Goal: Task Accomplishment & Management: Manage account settings

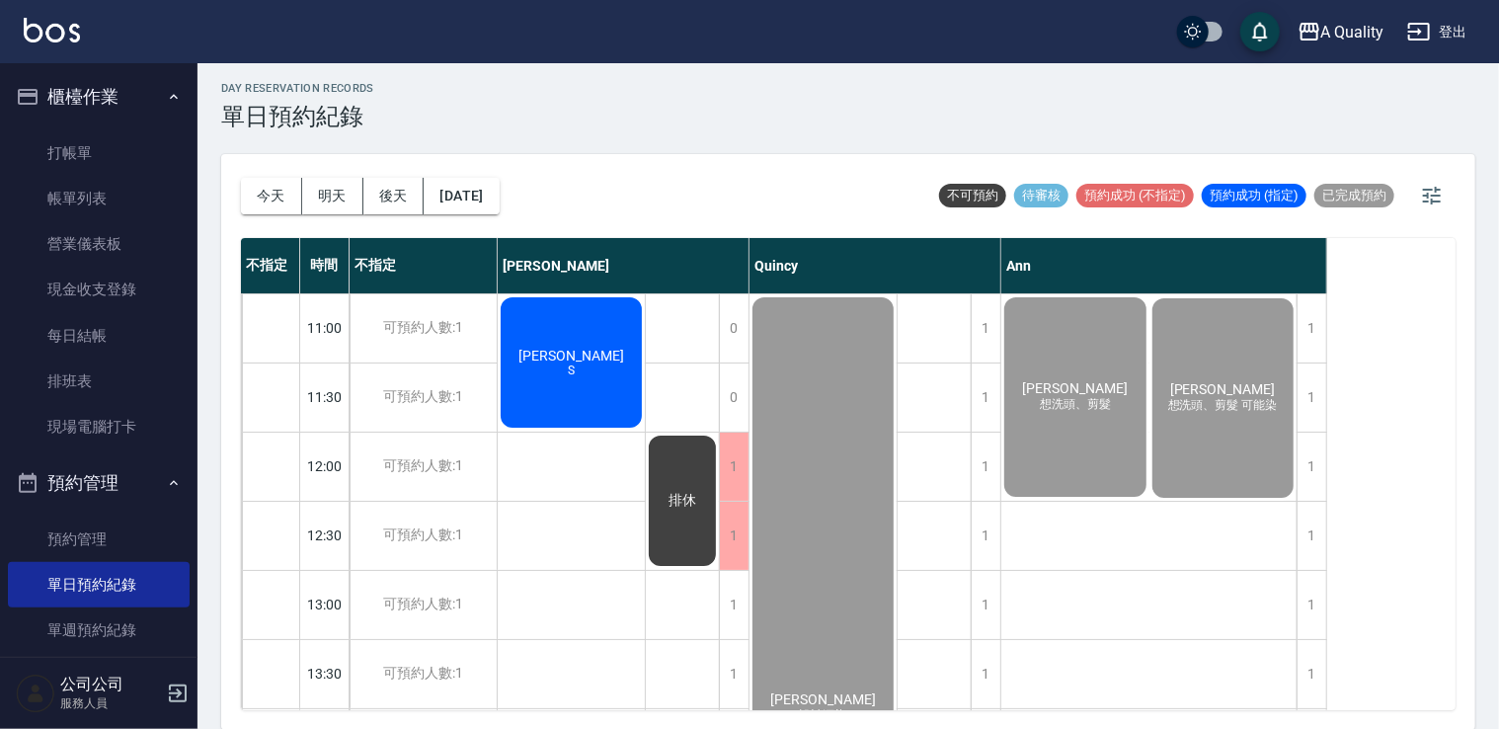
scroll to position [1020, 0]
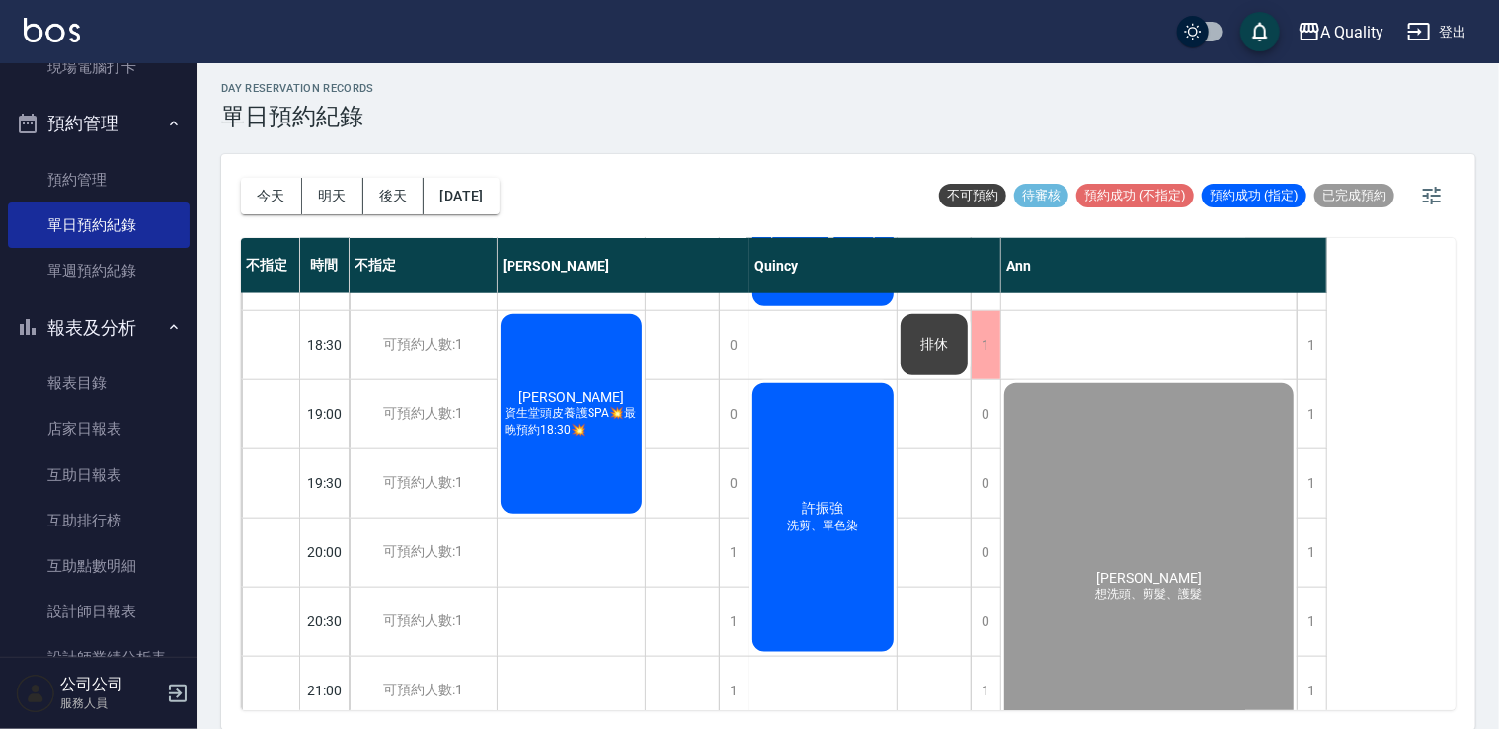
click at [607, 420] on span "資生堂頭皮養護SPA💥最晚預約18:30💥" at bounding box center [571, 422] width 141 height 34
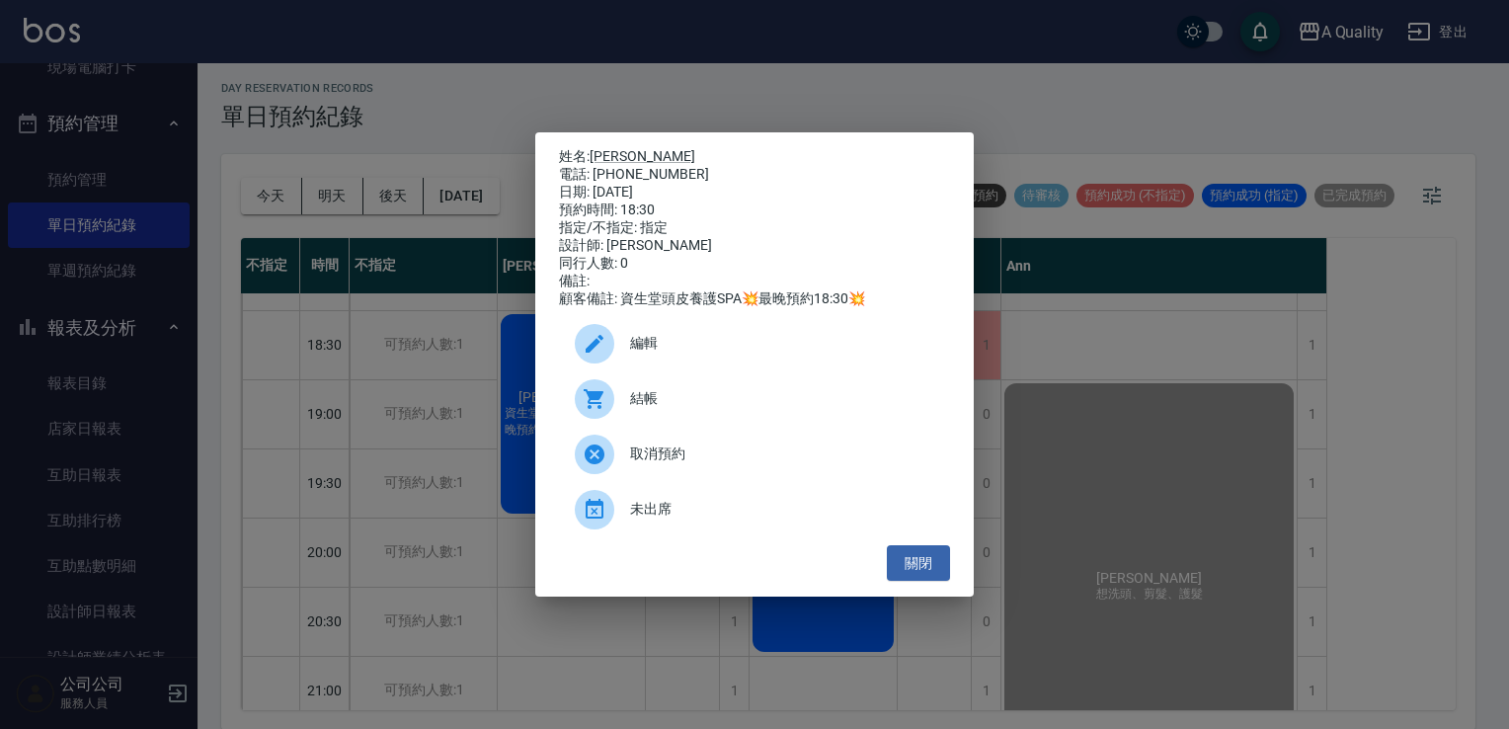
click at [660, 407] on span "結帳" at bounding box center [782, 398] width 304 height 21
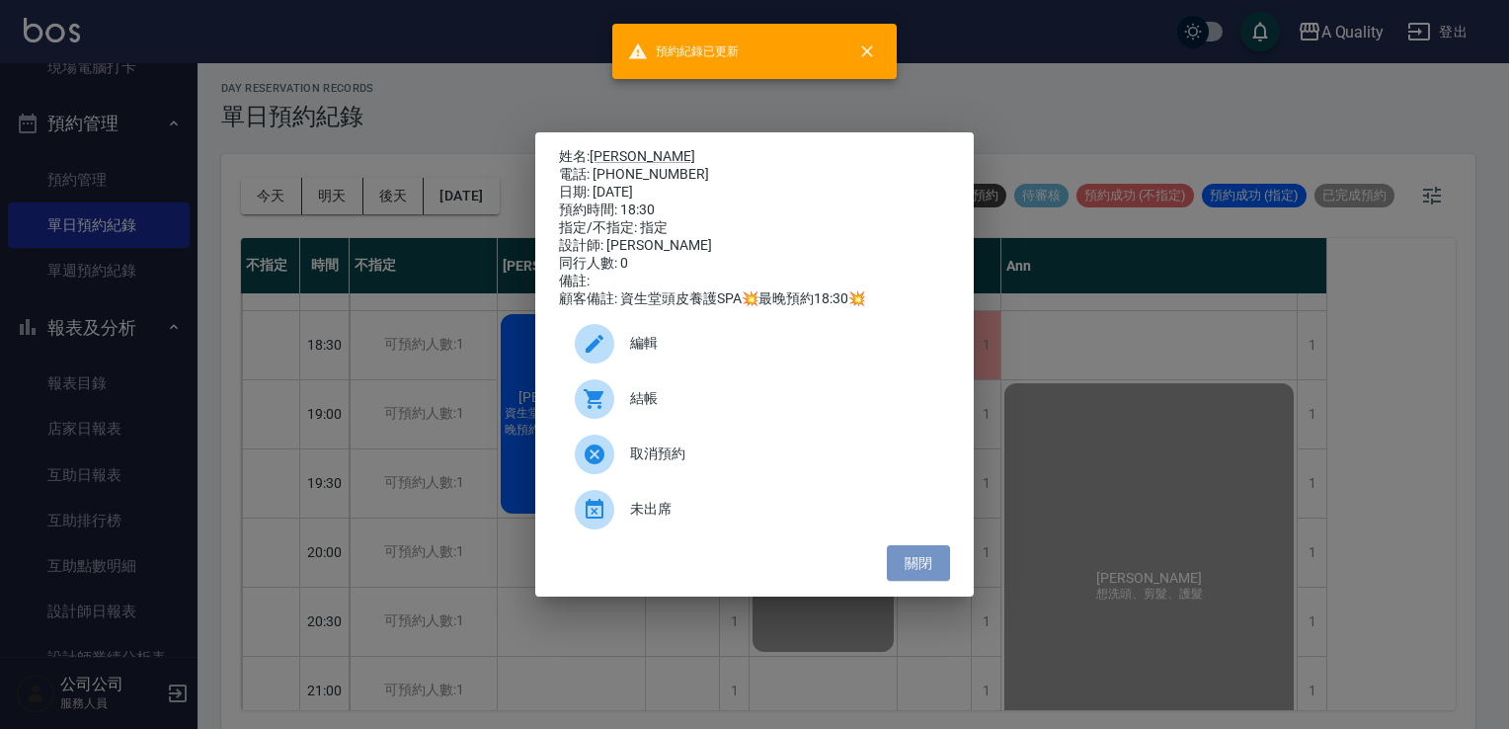
drag, startPoint x: 917, startPoint y: 563, endPoint x: 857, endPoint y: 524, distance: 71.2
click at [917, 563] on button "關閉" at bounding box center [918, 563] width 63 height 37
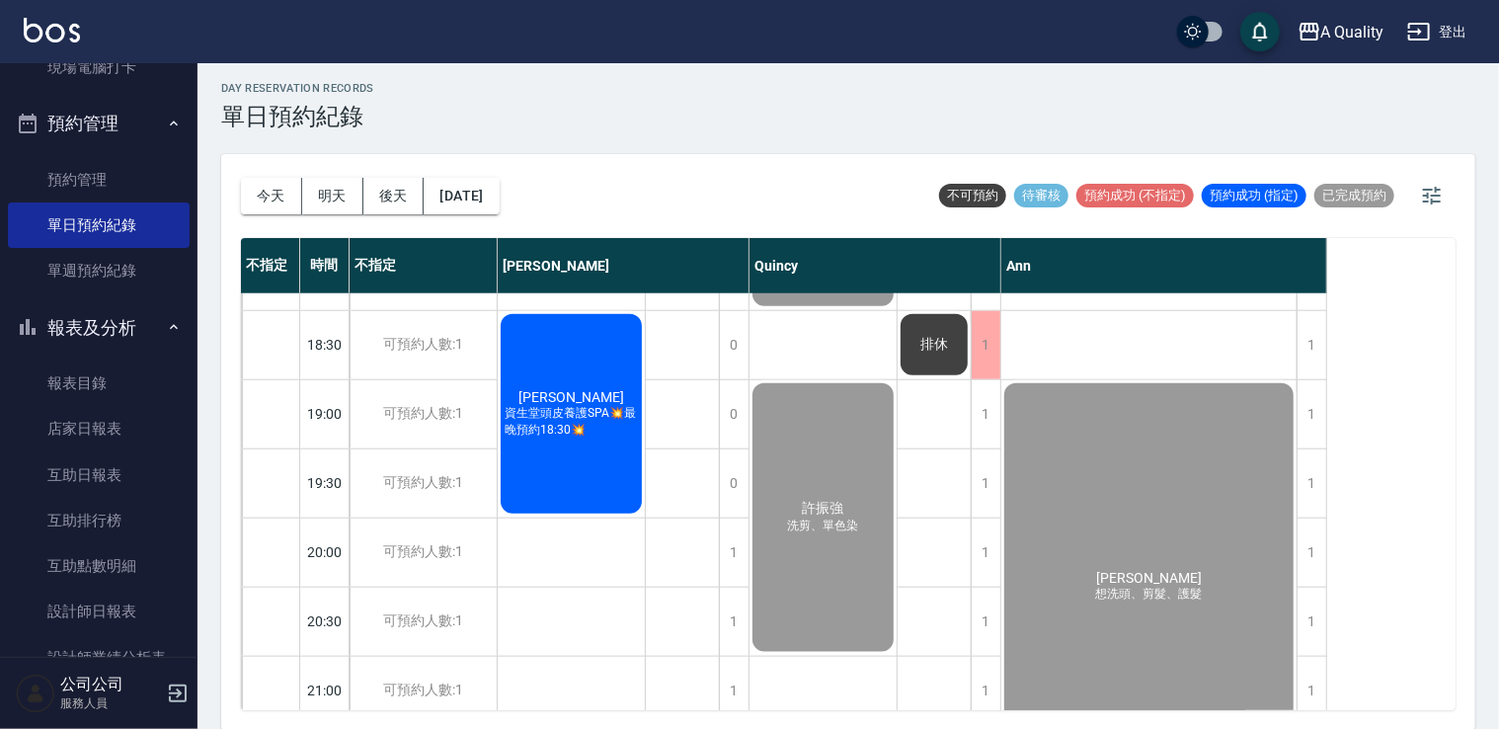
scroll to position [0, 0]
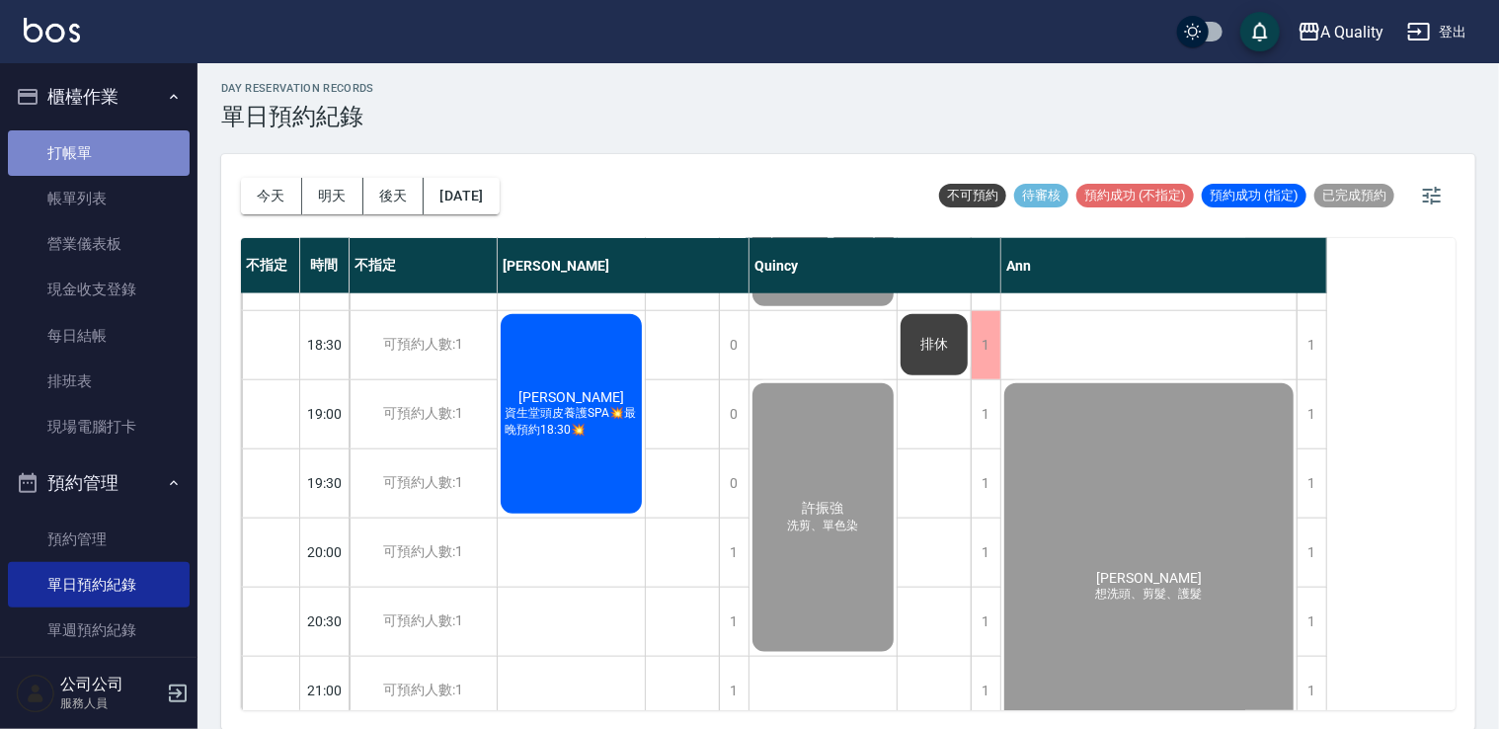
click at [99, 157] on link "打帳單" at bounding box center [99, 152] width 182 height 45
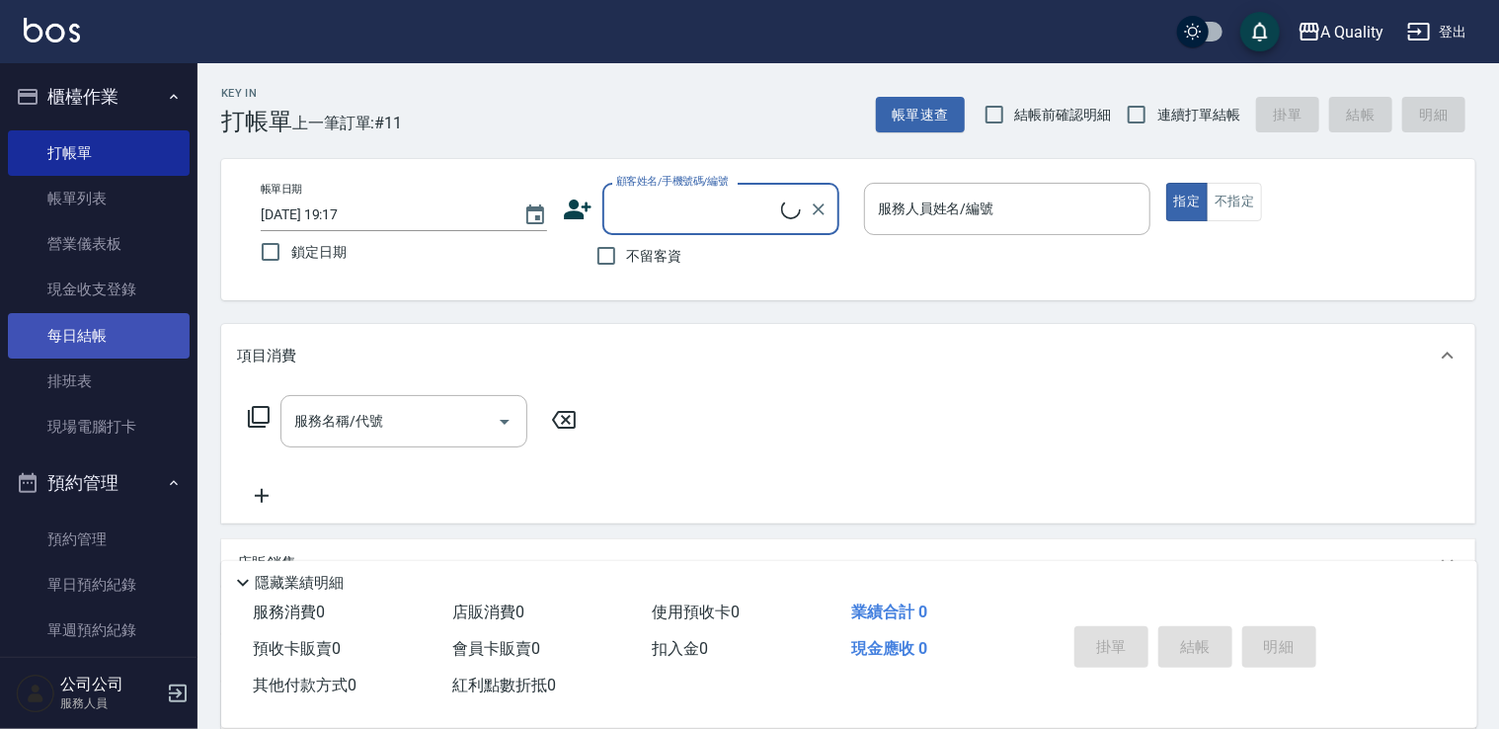
click at [115, 339] on link "每日結帳" at bounding box center [99, 335] width 182 height 45
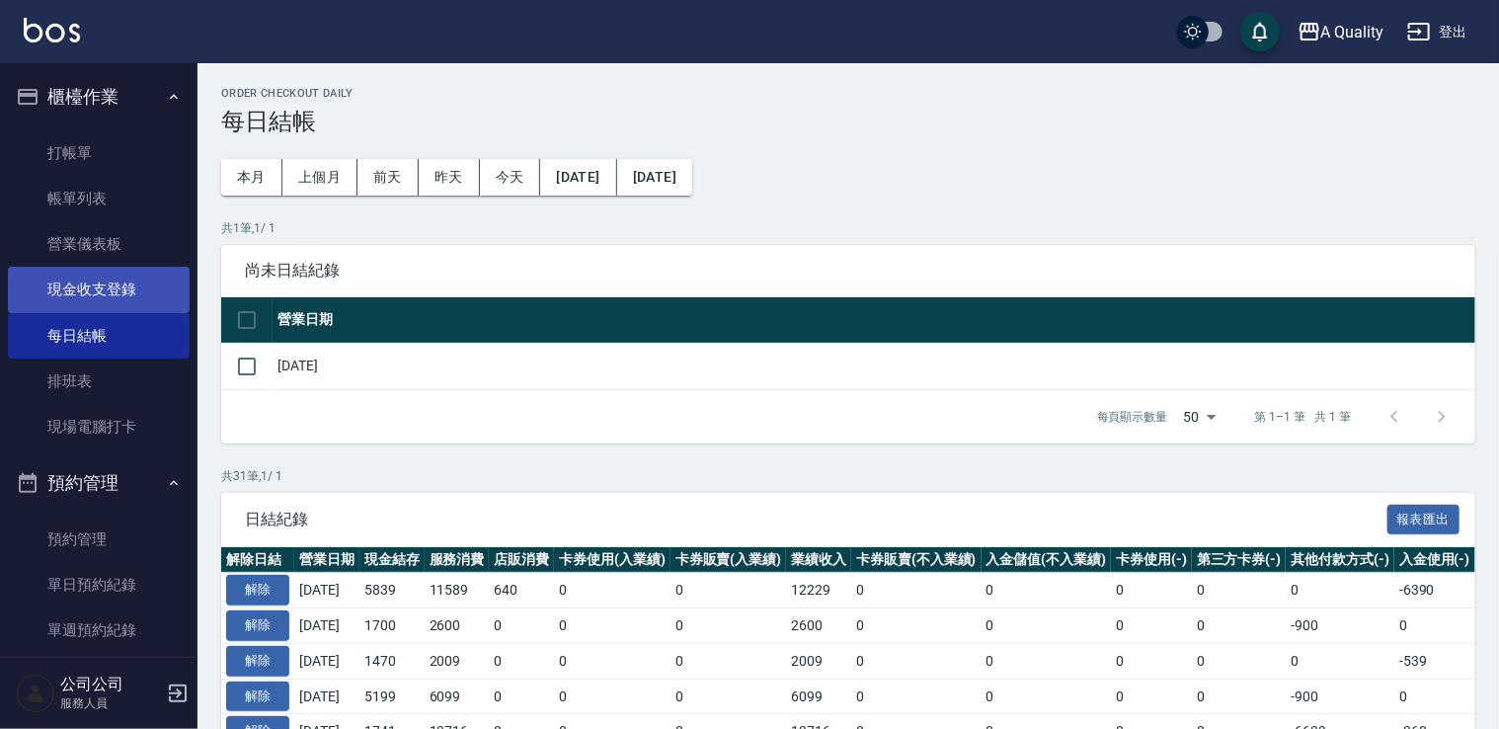
click at [134, 297] on link "現金收支登錄" at bounding box center [99, 289] width 182 height 45
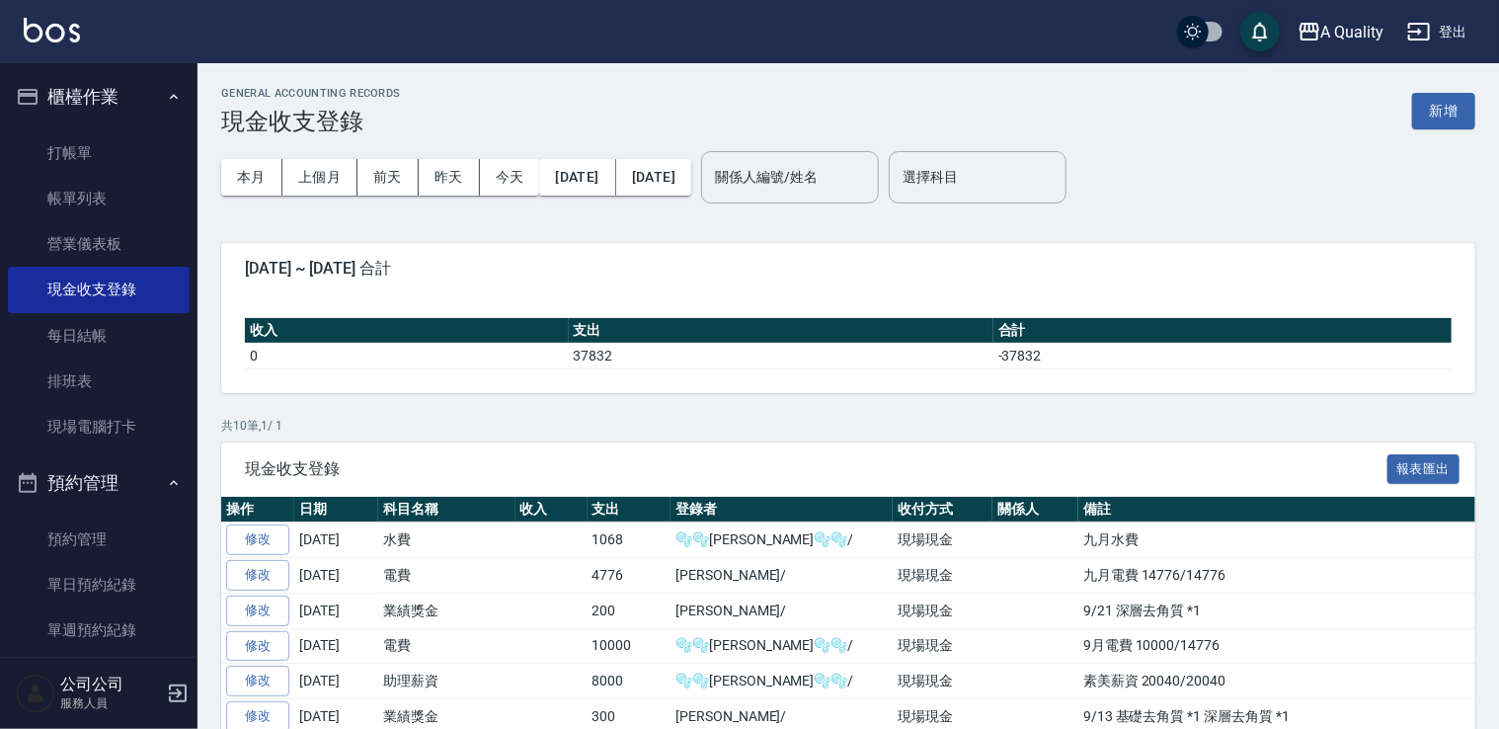
drag, startPoint x: 1413, startPoint y: 85, endPoint x: 1434, endPoint y: 105, distance: 29.4
click at [1413, 85] on div "GENERAL ACCOUNTING RECORDS 現金收支登錄 新增 本月 上個月 前天 昨天 今天 2025/09/01 2025/09/26 關係人編…" at bounding box center [849, 508] width 1302 height 890
click at [1439, 109] on button "新增" at bounding box center [1444, 111] width 63 height 37
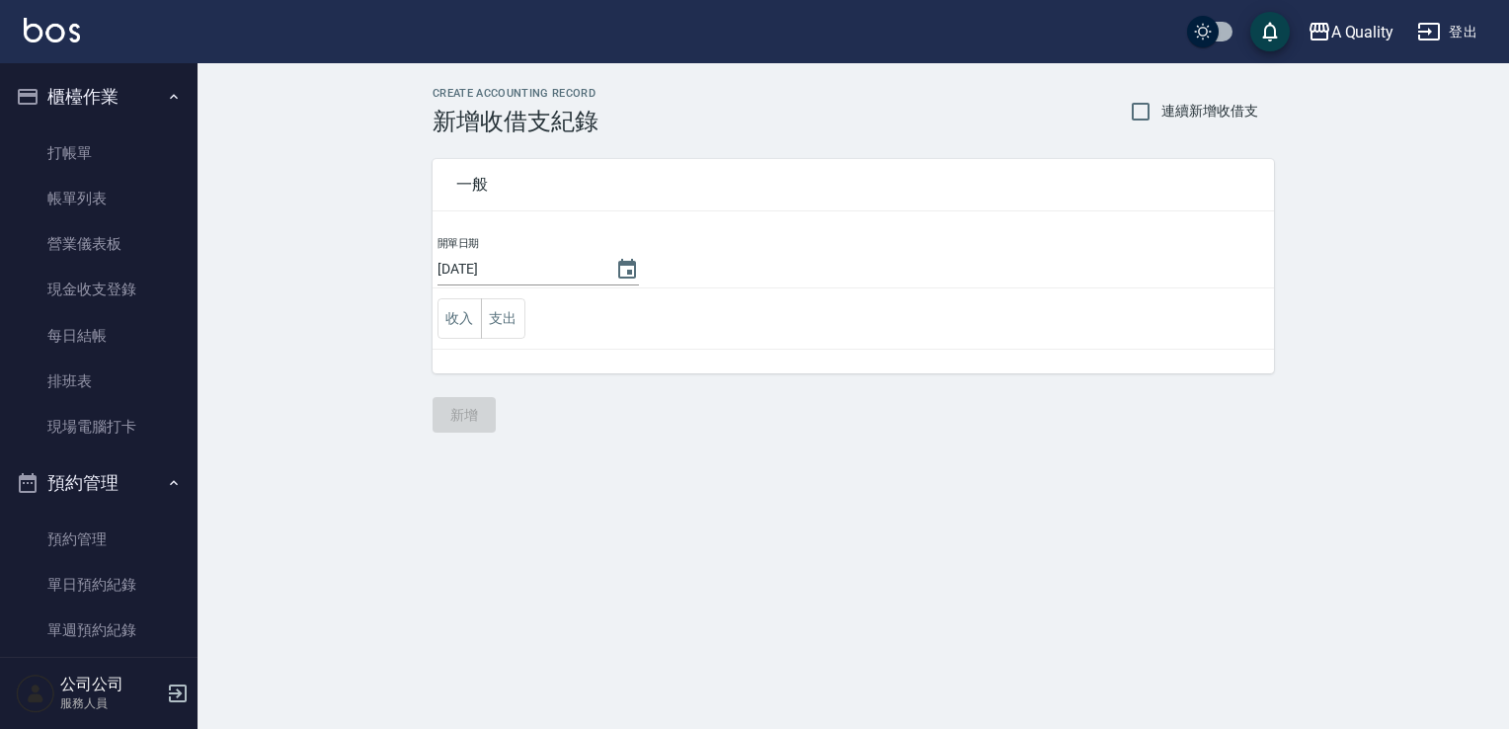
drag, startPoint x: 516, startPoint y: 327, endPoint x: 526, endPoint y: 326, distance: 10.9
click at [513, 324] on button "支出" at bounding box center [503, 318] width 44 height 40
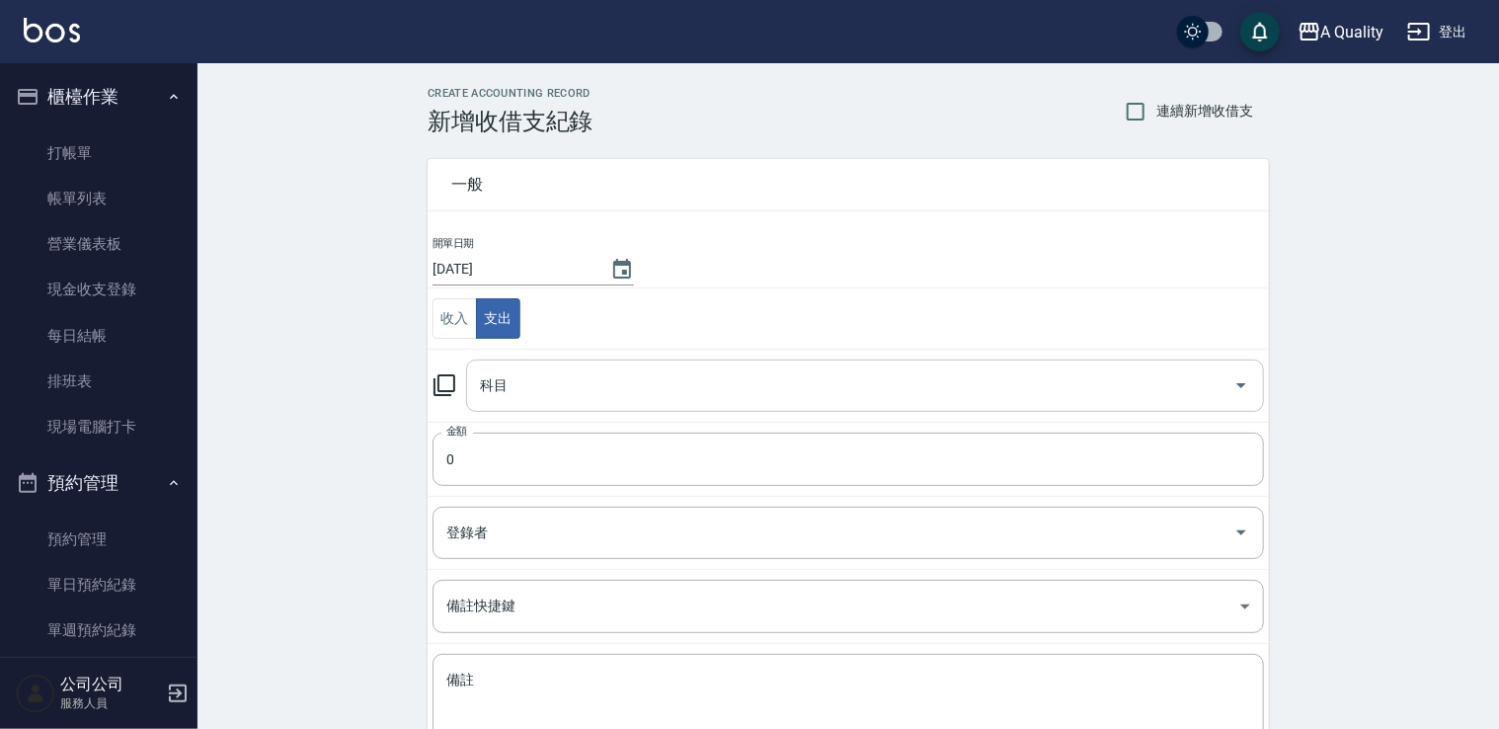
click at [527, 387] on input "科目" at bounding box center [850, 385] width 751 height 35
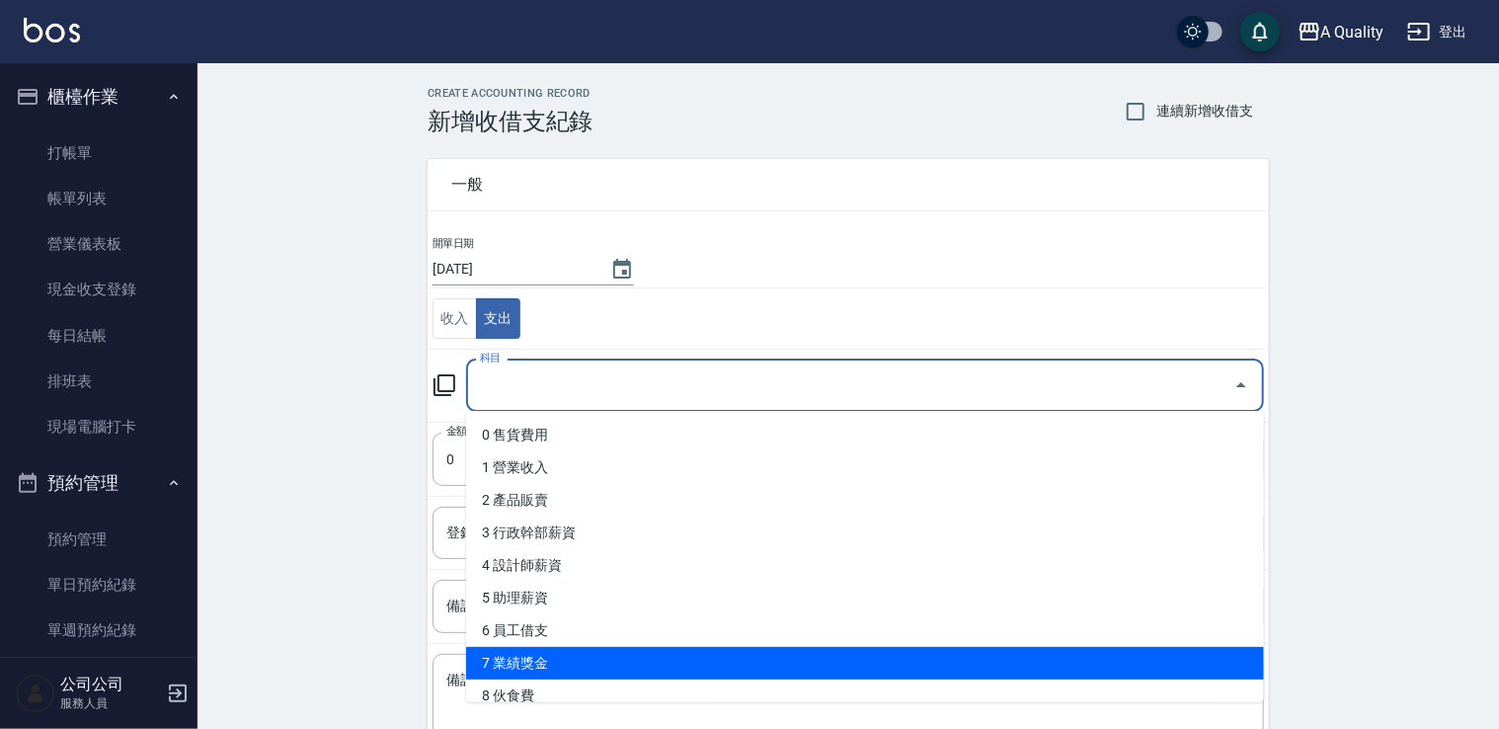
click at [529, 658] on li "7 業績獎金" at bounding box center [865, 663] width 798 height 33
type input "7 業績獎金"
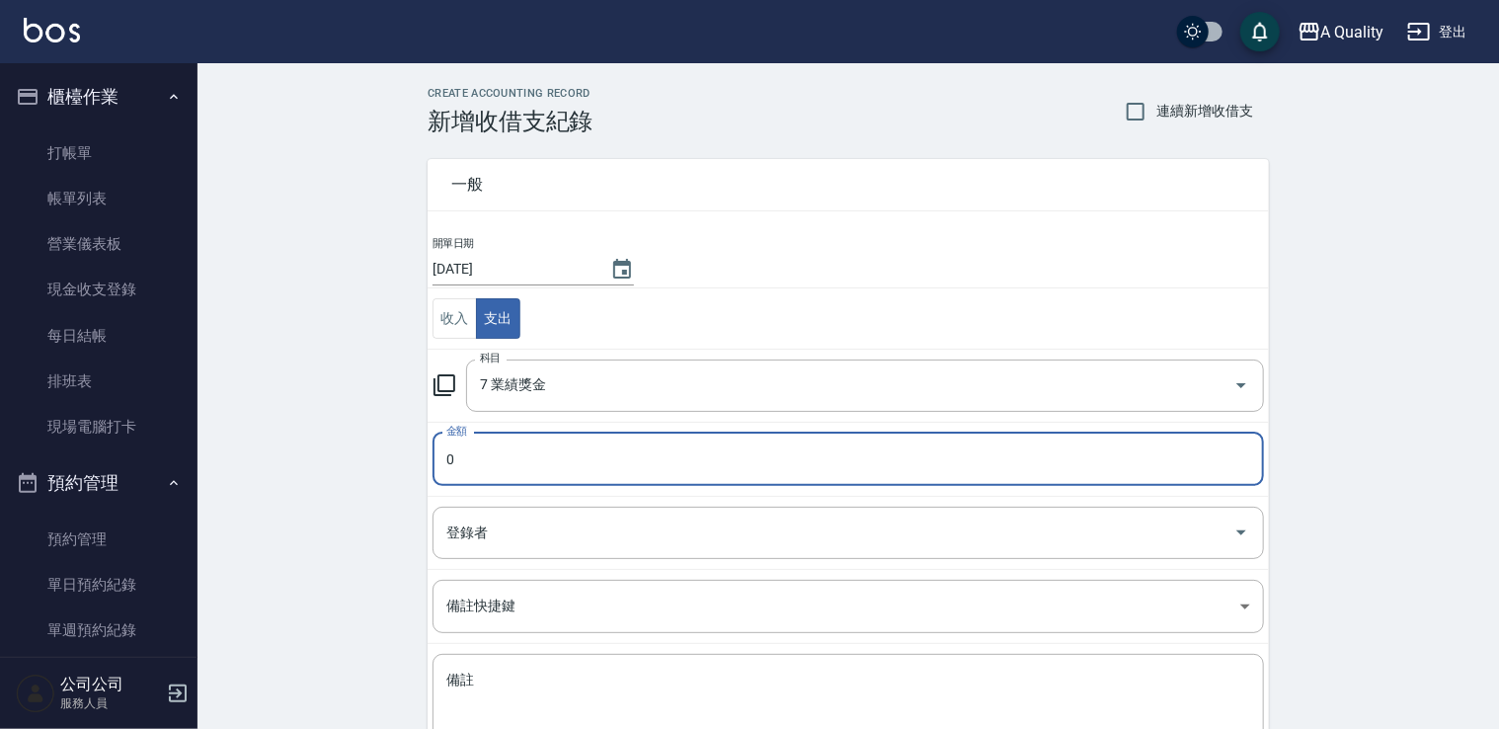
click at [516, 454] on input "0" at bounding box center [849, 459] width 832 height 53
click at [402, 457] on div "CREATE ACCOUNTING RECORD 新增收借支紀錄 連續新增收借支 一般 開單日期 2025/09/26 收入 支出 科目 7 業績獎金 科目 …" at bounding box center [849, 467] width 1302 height 809
type input "200"
click at [480, 532] on input "登錄者" at bounding box center [834, 533] width 784 height 35
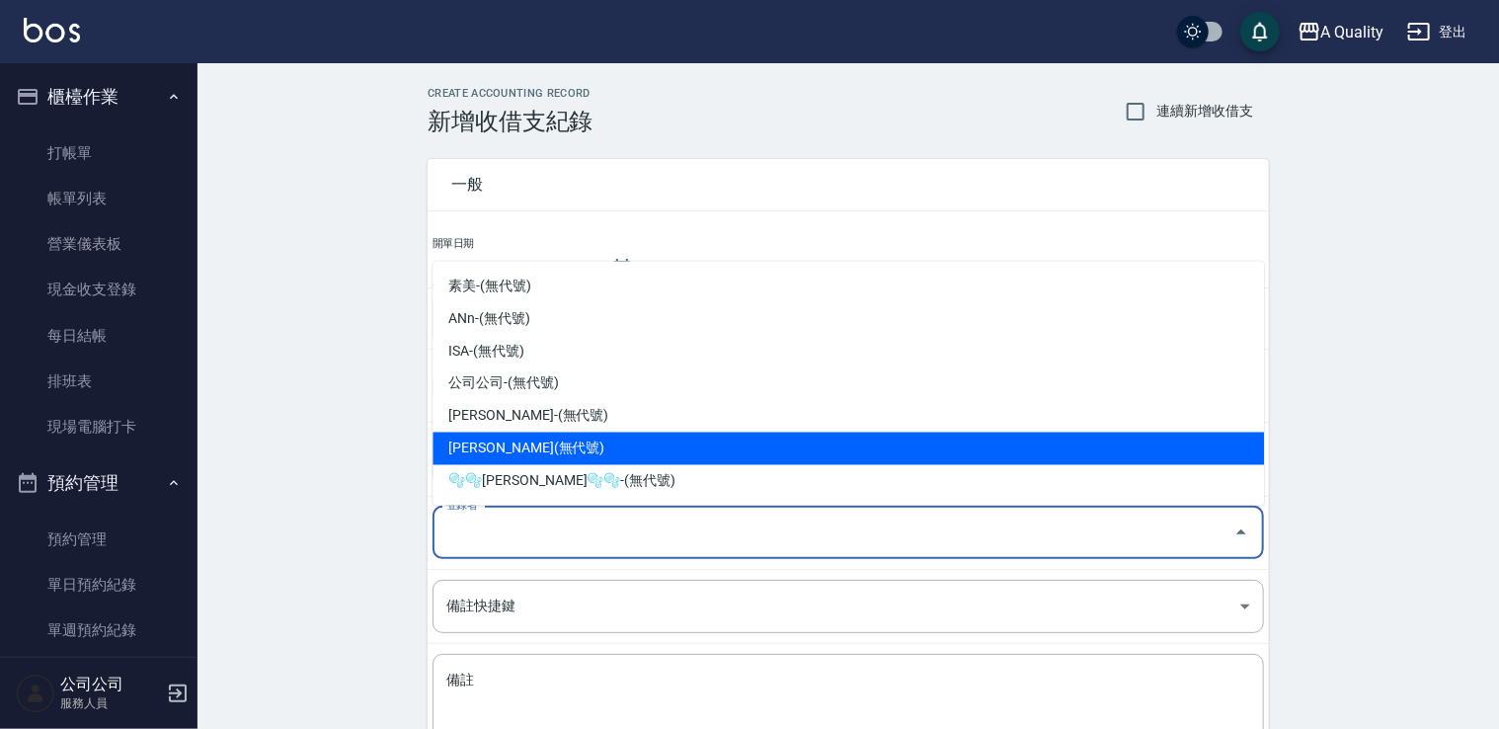
click at [506, 456] on li "洪苡玲-(無代號)" at bounding box center [849, 449] width 832 height 33
type input "洪苡玲-(無代號)"
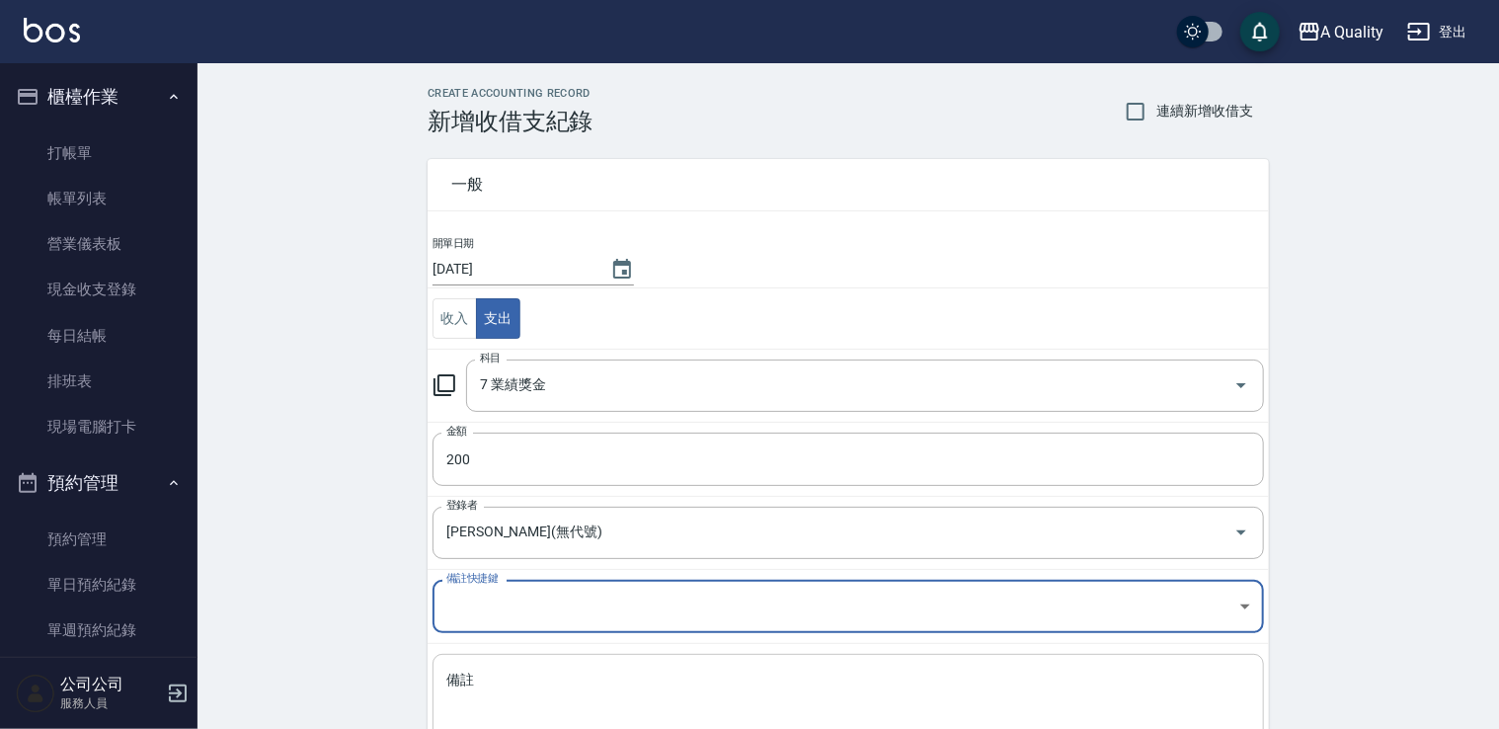
click at [509, 683] on textarea "備註" at bounding box center [848, 704] width 804 height 67
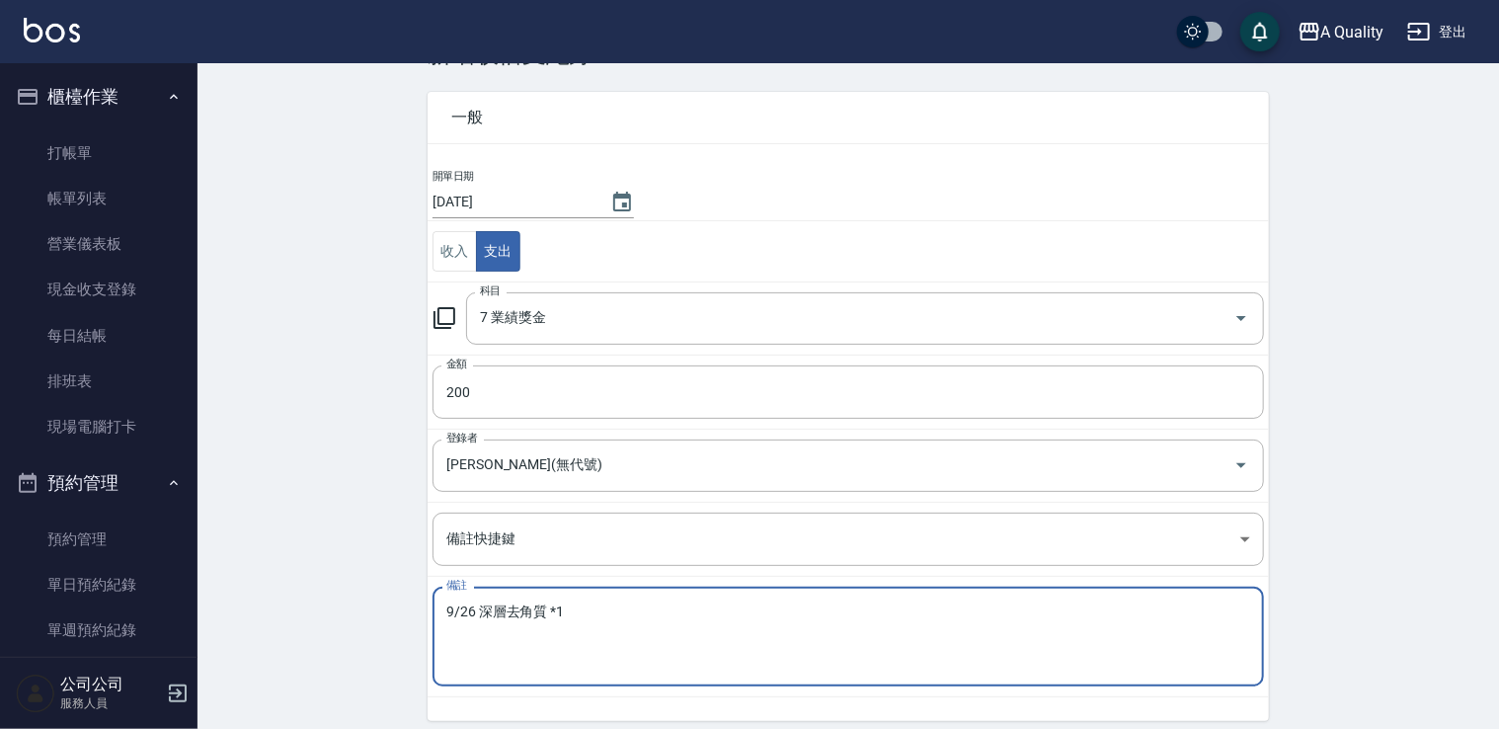
scroll to position [140, 0]
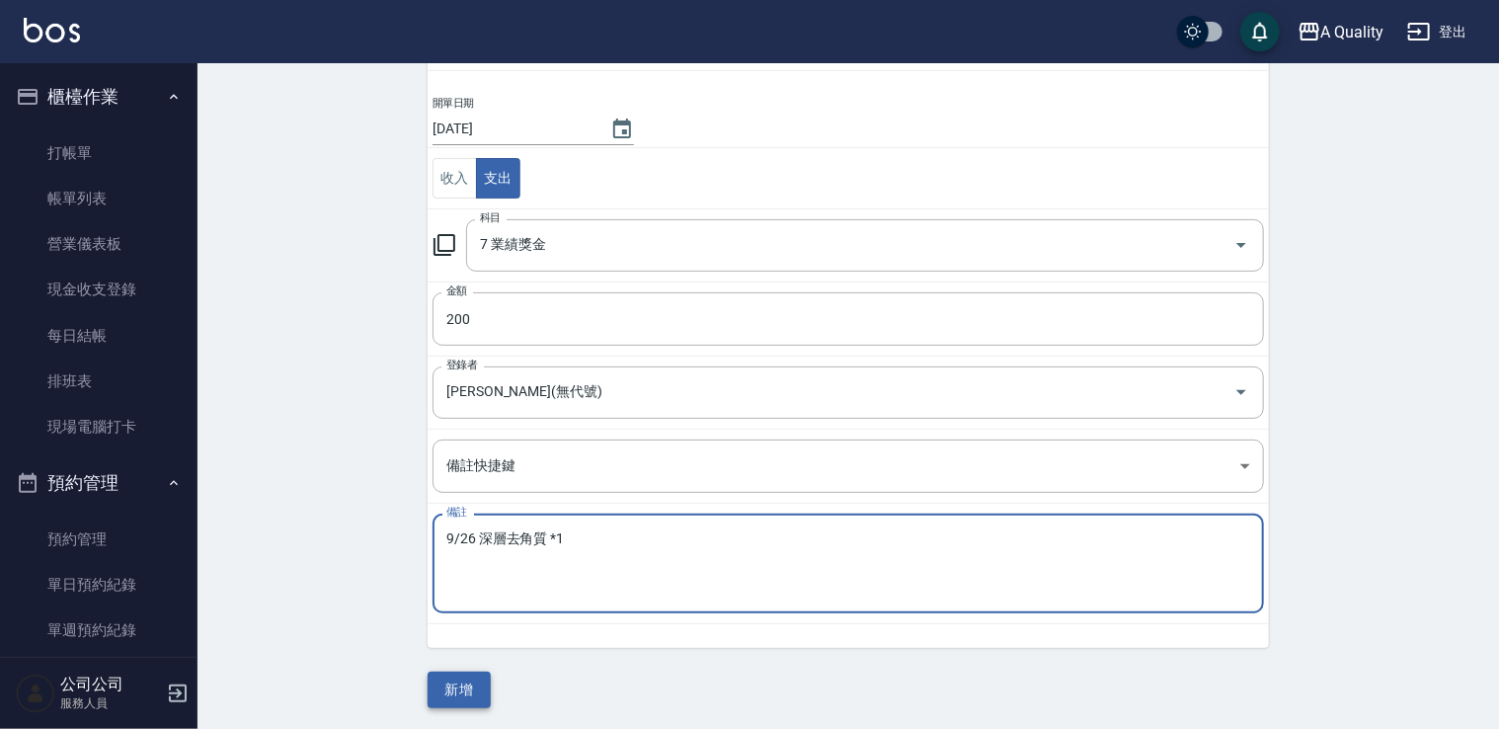
type textarea "9/26 深層去角質 *1"
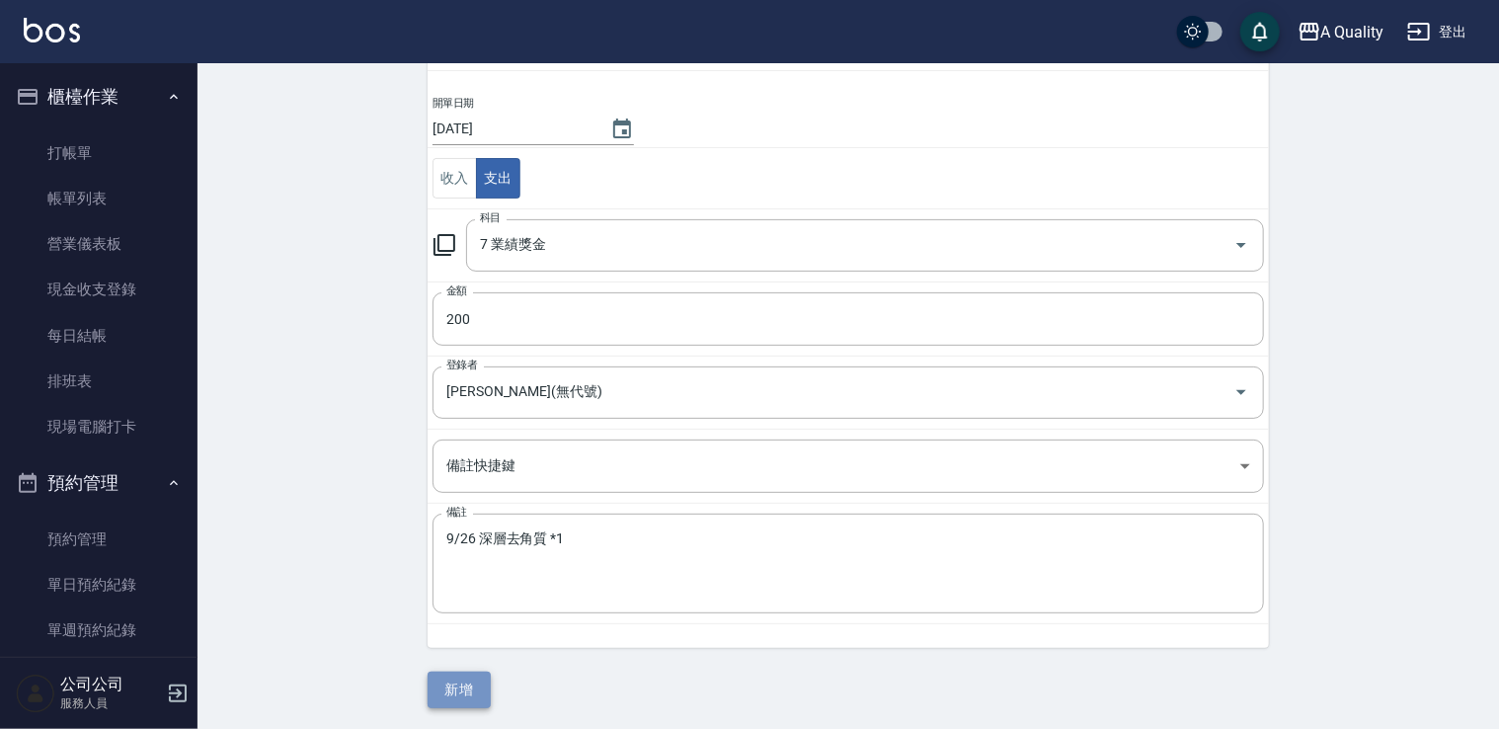
click at [482, 683] on button "新增" at bounding box center [459, 690] width 63 height 37
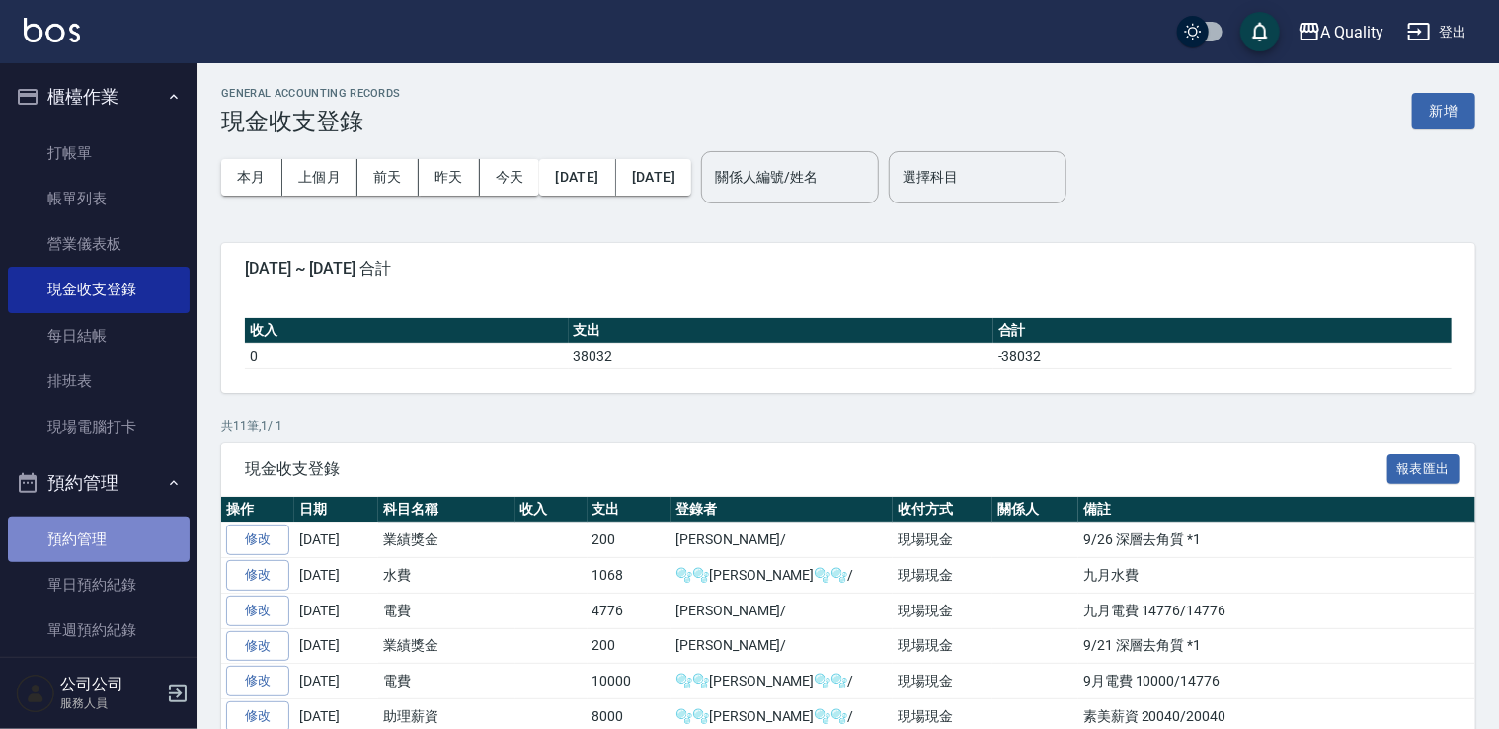
click at [113, 559] on link "預約管理" at bounding box center [99, 539] width 182 height 45
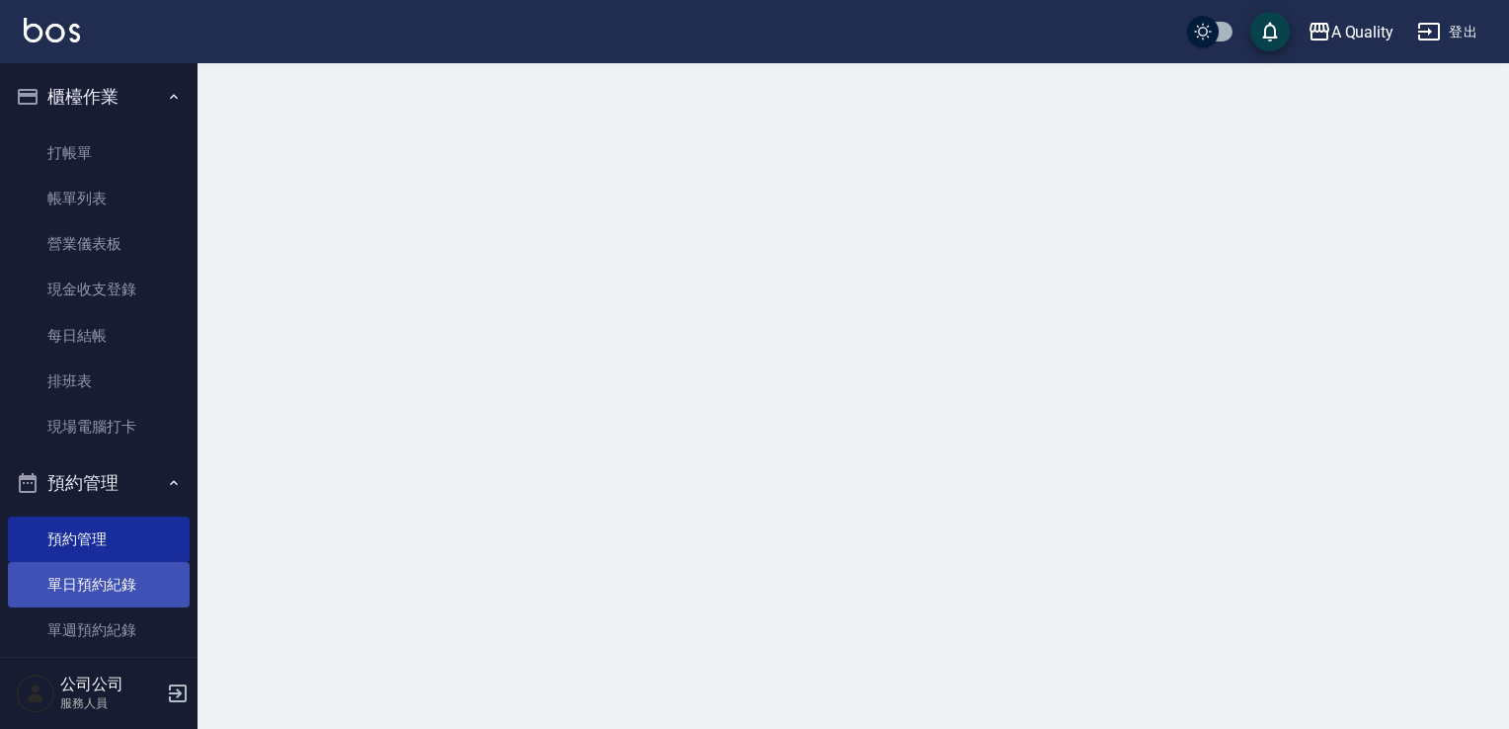
click at [94, 585] on link "單日預約紀錄" at bounding box center [99, 584] width 182 height 45
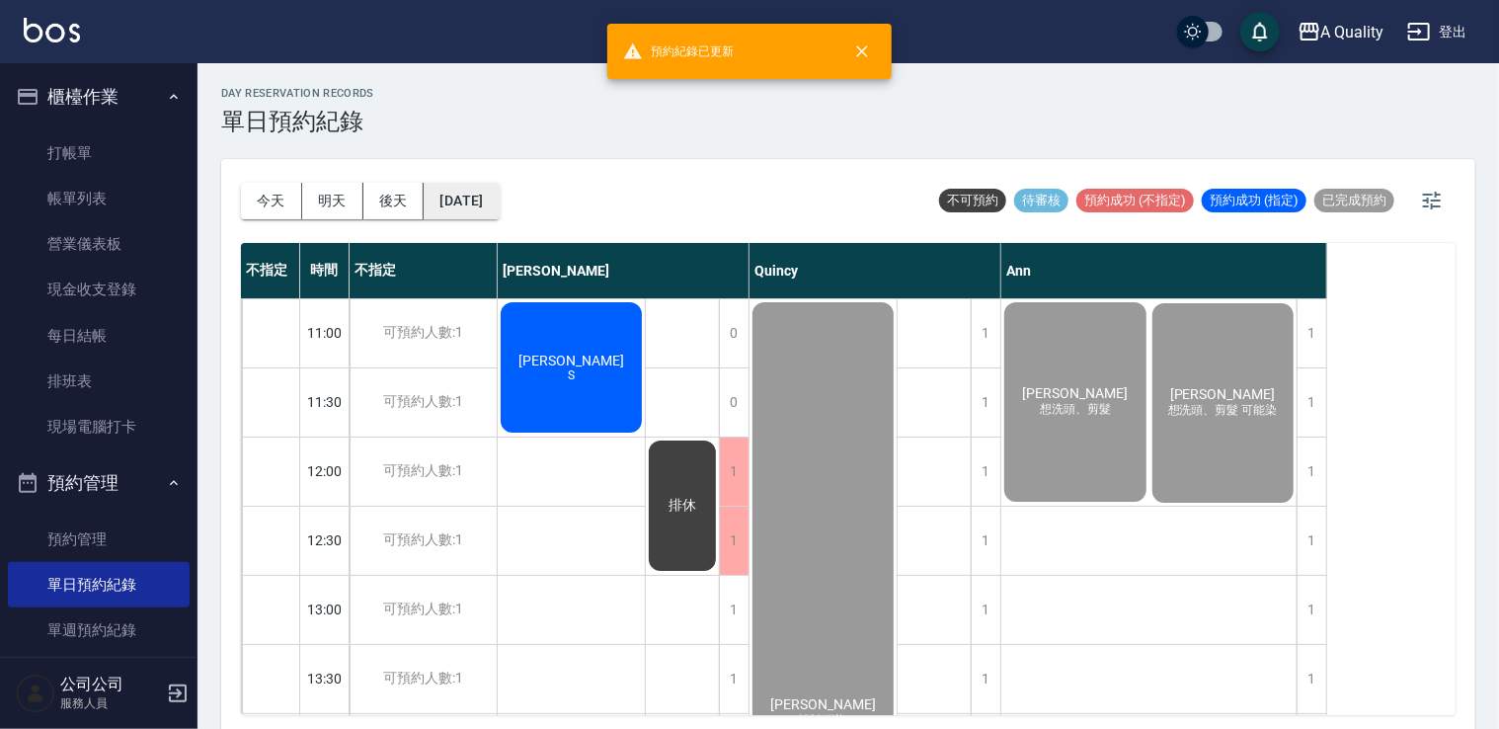
click at [469, 192] on button "[DATE]" at bounding box center [461, 201] width 75 height 37
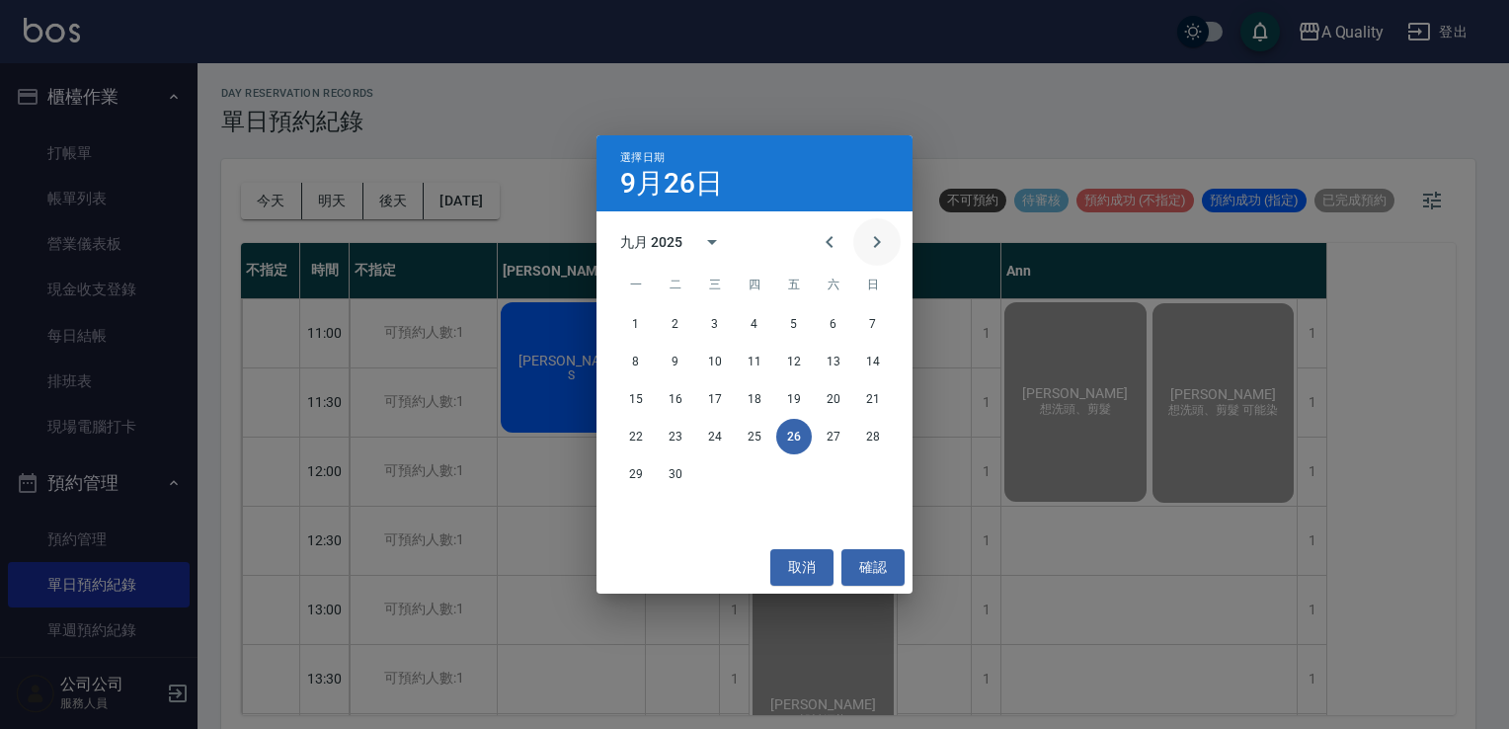
click at [876, 240] on icon "Next month" at bounding box center [877, 242] width 24 height 24
click at [759, 322] on button "2" at bounding box center [755, 324] width 36 height 36
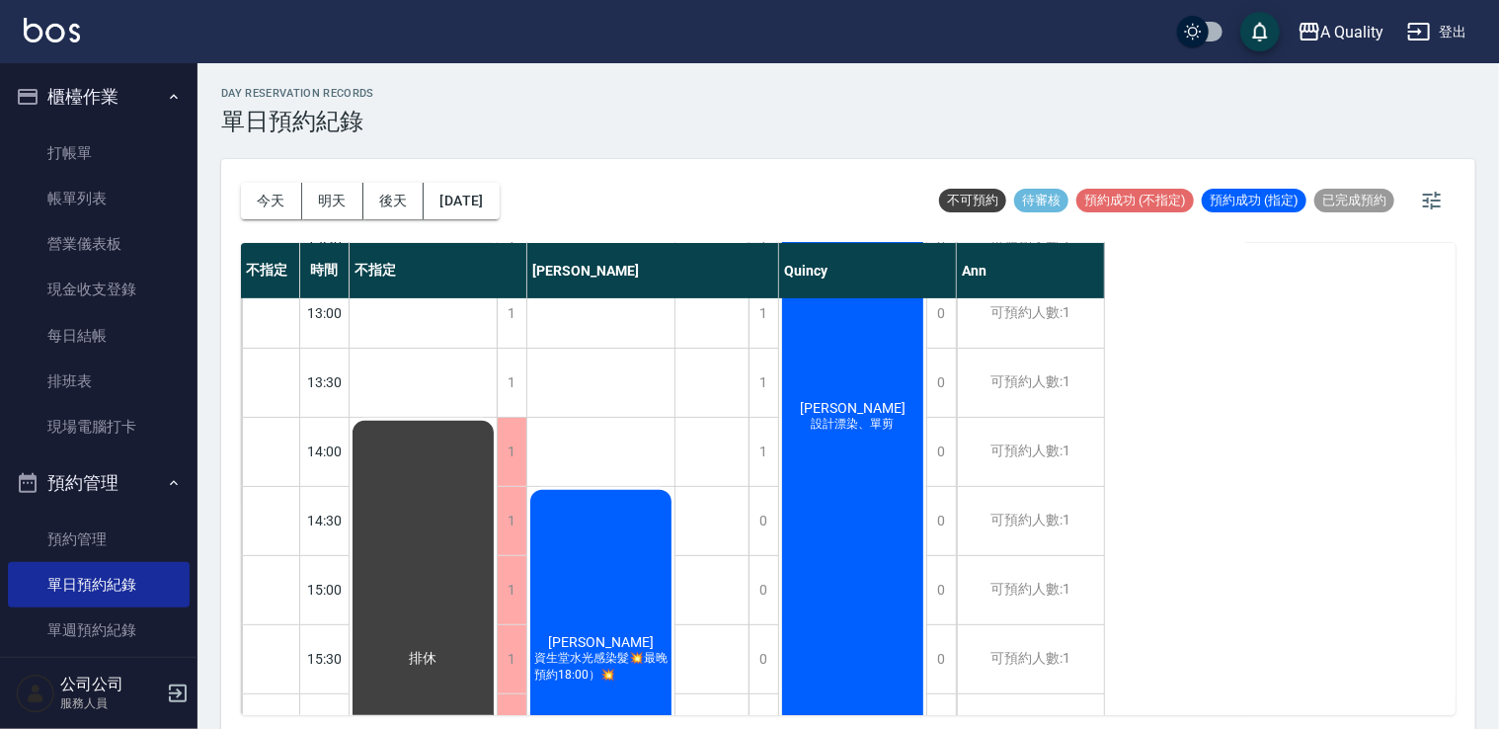
scroll to position [99, 0]
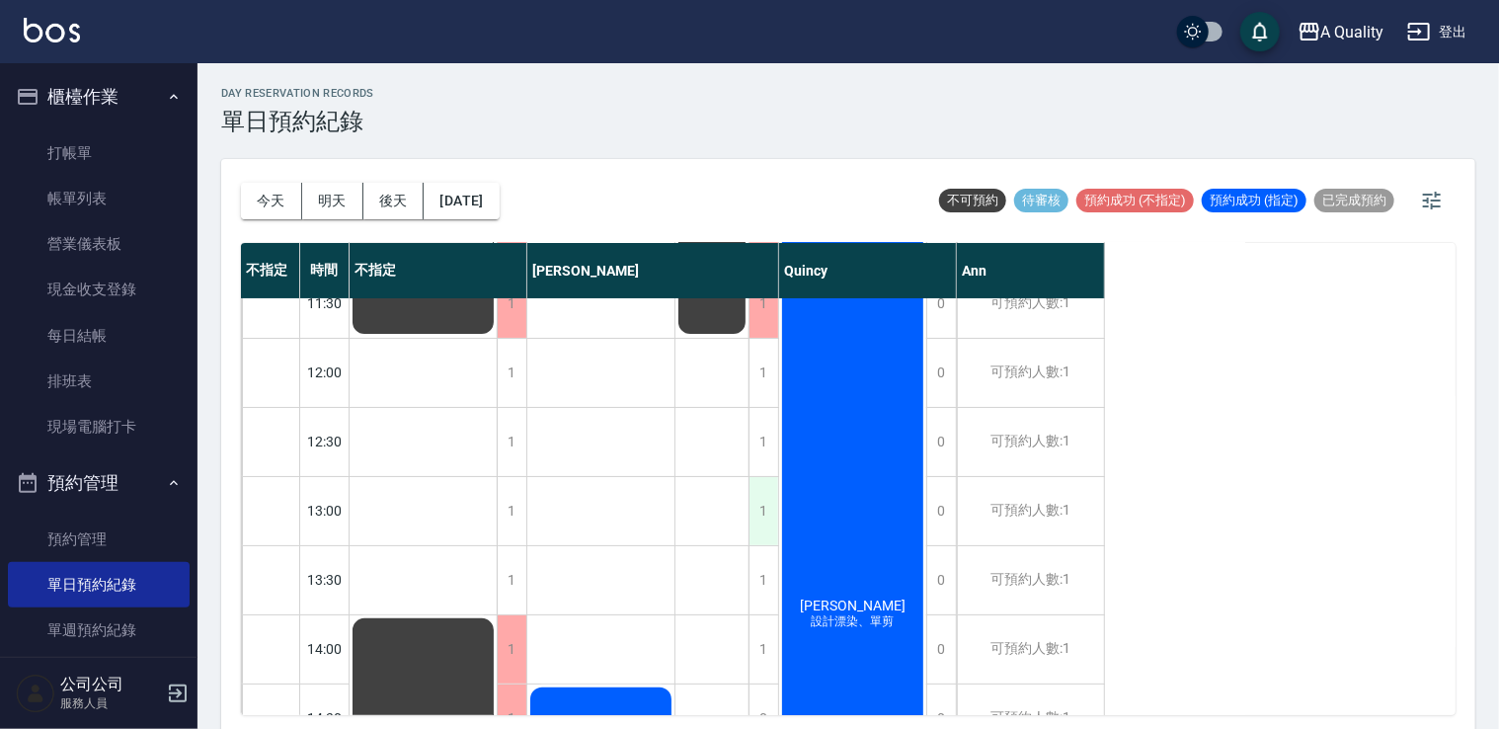
click at [772, 511] on div "1" at bounding box center [764, 511] width 30 height 68
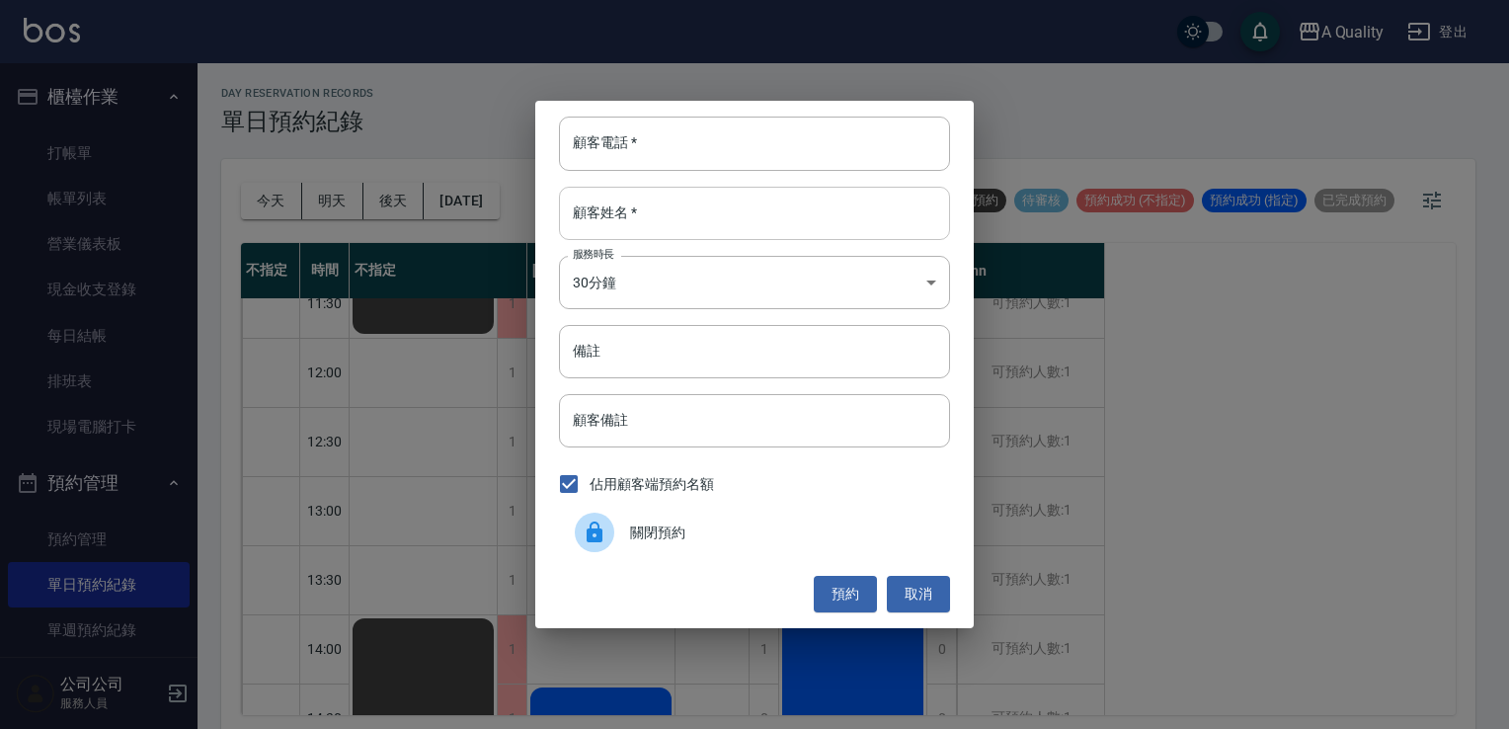
drag, startPoint x: 692, startPoint y: 205, endPoint x: 701, endPoint y: 212, distance: 11.3
click at [693, 205] on input "顧客姓名   *" at bounding box center [754, 213] width 391 height 53
type input "陳韋伶"
drag, startPoint x: 661, startPoint y: 158, endPoint x: 664, endPoint y: 146, distance: 12.2
click at [664, 151] on input "顧客電話   *" at bounding box center [754, 143] width 391 height 53
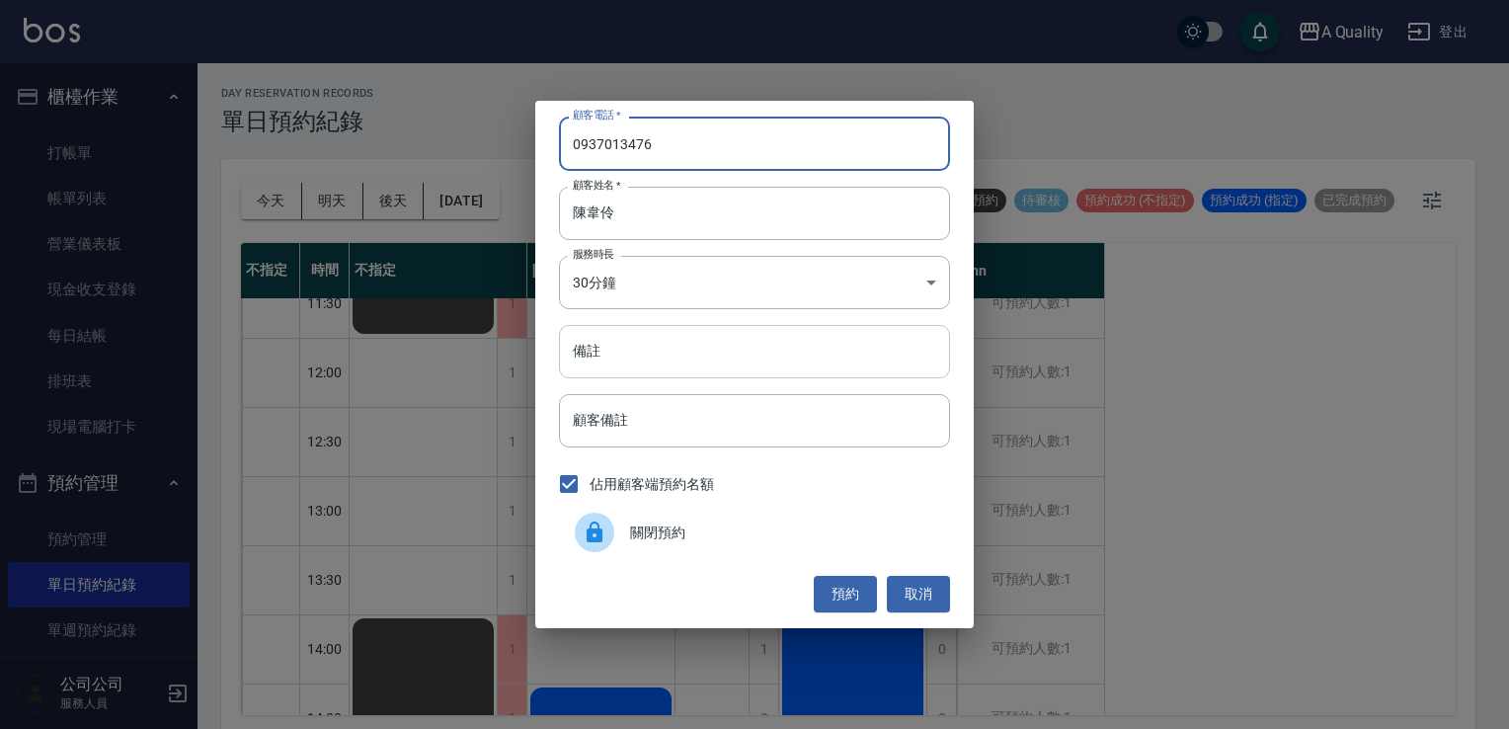
type input "0937013476"
click at [713, 363] on input "備註" at bounding box center [754, 351] width 391 height 53
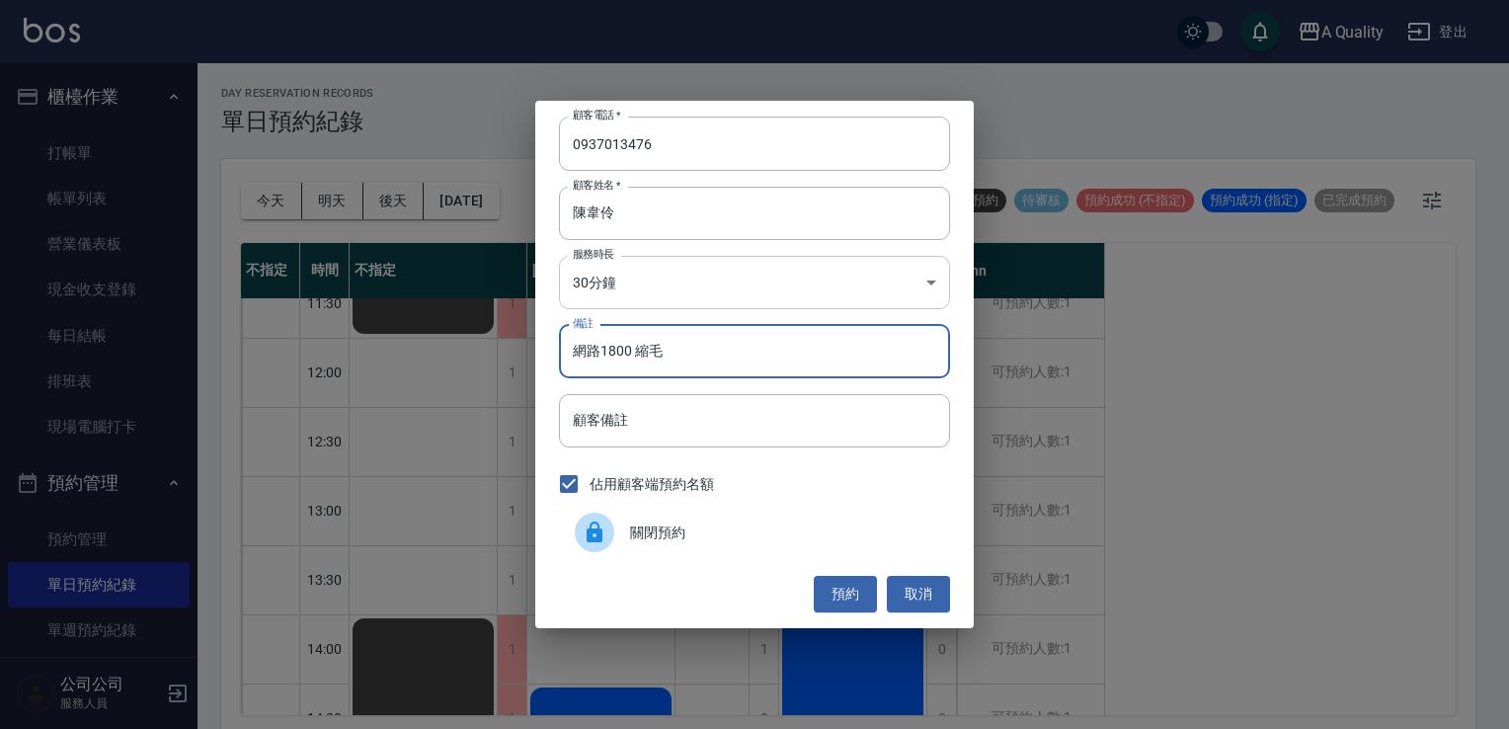
type input "網路1800 縮毛"
click at [699, 284] on body "A Quality 登出 櫃檯作業 打帳單 帳單列表 營業儀表板 現金收支登錄 每日結帳 排班表 現場電腦打卡 預約管理 預約管理 單日預約紀錄 單週預約紀錄…" at bounding box center [754, 367] width 1509 height 735
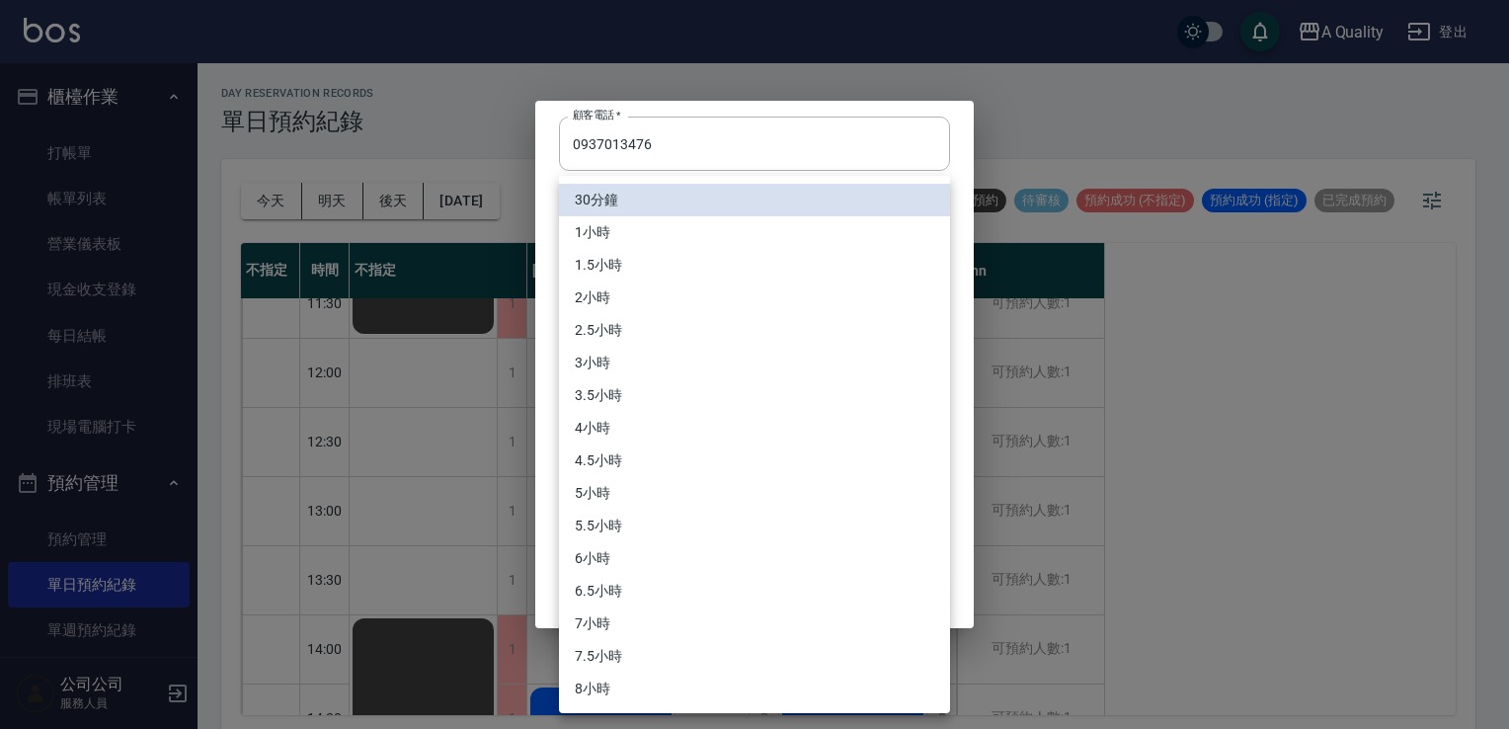
click at [644, 369] on li "3小時" at bounding box center [754, 363] width 391 height 33
type input "6"
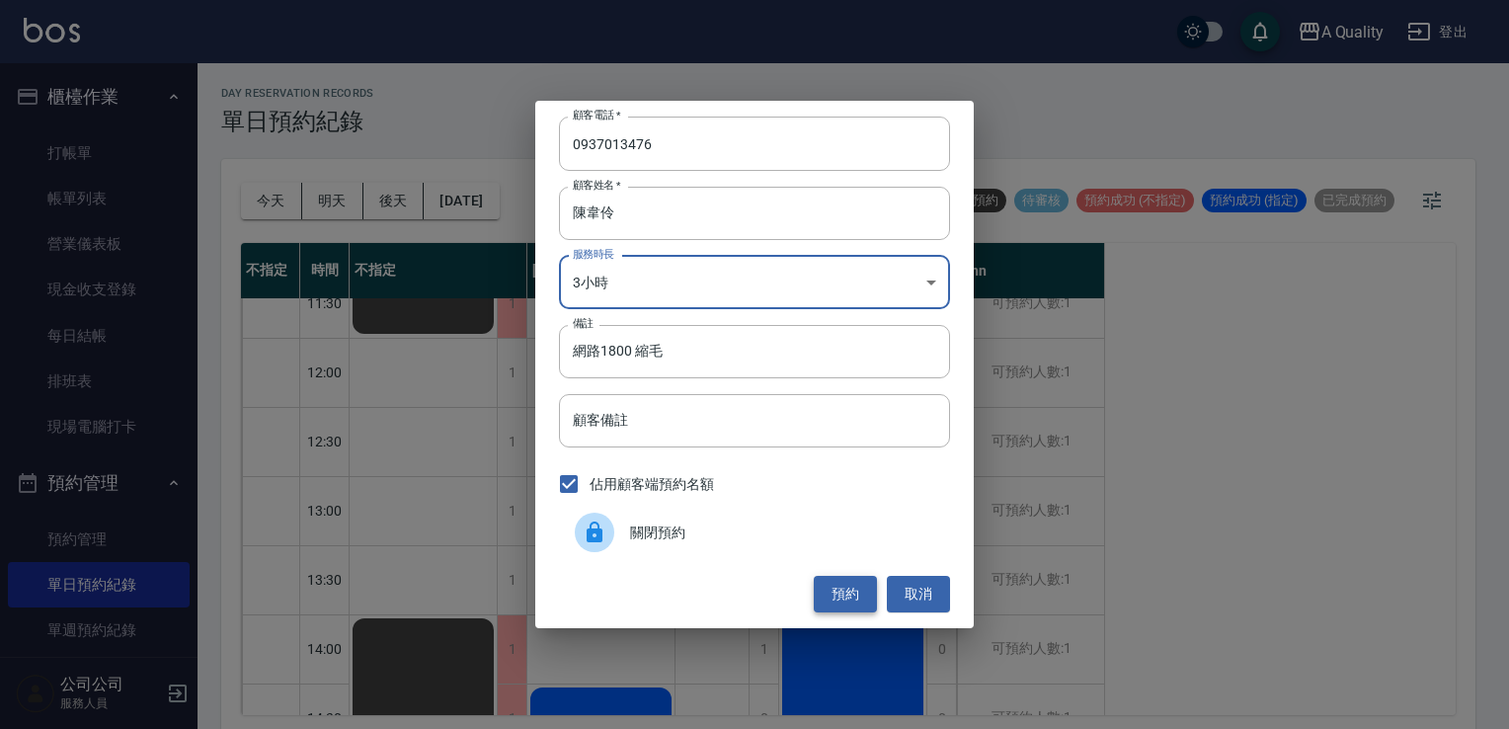
click at [830, 598] on button "預約" at bounding box center [845, 594] width 63 height 37
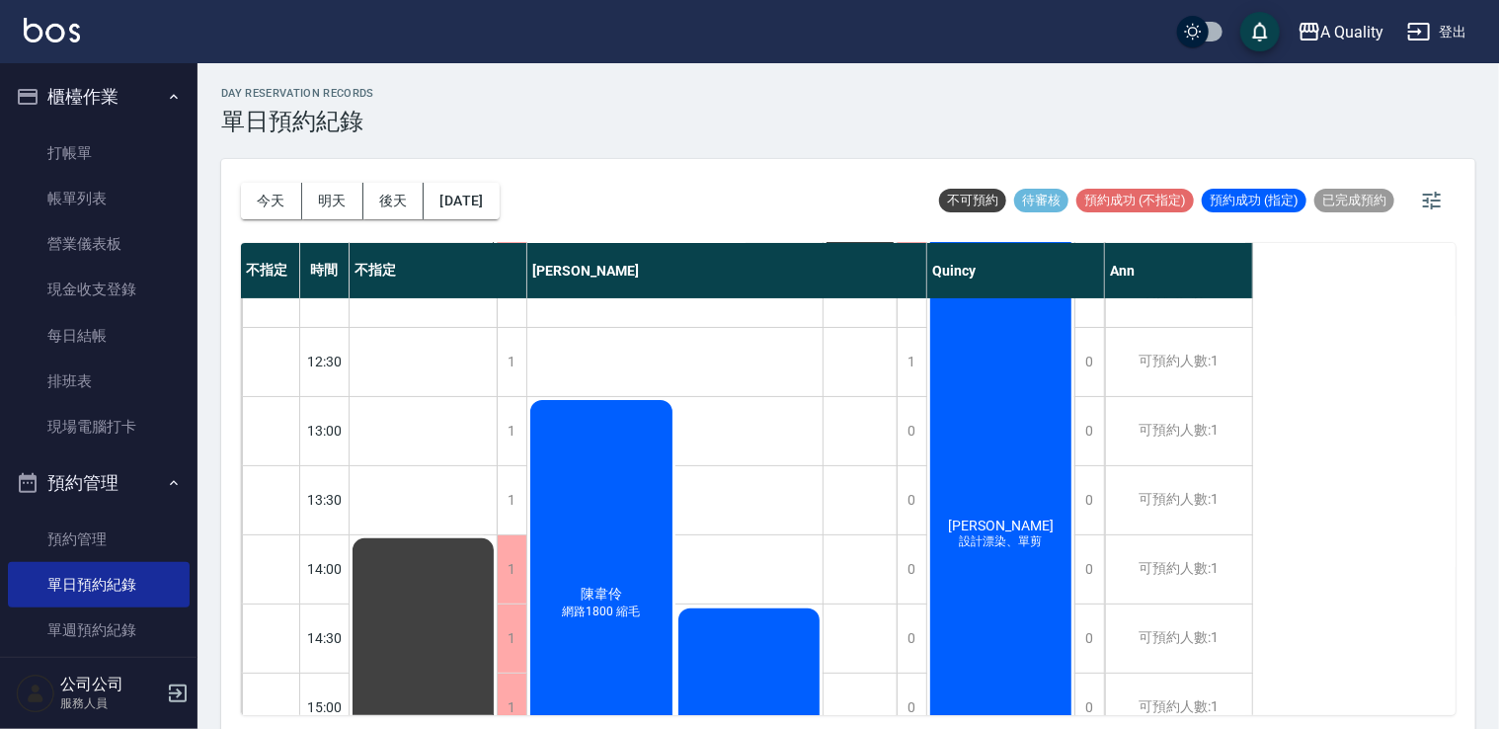
scroll to position [0, 0]
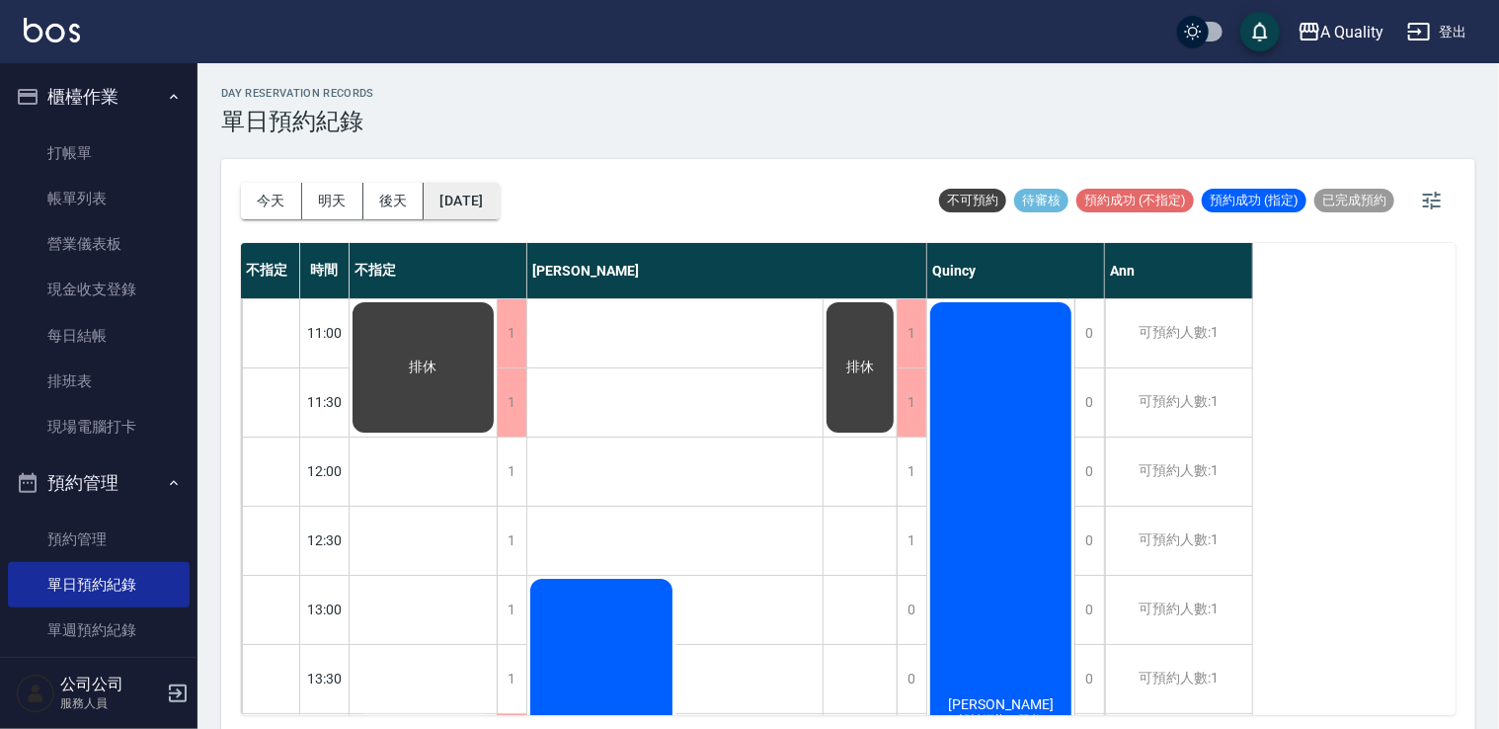
click at [499, 206] on button "2025/10/02" at bounding box center [461, 201] width 75 height 37
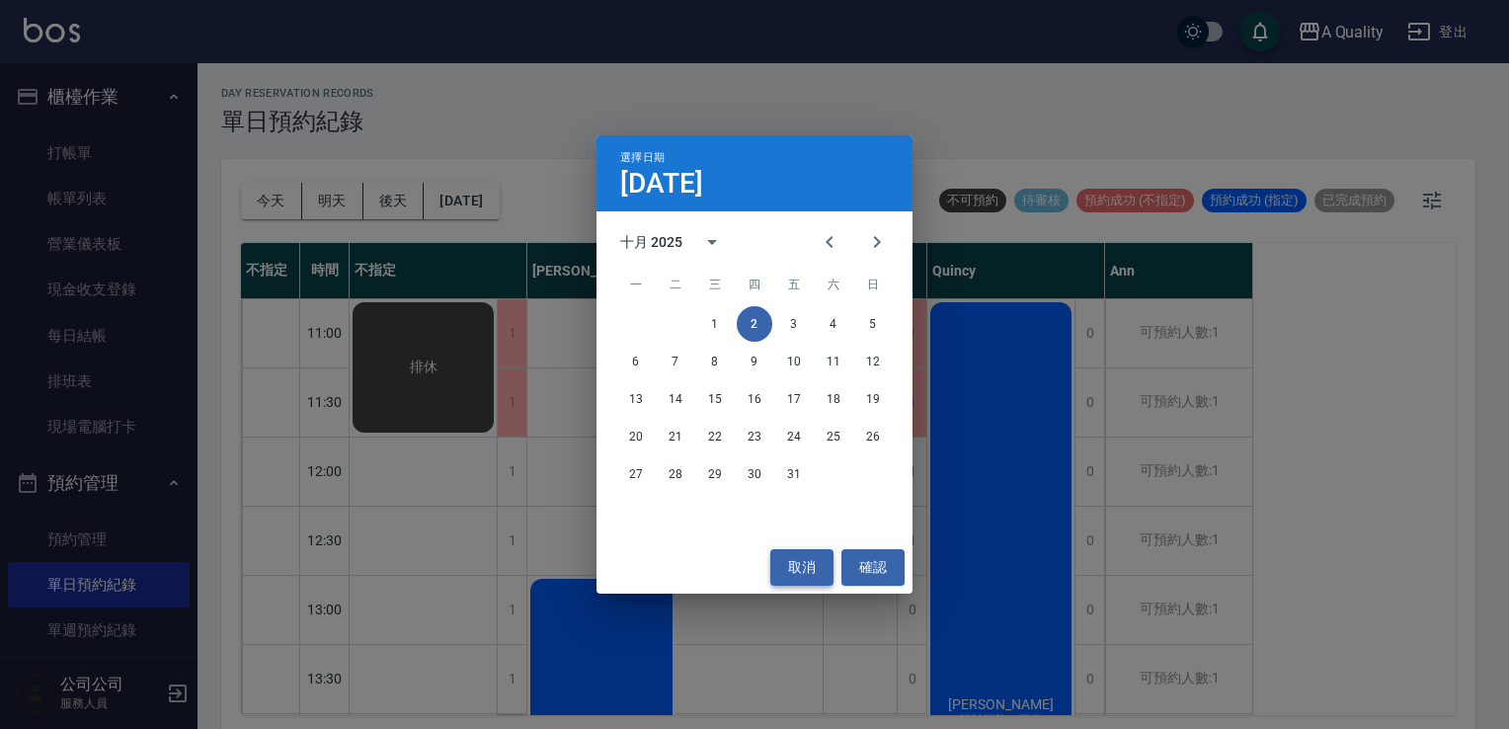
click at [815, 570] on button "取消" at bounding box center [801, 567] width 63 height 37
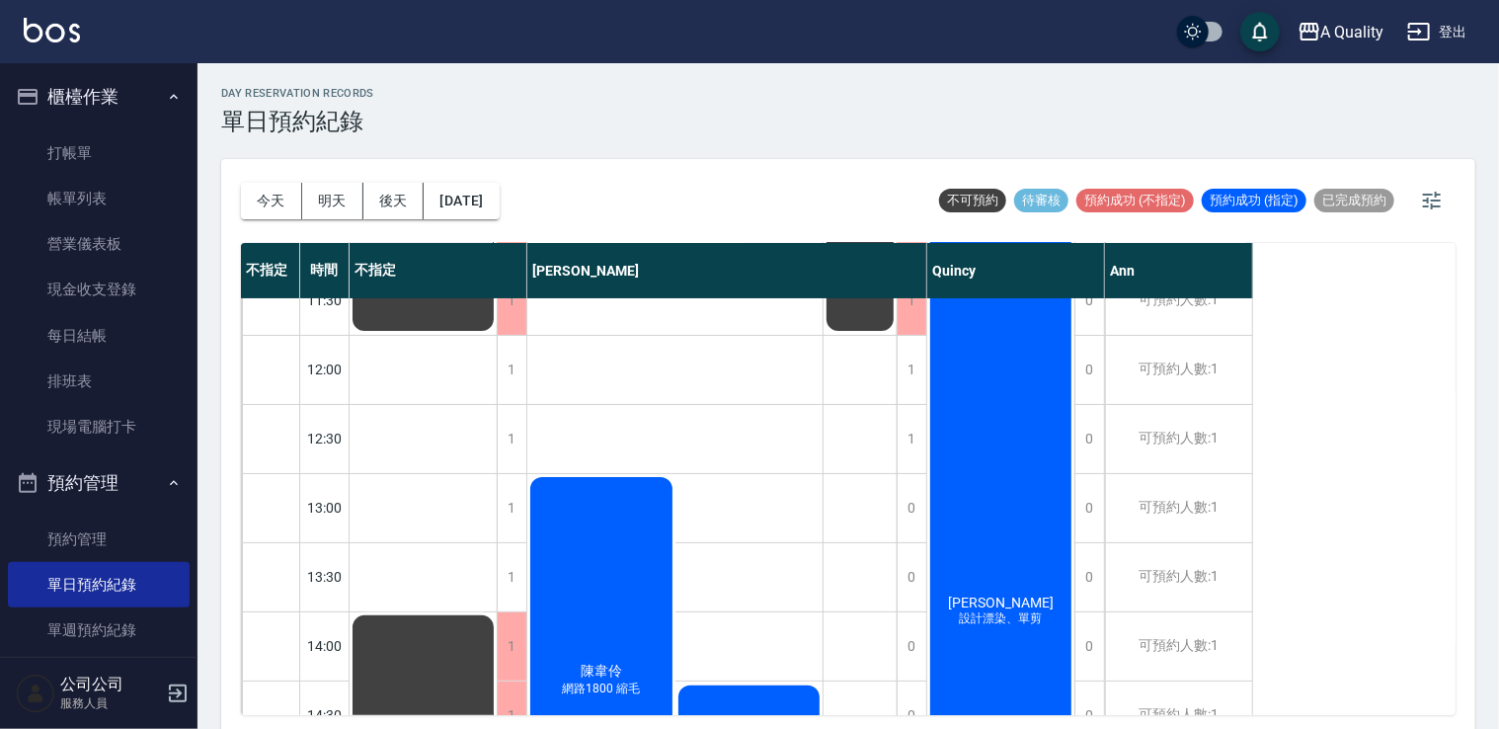
scroll to position [99, 0]
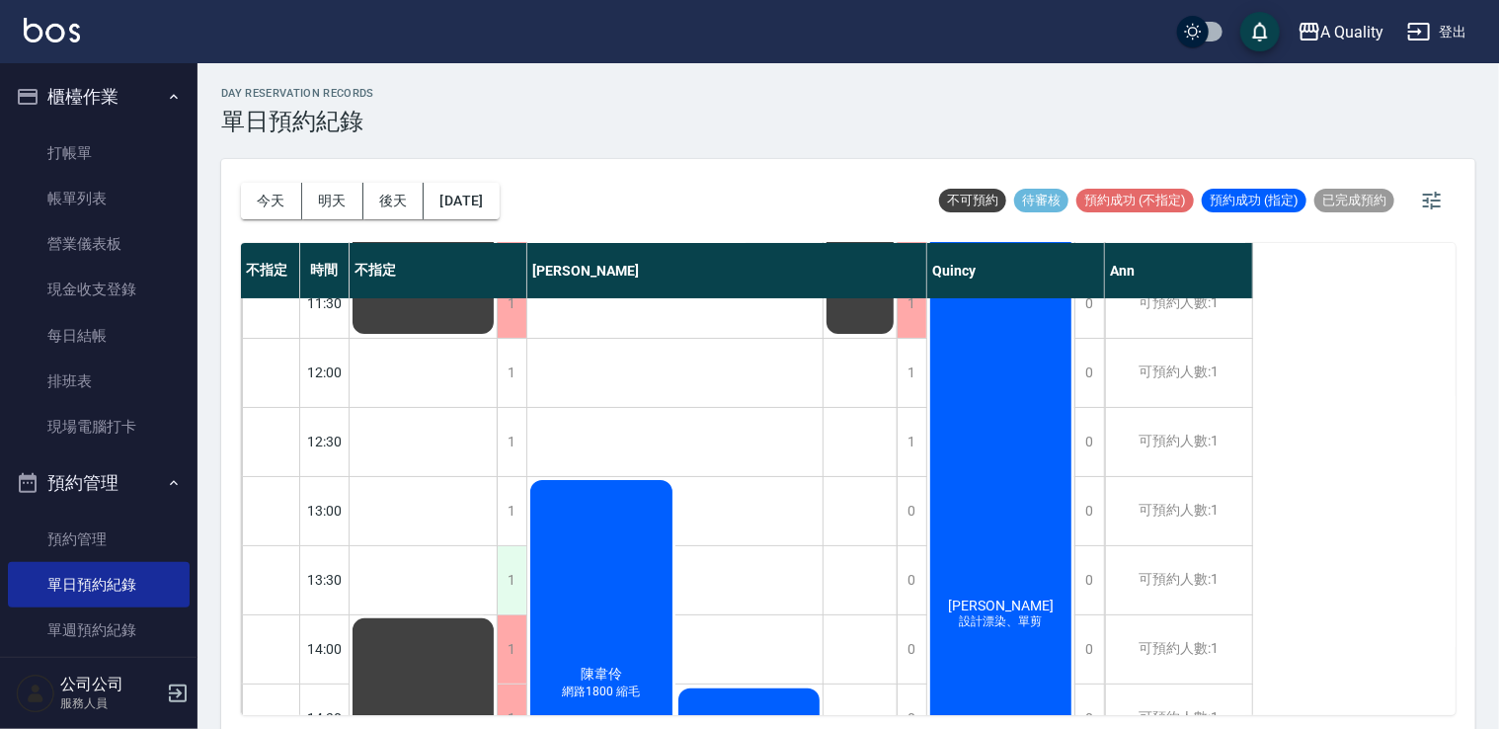
click at [517, 604] on div "1" at bounding box center [512, 580] width 30 height 68
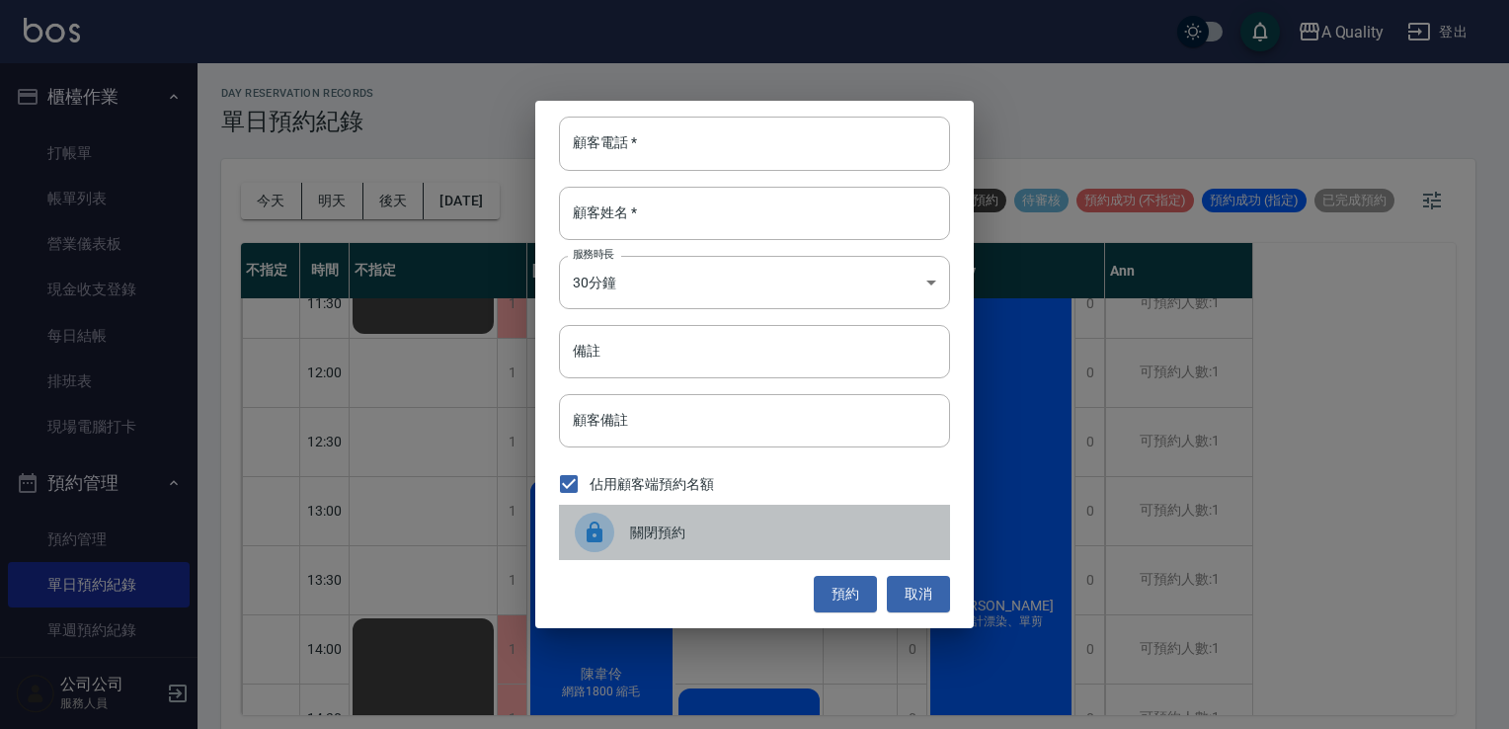
click at [611, 543] on div at bounding box center [602, 533] width 55 height 40
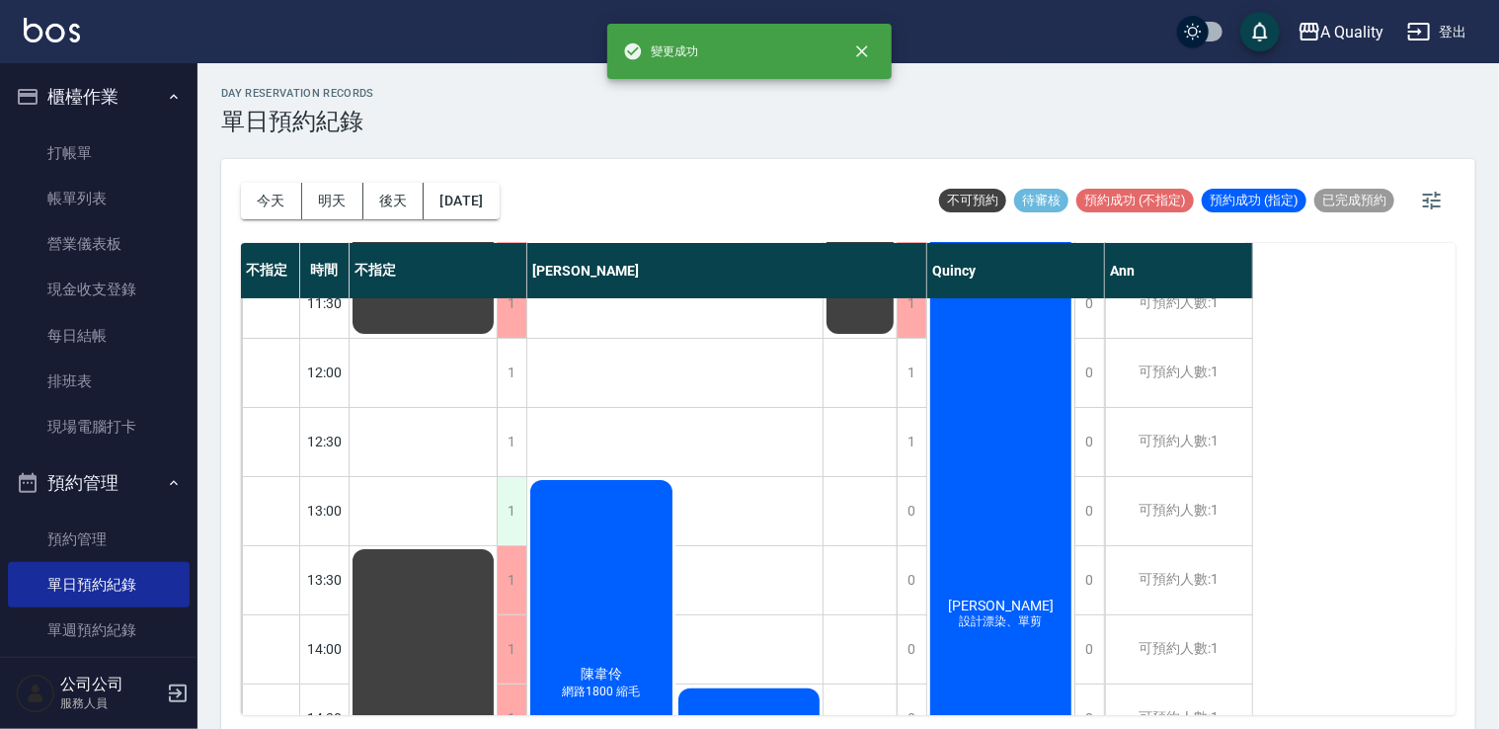
click at [512, 509] on div "1" at bounding box center [512, 511] width 30 height 68
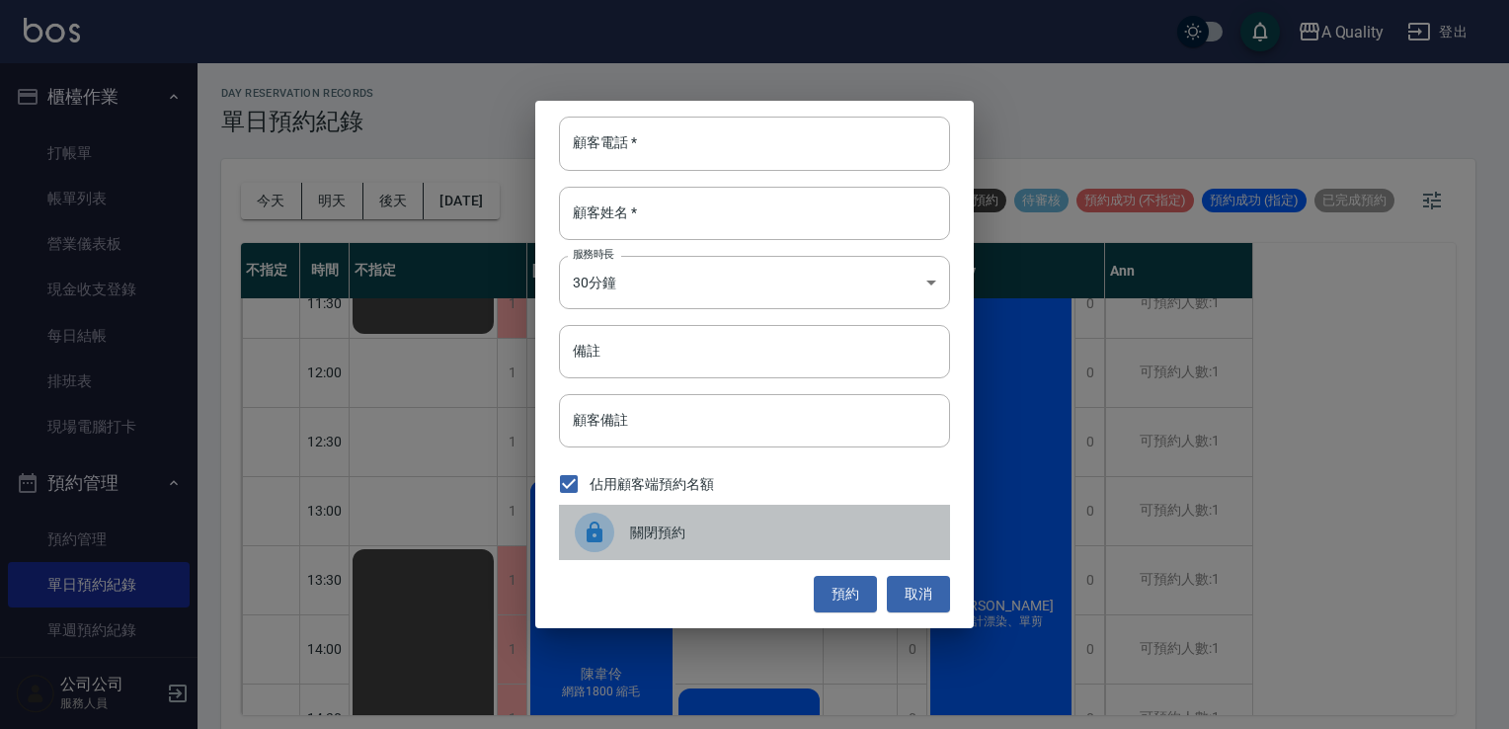
click at [617, 526] on div at bounding box center [602, 533] width 55 height 40
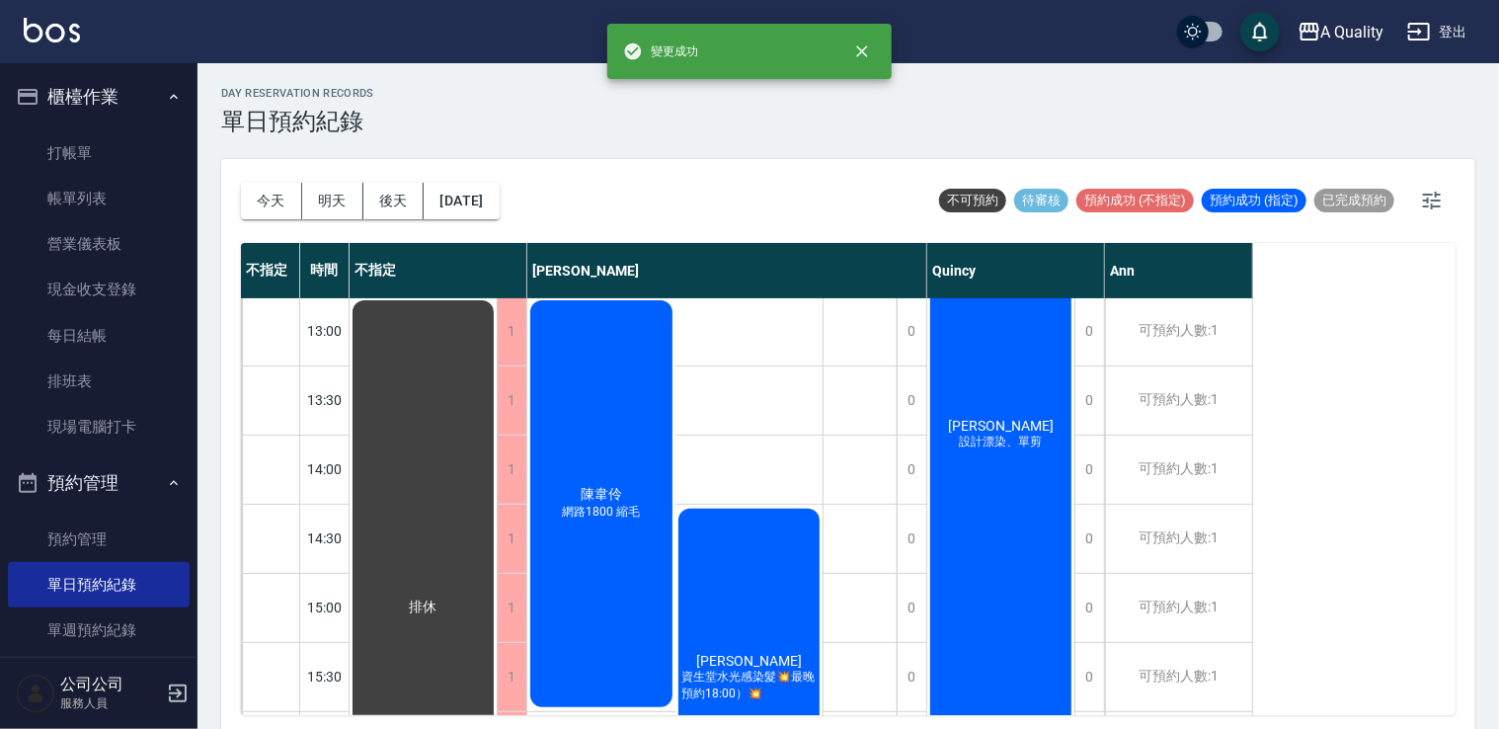
scroll to position [691, 0]
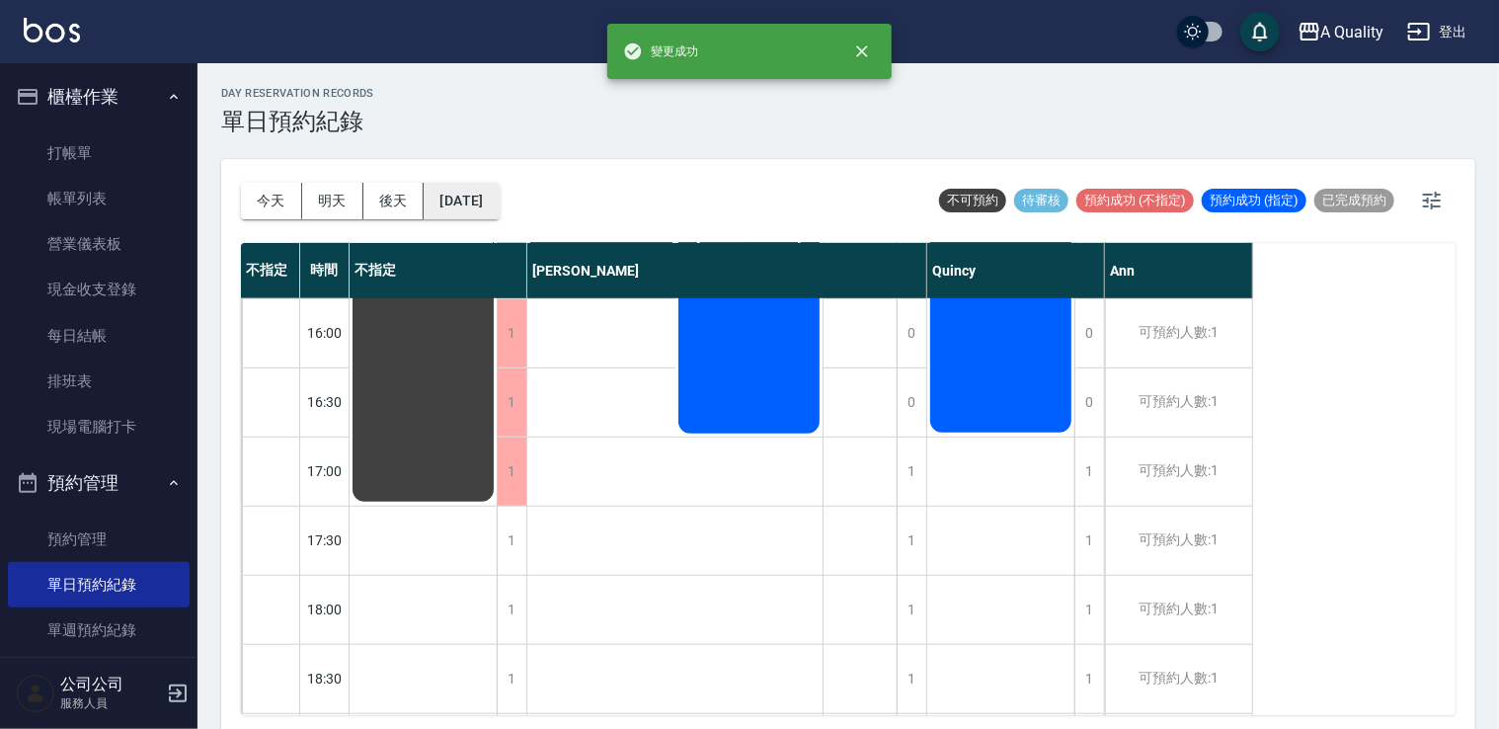
click at [482, 215] on button "2025/10/02" at bounding box center [461, 201] width 75 height 37
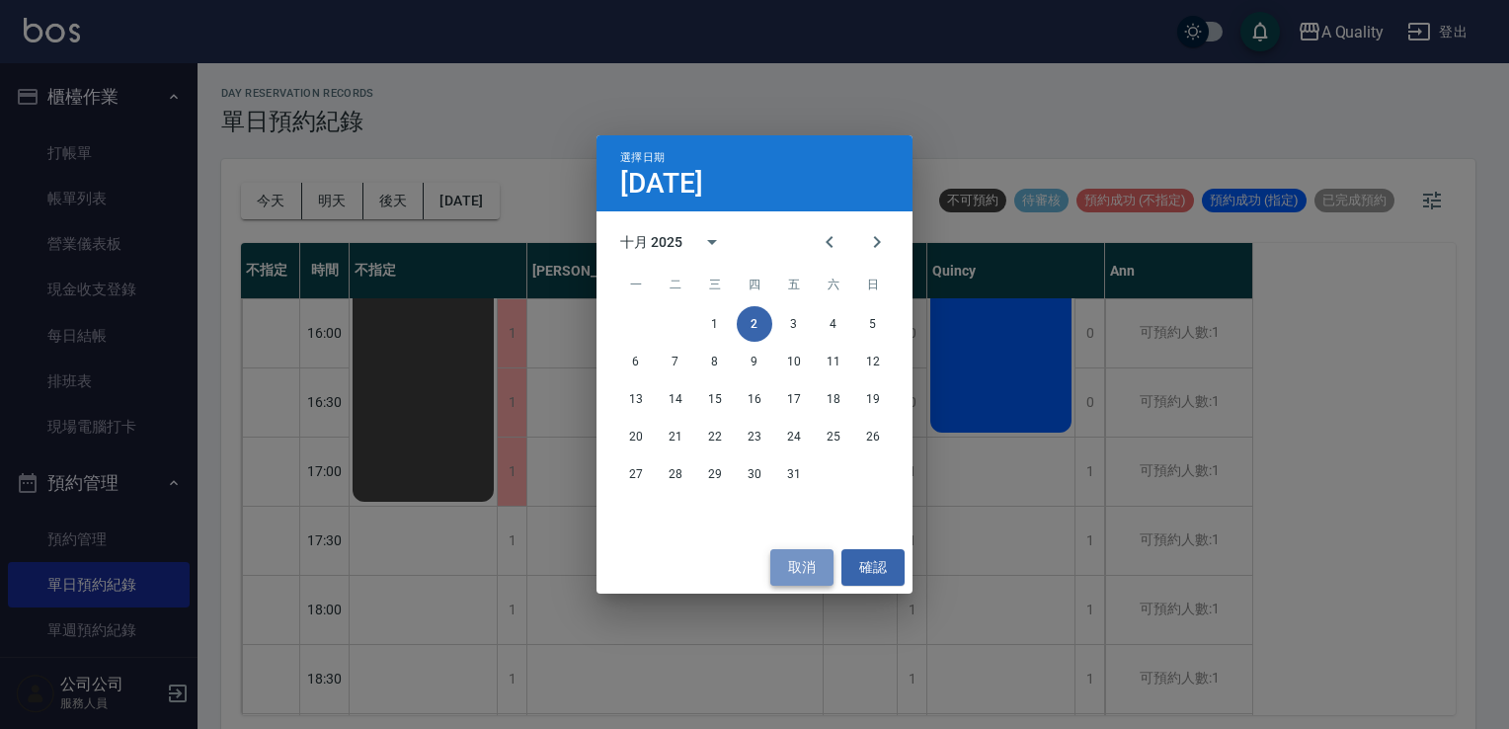
click at [811, 571] on button "取消" at bounding box center [801, 567] width 63 height 37
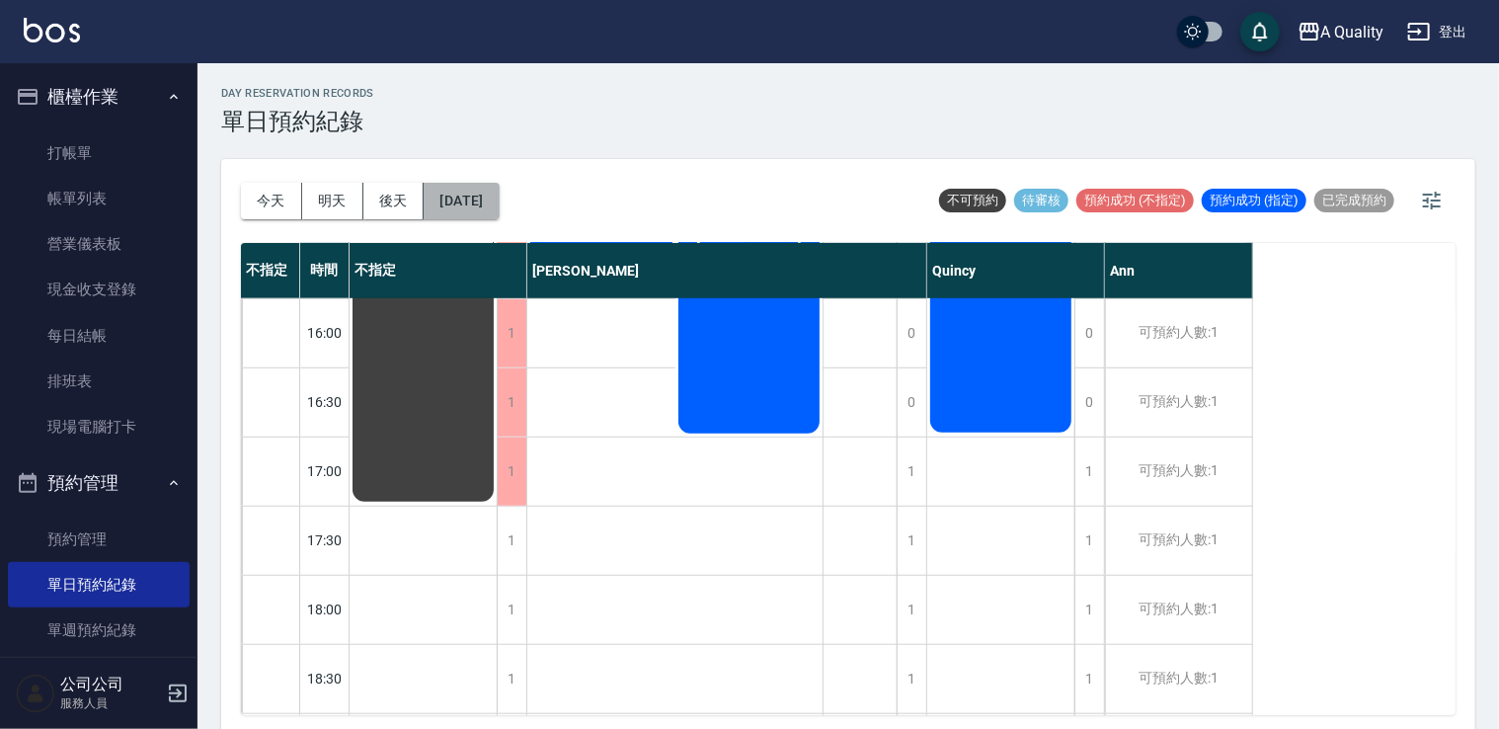
click at [499, 202] on button "2025/10/02" at bounding box center [461, 201] width 75 height 37
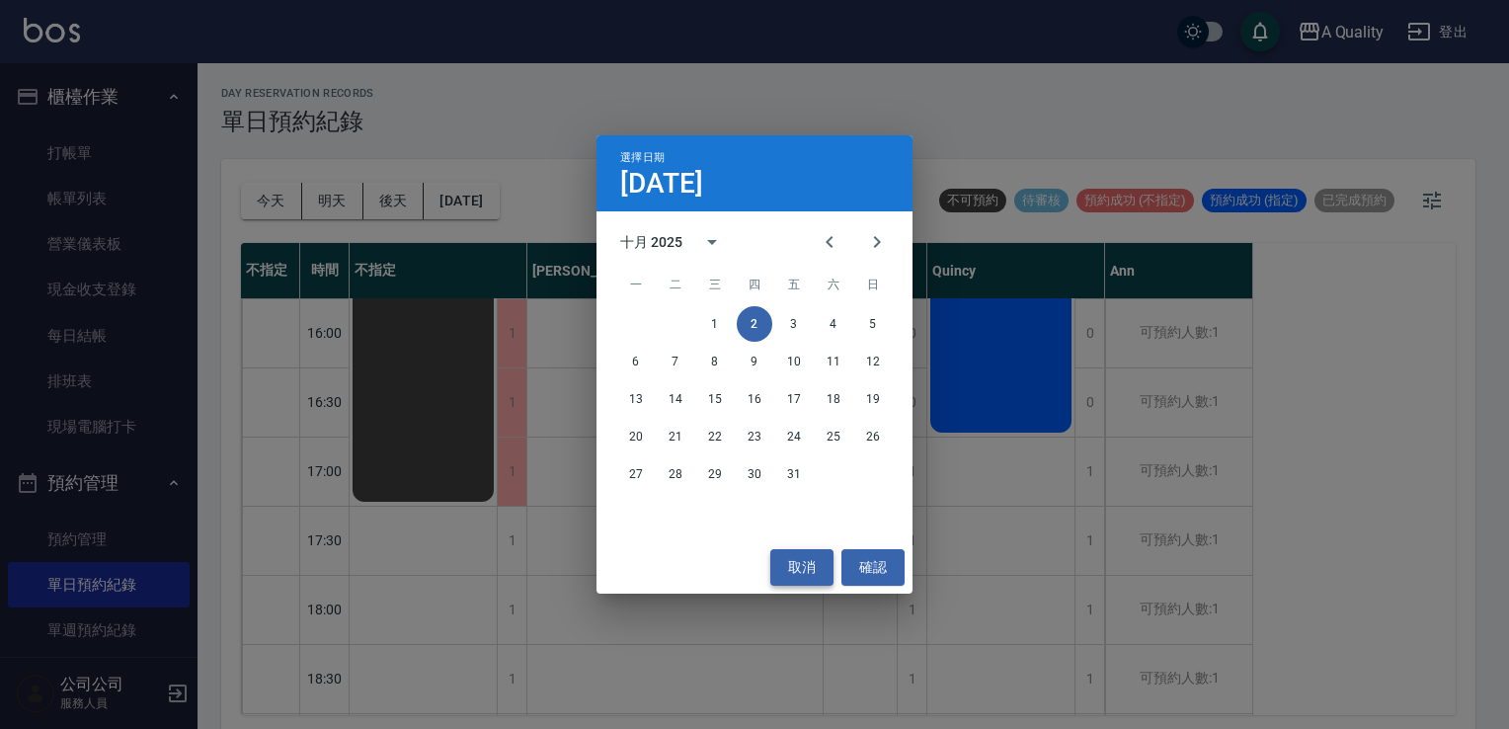
click at [802, 563] on button "取消" at bounding box center [801, 567] width 63 height 37
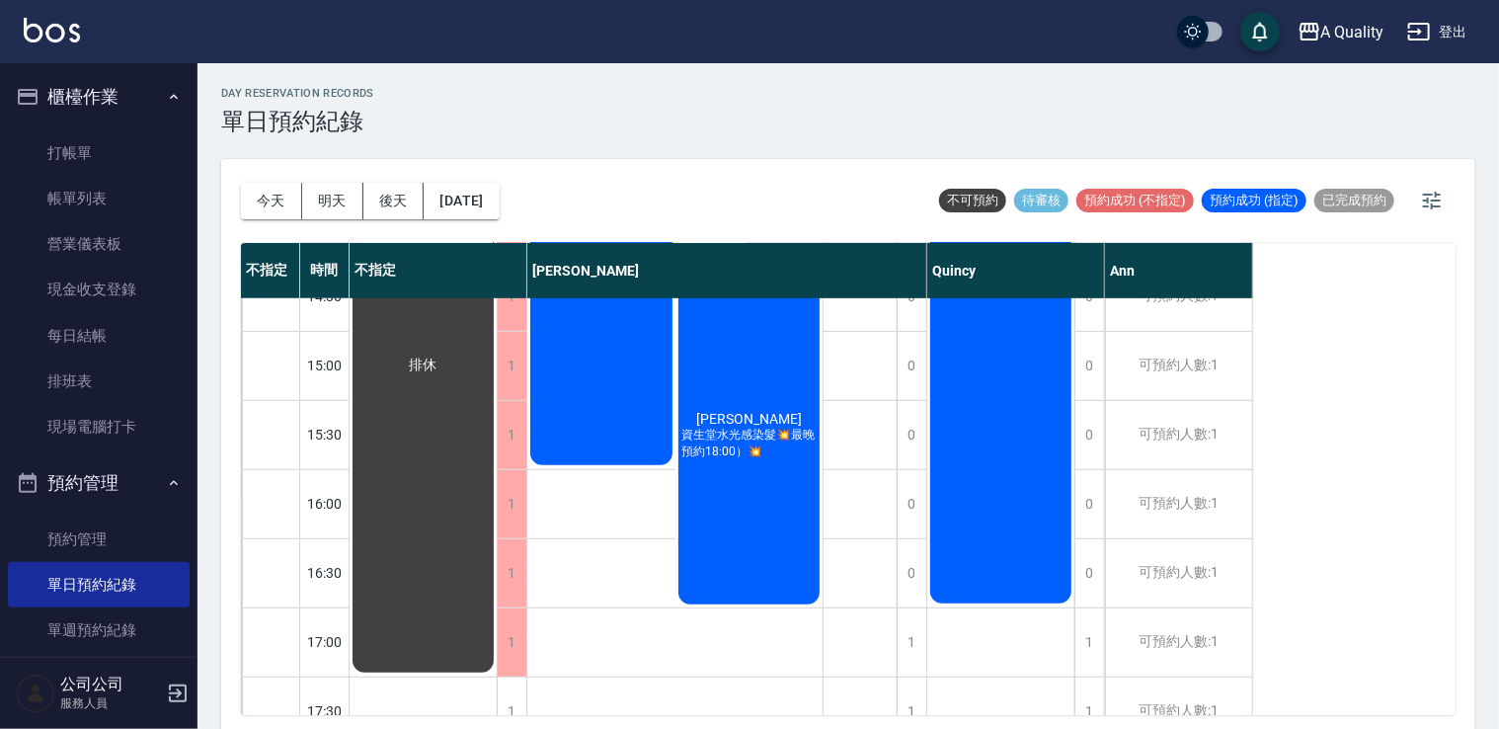
scroll to position [296, 0]
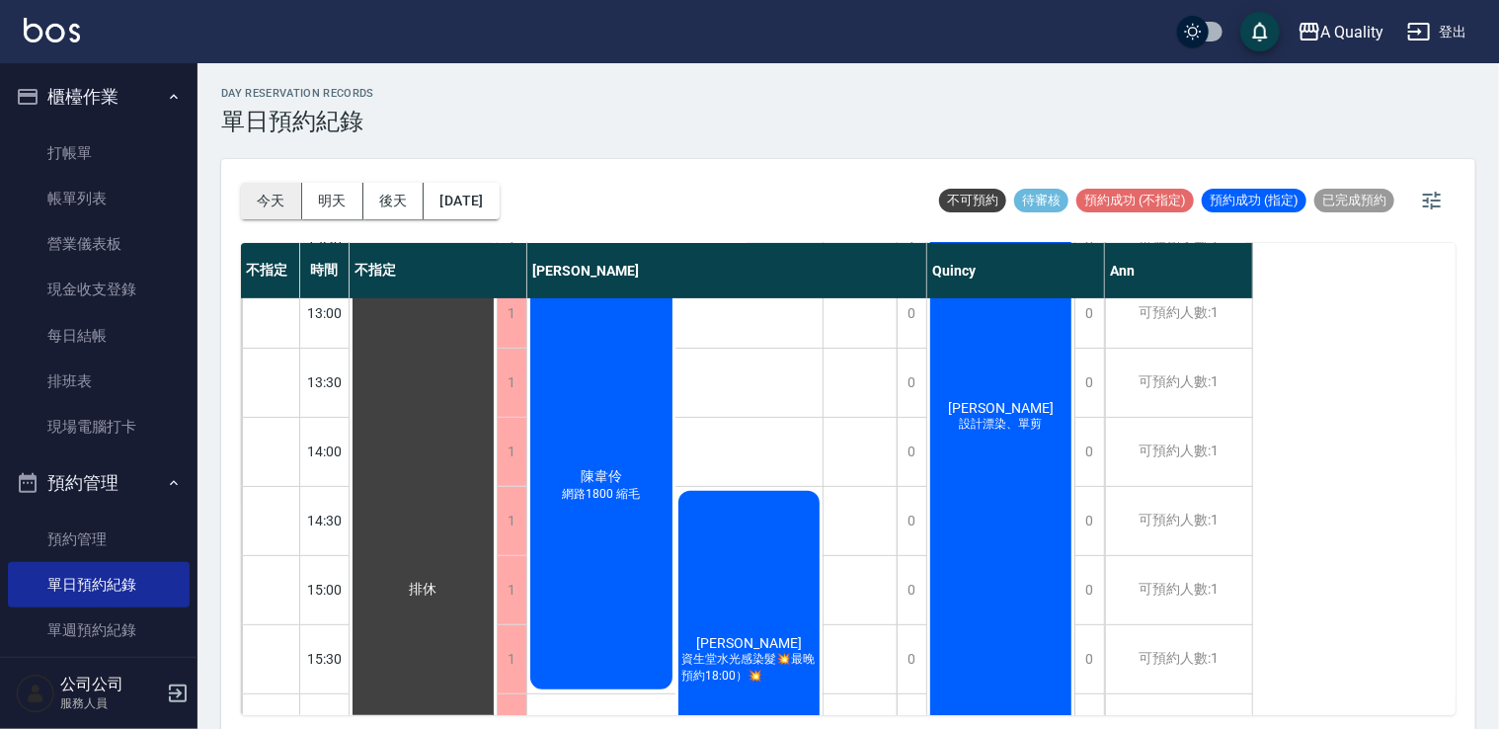
click at [283, 207] on button "今天" at bounding box center [271, 201] width 61 height 37
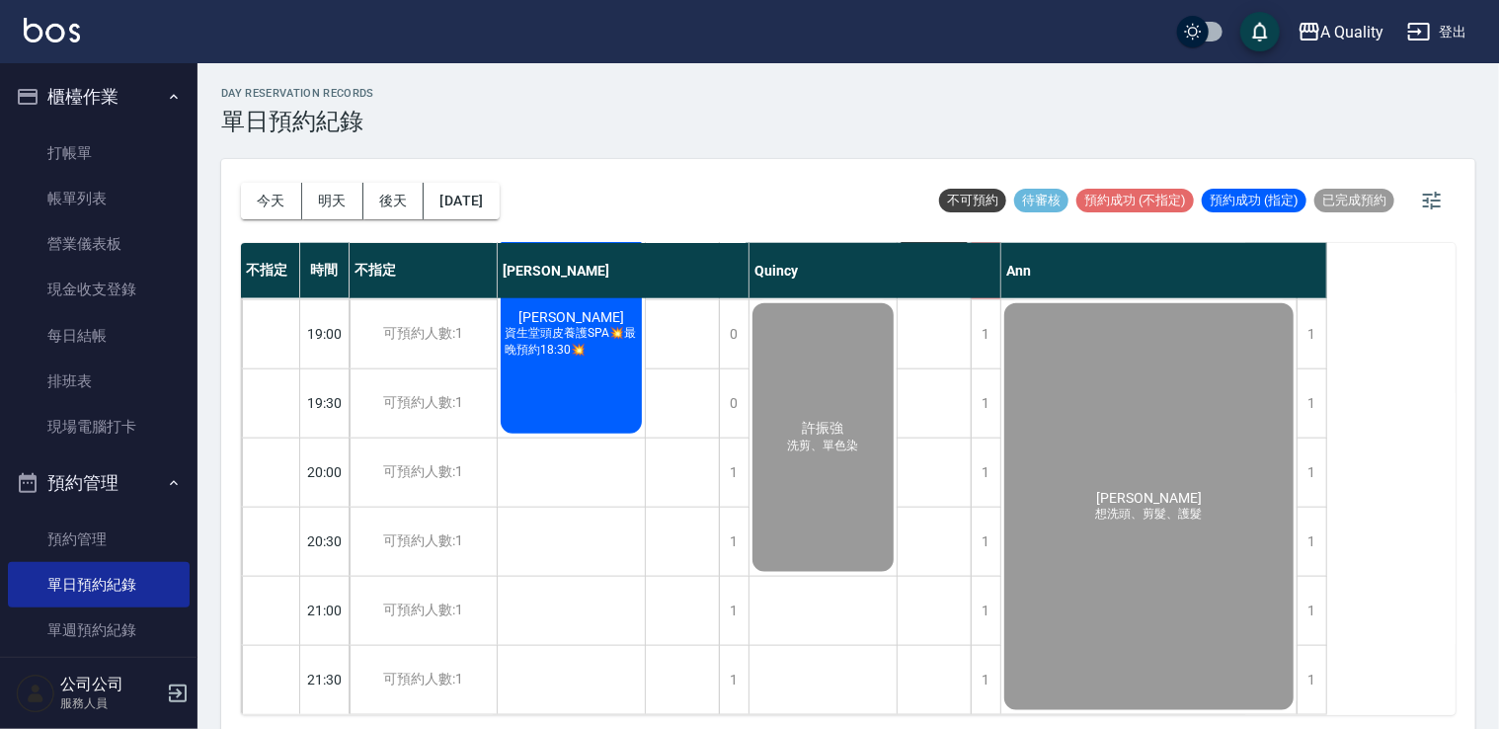
scroll to position [1119, 0]
click at [54, 187] on link "帳單列表" at bounding box center [99, 198] width 182 height 45
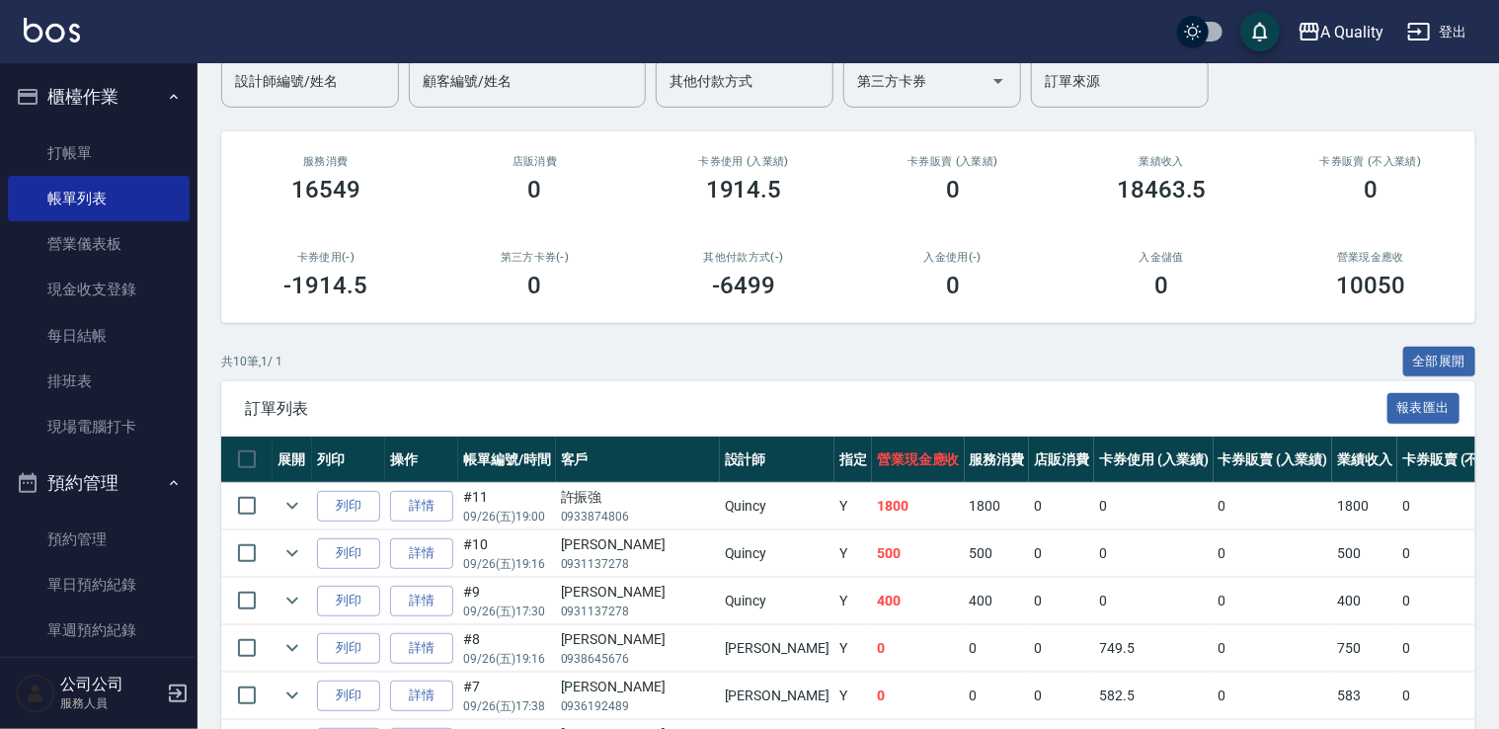
scroll to position [296, 0]
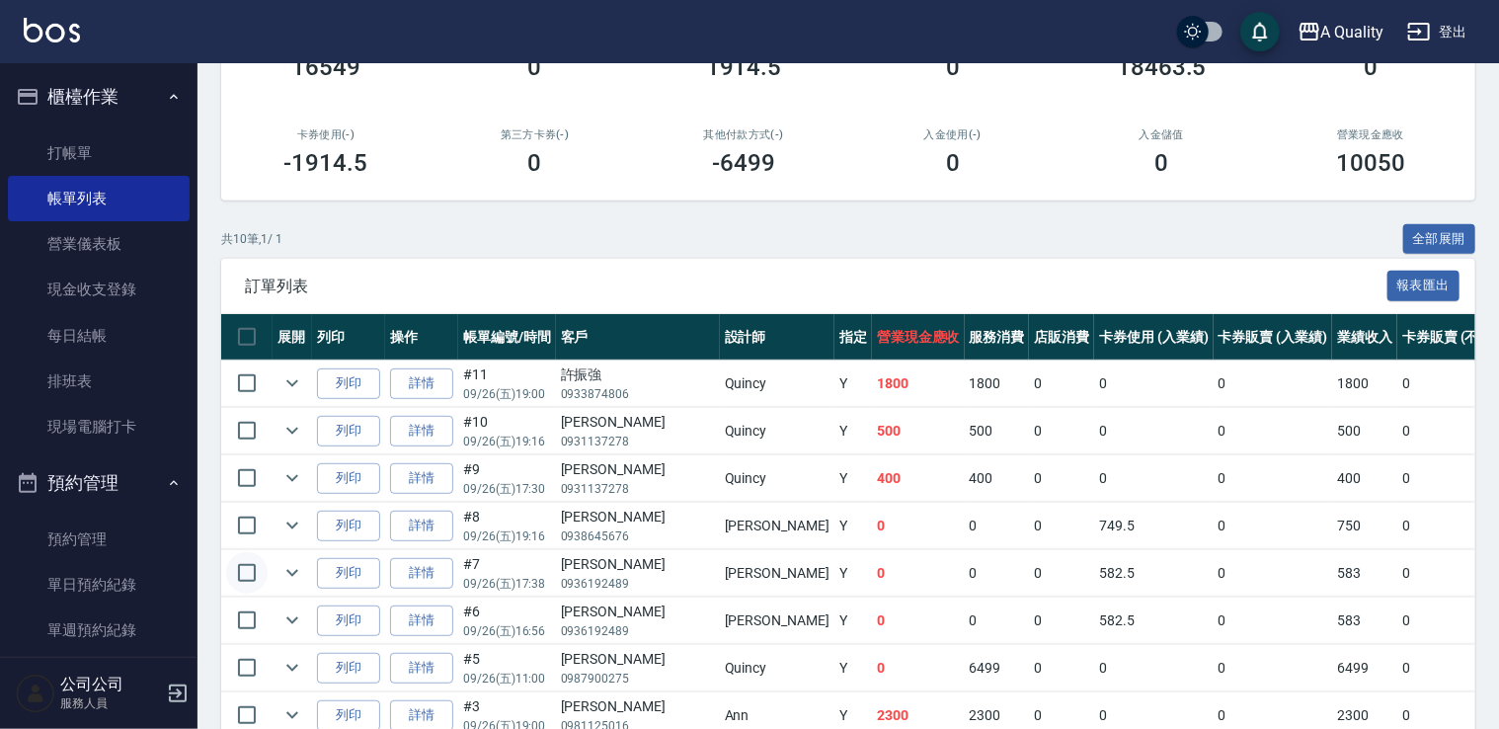
click at [249, 559] on input "checkbox" at bounding box center [246, 572] width 41 height 41
checkbox input "true"
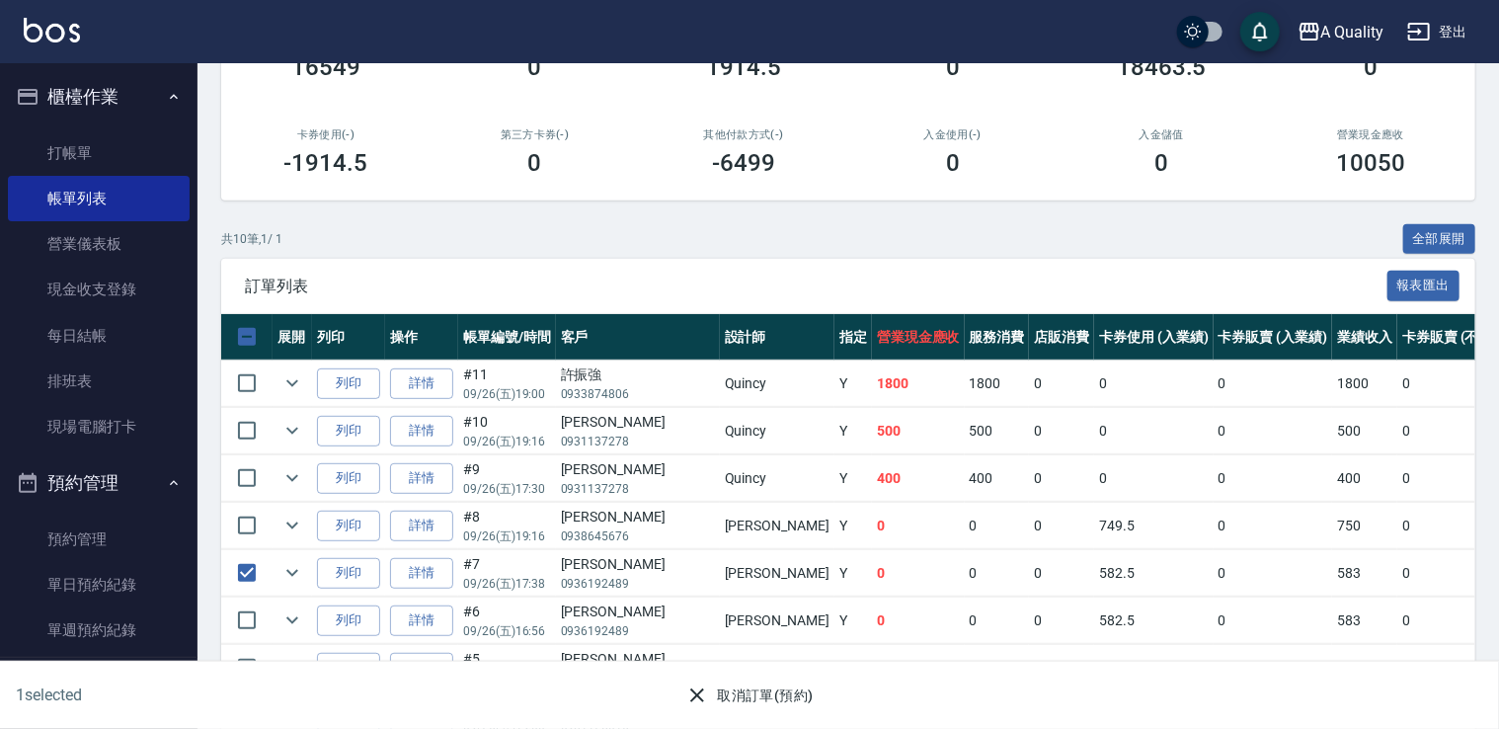
click at [968, 274] on div "訂單列表 報表匯出" at bounding box center [848, 286] width 1254 height 54
click at [441, 569] on link "詳情" at bounding box center [421, 573] width 63 height 31
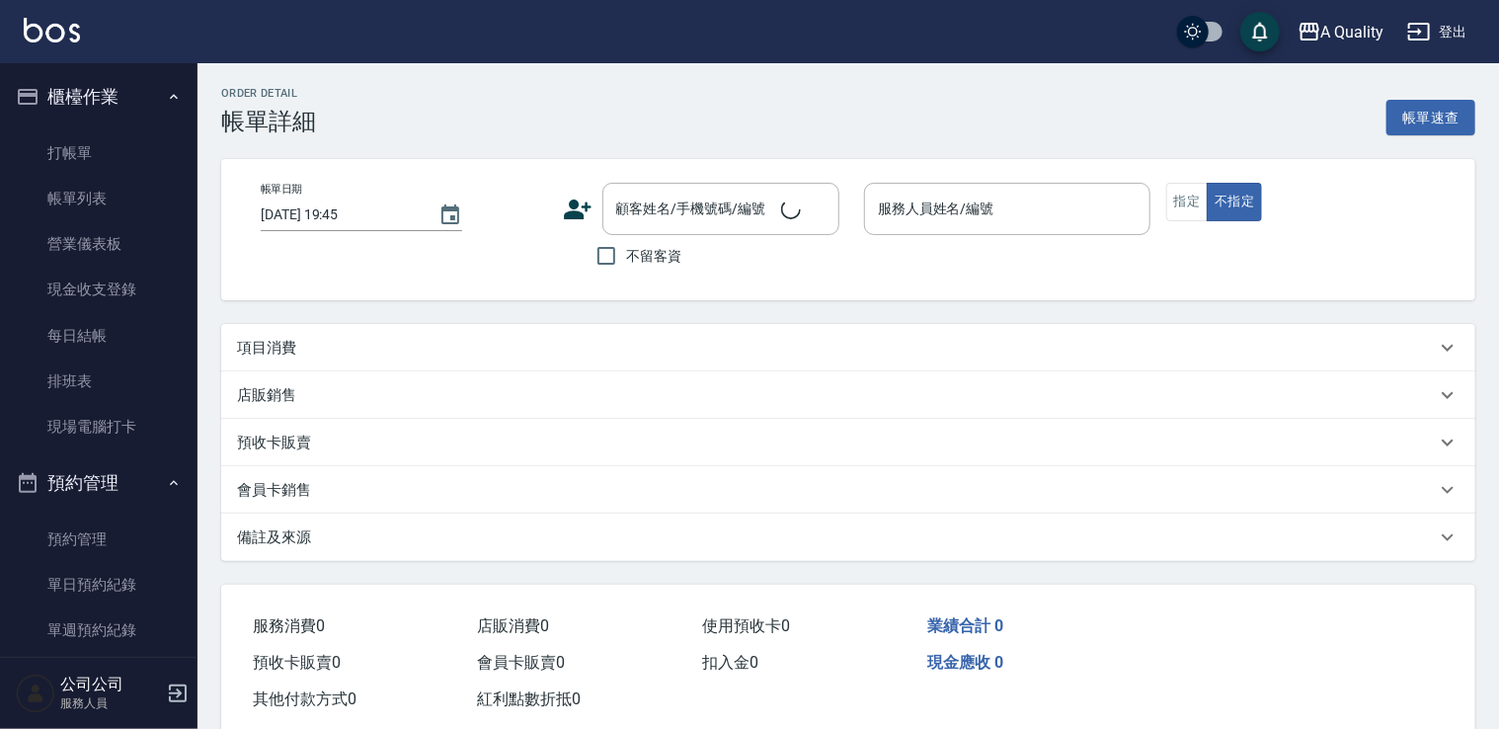
type input "2025/09/26 17:38"
type input "Taylor(無代號)"
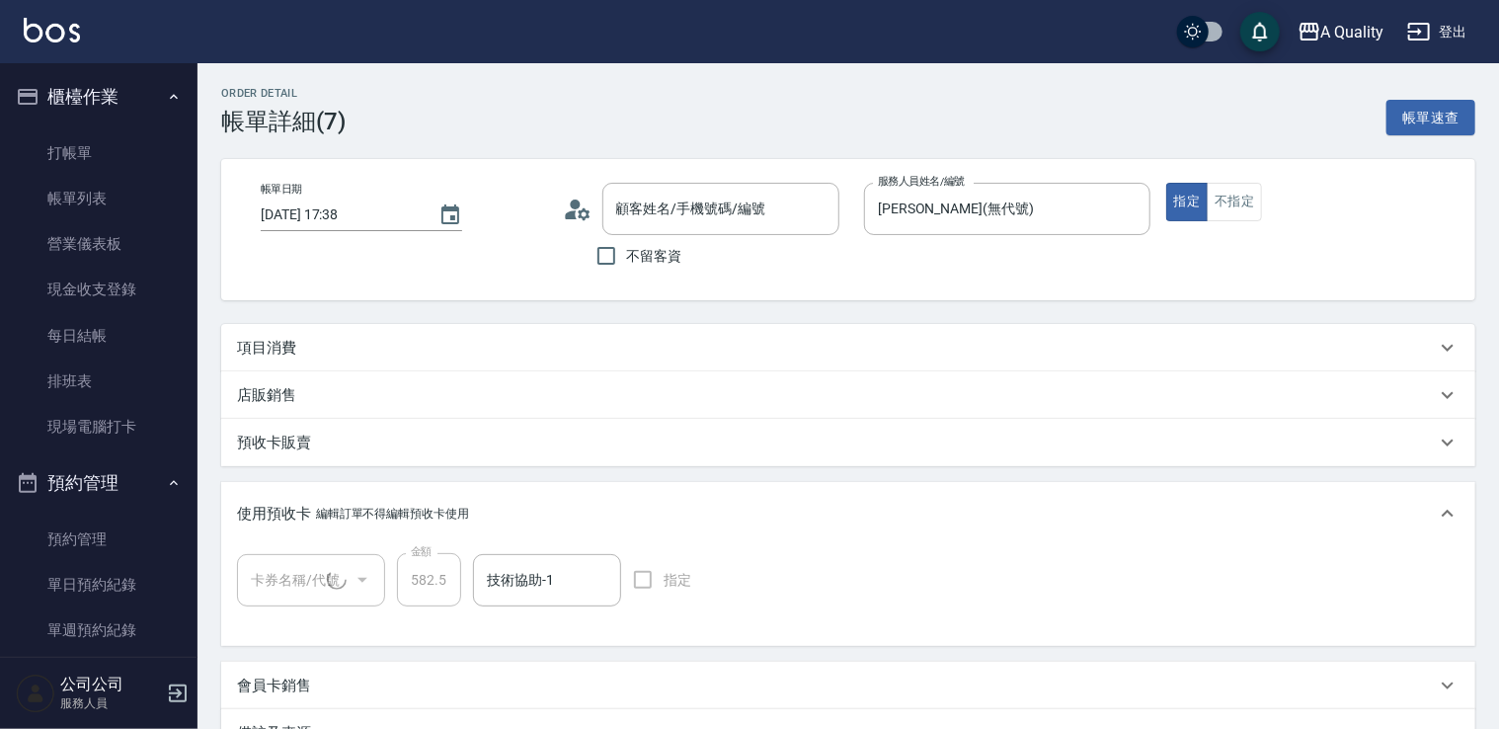
type input "齊懷倩/0936192489/"
type input "速效頭皮養護(1/1)"
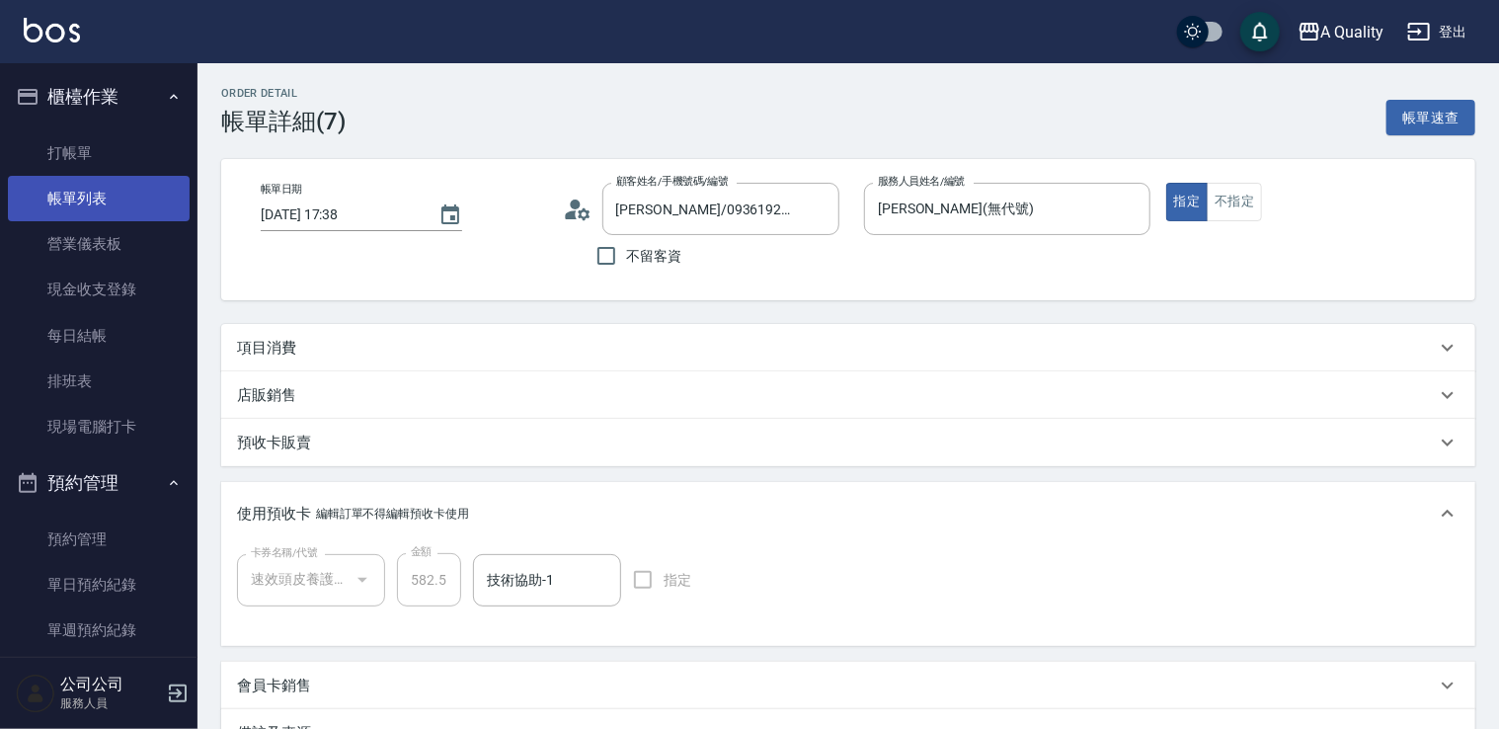
click at [132, 199] on link "帳單列表" at bounding box center [99, 198] width 182 height 45
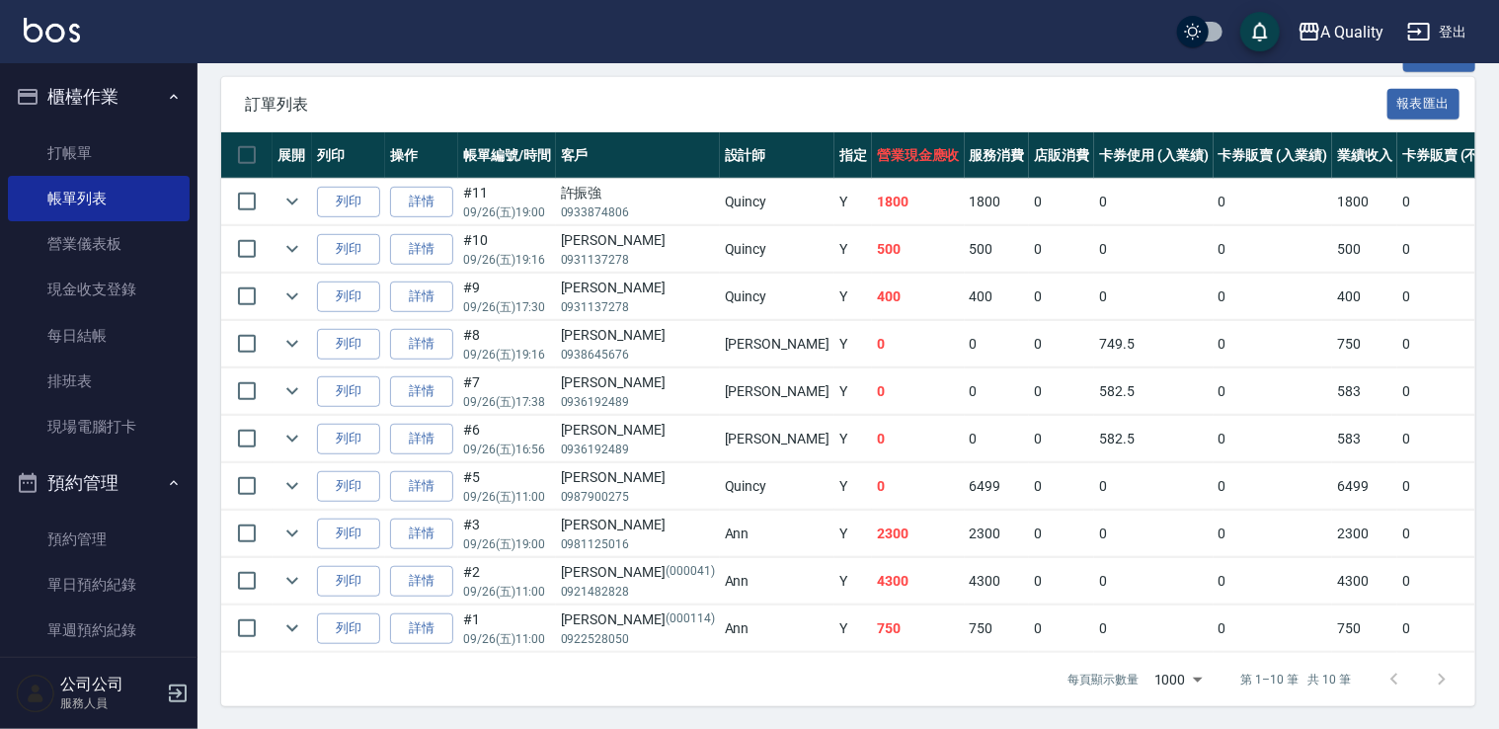
scroll to position [490, 0]
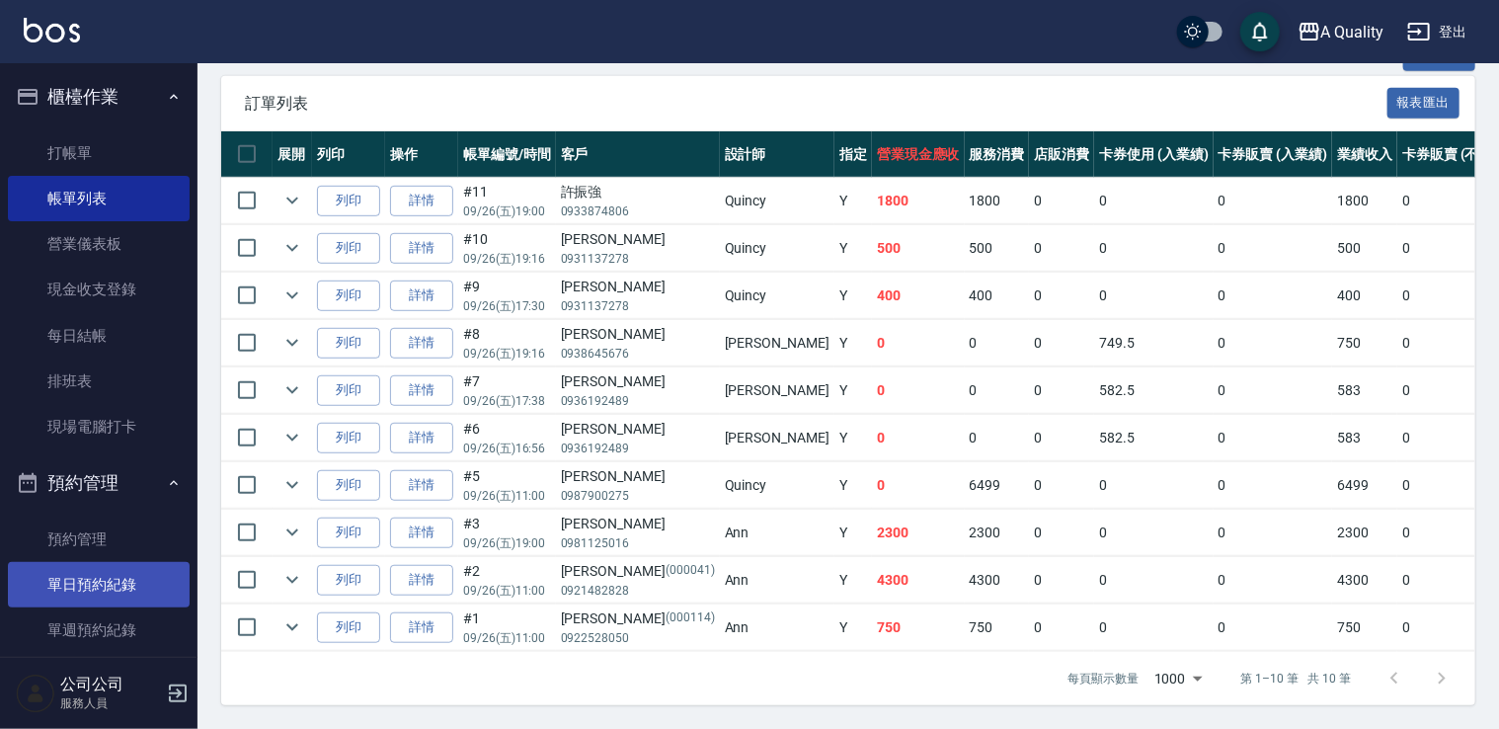
click at [90, 572] on link "單日預約紀錄" at bounding box center [99, 584] width 182 height 45
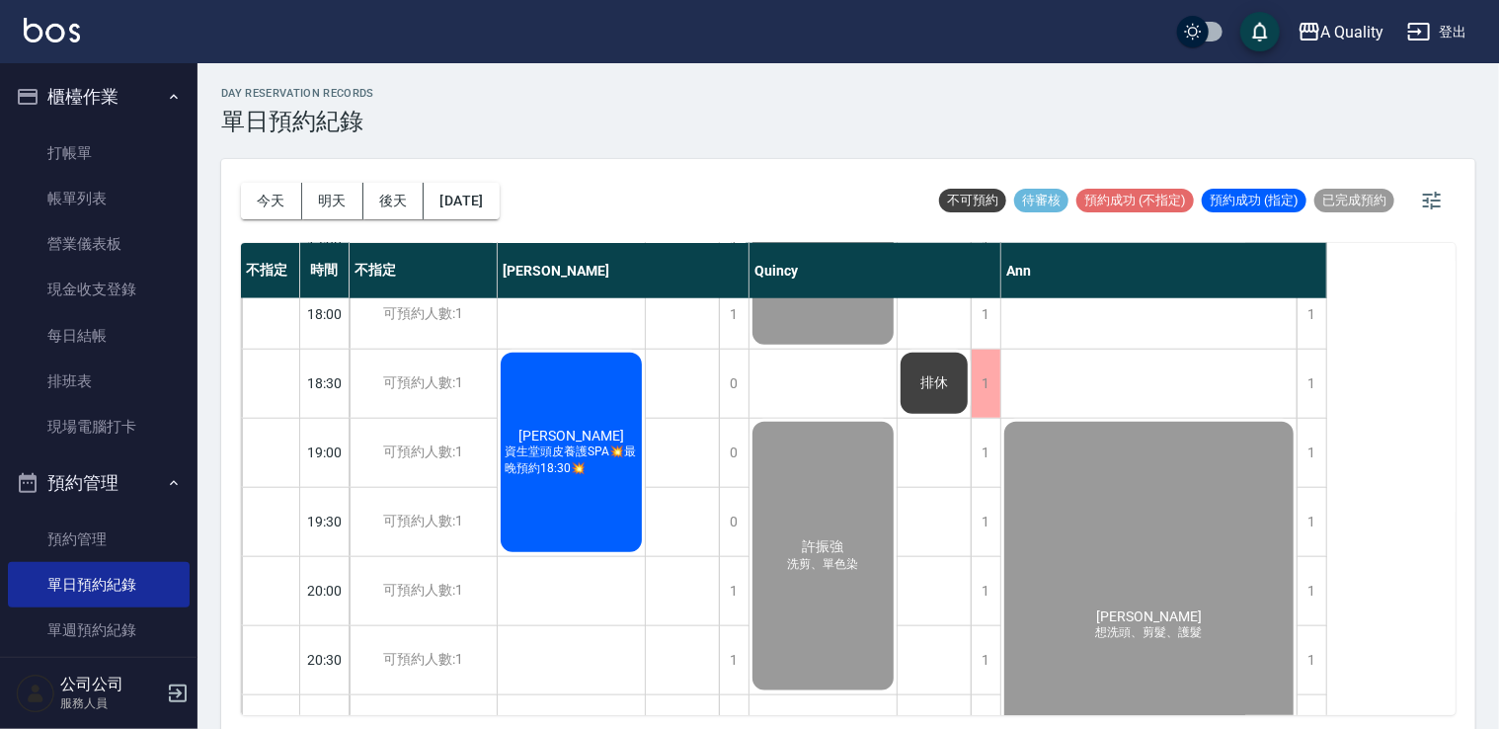
scroll to position [988, 0]
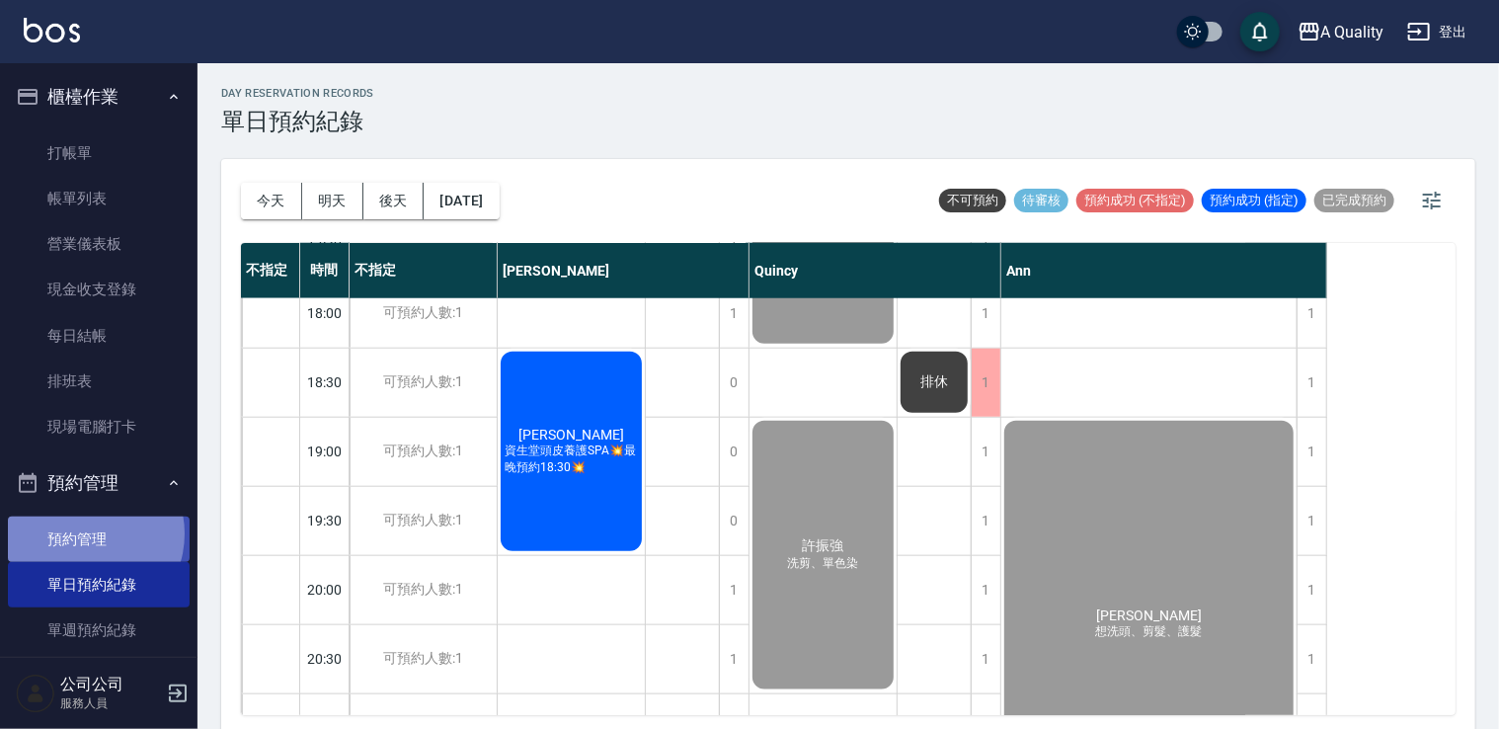
click at [87, 534] on link "預約管理" at bounding box center [99, 539] width 182 height 45
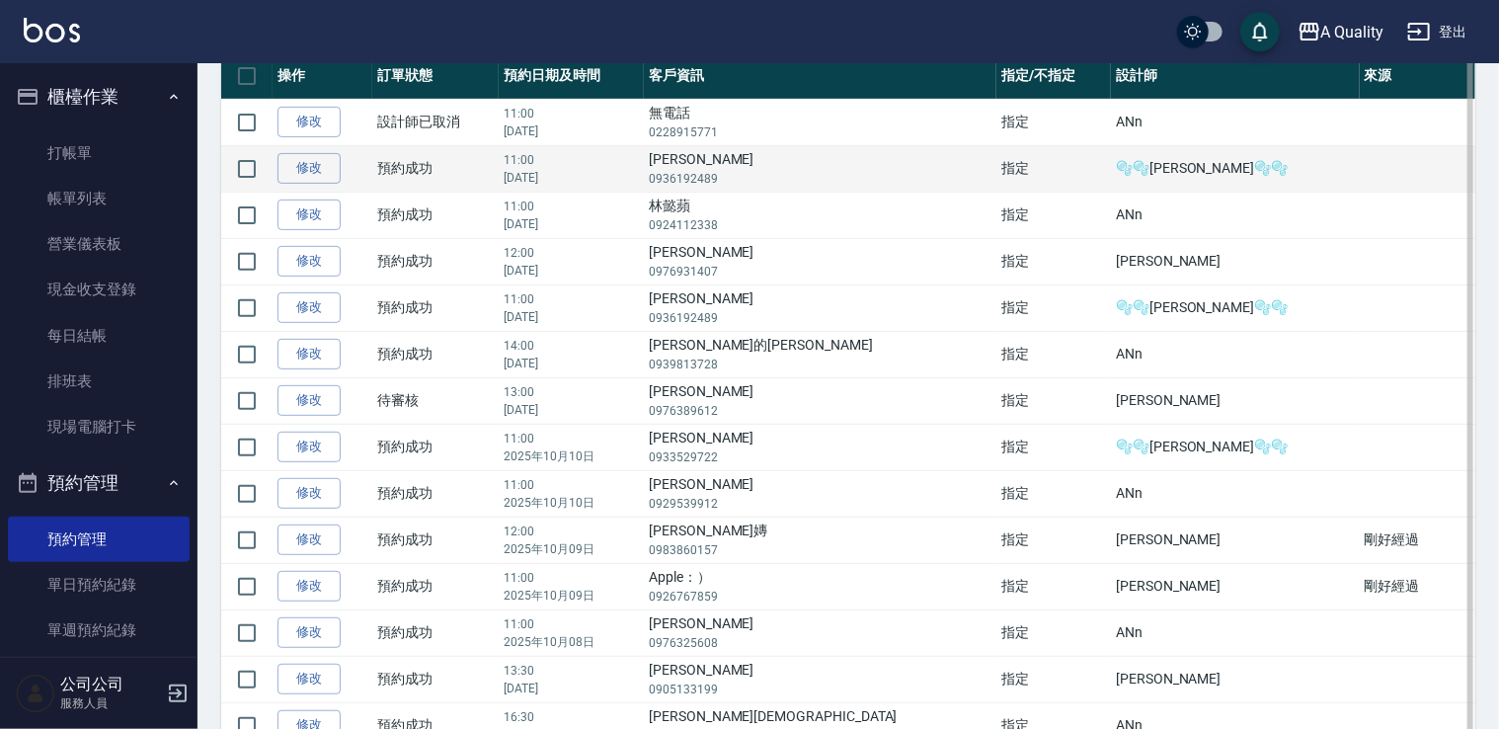
scroll to position [395, 0]
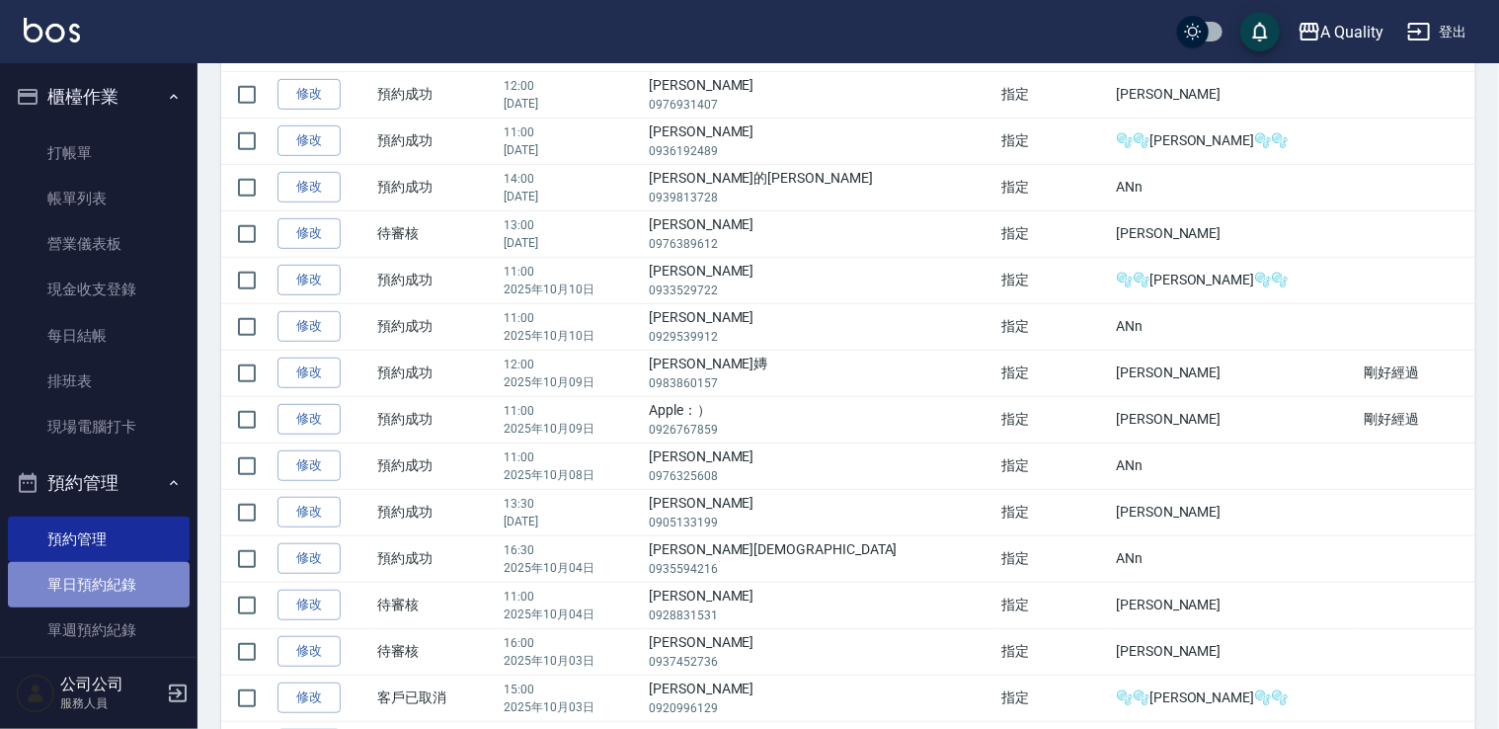
click at [117, 584] on link "單日預約紀錄" at bounding box center [99, 584] width 182 height 45
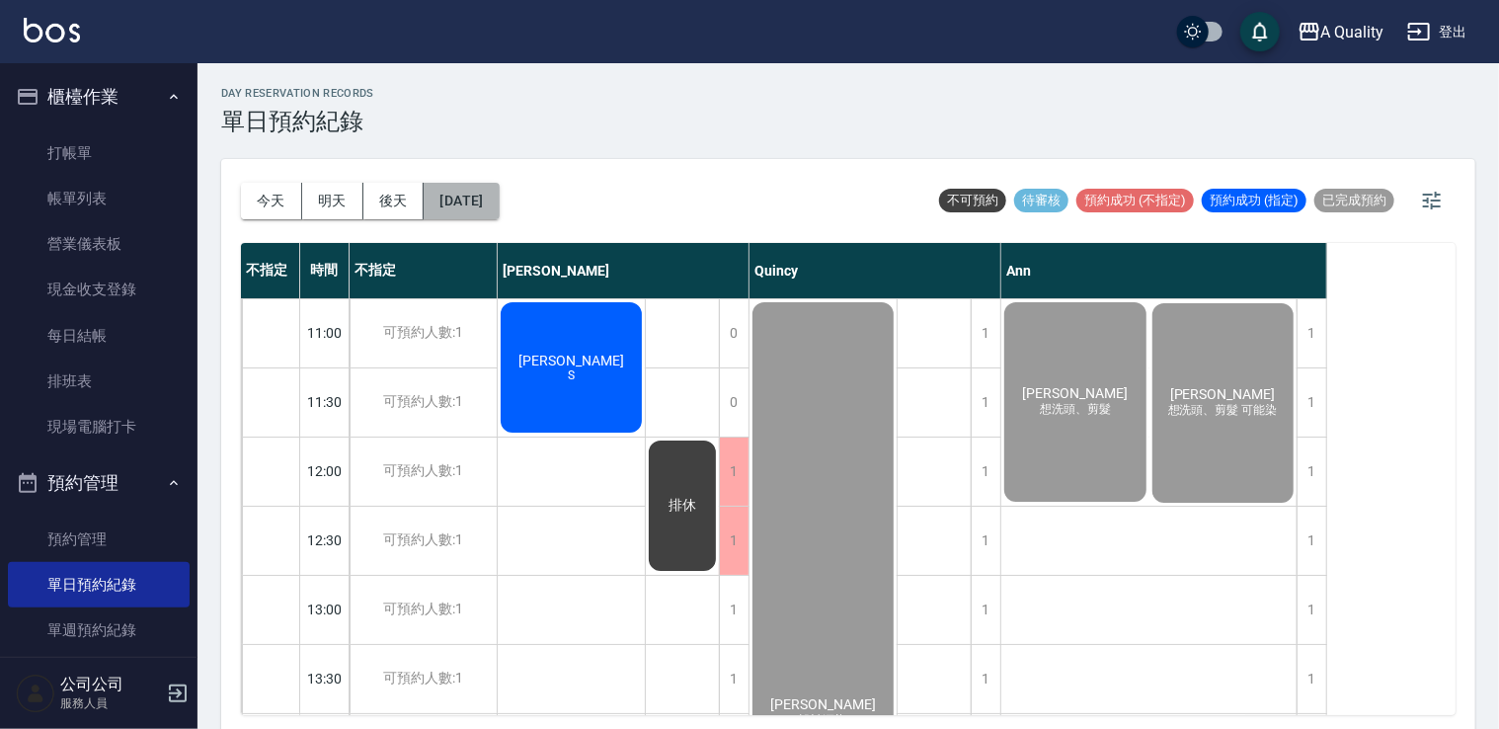
click at [487, 202] on button "[DATE]" at bounding box center [461, 201] width 75 height 37
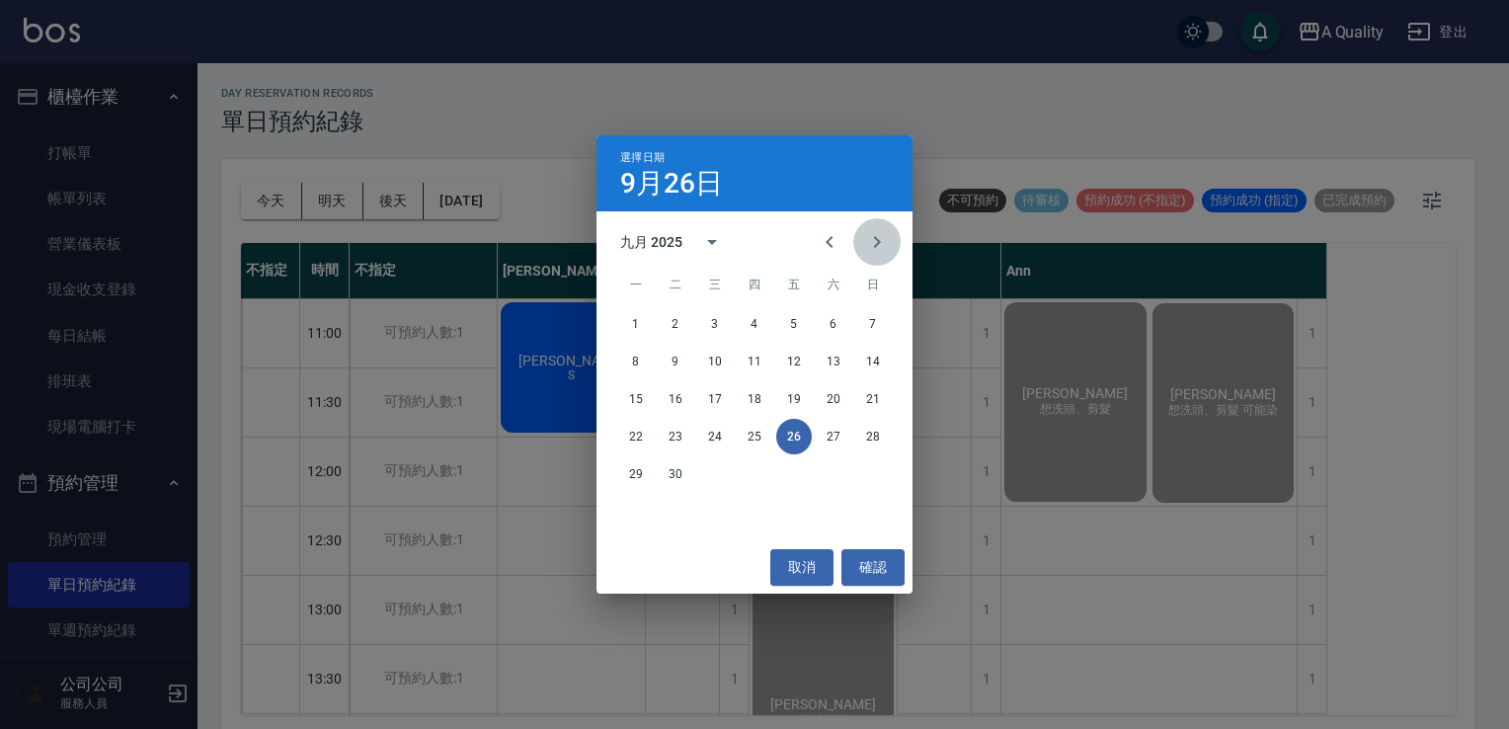
click at [881, 239] on icon "Next month" at bounding box center [877, 242] width 24 height 24
click at [837, 326] on button "4" at bounding box center [834, 324] width 36 height 36
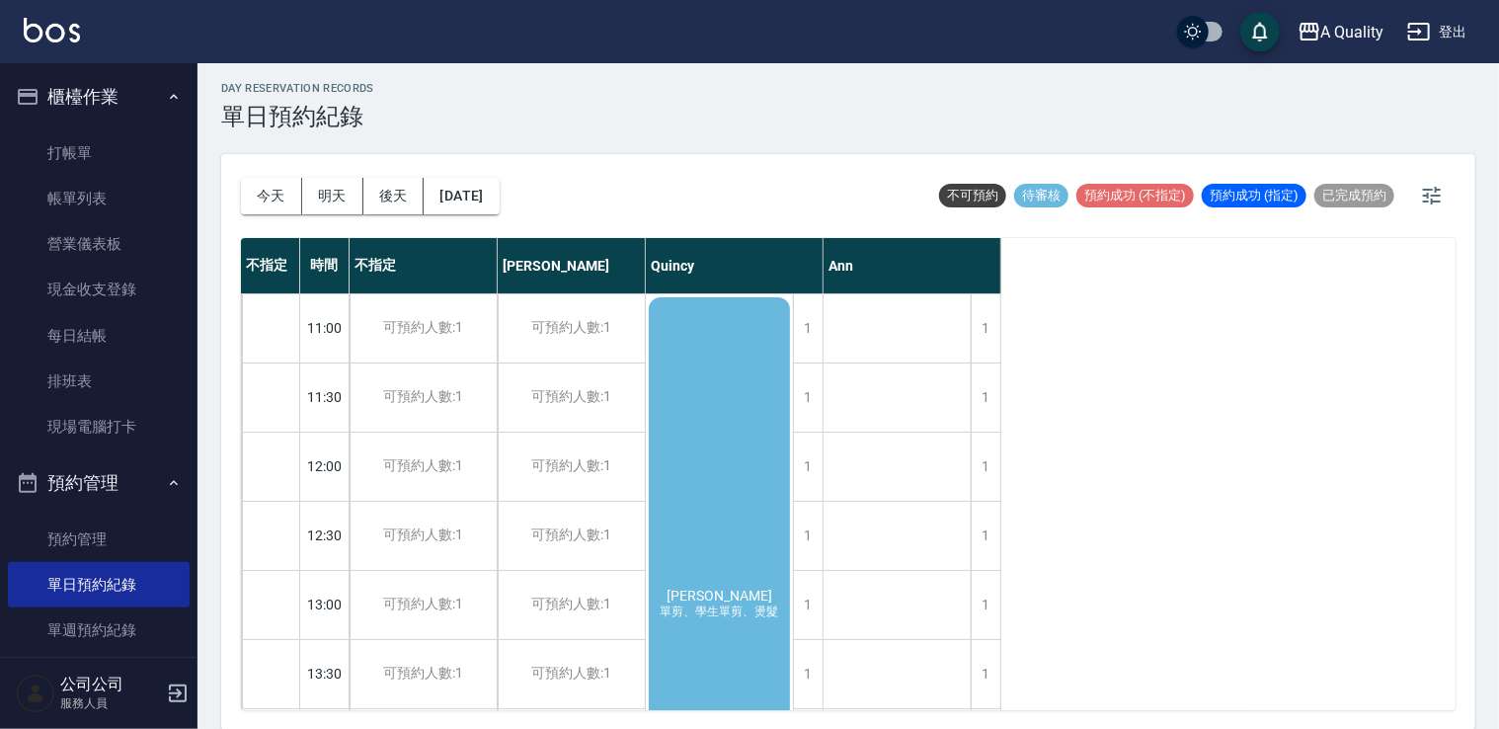
click at [694, 369] on div "曼曼 單剪、學生單剪、燙髮" at bounding box center [719, 604] width 147 height 620
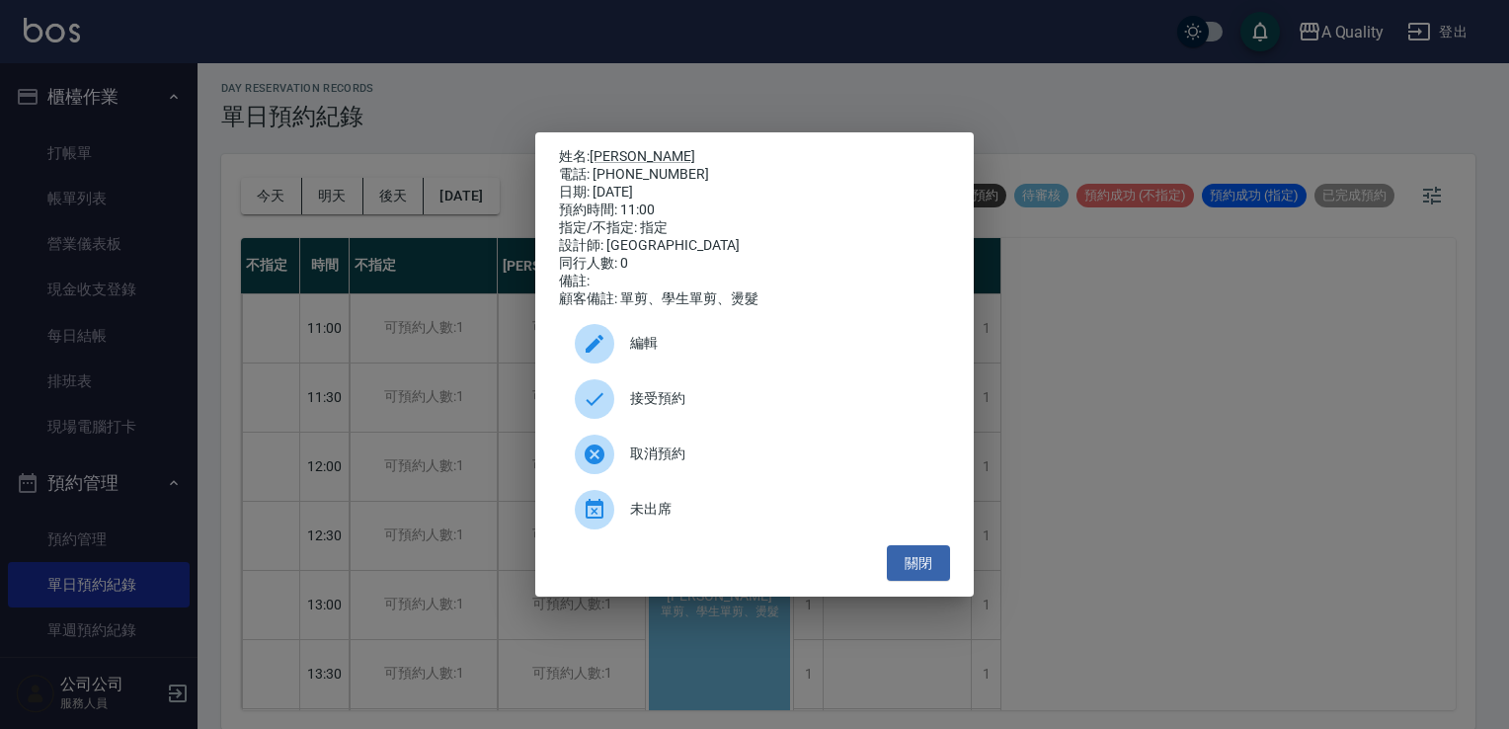
click at [640, 316] on ul "編輯 接受預約 取消預約 未出席" at bounding box center [754, 426] width 391 height 237
click at [648, 354] on span "編輯" at bounding box center [782, 343] width 304 height 21
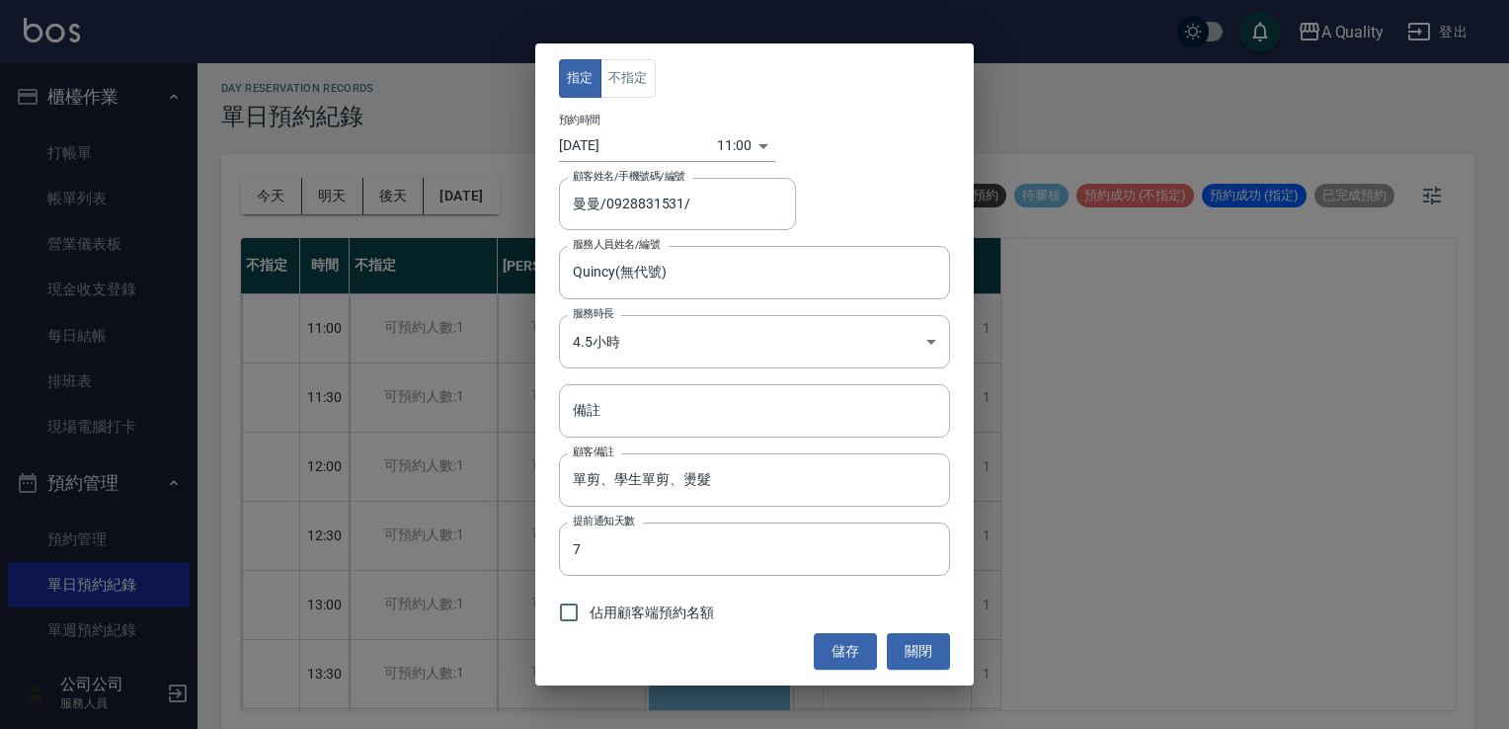
click at [653, 354] on body "A Quality 登出 櫃檯作業 打帳單 帳單列表 營業儀表板 現金收支登錄 每日結帳 排班表 現場電腦打卡 預約管理 預約管理 單日預約紀錄 單週預約紀錄…" at bounding box center [754, 362] width 1509 height 735
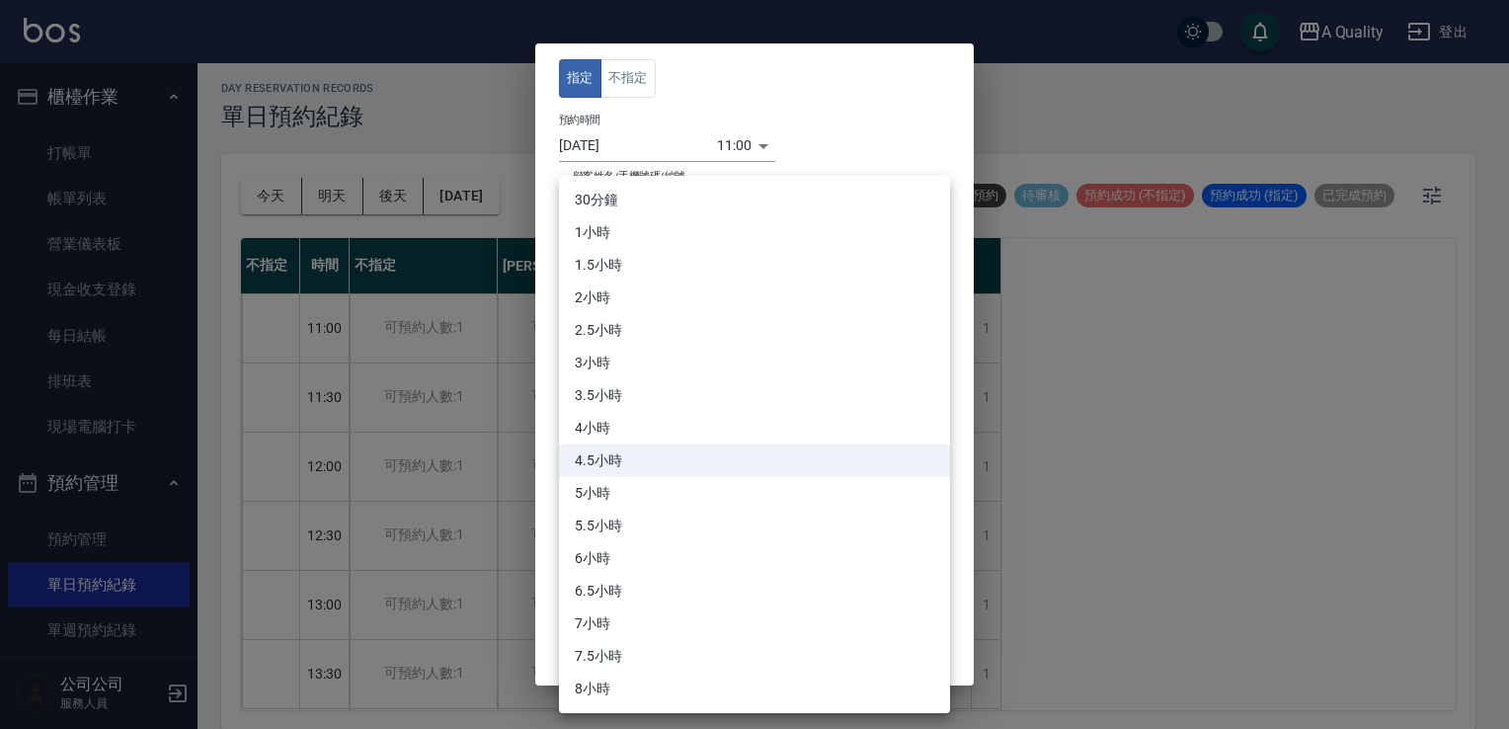
click at [651, 464] on li "4.5小時" at bounding box center [754, 460] width 391 height 33
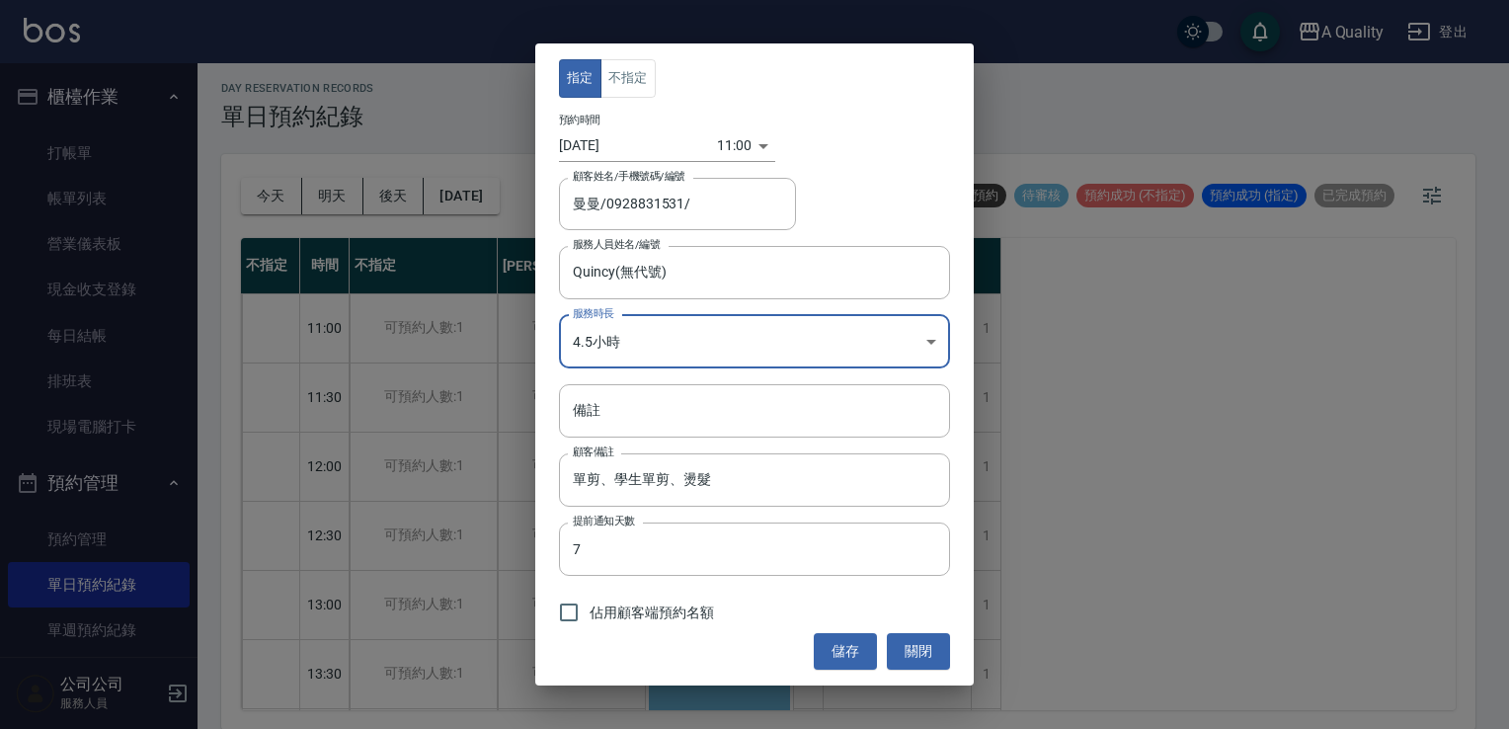
drag, startPoint x: 572, startPoint y: 617, endPoint x: 625, endPoint y: 614, distance: 53.4
click at [575, 615] on input "佔用顧客端預約名額" at bounding box center [568, 612] width 41 height 41
checkbox input "true"
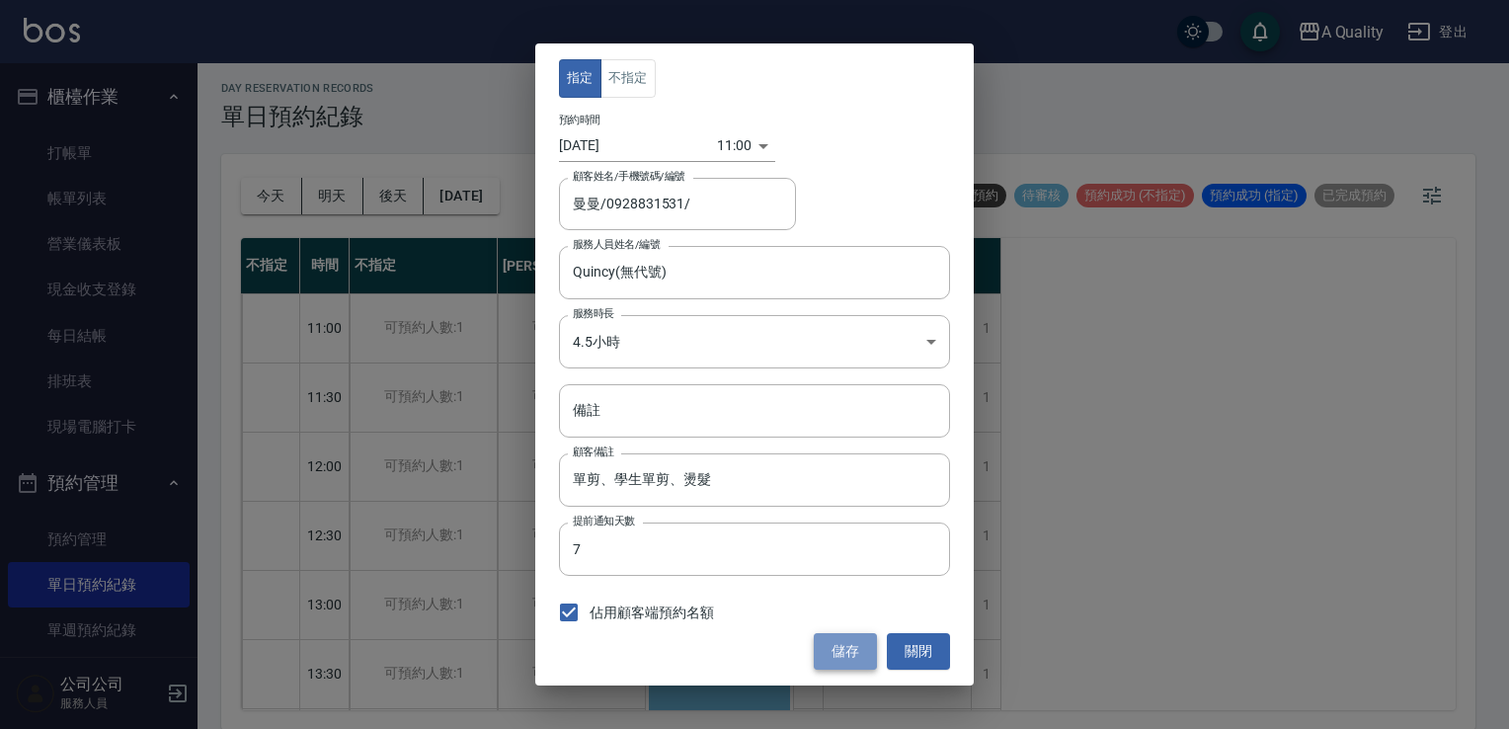
click at [831, 651] on button "儲存" at bounding box center [845, 651] width 63 height 37
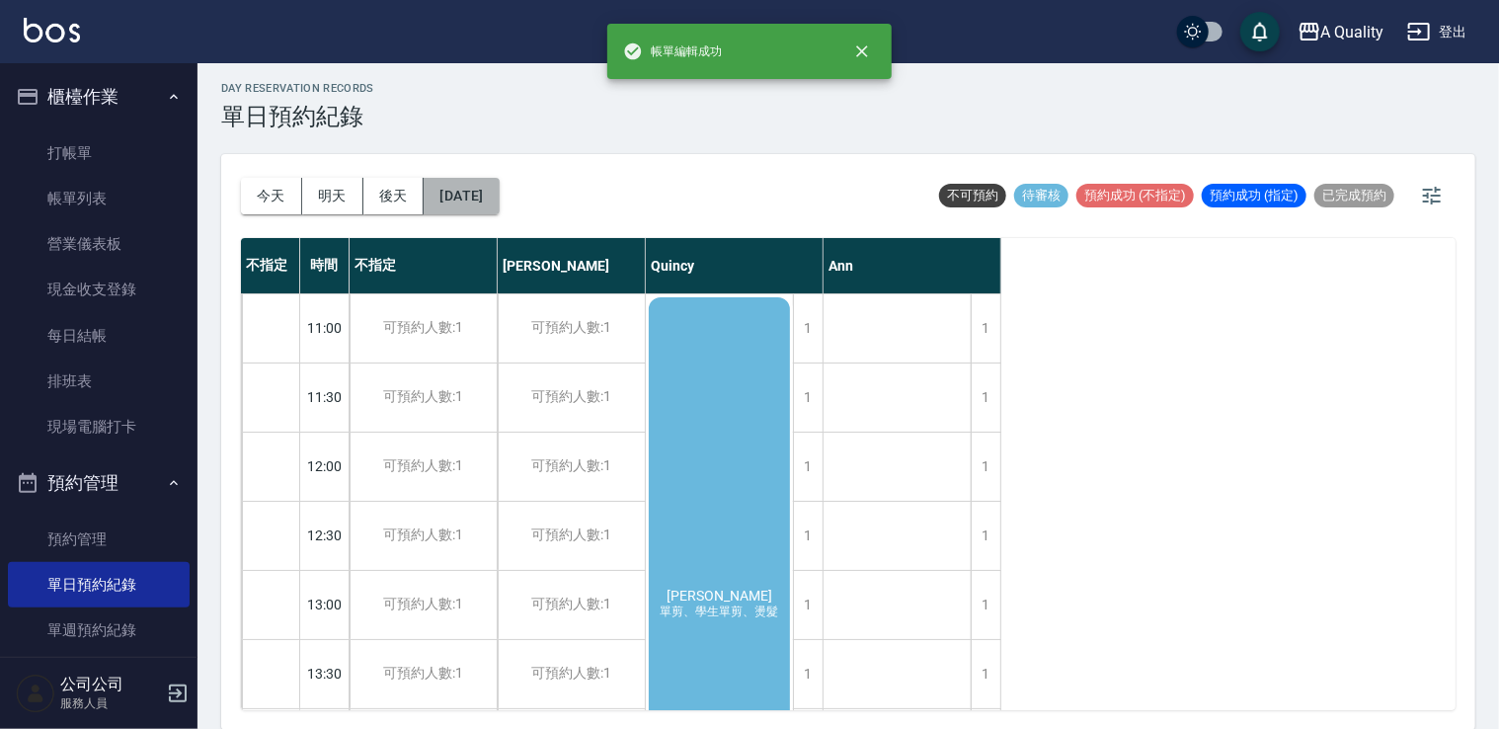
click at [494, 193] on button "2025/10/04" at bounding box center [461, 196] width 75 height 37
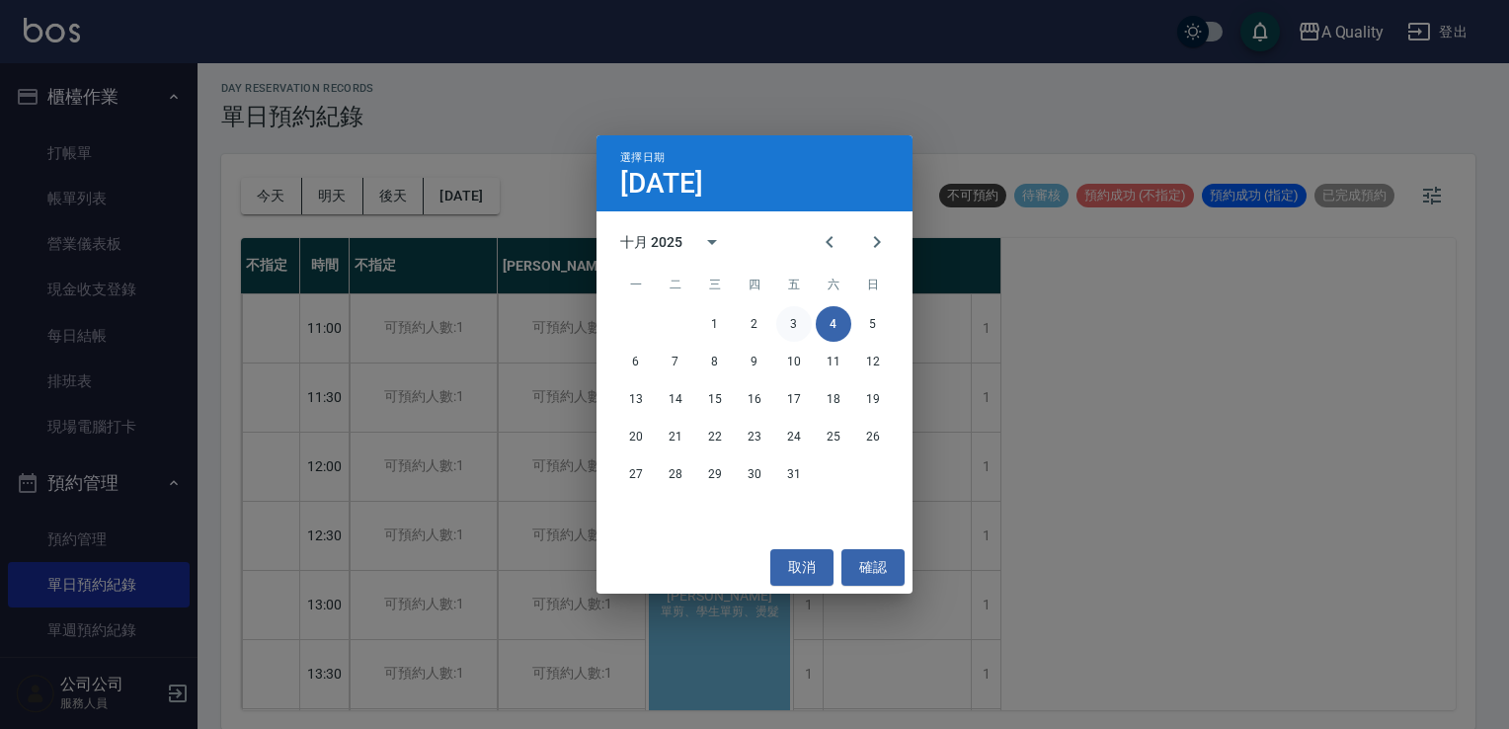
click at [794, 316] on button "3" at bounding box center [794, 324] width 36 height 36
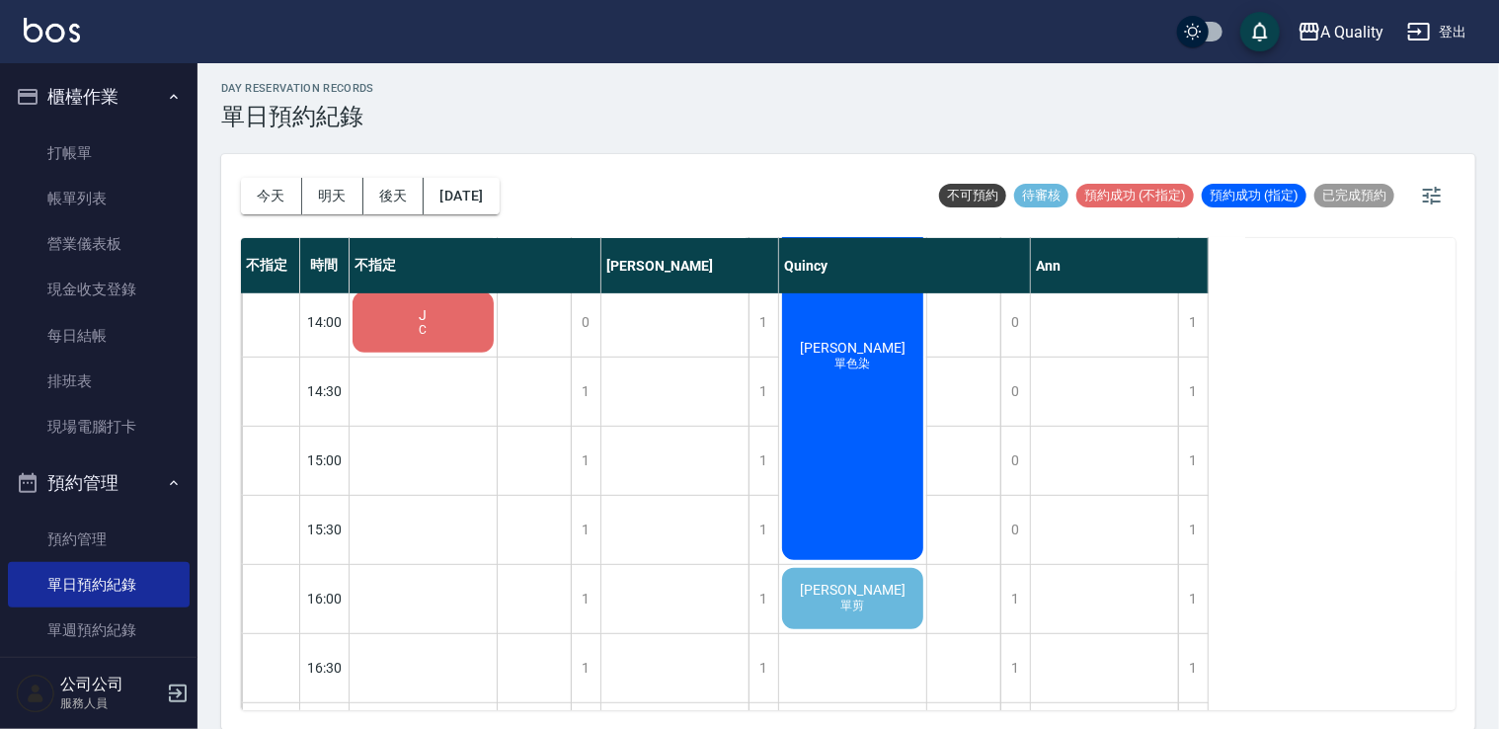
scroll to position [546, 0]
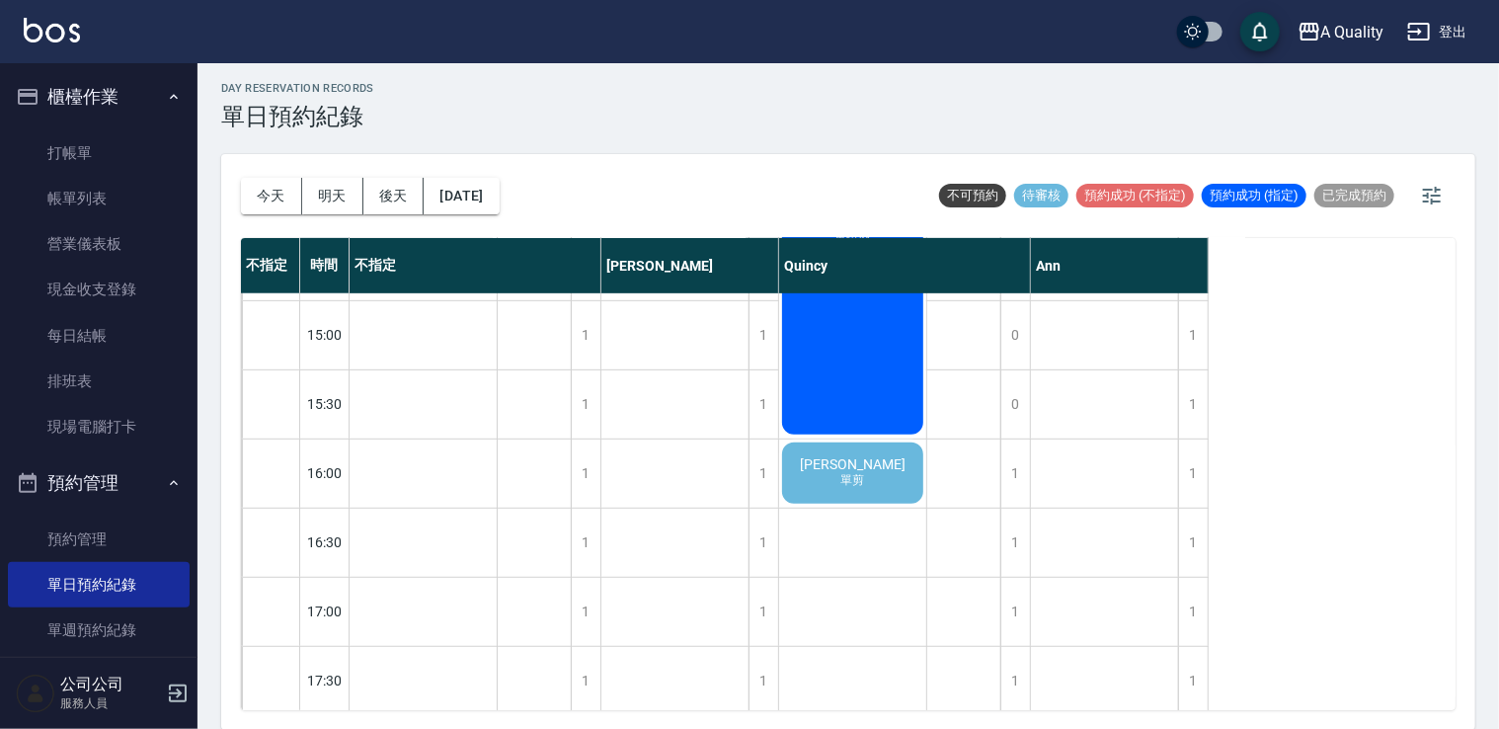
click at [874, 476] on div "林貴容 單剪" at bounding box center [852, 473] width 147 height 67
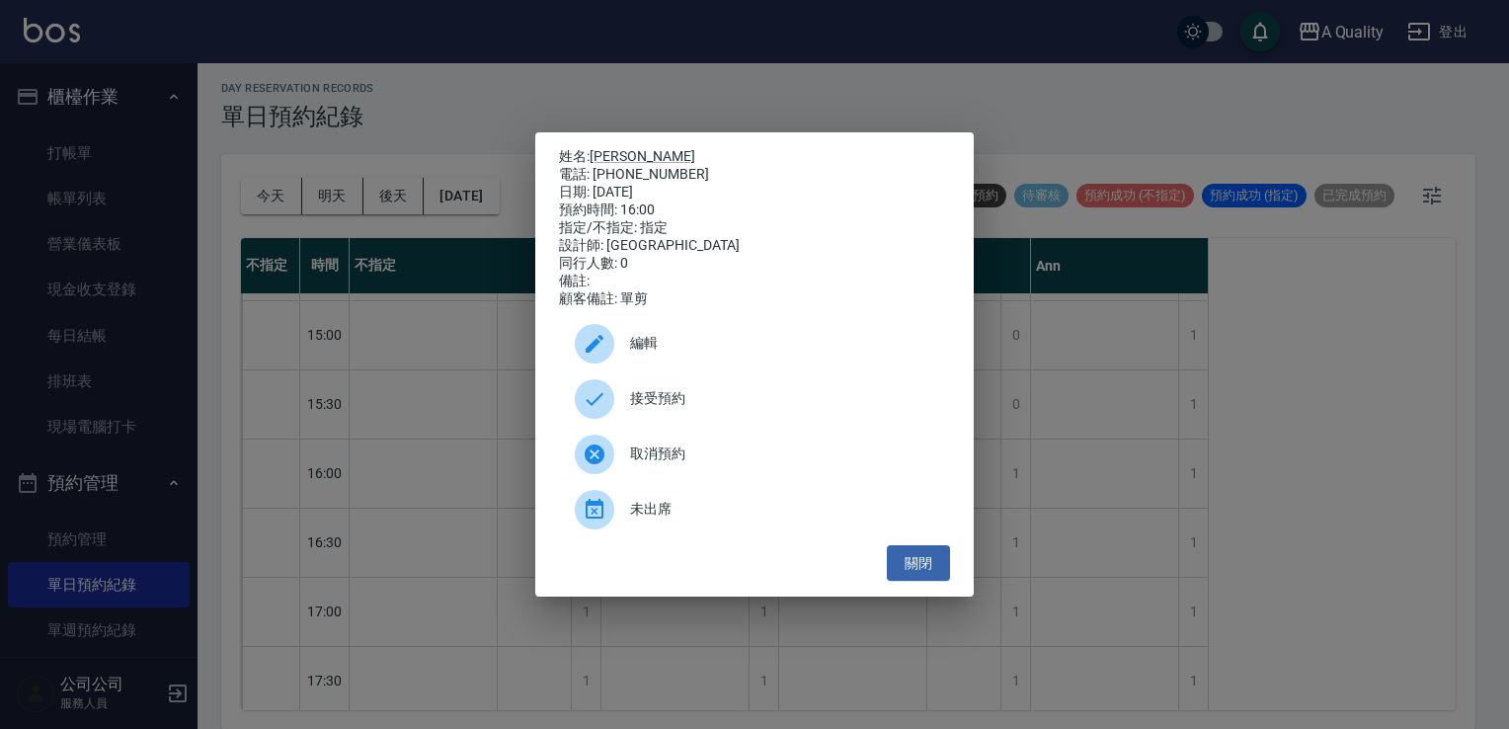
click at [721, 350] on span "編輯" at bounding box center [782, 343] width 304 height 21
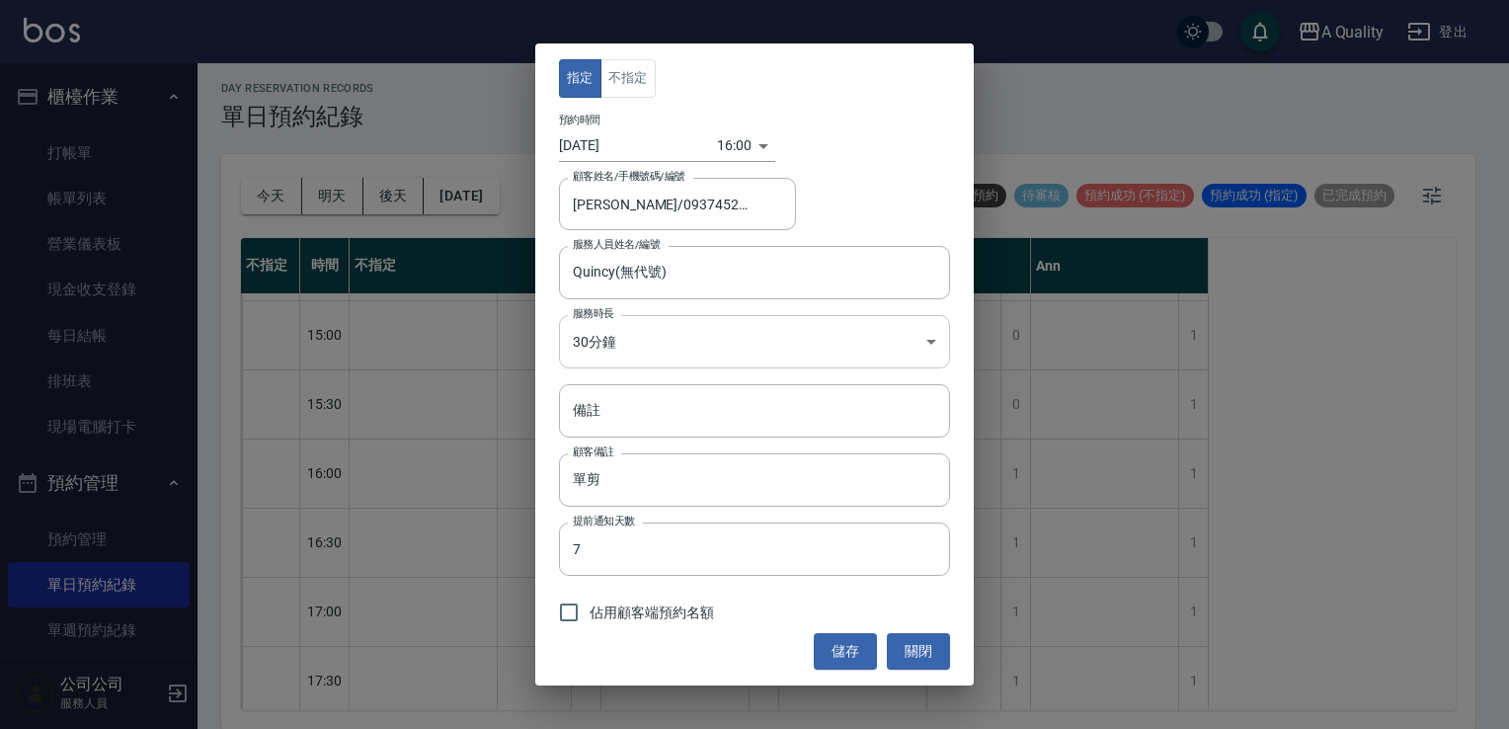
click at [660, 346] on body "A Quality 登出 櫃檯作業 打帳單 帳單列表 營業儀表板 現金收支登錄 每日結帳 排班表 現場電腦打卡 預約管理 預約管理 單日預約紀錄 單週預約紀錄…" at bounding box center [754, 362] width 1509 height 735
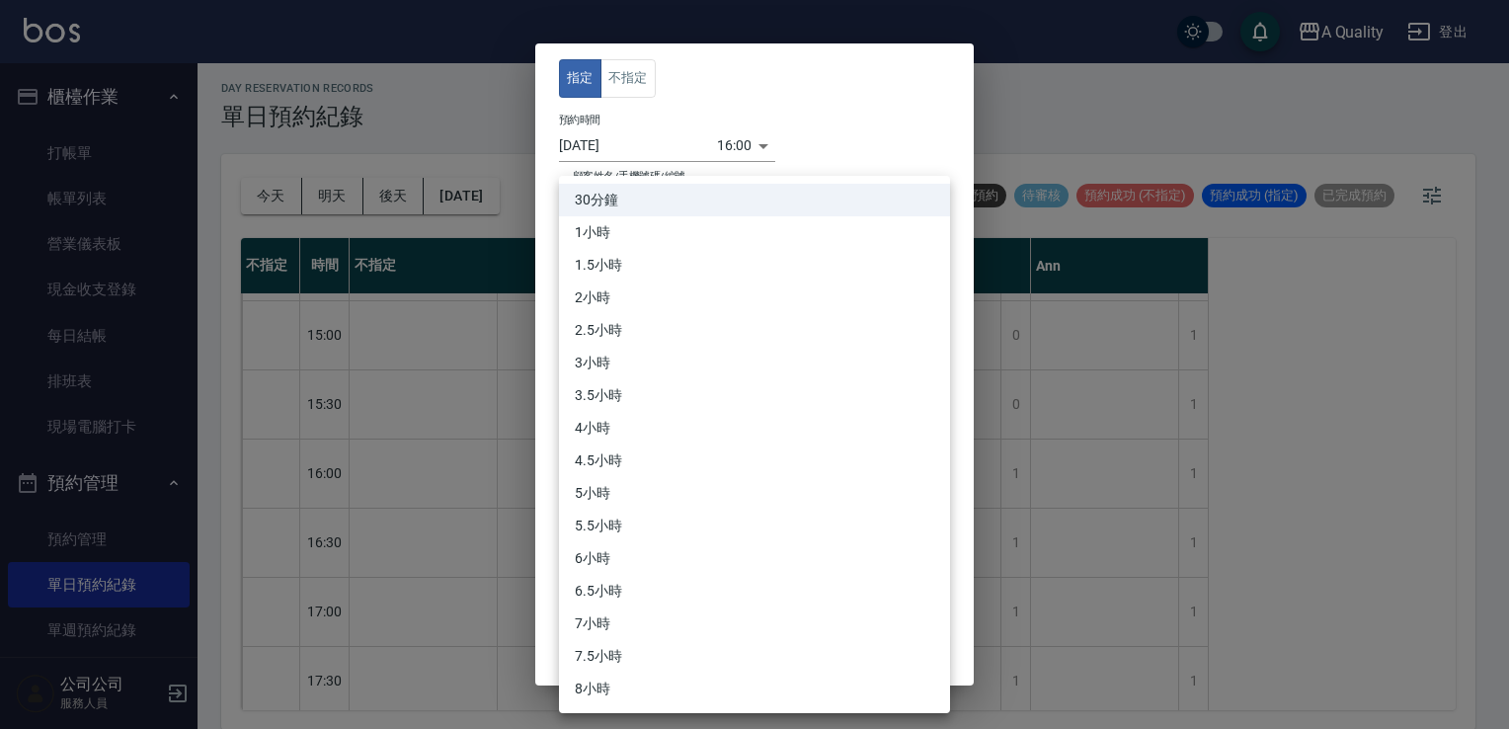
click at [620, 262] on li "1.5小時" at bounding box center [754, 265] width 391 height 33
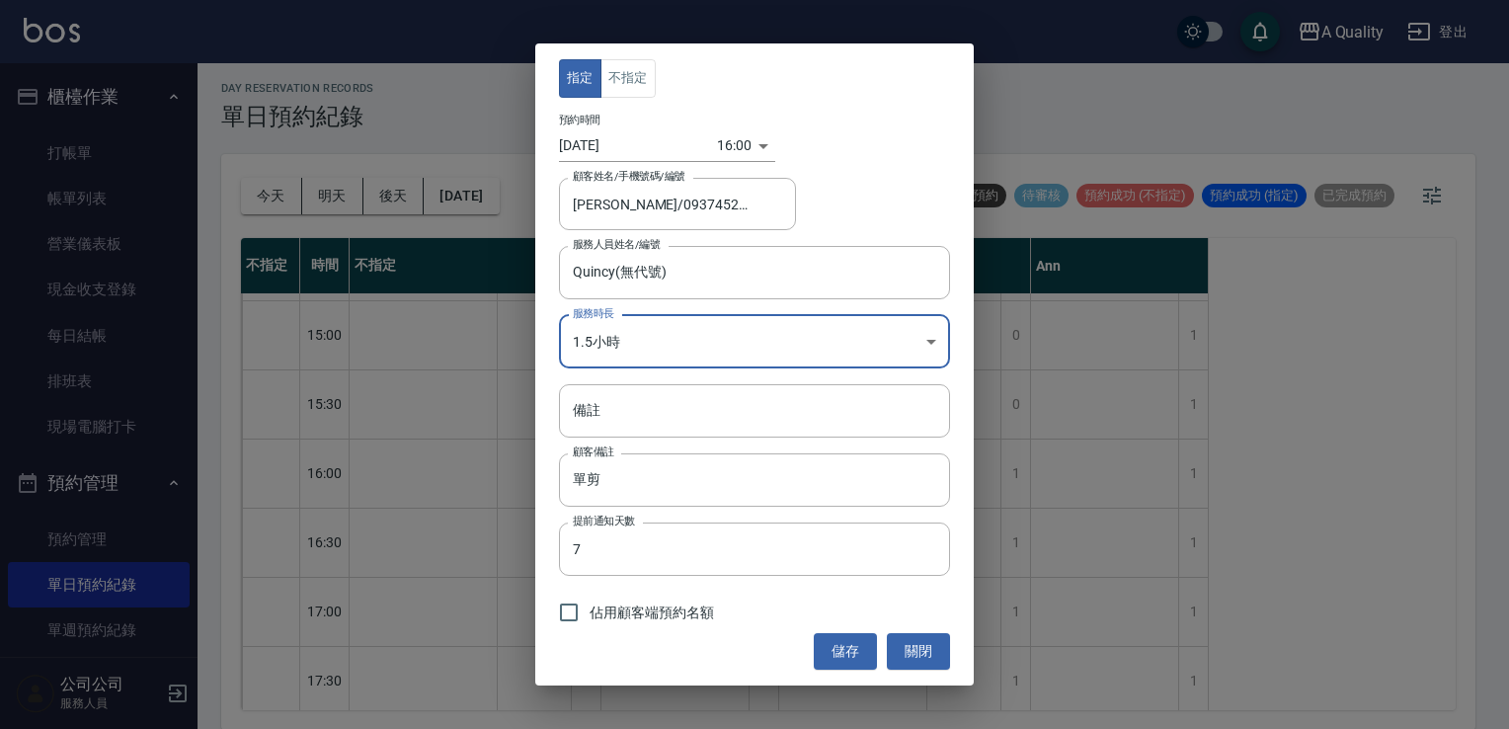
click at [626, 340] on body "A Quality 登出 櫃檯作業 打帳單 帳單列表 營業儀表板 現金收支登錄 每日結帳 排班表 現場電腦打卡 預約管理 預約管理 單日預約紀錄 單週預約紀錄…" at bounding box center [754, 362] width 1509 height 735
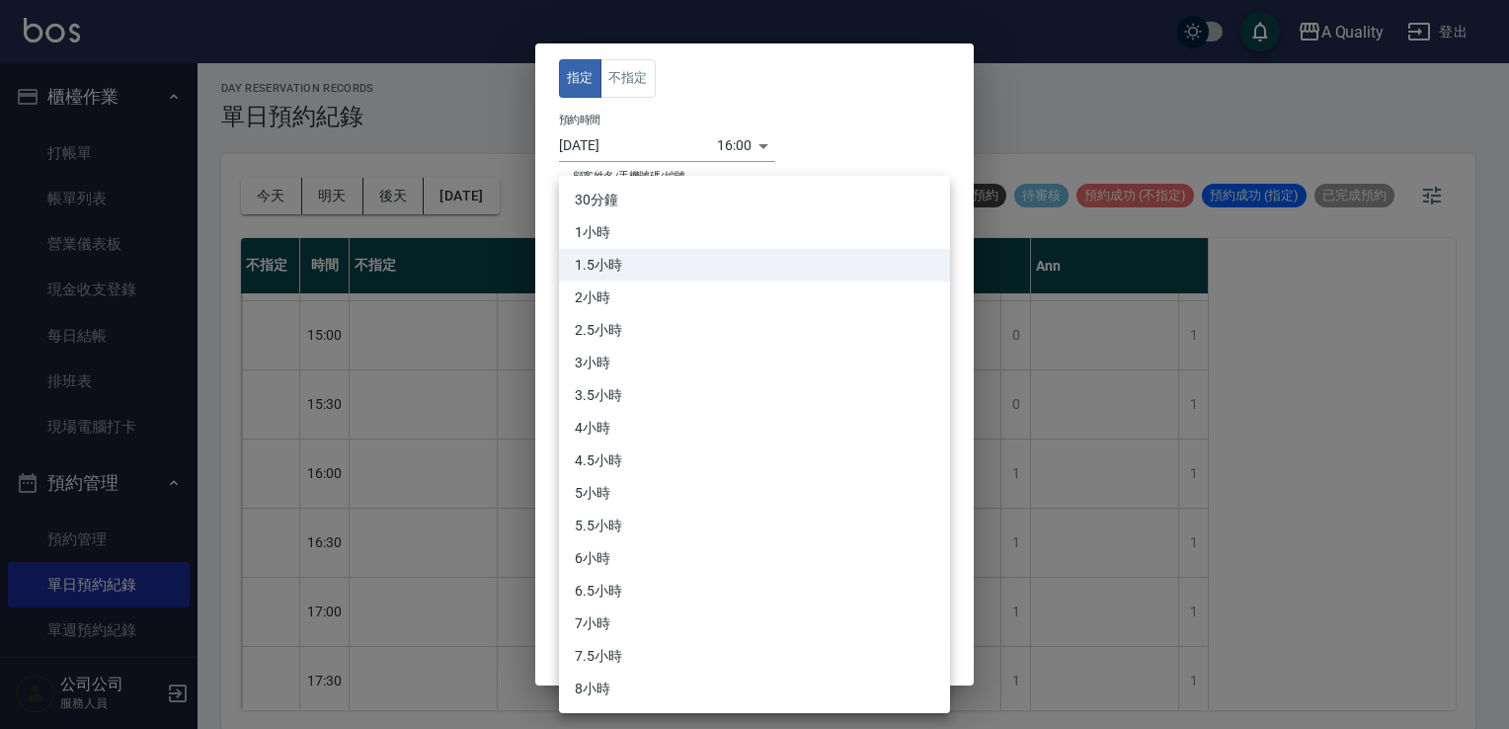
drag, startPoint x: 617, startPoint y: 239, endPoint x: 615, endPoint y: 330, distance: 90.9
click at [618, 243] on li "1小時" at bounding box center [754, 232] width 391 height 33
type input "2"
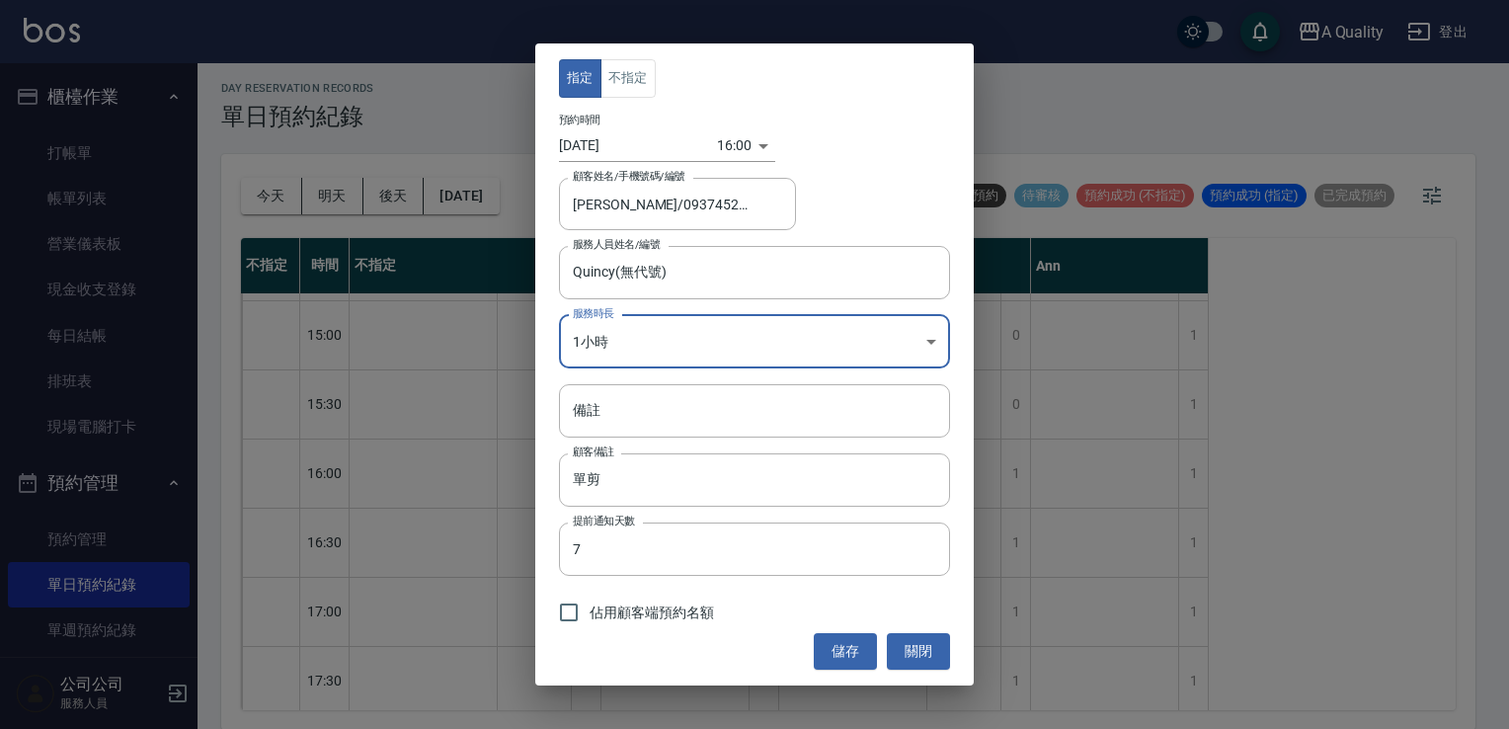
drag, startPoint x: 569, startPoint y: 622, endPoint x: 605, endPoint y: 621, distance: 35.6
click at [577, 621] on input "佔用顧客端預約名額" at bounding box center [568, 612] width 41 height 41
checkbox input "true"
drag, startPoint x: 862, startPoint y: 655, endPoint x: 856, endPoint y: 634, distance: 21.6
click at [858, 650] on button "儲存" at bounding box center [845, 651] width 63 height 37
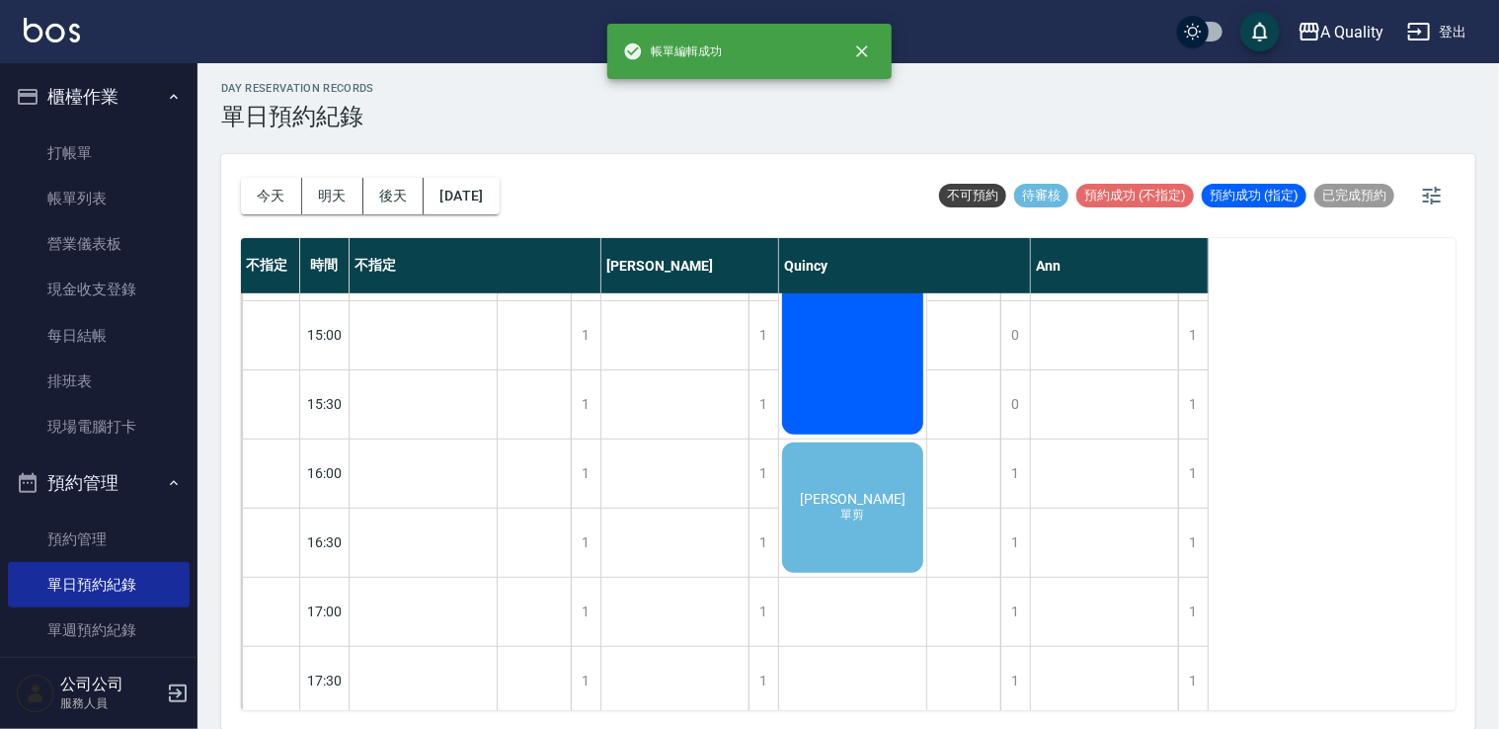
click at [866, 523] on span "單剪" at bounding box center [854, 515] width 32 height 17
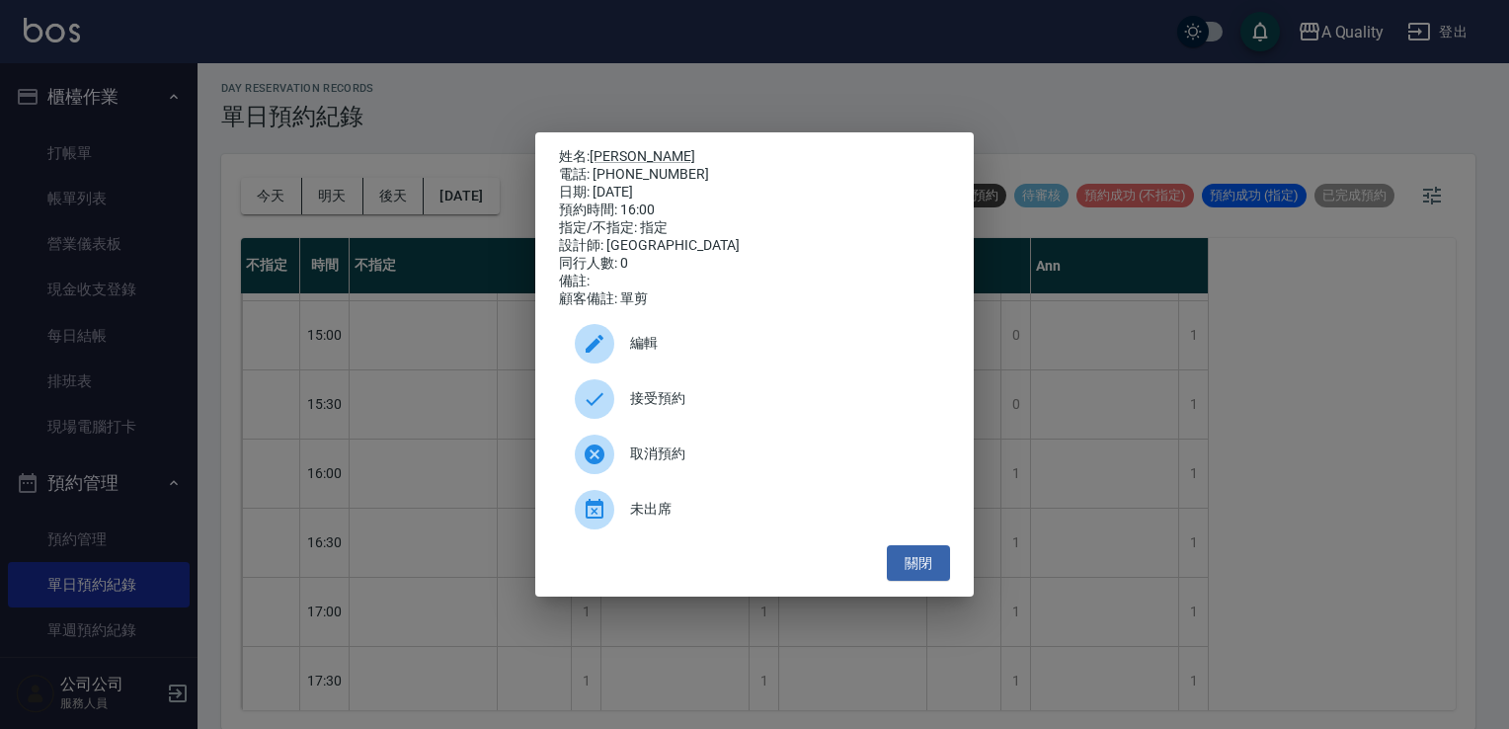
click at [703, 398] on span "接受預約" at bounding box center [782, 398] width 304 height 21
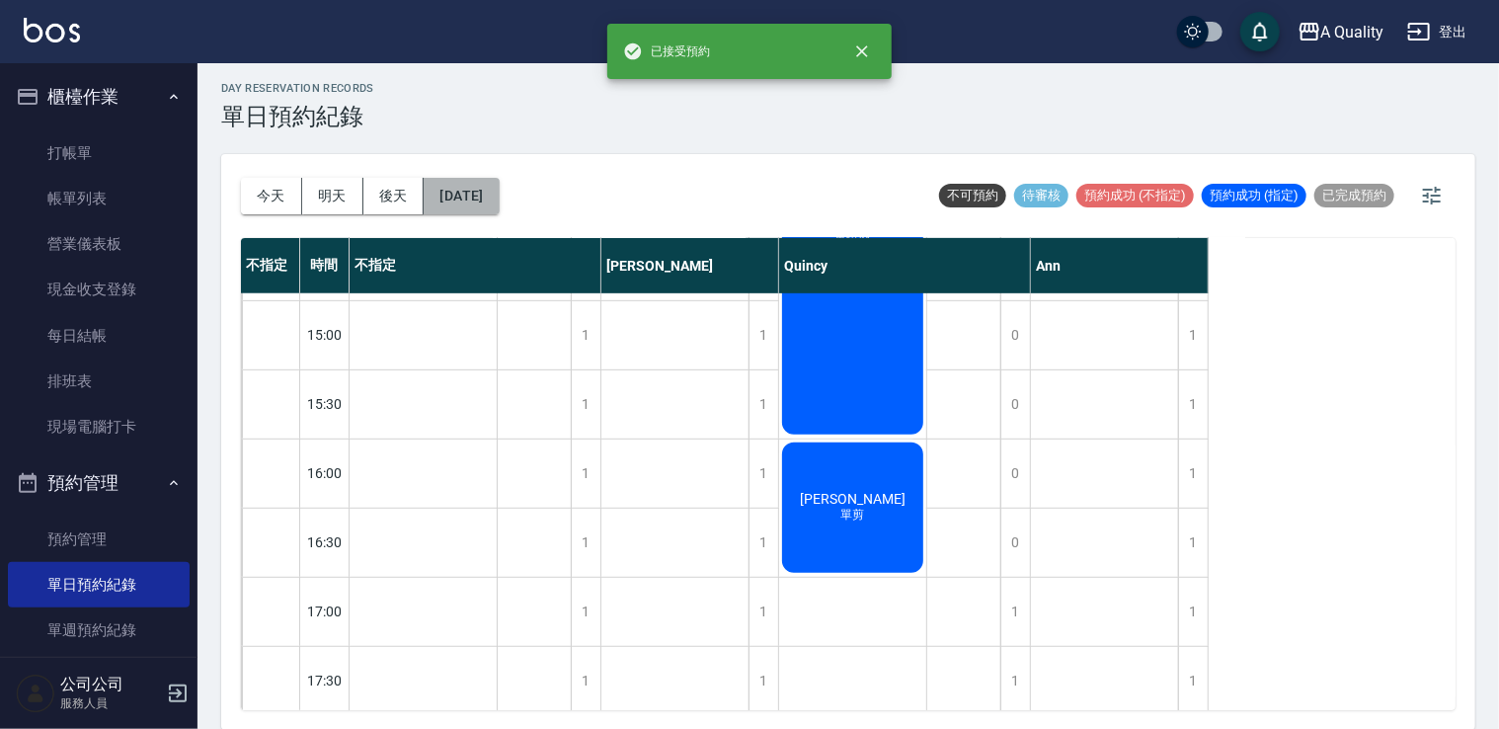
click at [489, 202] on button "2025/10/03" at bounding box center [461, 196] width 75 height 37
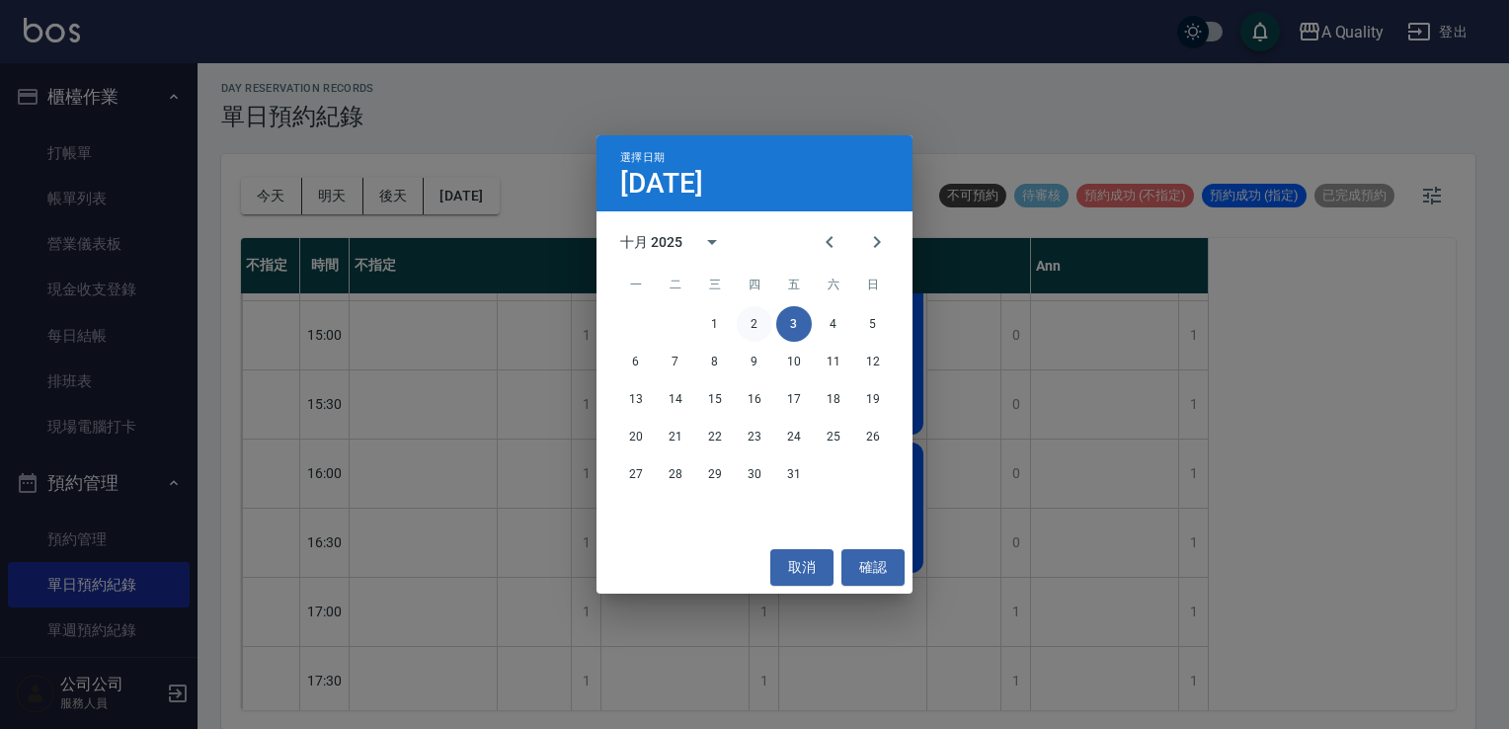
click at [741, 324] on button "2" at bounding box center [755, 324] width 36 height 36
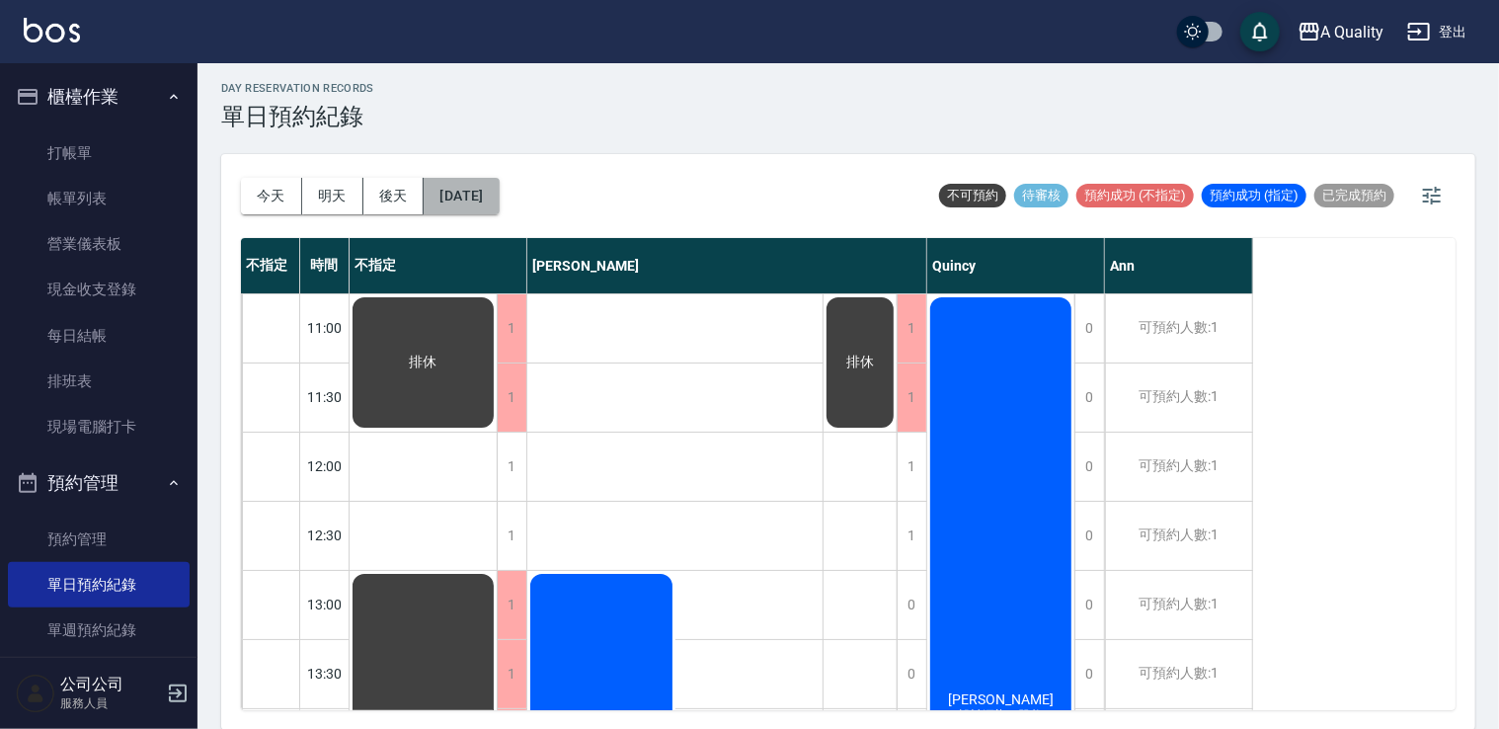
click at [499, 199] on button "2025/10/02" at bounding box center [461, 196] width 75 height 37
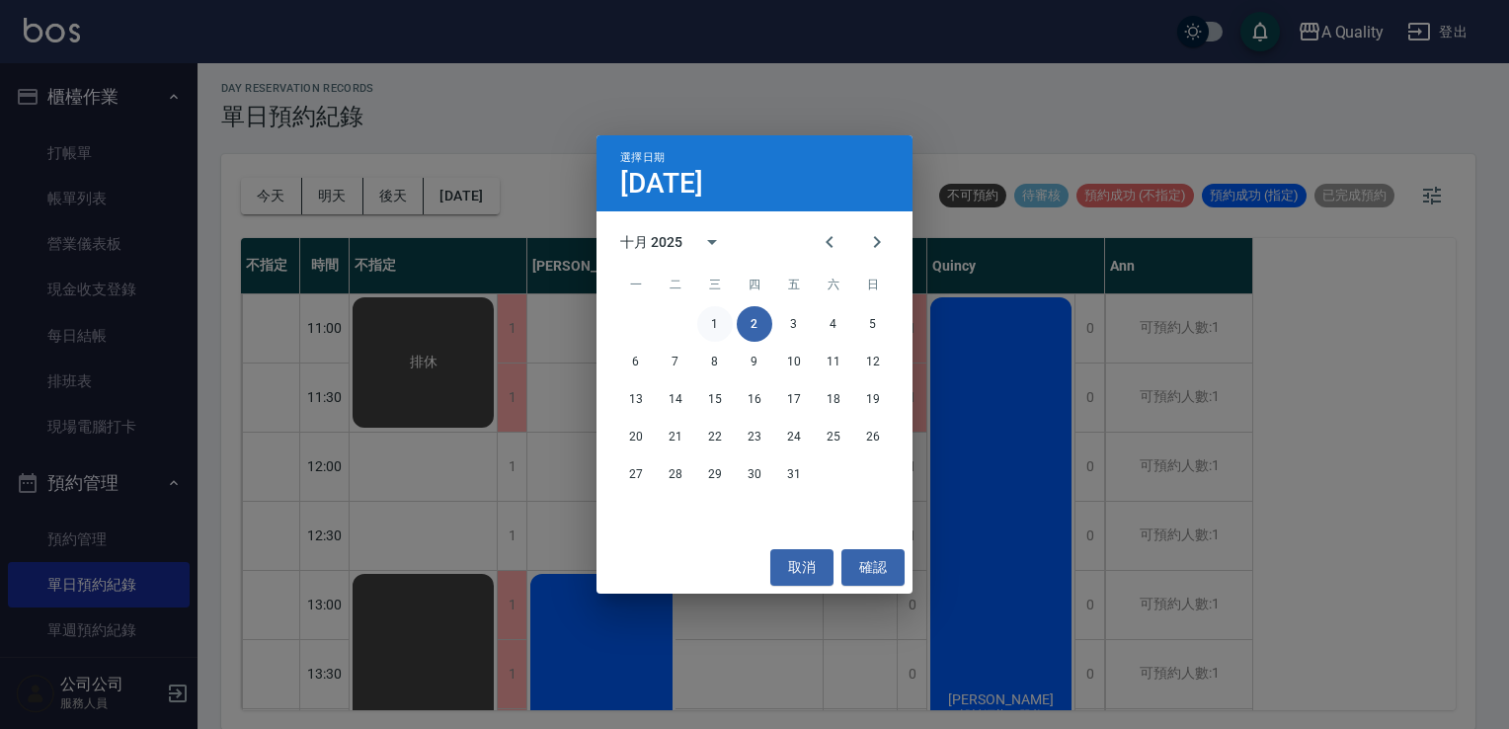
click at [722, 330] on button "1" at bounding box center [715, 324] width 36 height 36
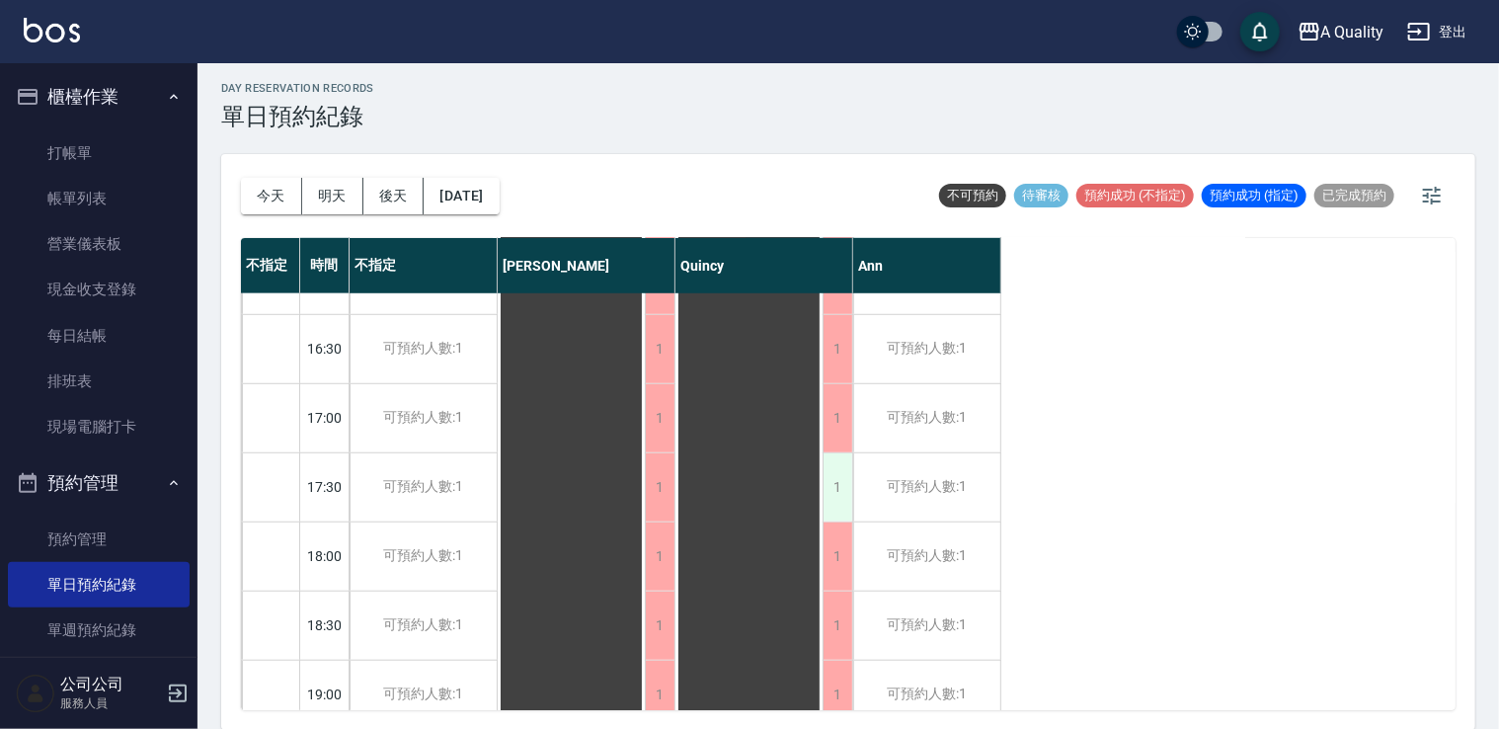
scroll to position [843, 0]
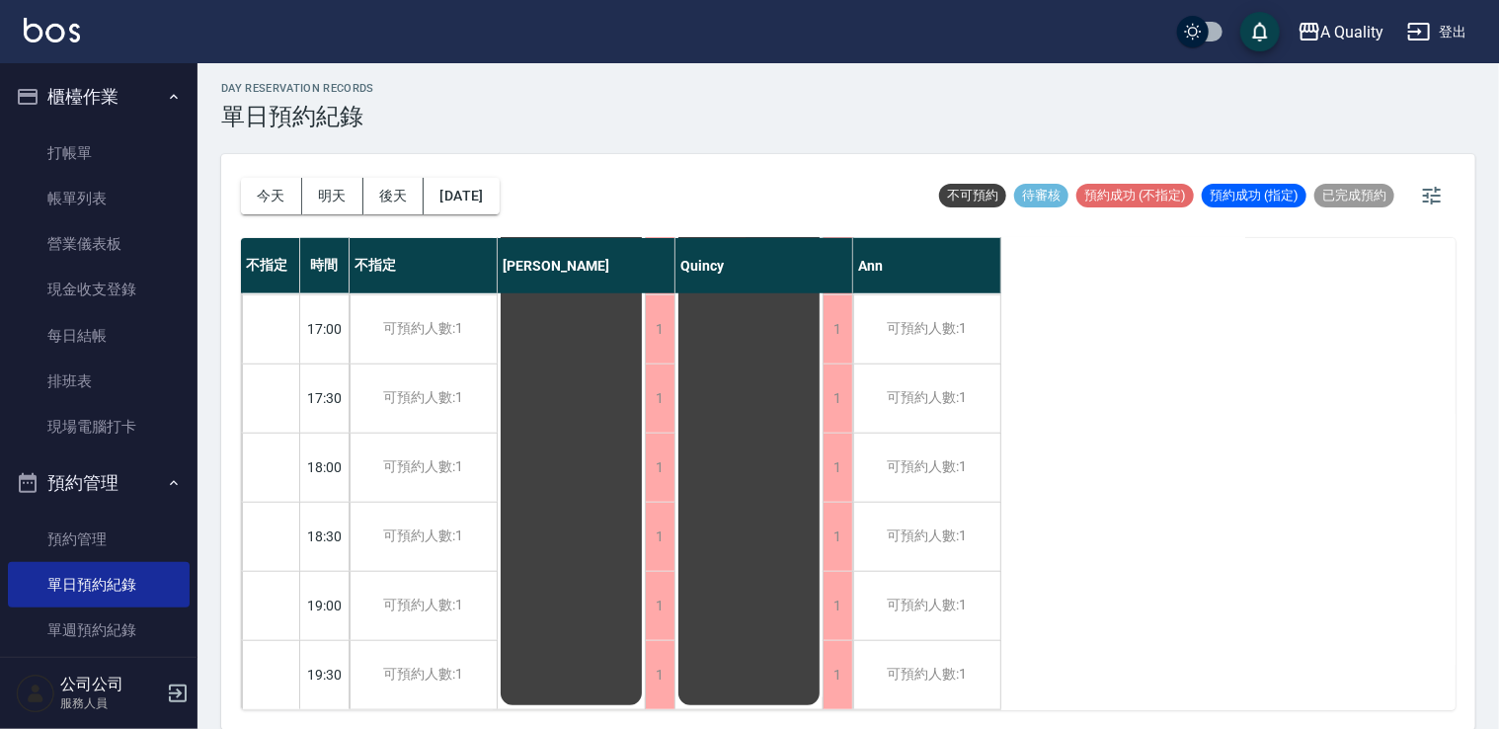
drag, startPoint x: 518, startPoint y: 217, endPoint x: 518, endPoint y: 202, distance: 14.8
click at [500, 215] on div "今天 明天 後天 2025/10/01" at bounding box center [370, 196] width 259 height 84
click at [499, 197] on button "2025/10/01" at bounding box center [461, 196] width 75 height 37
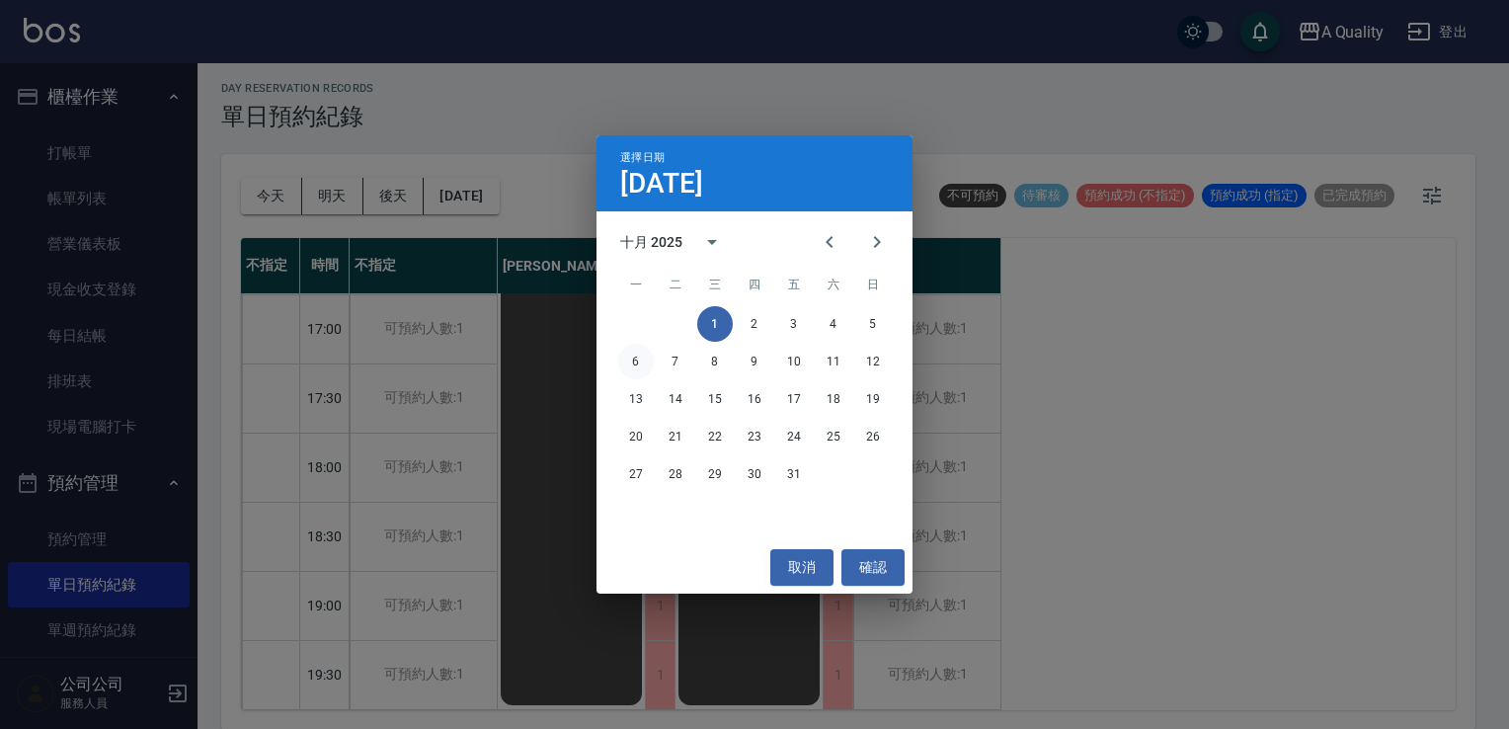
click at [633, 369] on button "6" at bounding box center [636, 362] width 36 height 36
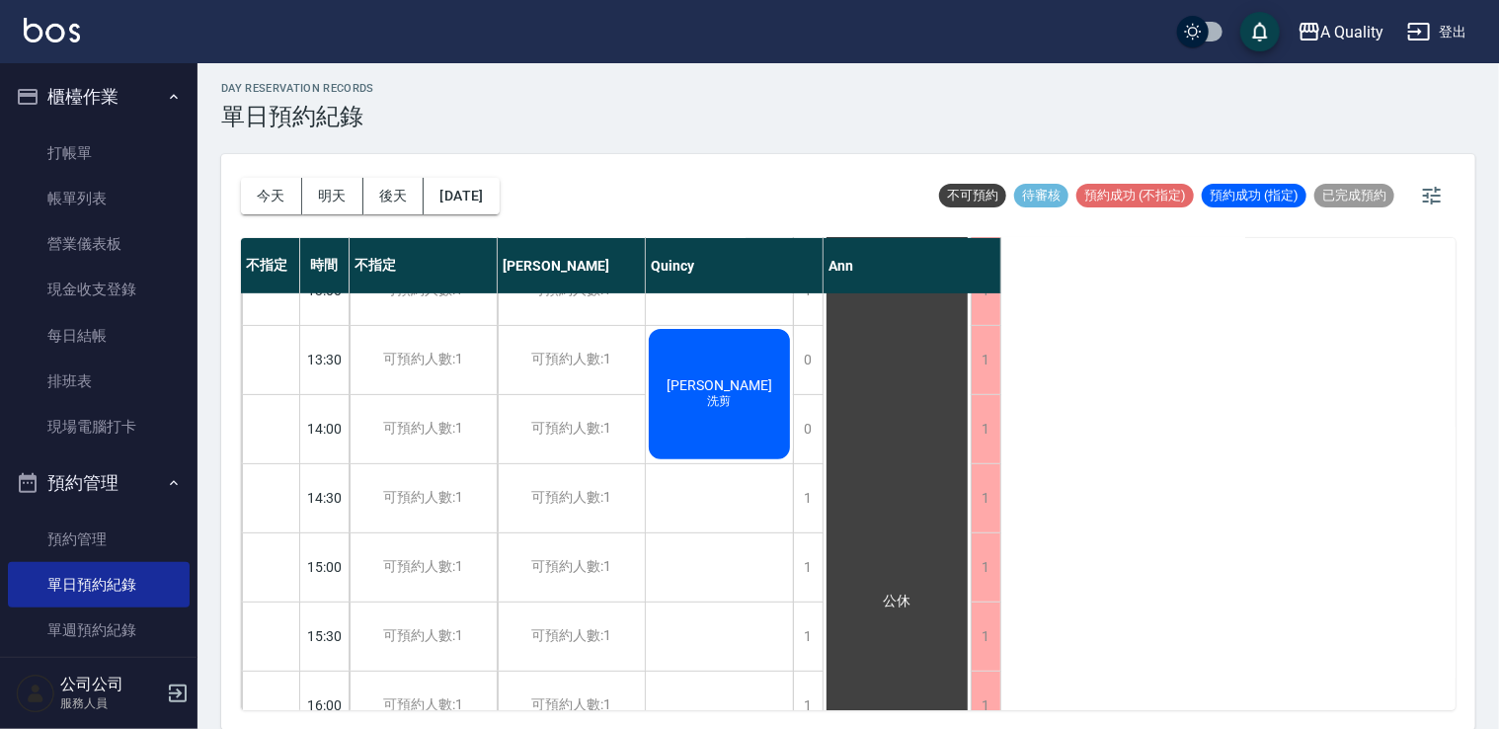
scroll to position [395, 0]
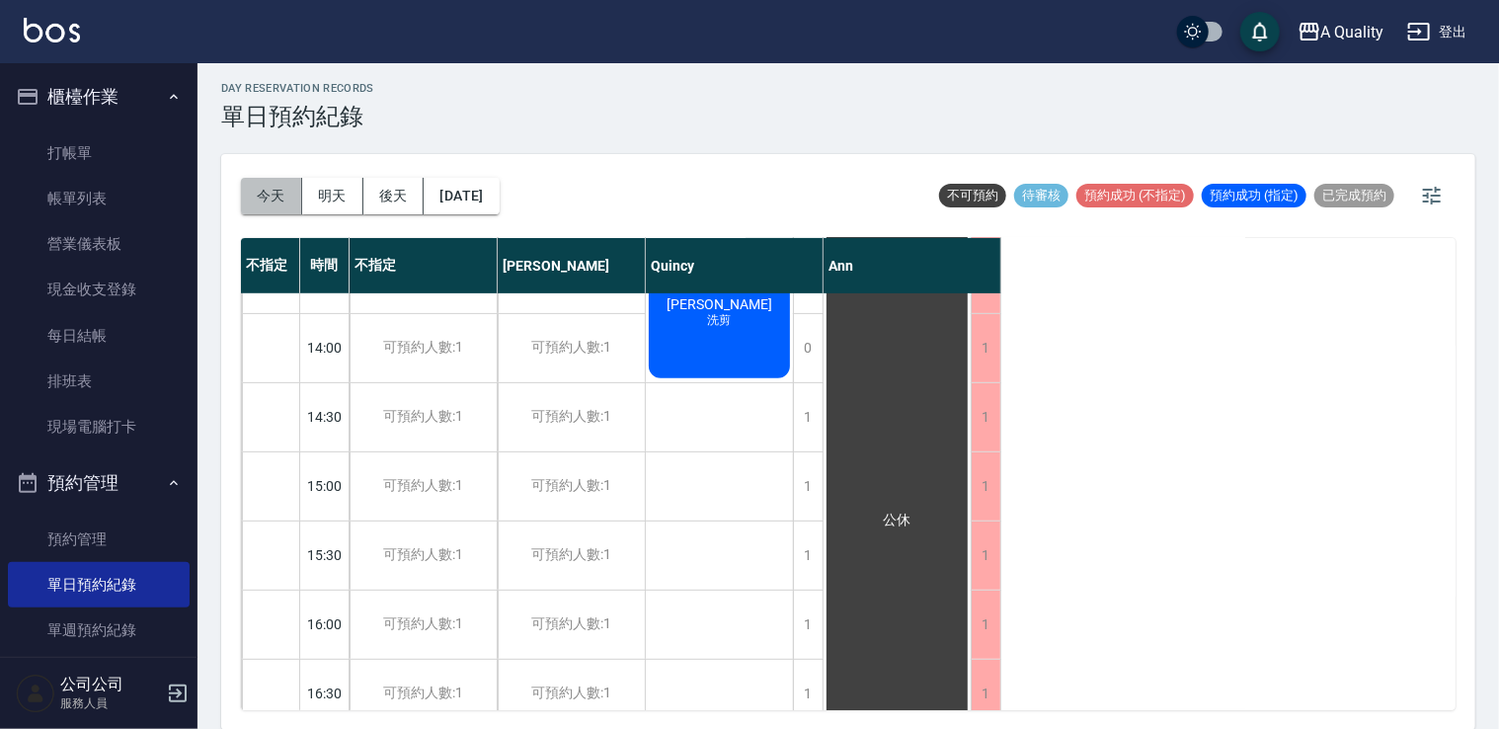
click at [257, 197] on button "今天" at bounding box center [271, 196] width 61 height 37
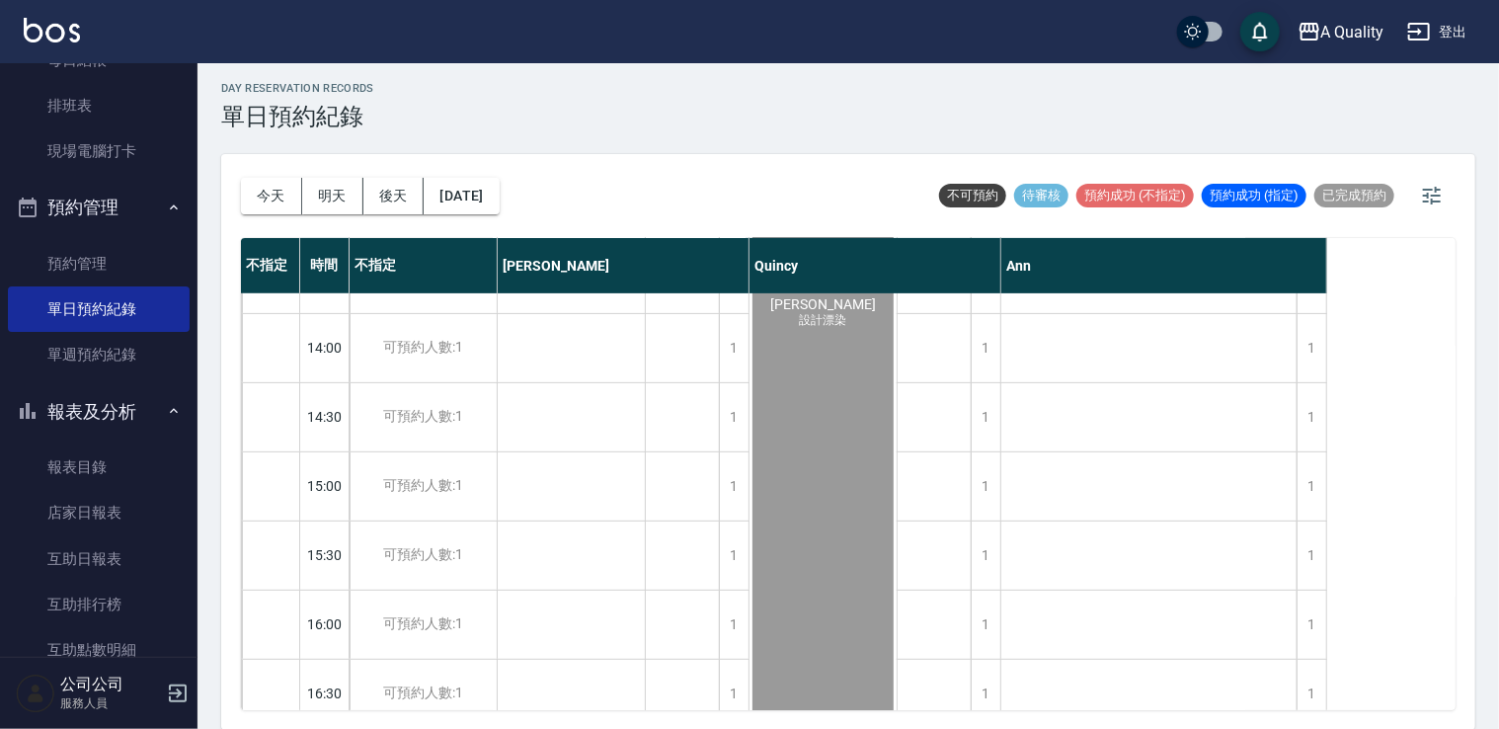
scroll to position [691, 0]
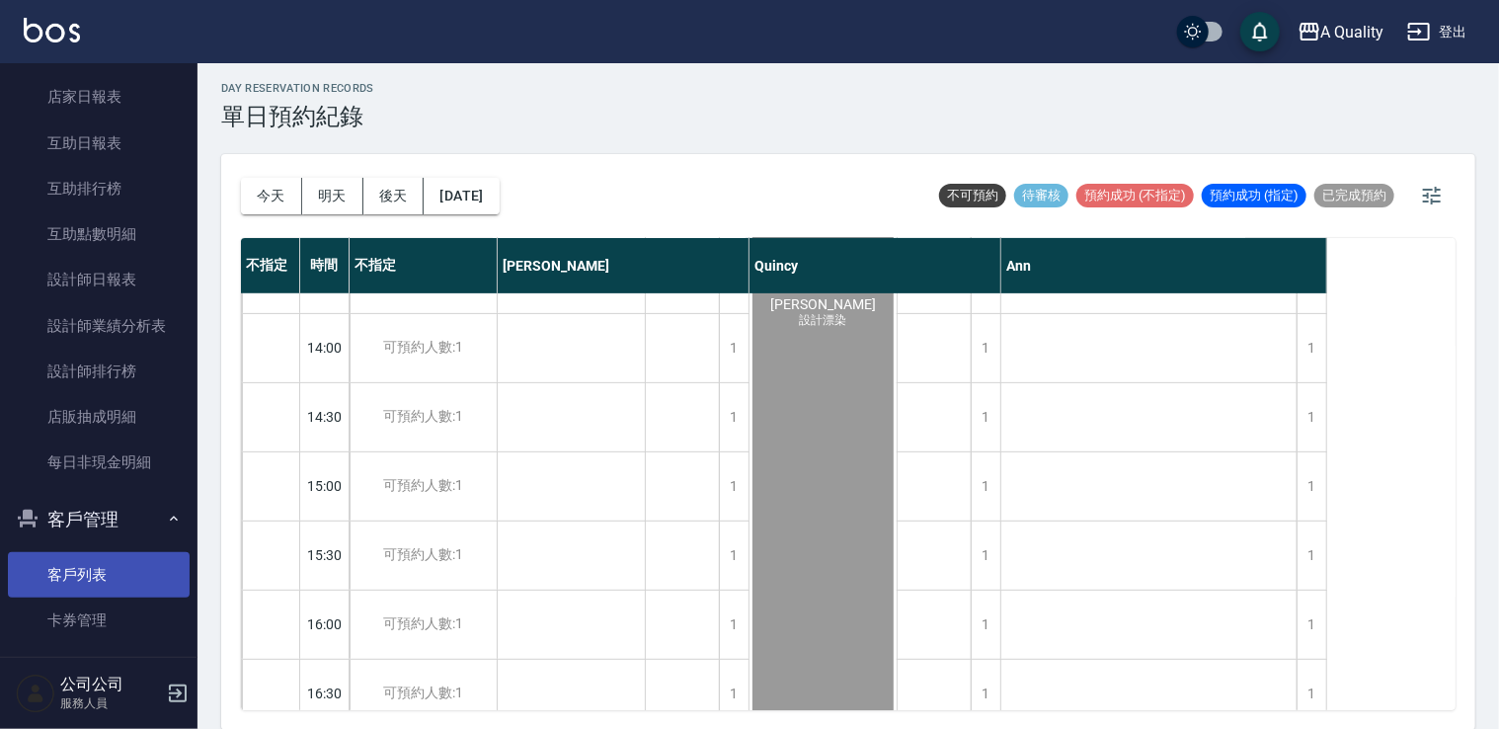
drag, startPoint x: 111, startPoint y: 573, endPoint x: 146, endPoint y: 531, distance: 54.6
click at [111, 572] on link "客戶列表" at bounding box center [99, 574] width 182 height 45
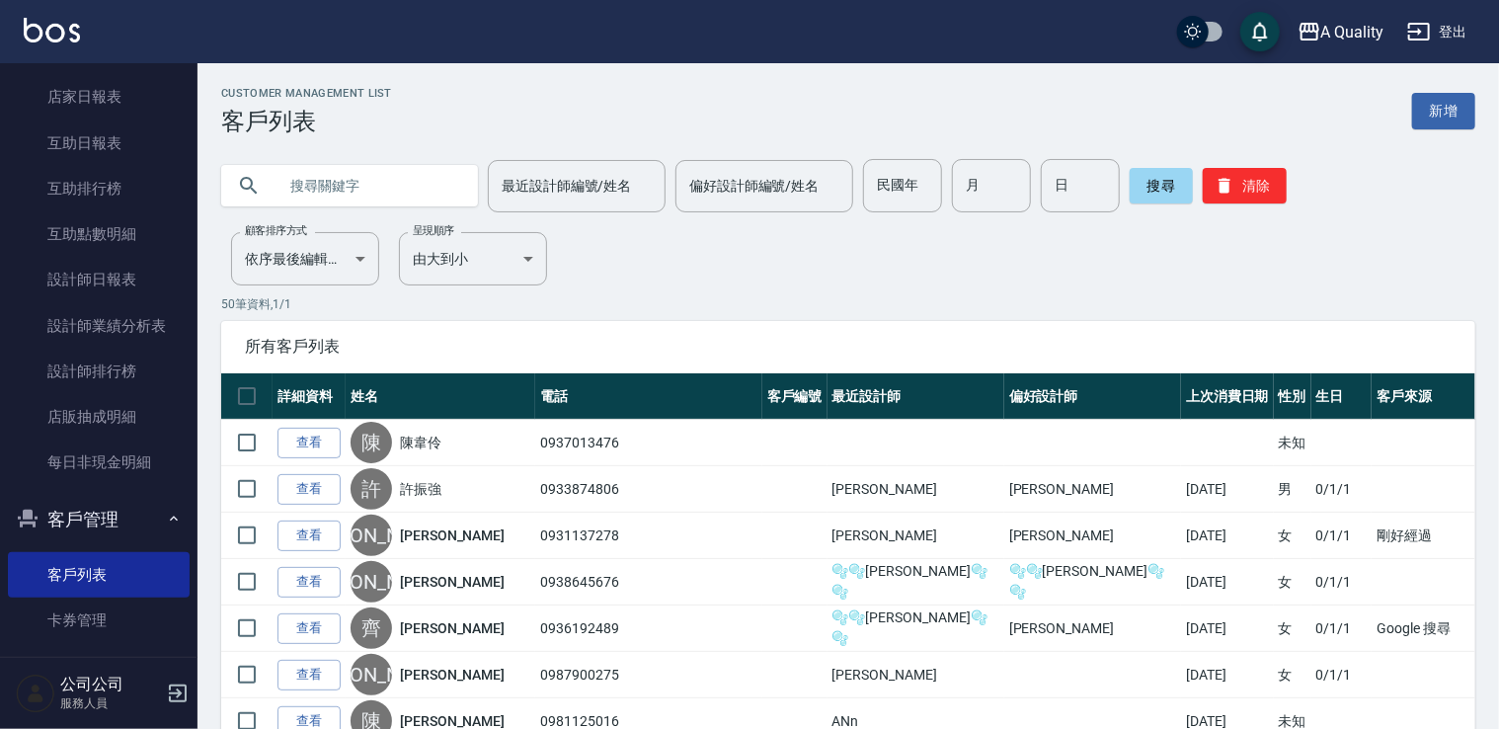
click at [309, 492] on link "查看" at bounding box center [309, 489] width 63 height 31
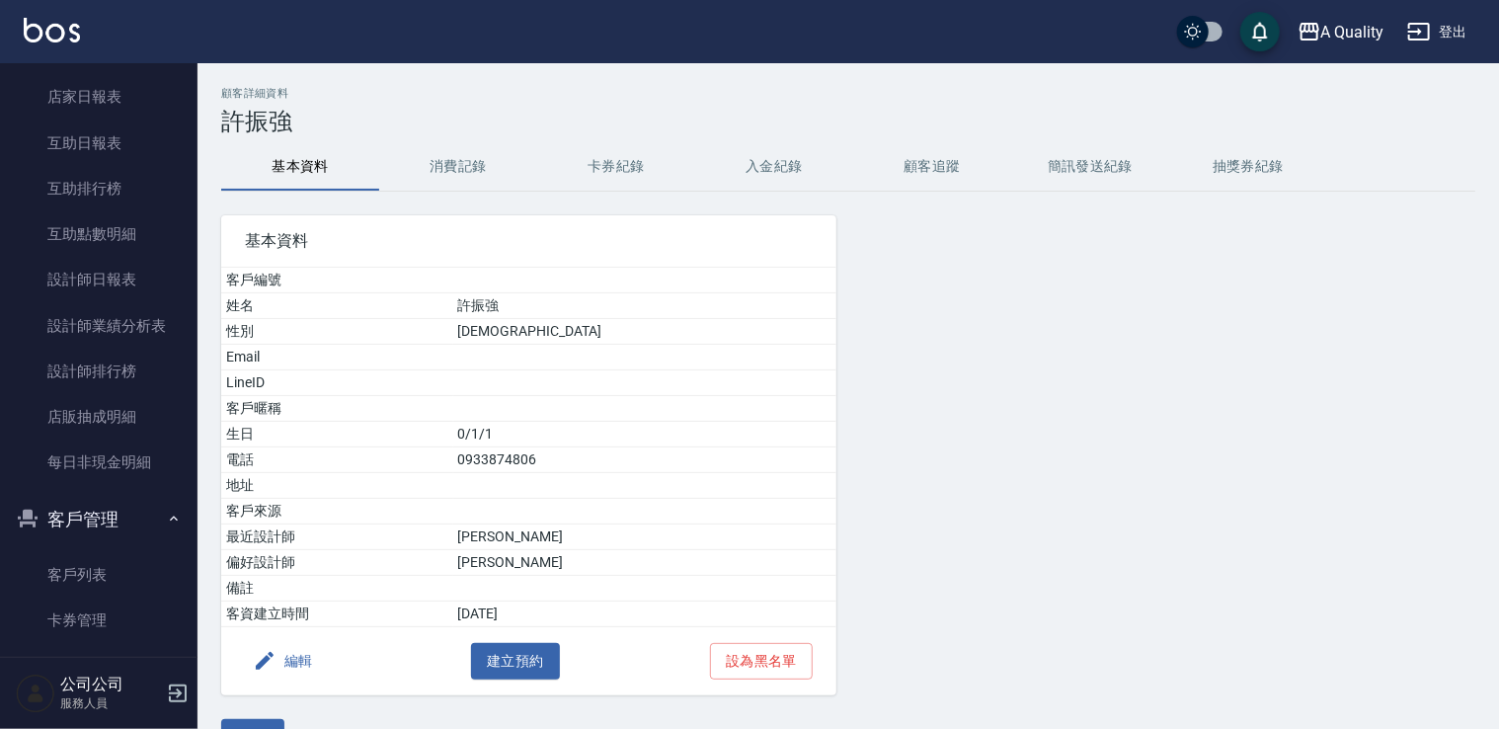
click at [461, 159] on button "消費記錄" at bounding box center [458, 166] width 158 height 47
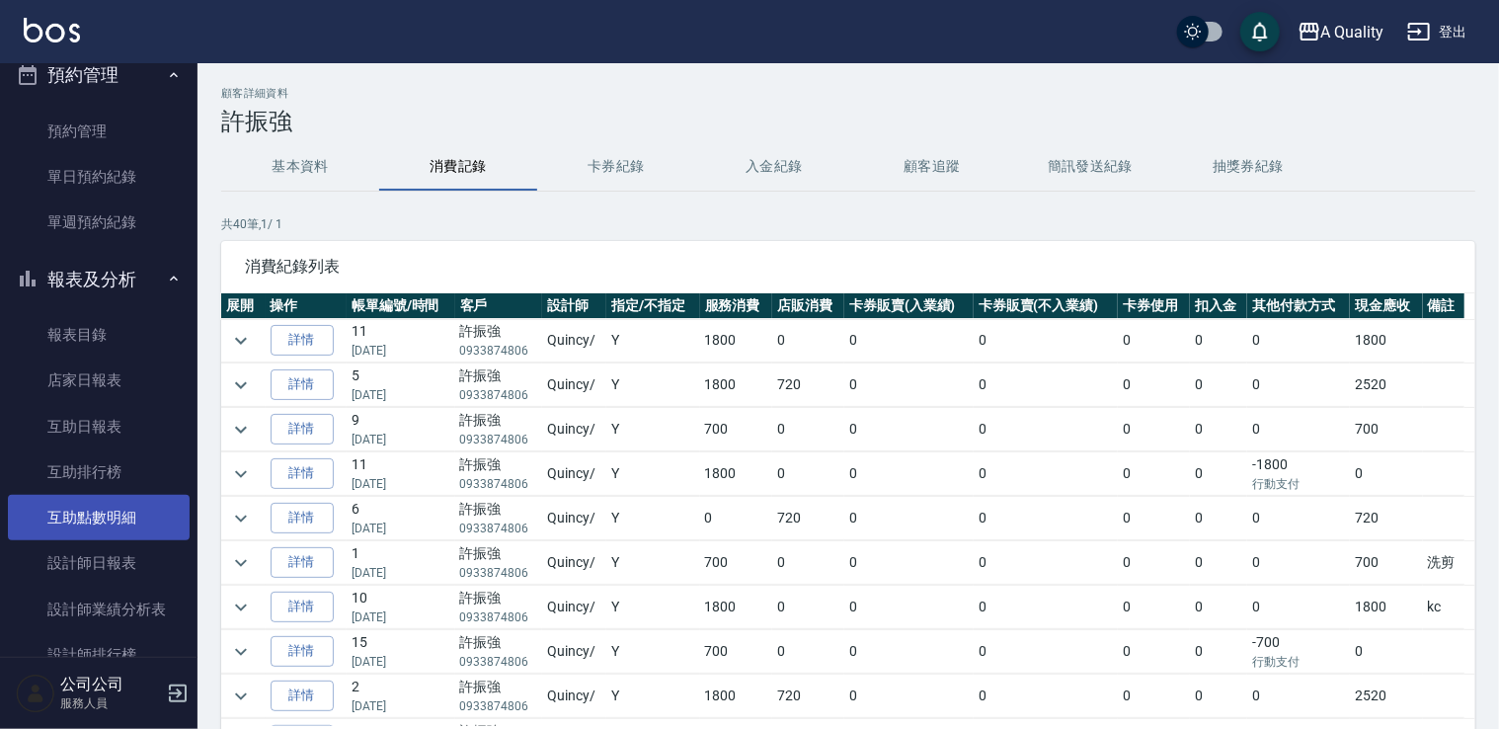
scroll to position [395, 0]
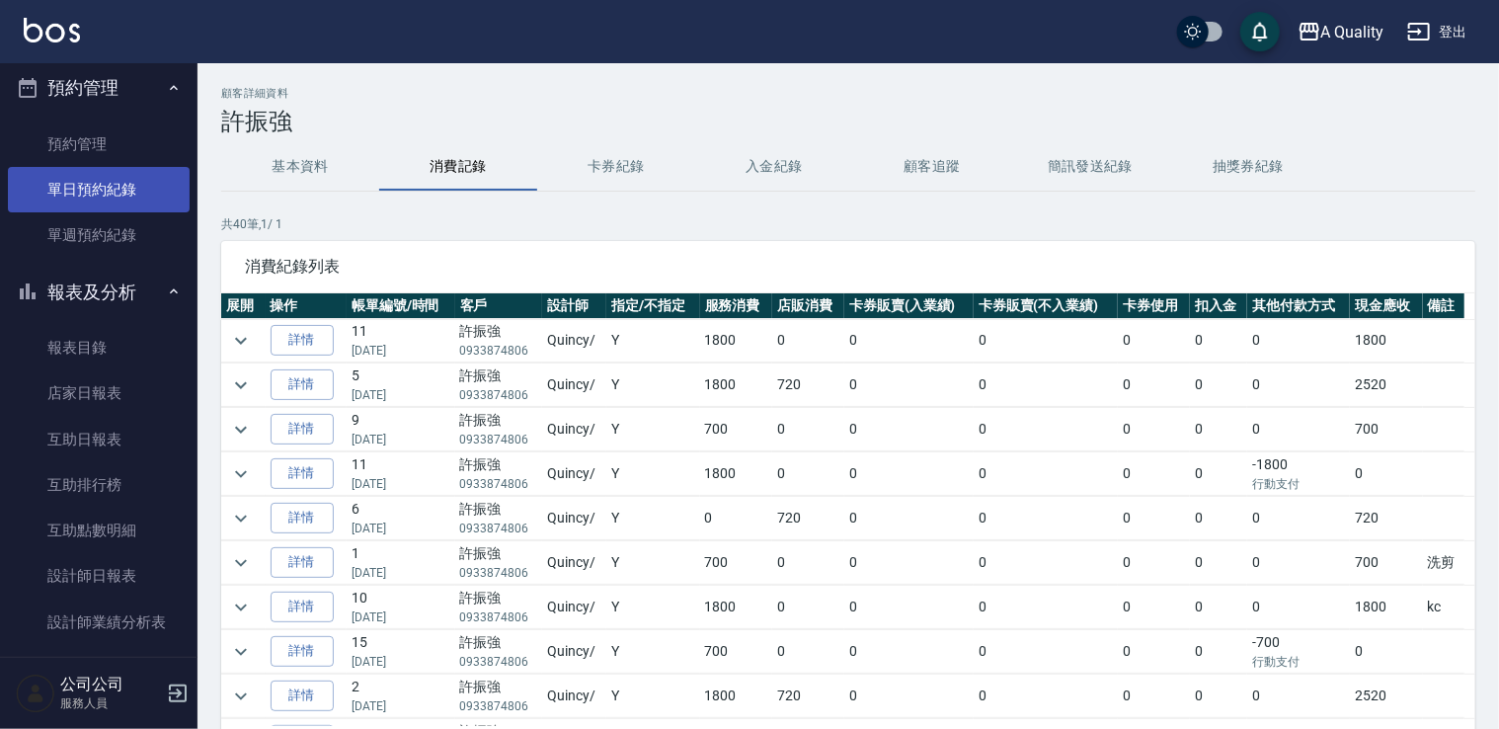
click at [134, 180] on link "單日預約紀錄" at bounding box center [99, 189] width 182 height 45
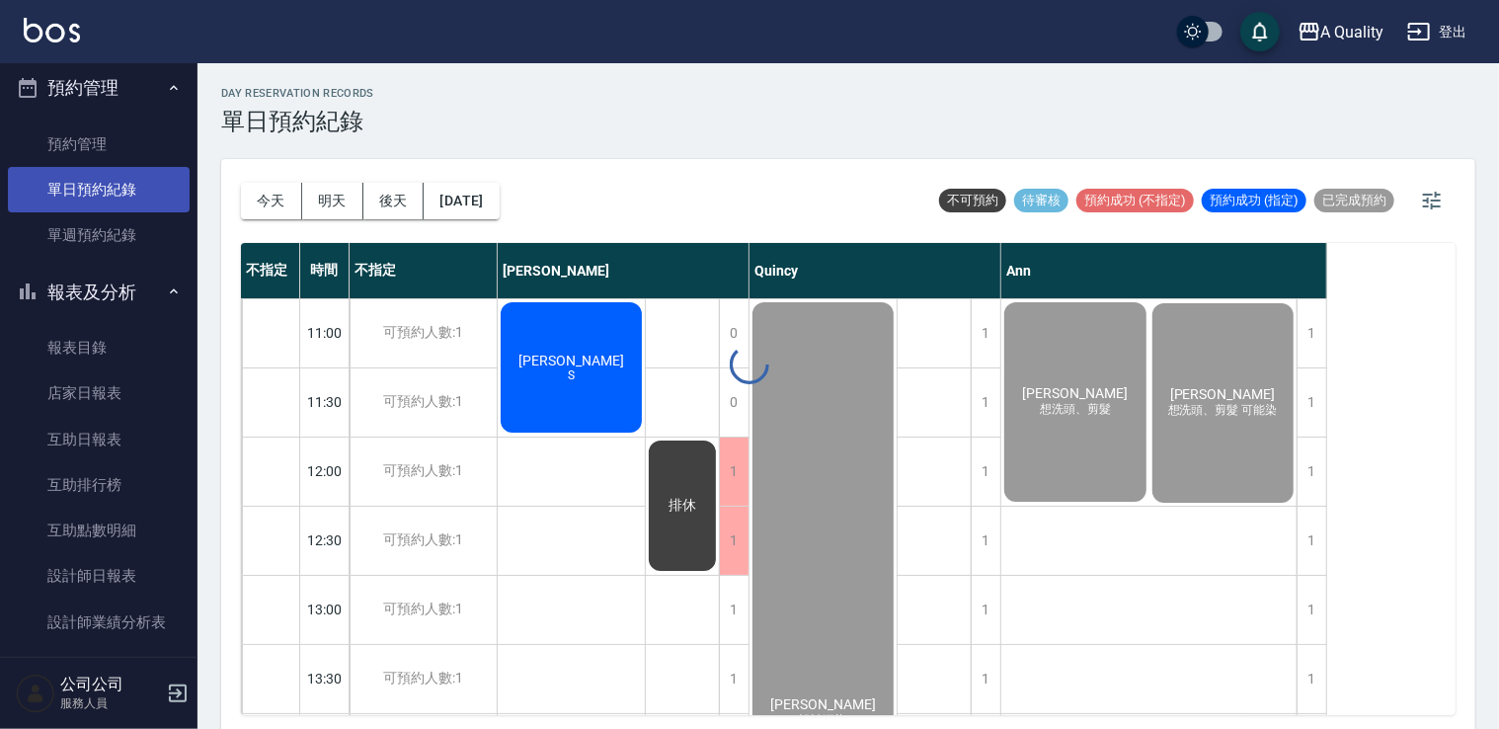
click at [131, 180] on link "單日預約紀錄" at bounding box center [99, 189] width 182 height 45
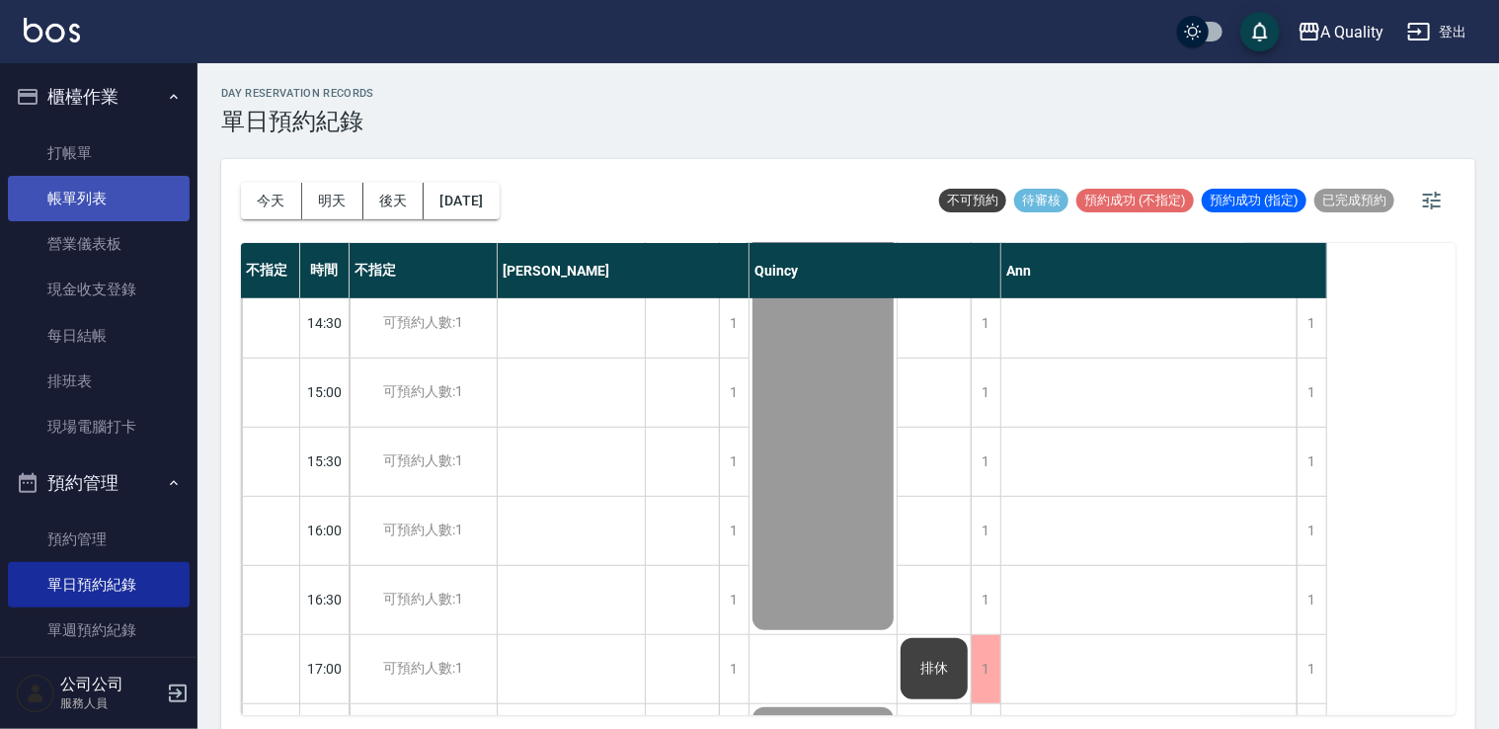
click at [84, 205] on link "帳單列表" at bounding box center [99, 198] width 182 height 45
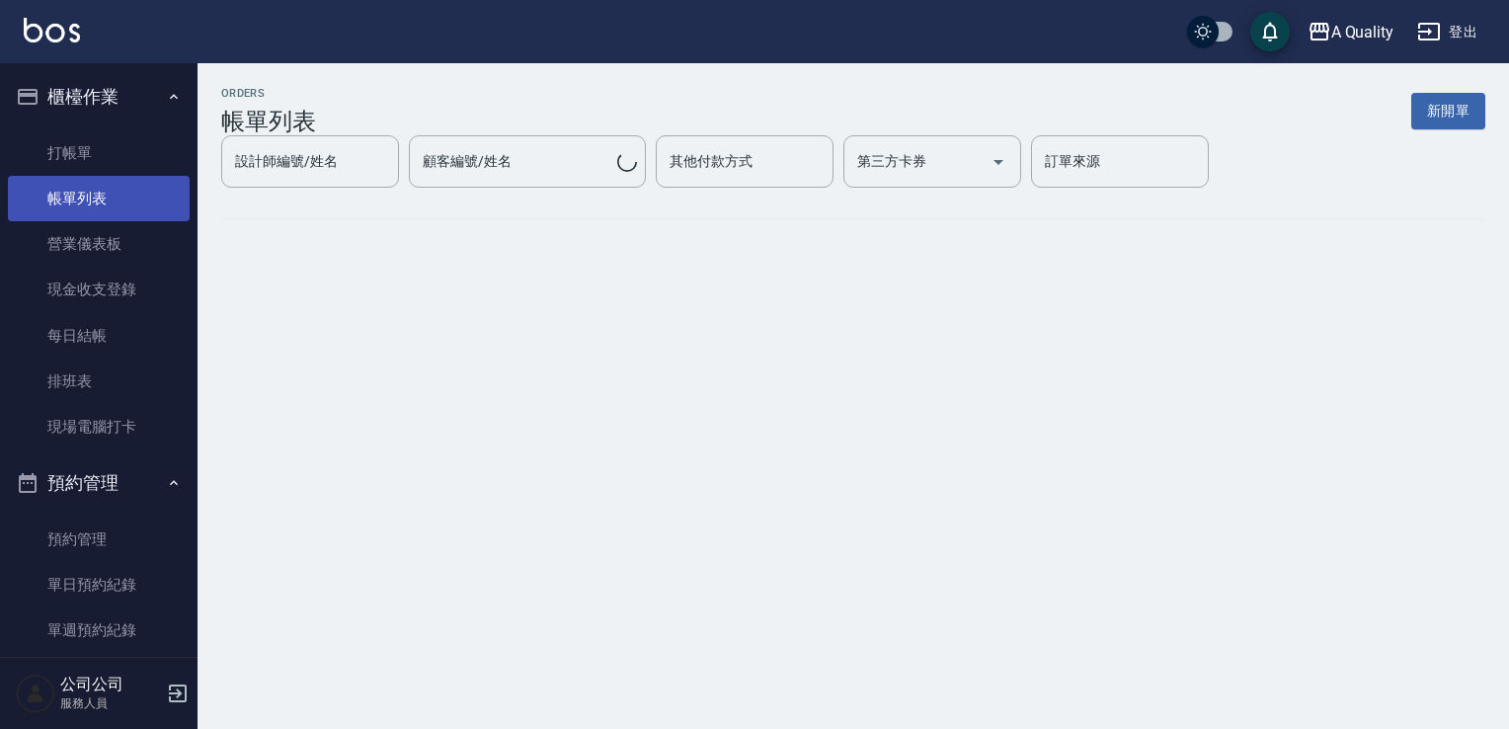
click at [84, 206] on link "帳單列表" at bounding box center [99, 198] width 182 height 45
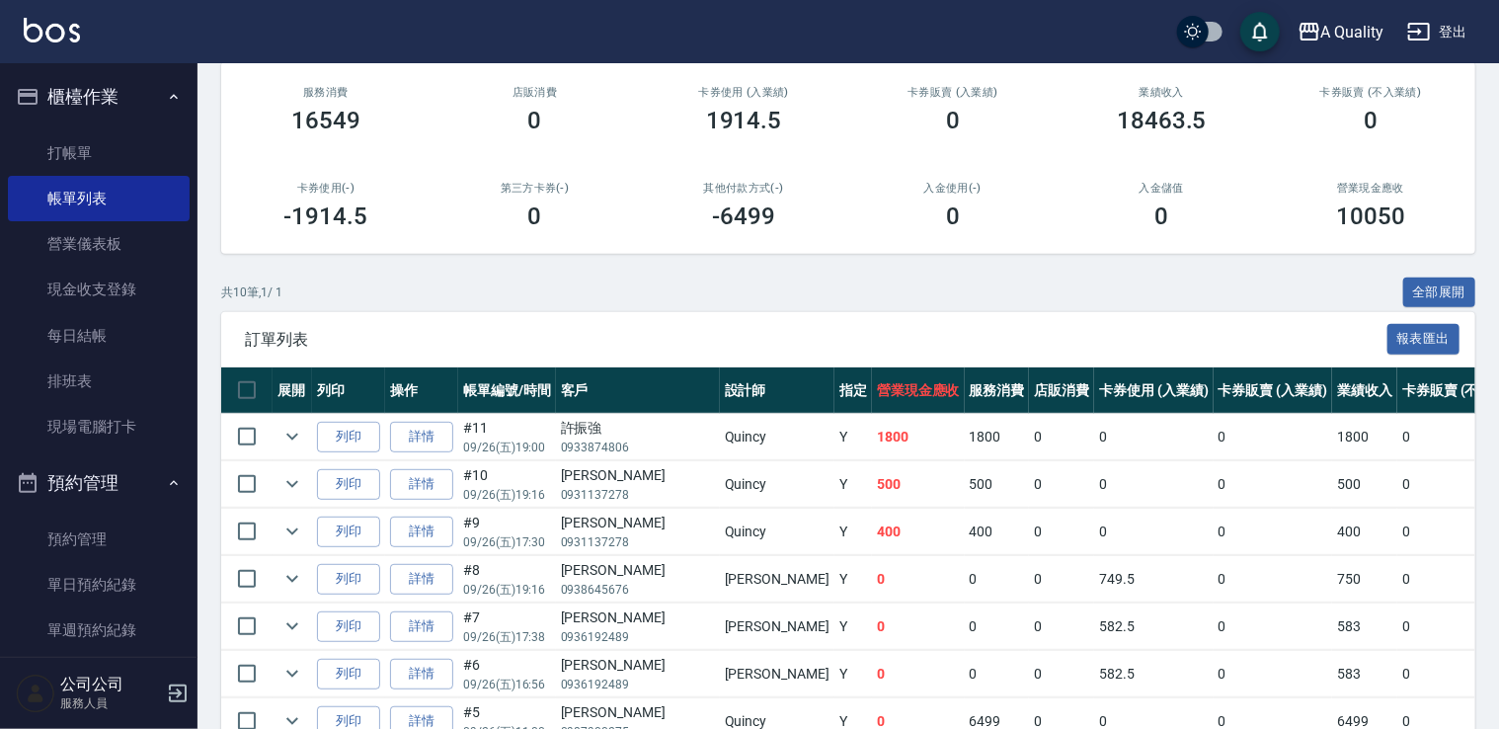
scroll to position [490, 0]
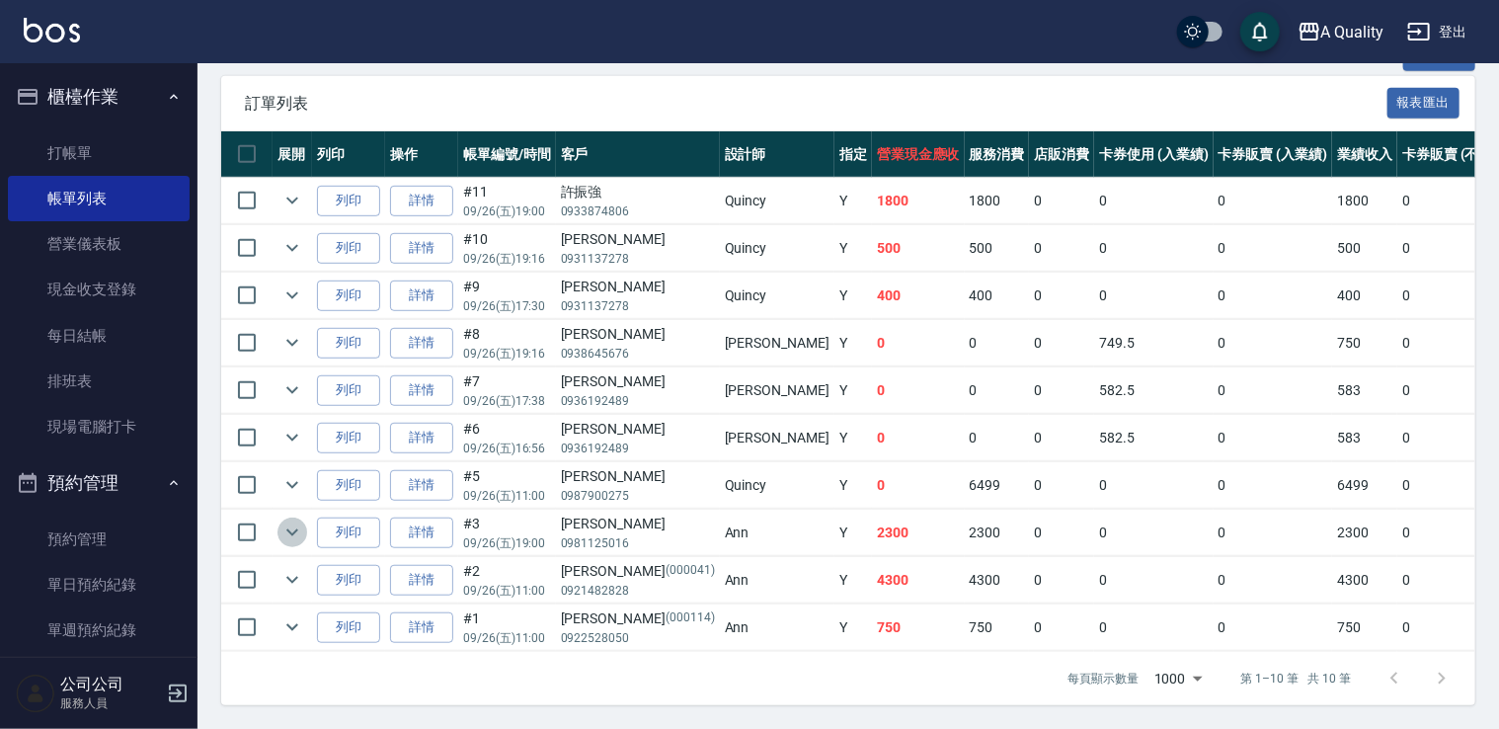
click at [290, 521] on icon "expand row" at bounding box center [293, 533] width 24 height 24
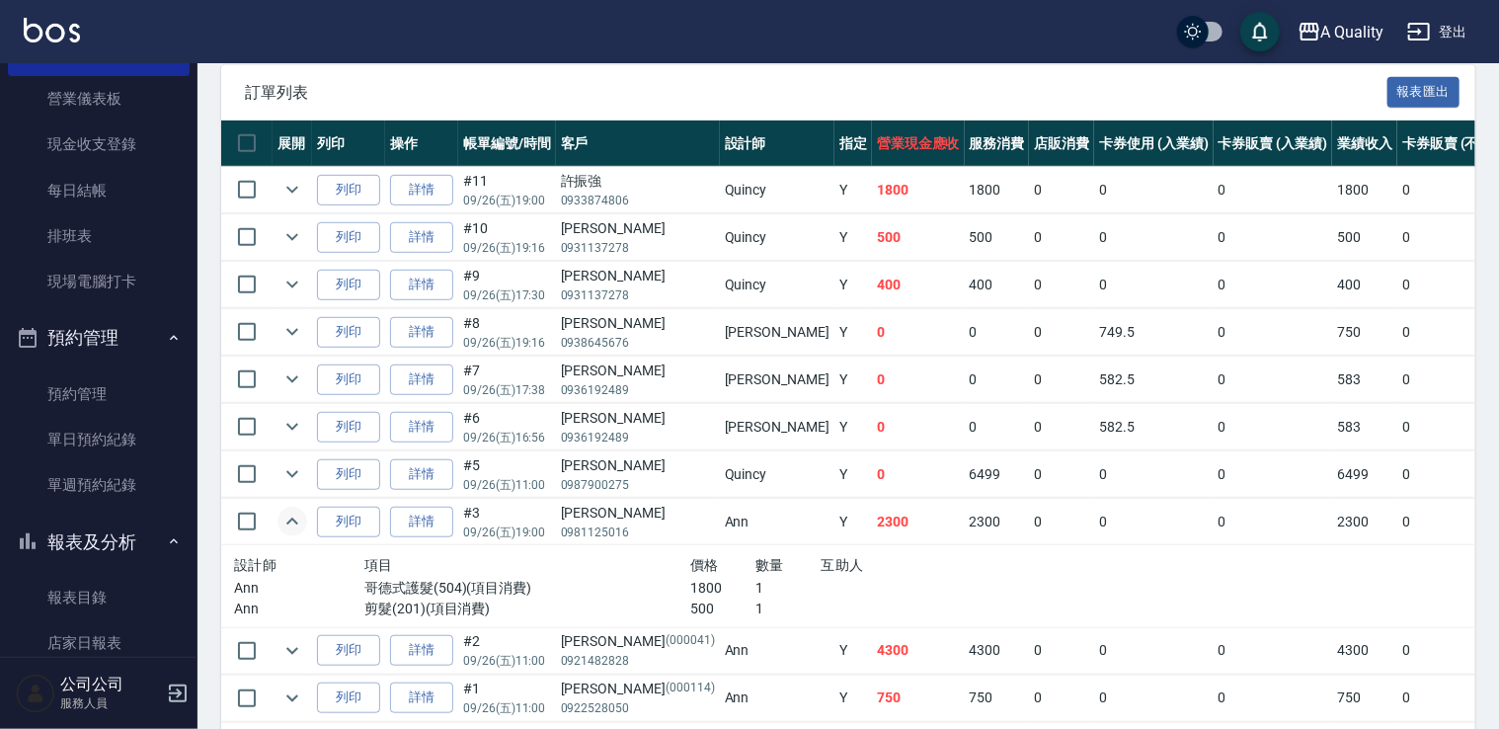
scroll to position [395, 0]
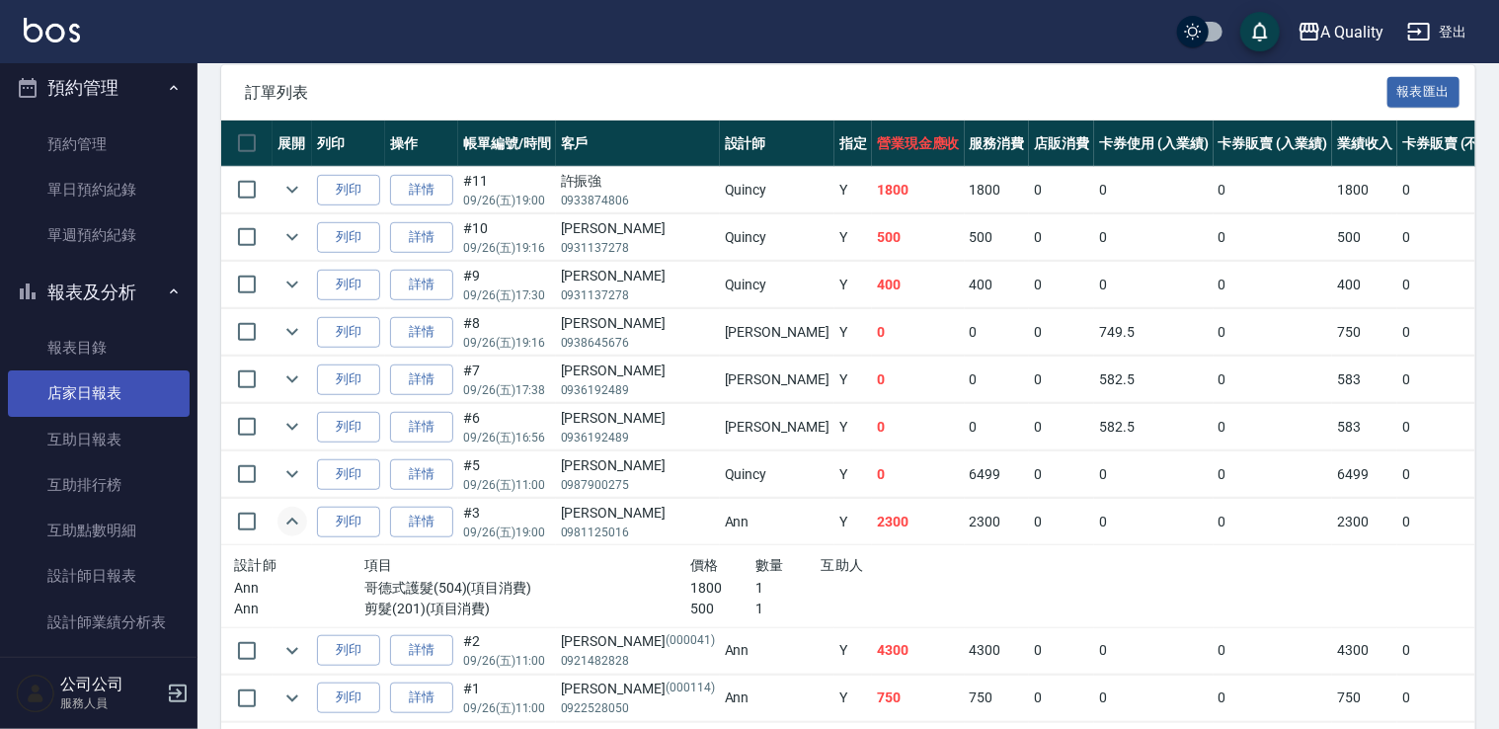
click at [104, 372] on link "店家日報表" at bounding box center [99, 392] width 182 height 45
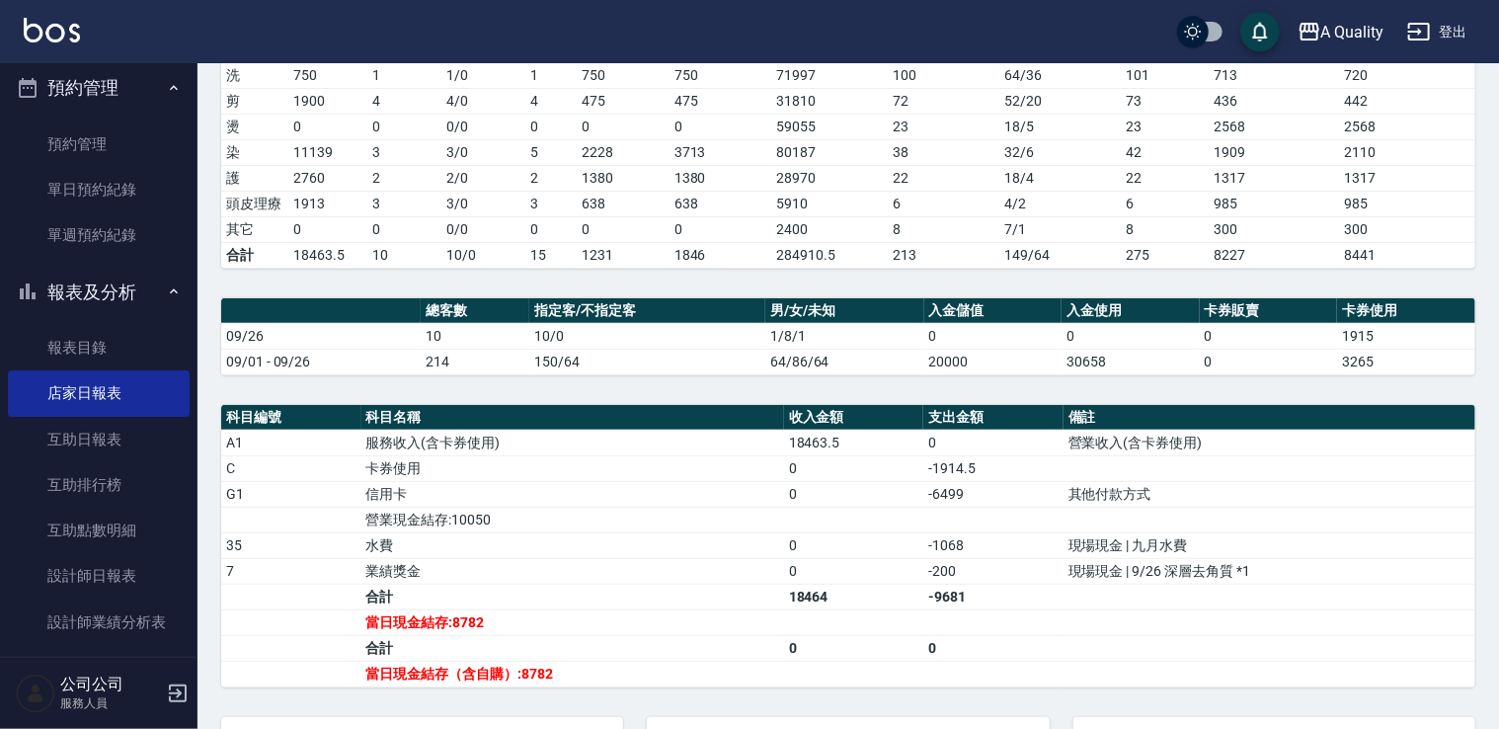
scroll to position [442, 0]
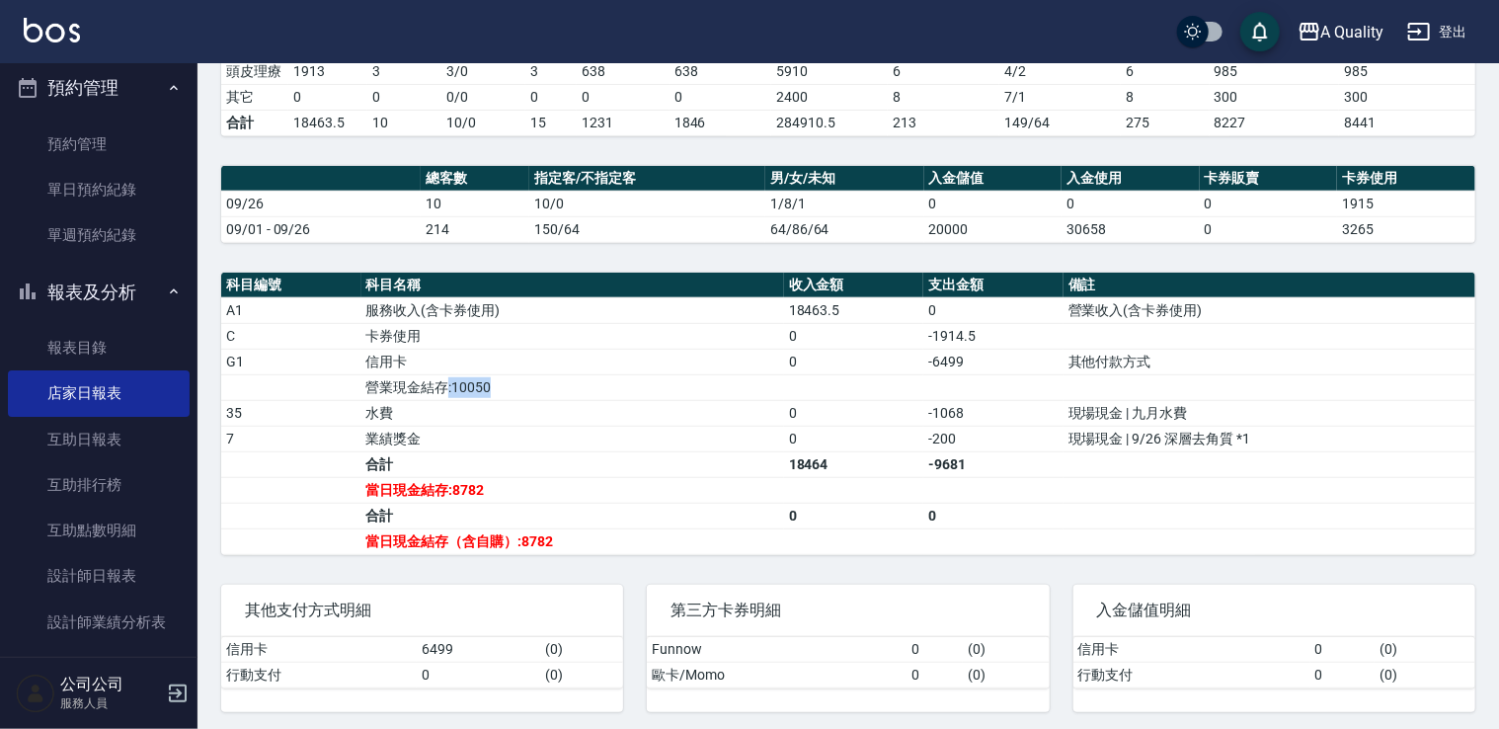
drag, startPoint x: 448, startPoint y: 384, endPoint x: 526, endPoint y: 383, distance: 78.0
click at [526, 383] on td "營業現金結存:10050" at bounding box center [573, 387] width 423 height 26
drag, startPoint x: 526, startPoint y: 383, endPoint x: 514, endPoint y: 402, distance: 22.7
click at [514, 402] on td "水費" at bounding box center [573, 413] width 423 height 26
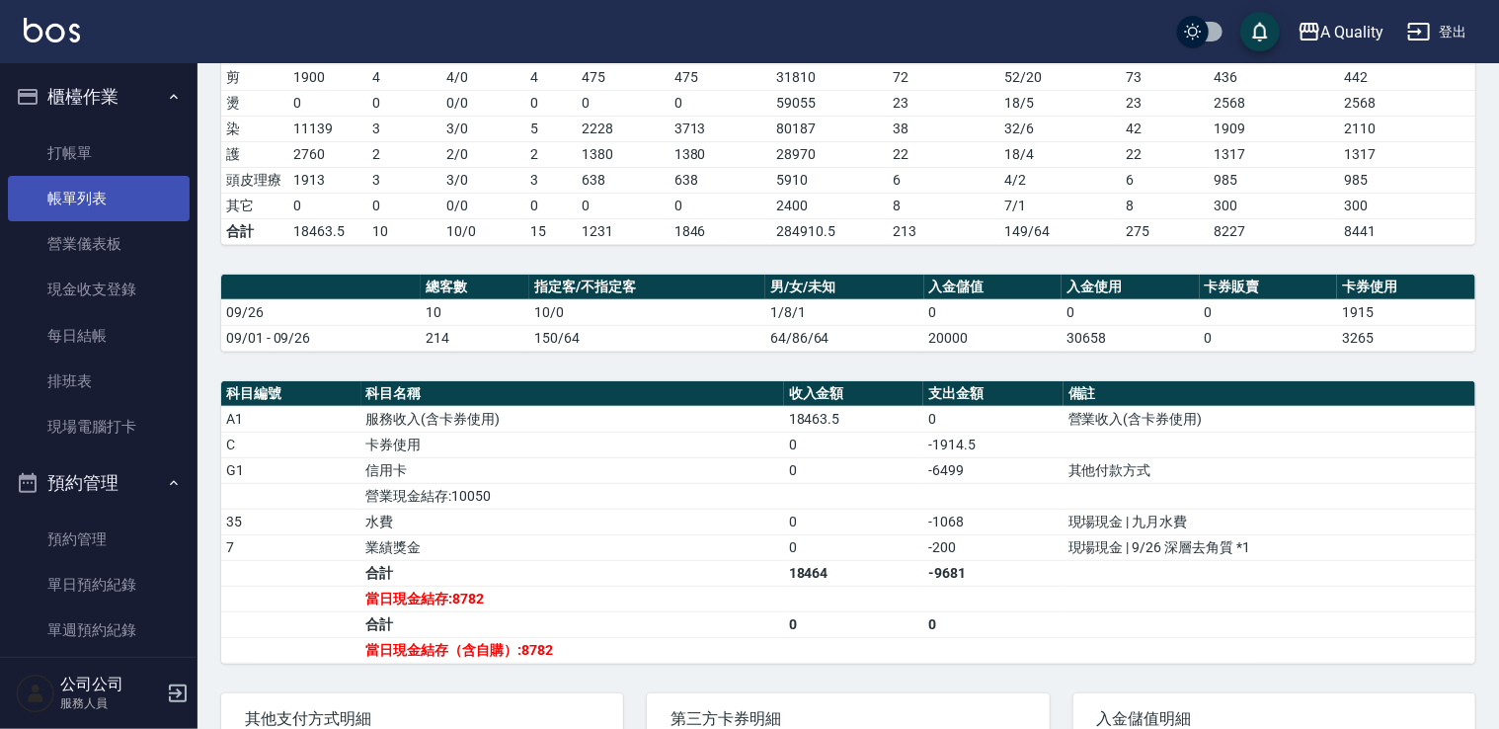
scroll to position [145, 0]
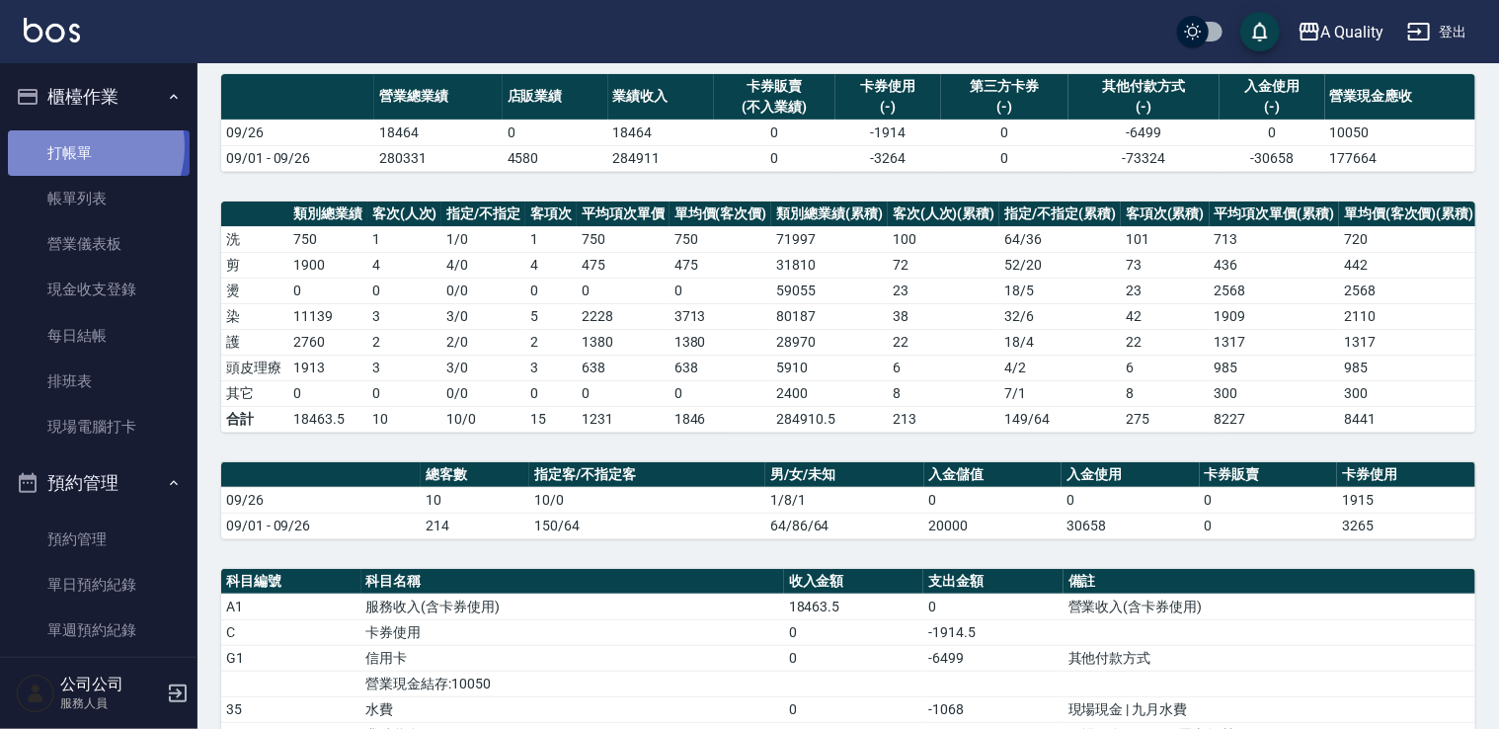
click at [82, 146] on link "打帳單" at bounding box center [99, 152] width 182 height 45
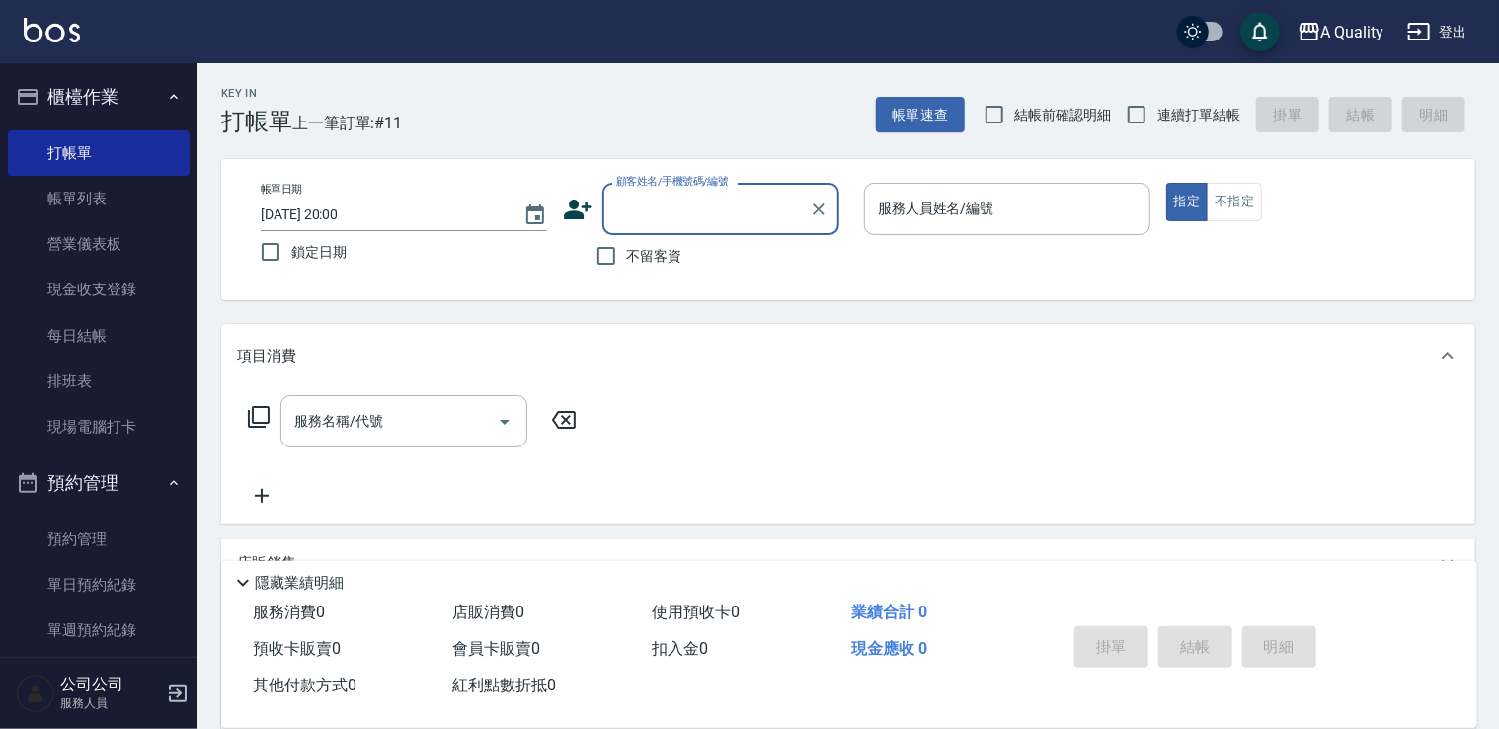
click at [119, 198] on link "帳單列表" at bounding box center [99, 198] width 182 height 45
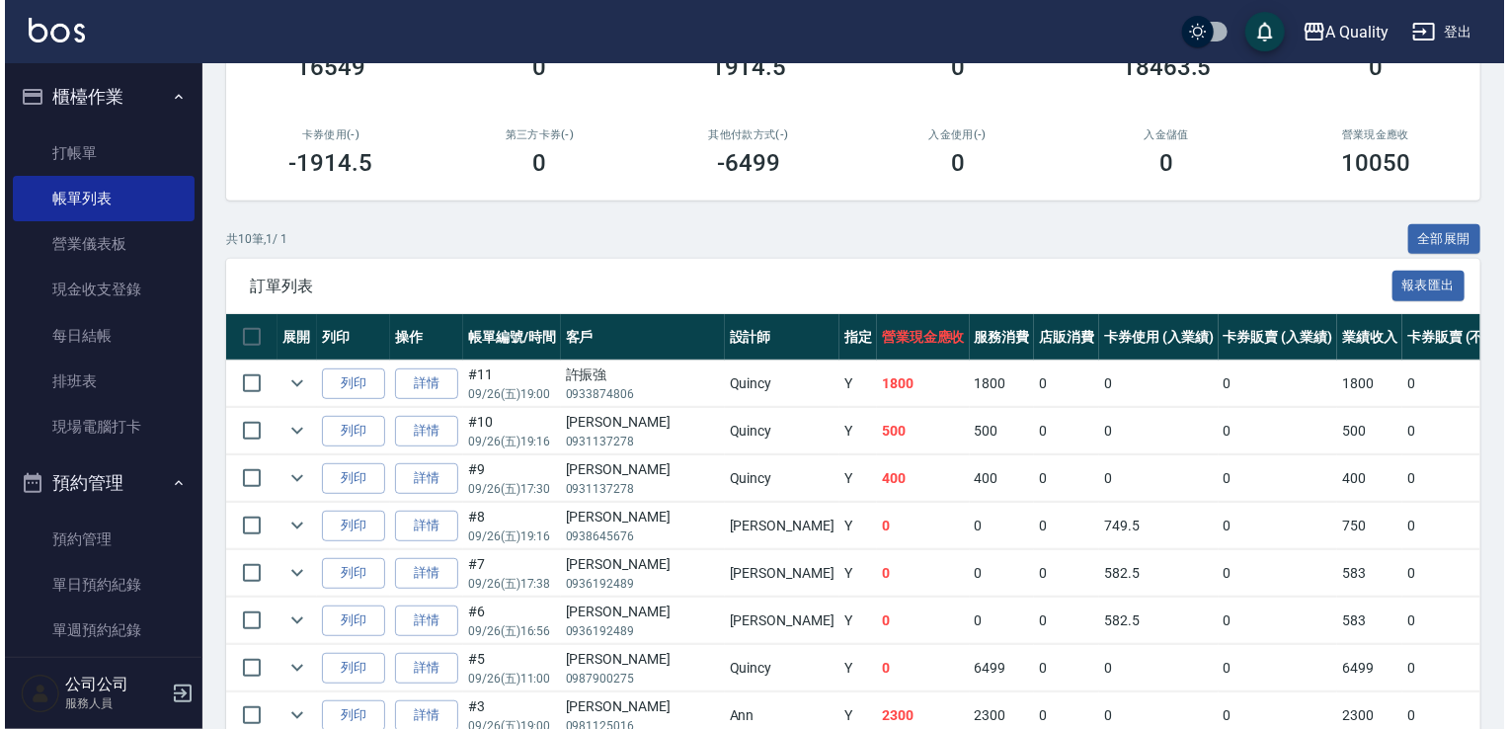
scroll to position [490, 0]
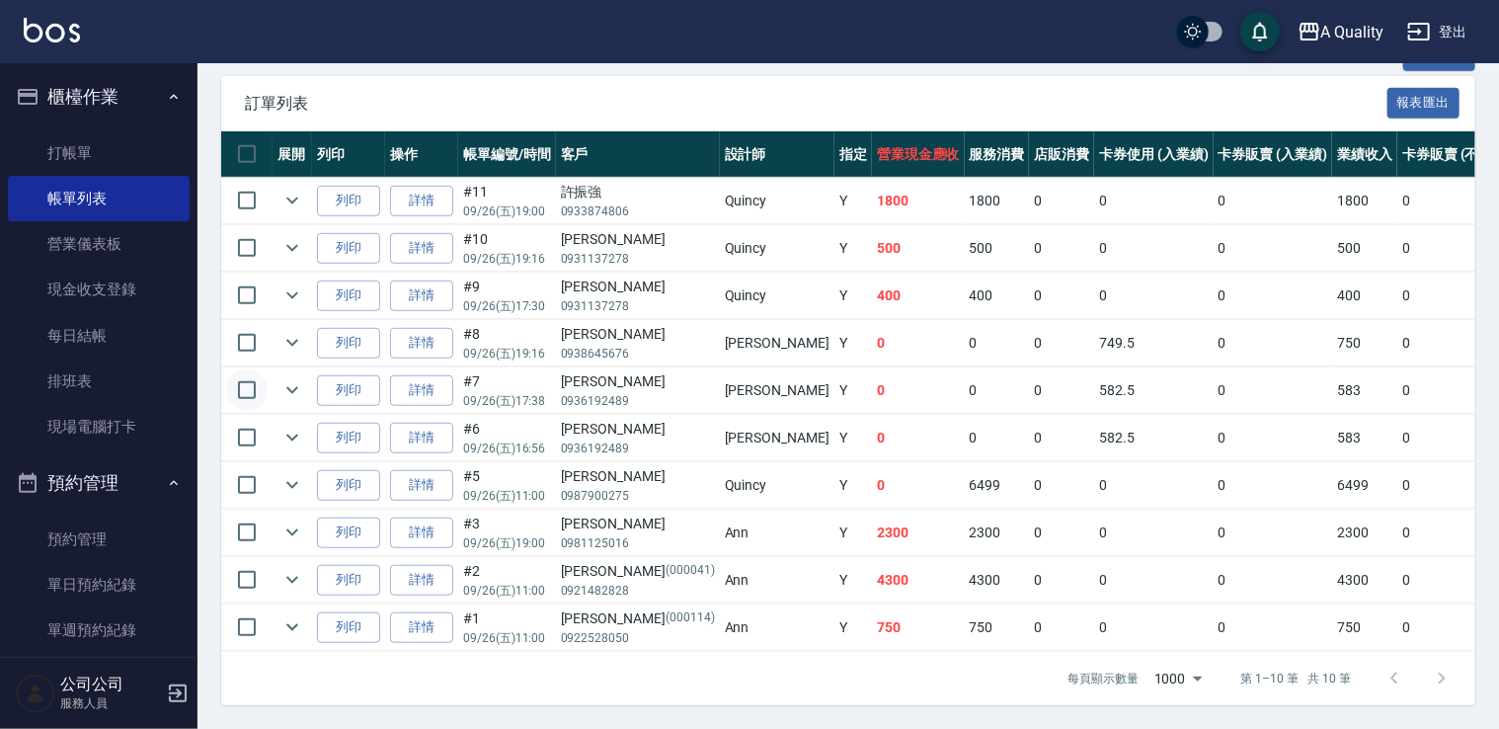
click at [245, 378] on input "checkbox" at bounding box center [246, 389] width 41 height 41
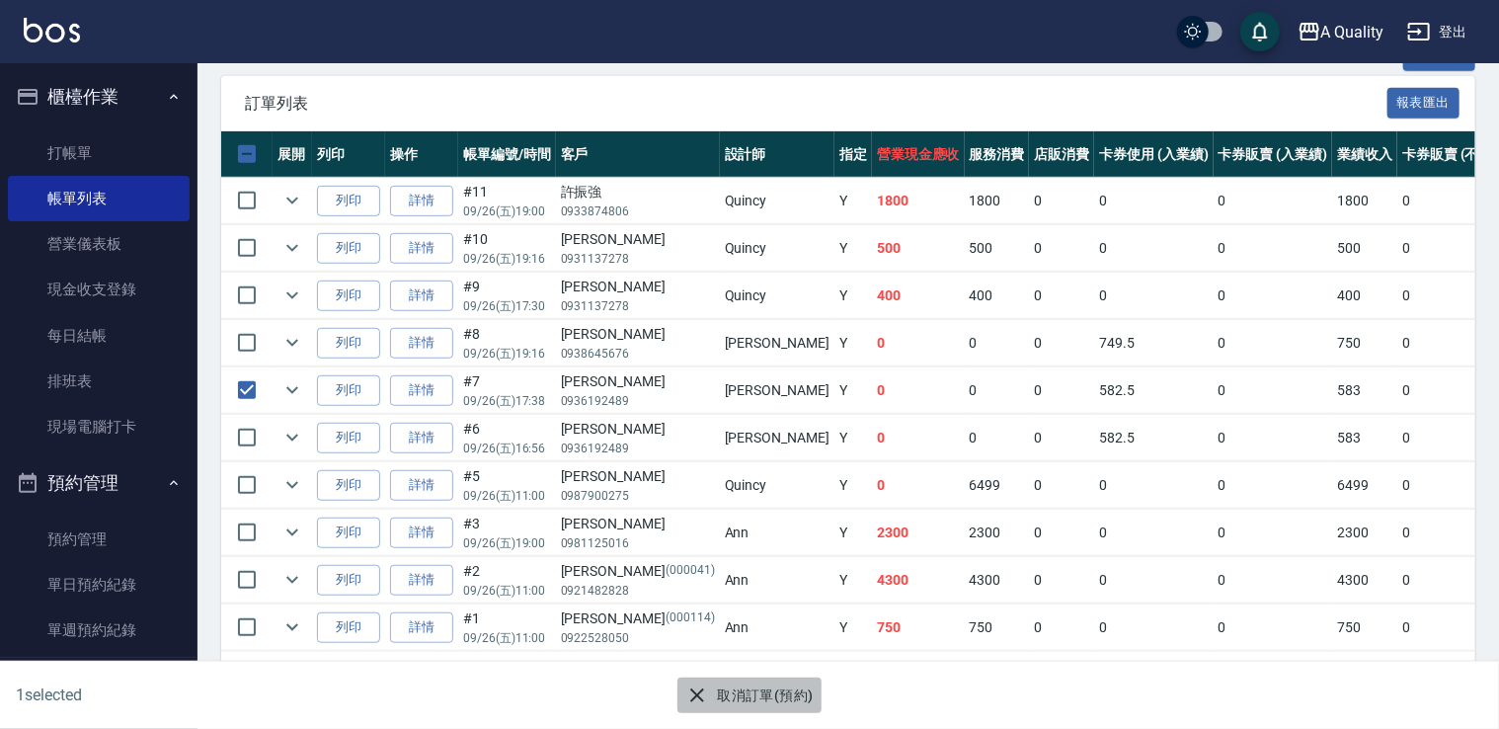
click at [782, 707] on button "取消訂單(預約)" at bounding box center [749, 696] width 143 height 37
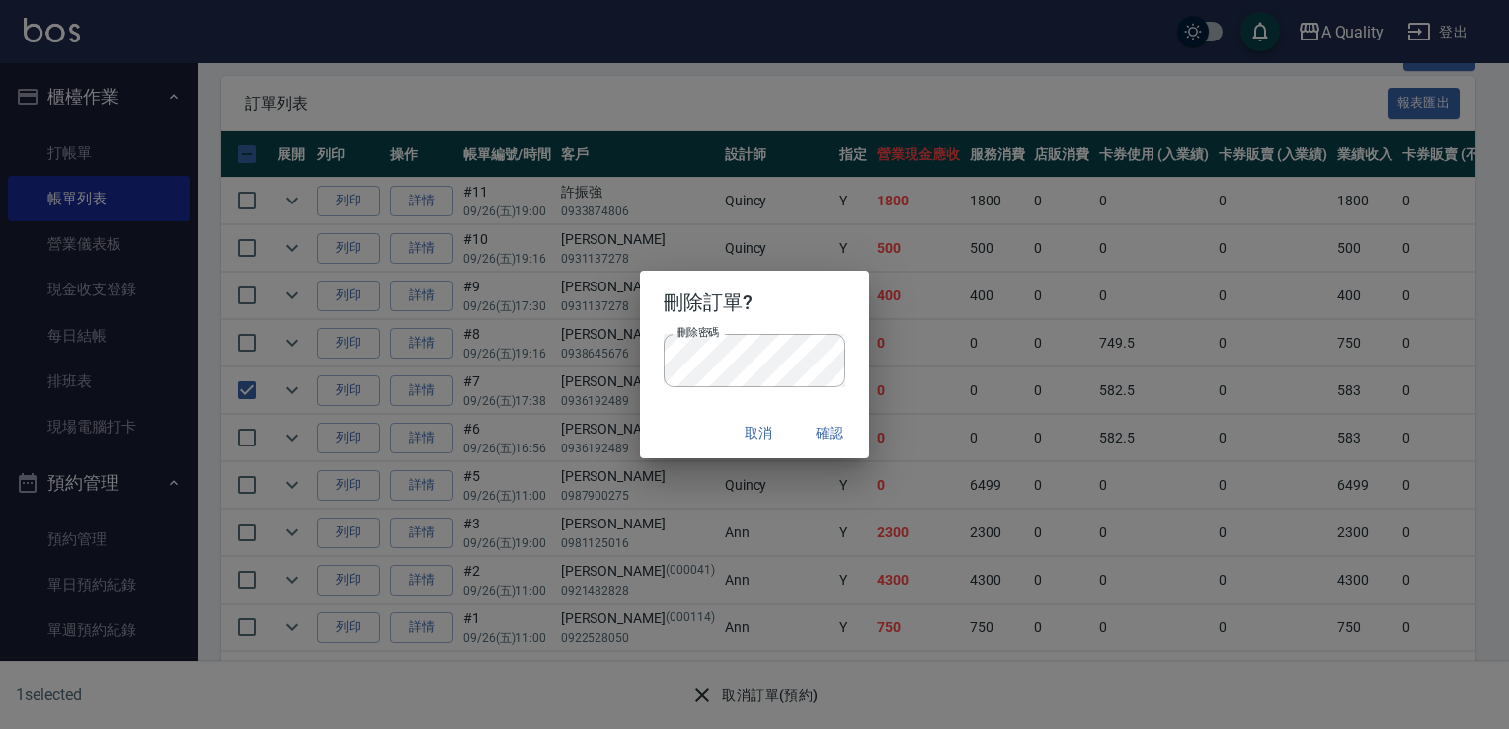
click at [822, 431] on button "確認" at bounding box center [829, 433] width 63 height 37
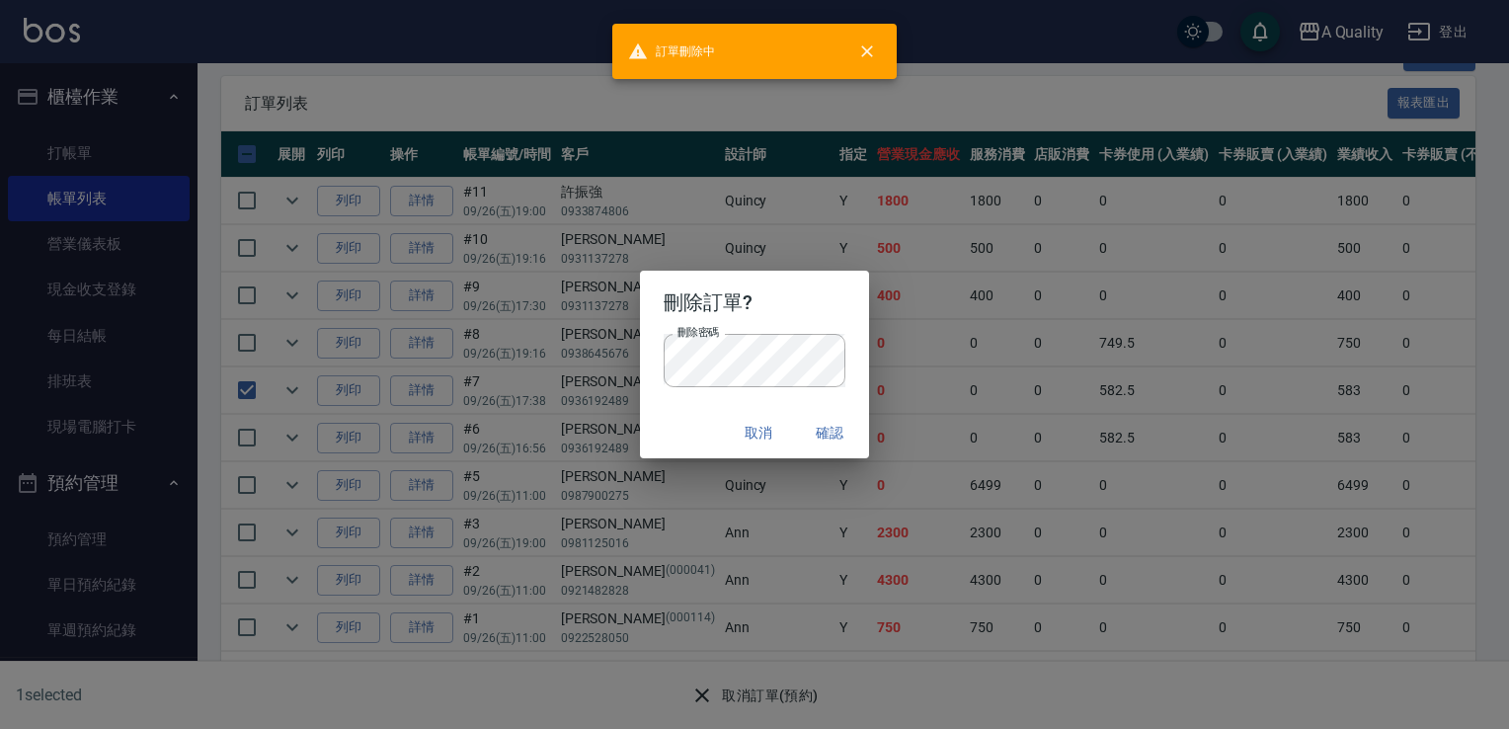
checkbox input "false"
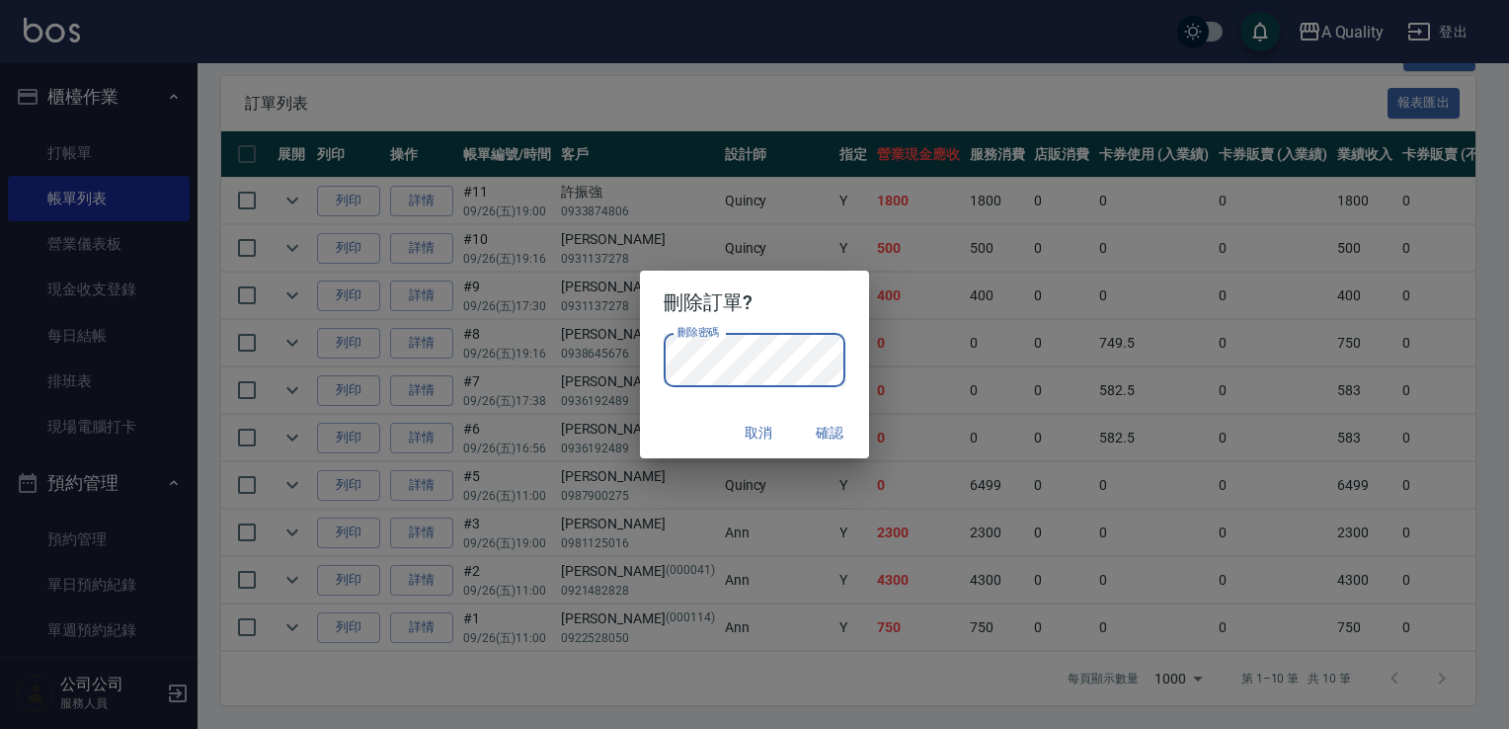
click at [778, 297] on h2 "刪除訂單?" at bounding box center [755, 302] width 230 height 63
click at [860, 436] on button "確認" at bounding box center [829, 433] width 63 height 37
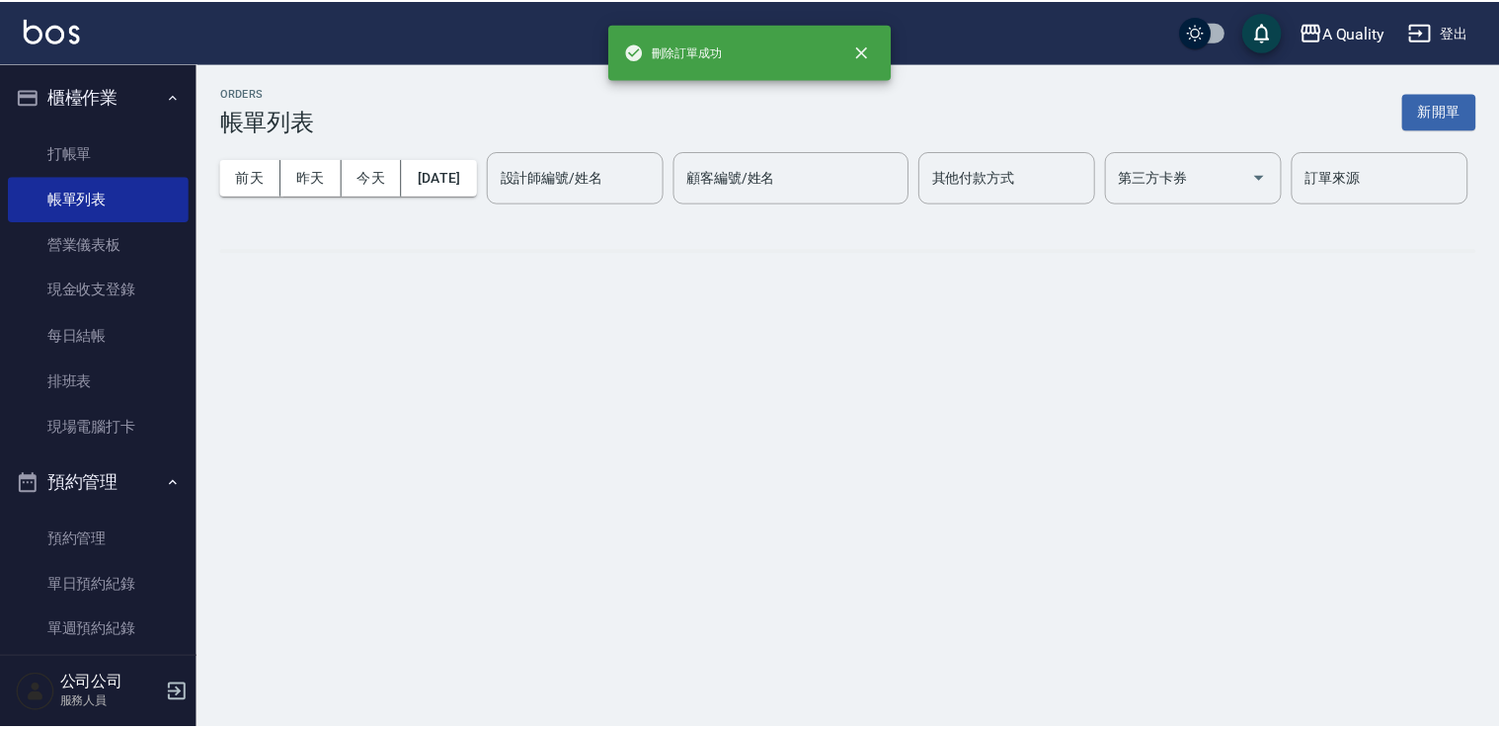
scroll to position [0, 0]
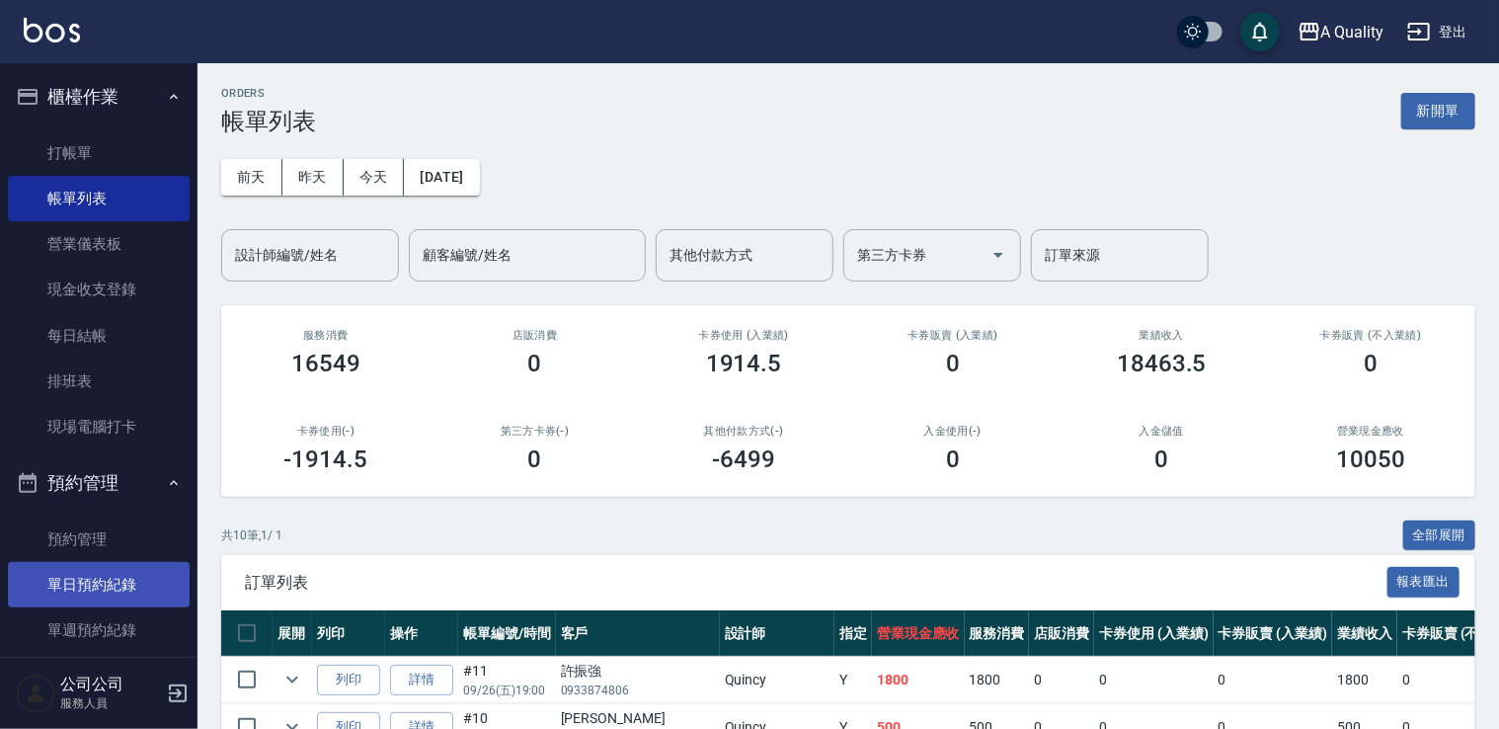
click at [121, 588] on link "單日預約紀錄" at bounding box center [99, 584] width 182 height 45
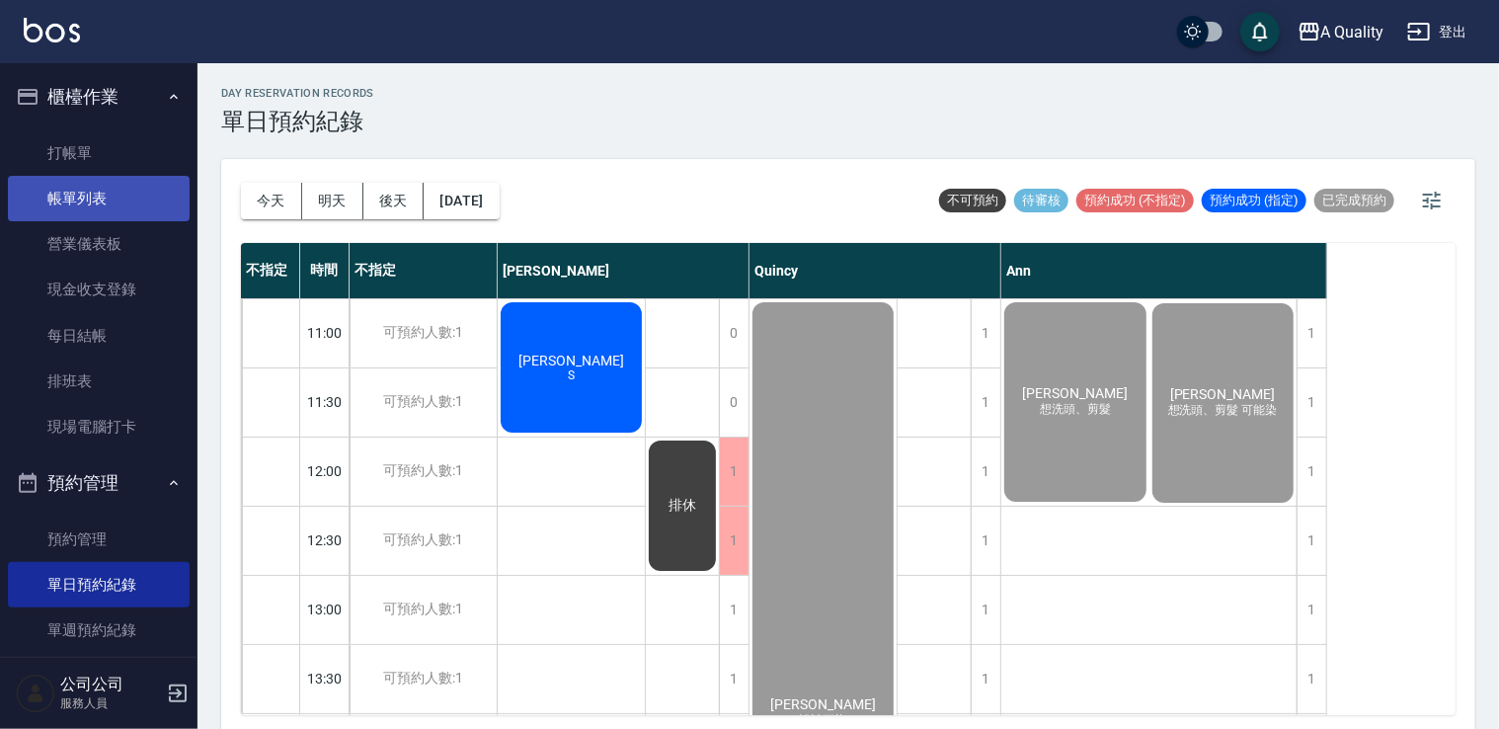
click at [103, 193] on link "帳單列表" at bounding box center [99, 198] width 182 height 45
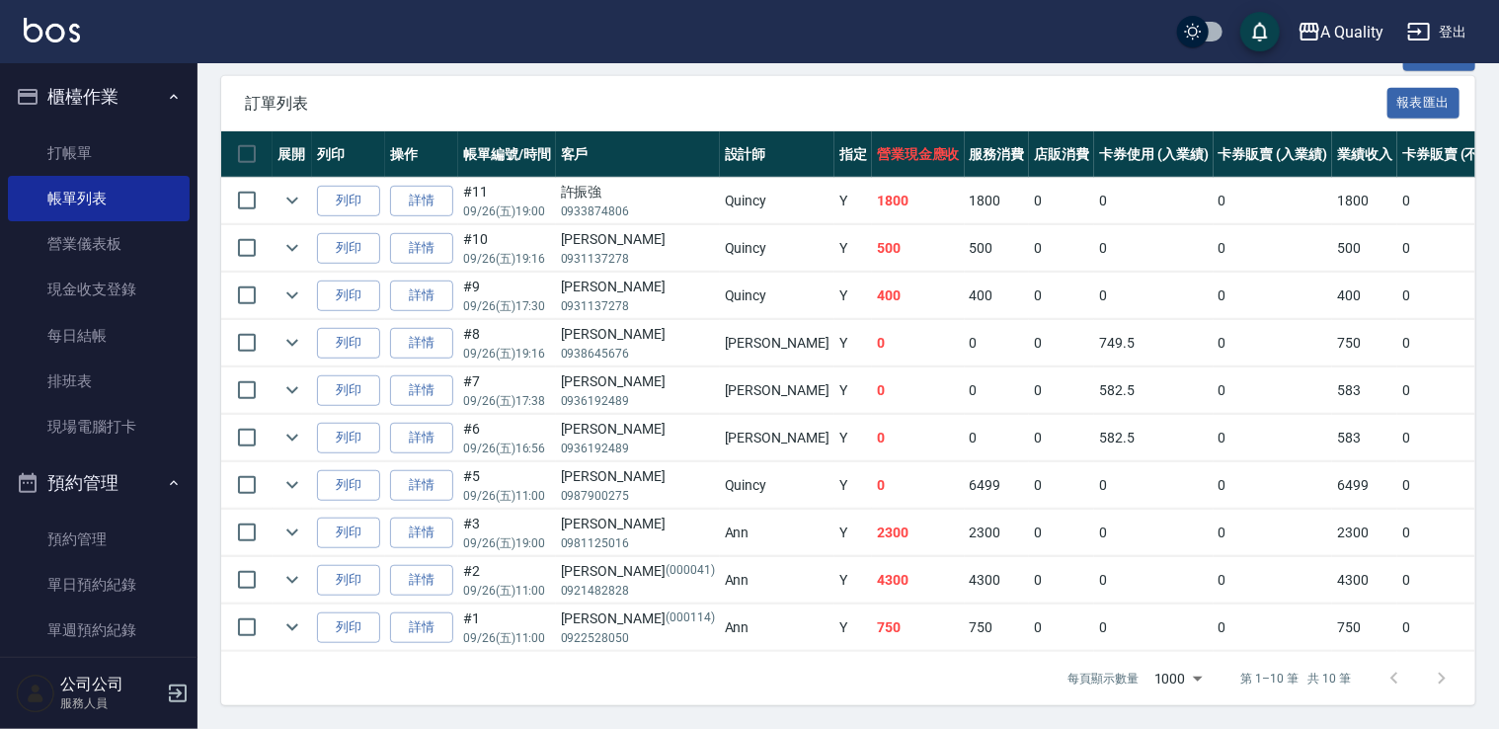
scroll to position [391, 0]
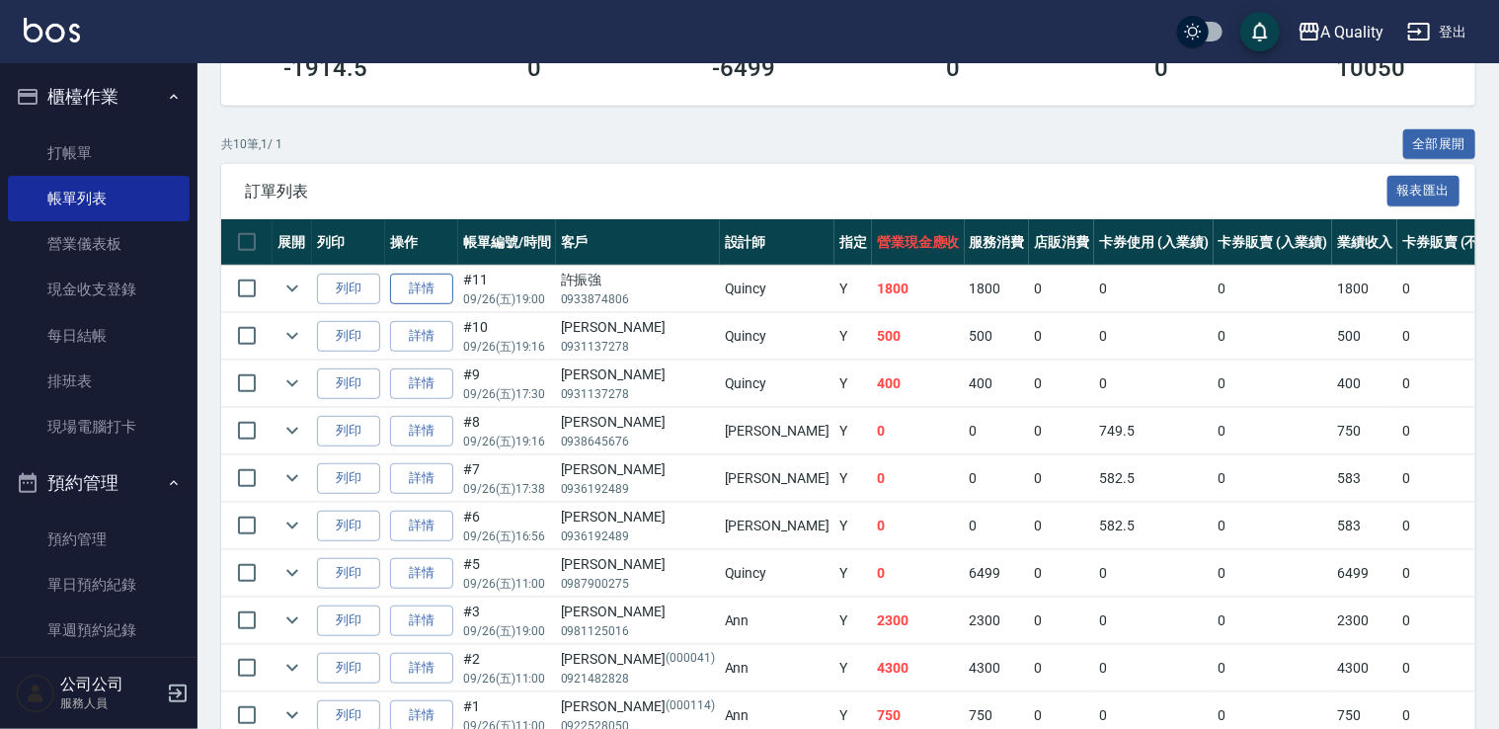
click at [430, 290] on link "詳情" at bounding box center [421, 289] width 63 height 31
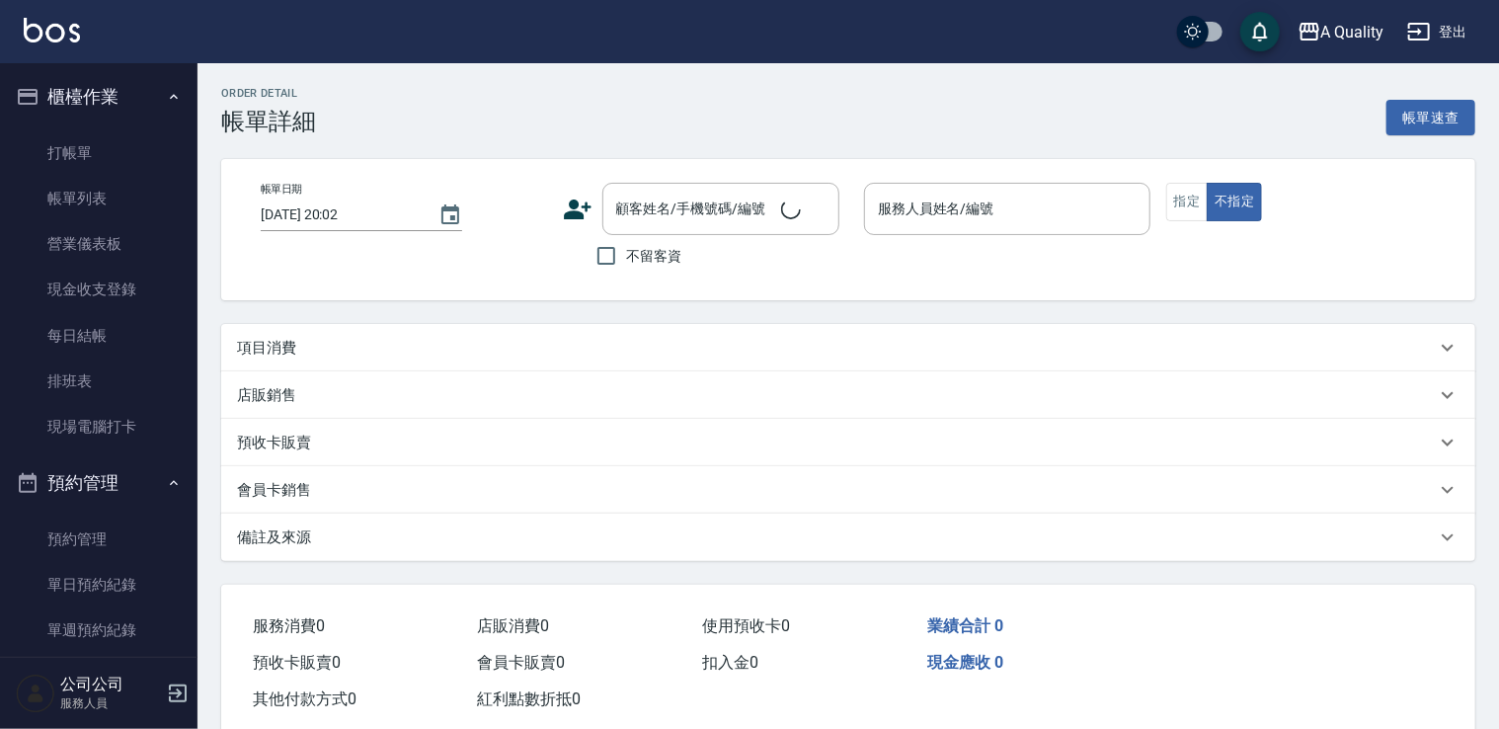
type input "2025/09/26 19:00"
type input "Quincy(無代號)"
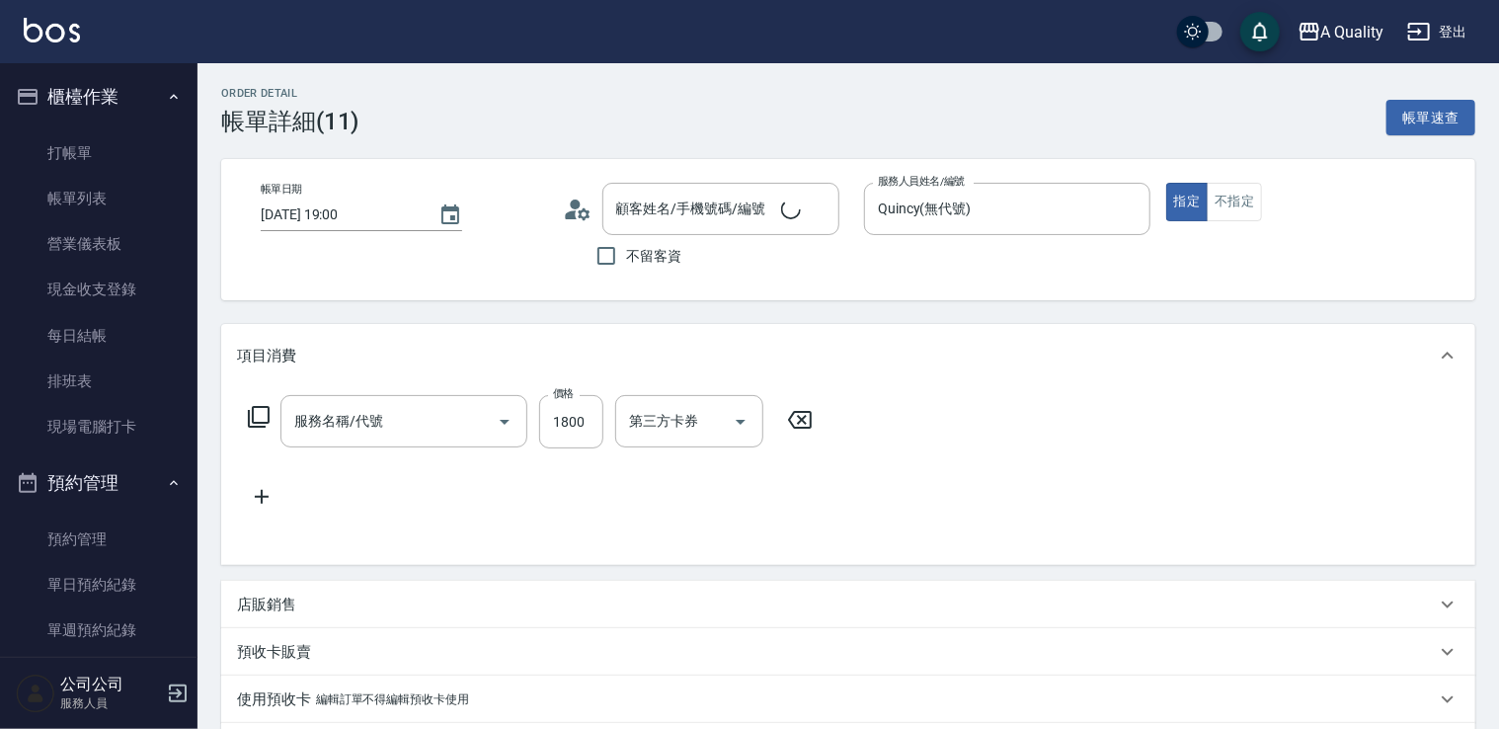
type input "許振強/0933874806/"
type input "染髮(401)"
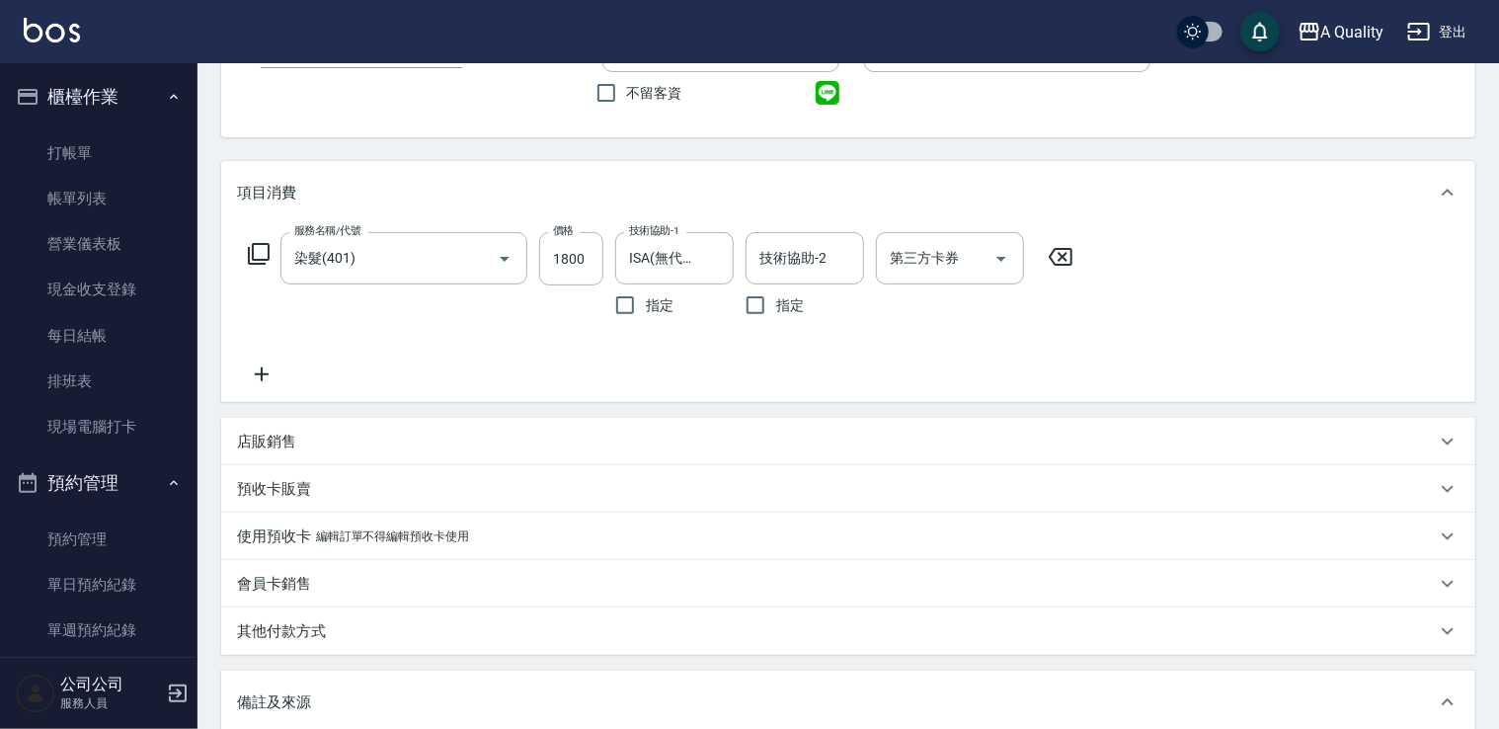
scroll to position [198, 0]
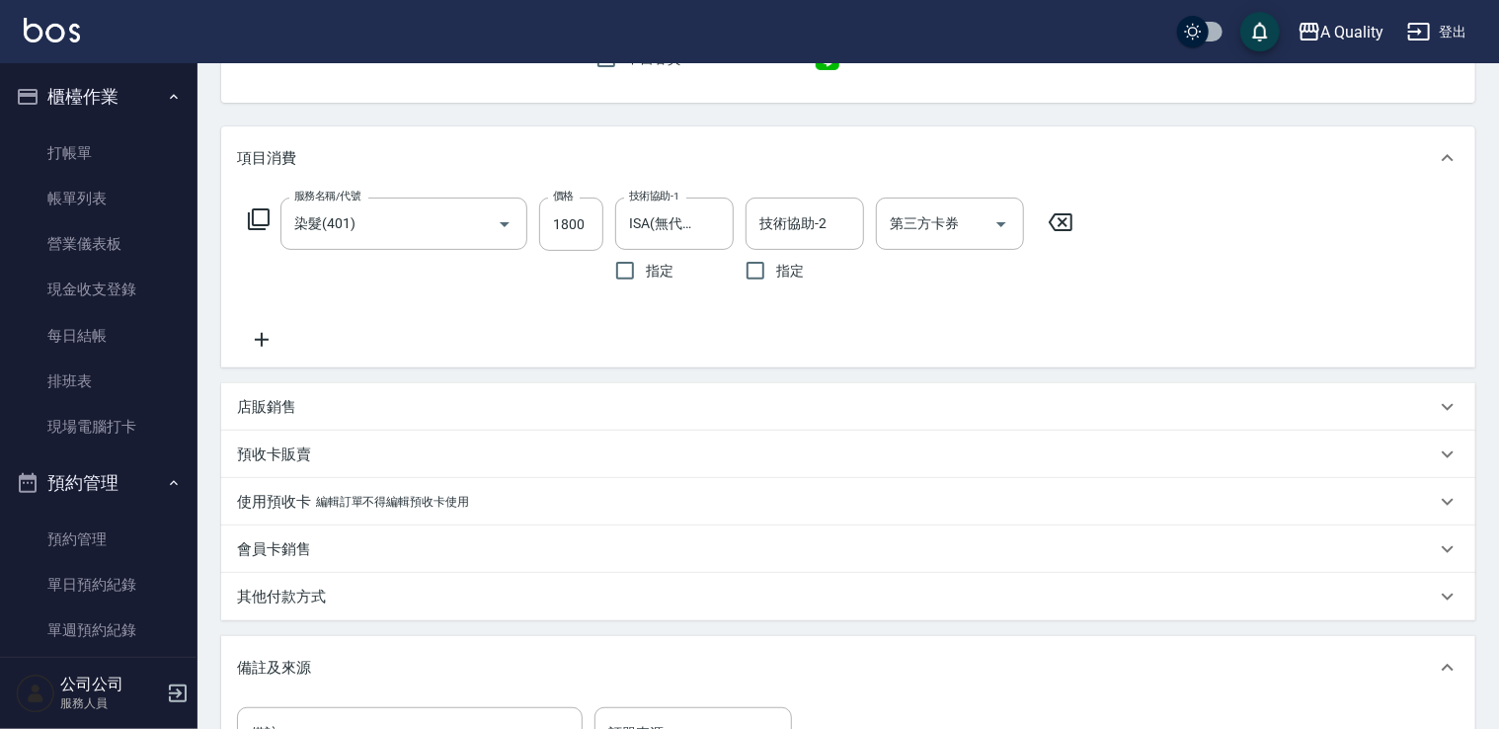
click at [290, 549] on p "會員卡銷售" at bounding box center [274, 549] width 74 height 21
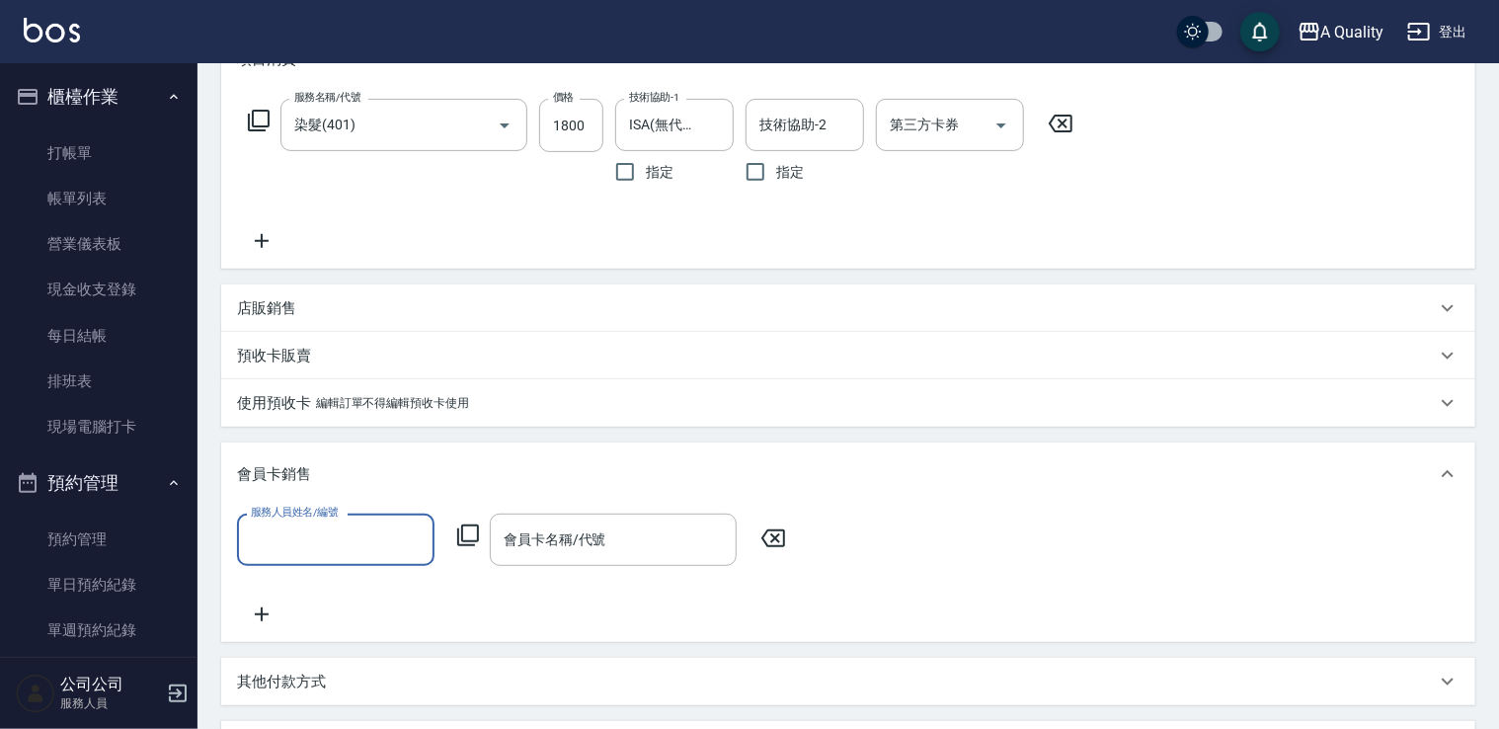
scroll to position [593, 0]
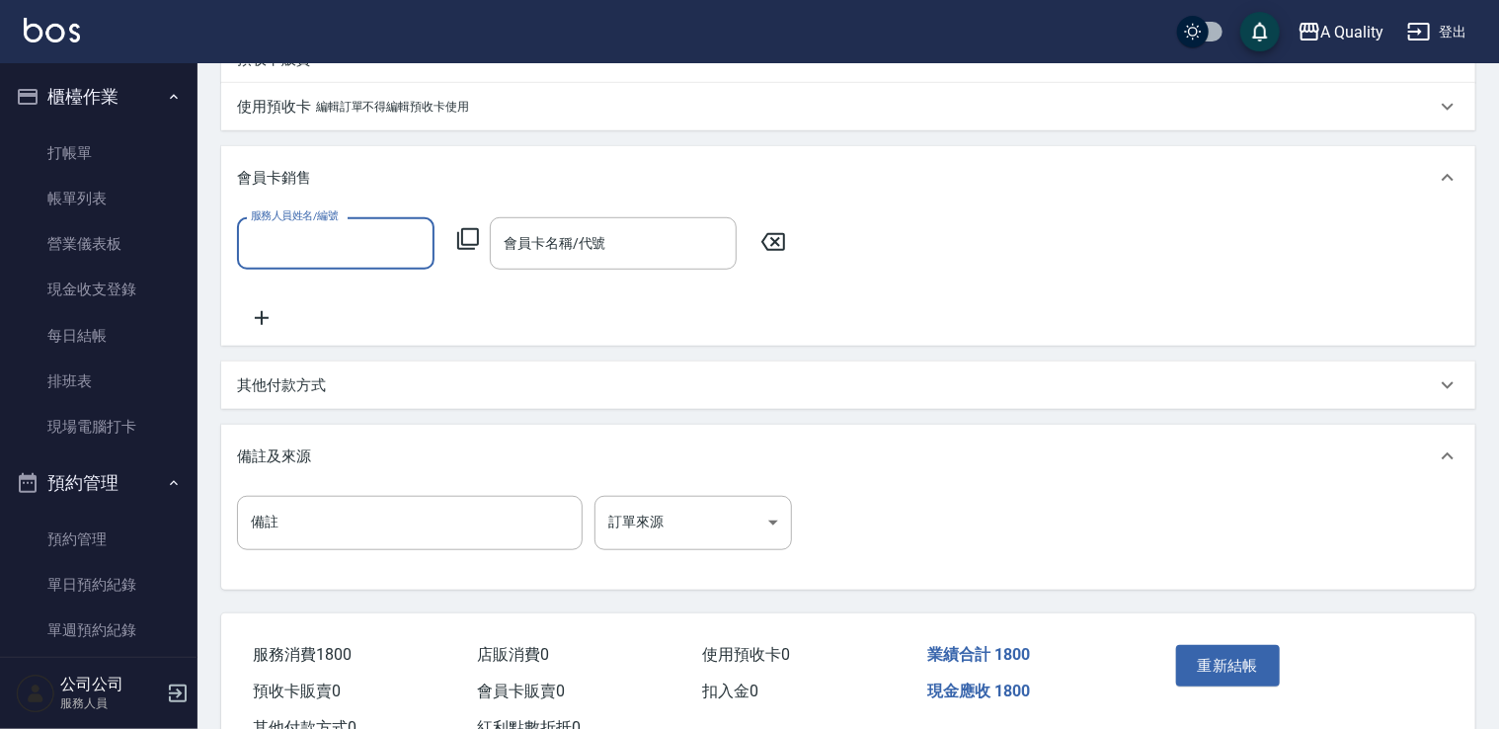
click at [300, 396] on p "其他付款方式" at bounding box center [281, 385] width 89 height 21
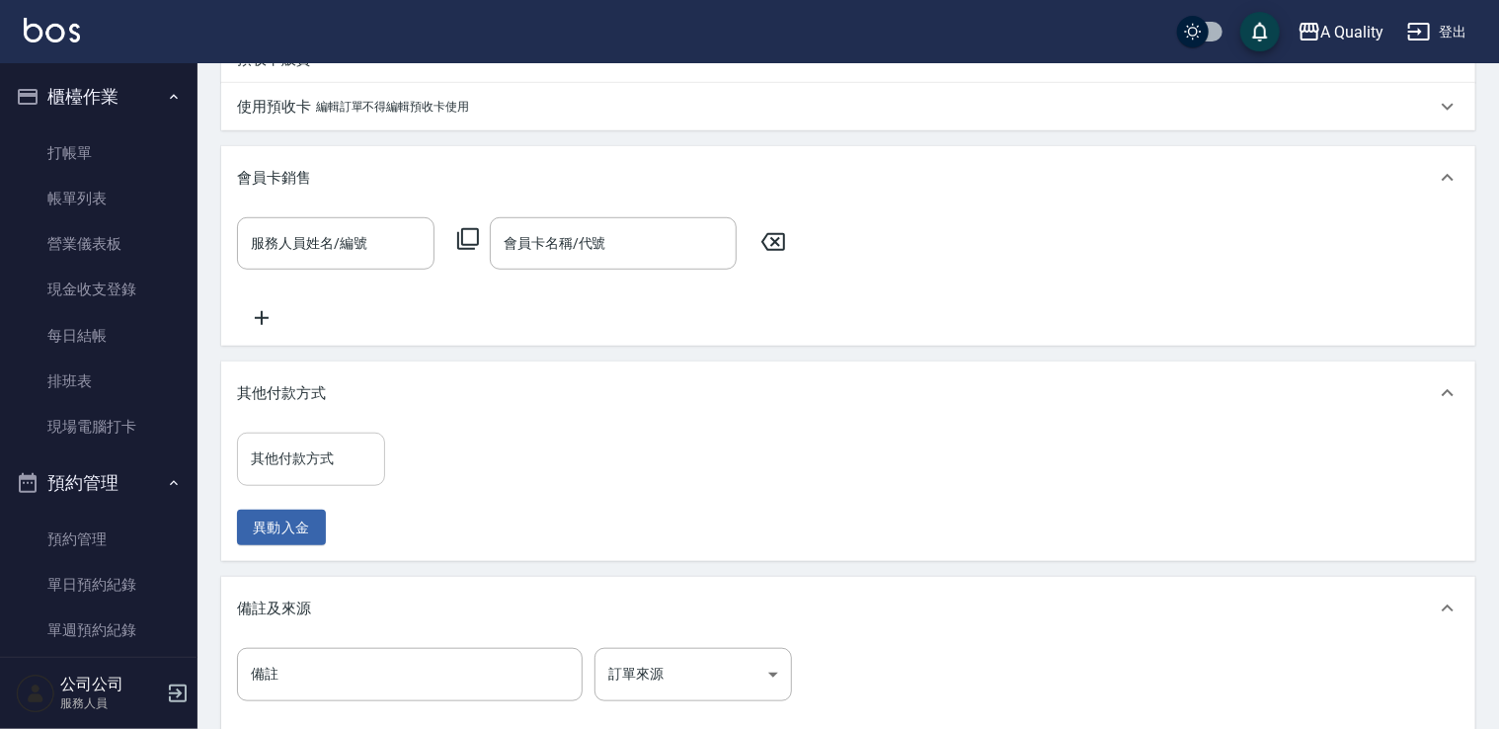
click at [315, 472] on input "其他付款方式" at bounding box center [311, 459] width 130 height 35
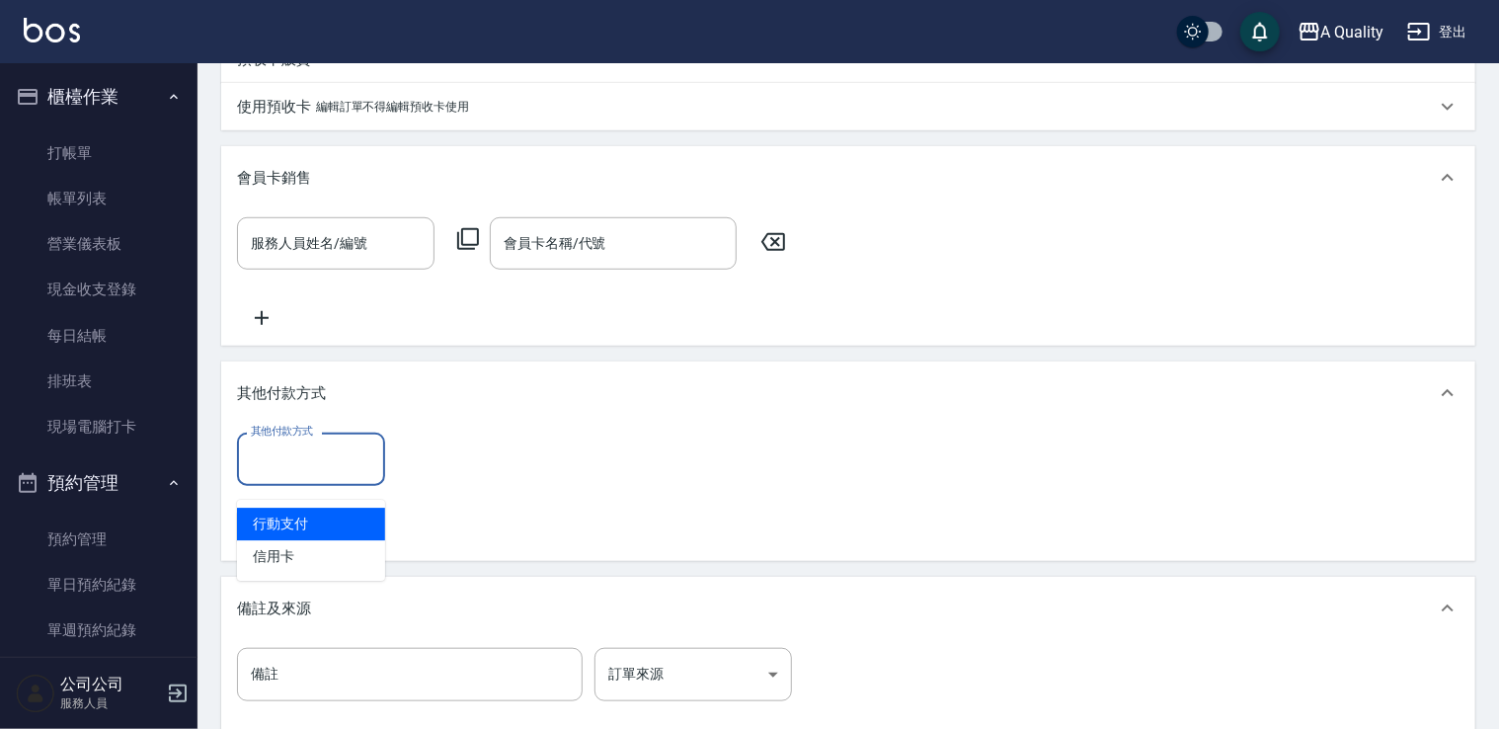
click at [298, 520] on span "行動支付" at bounding box center [311, 524] width 148 height 33
type input "行動支付"
click at [417, 471] on input "0" at bounding box center [471, 459] width 148 height 53
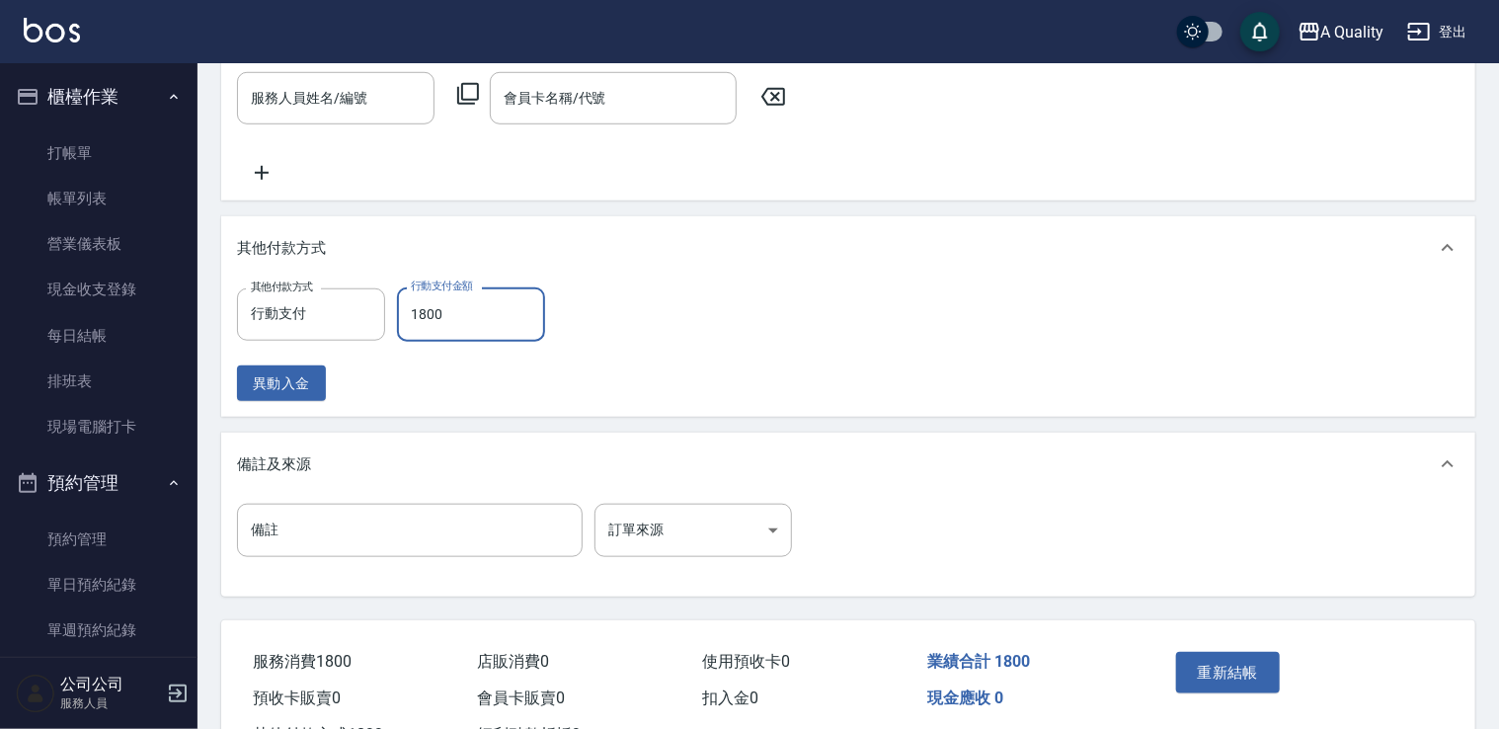
scroll to position [831, 0]
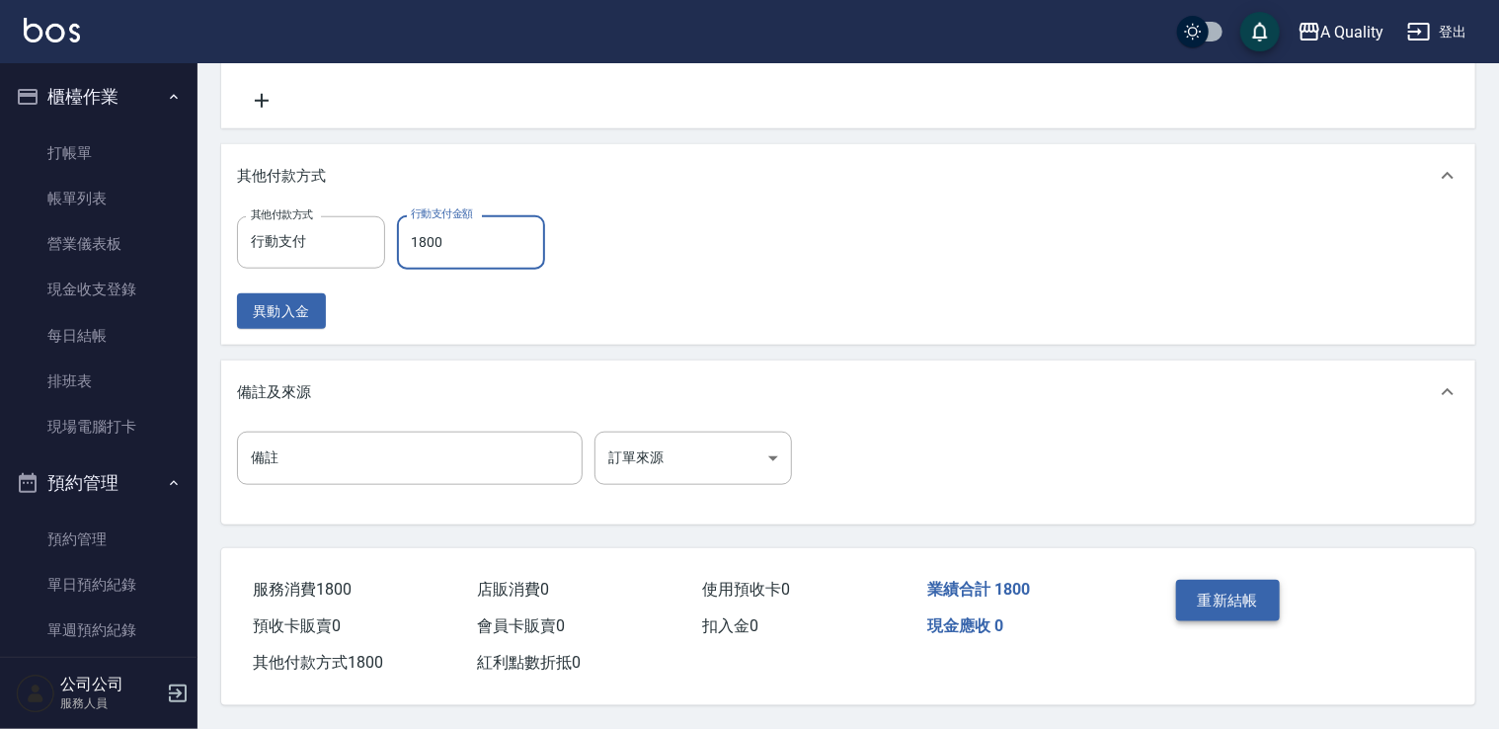
type input "1800"
click at [1209, 583] on button "重新結帳" at bounding box center [1228, 600] width 105 height 41
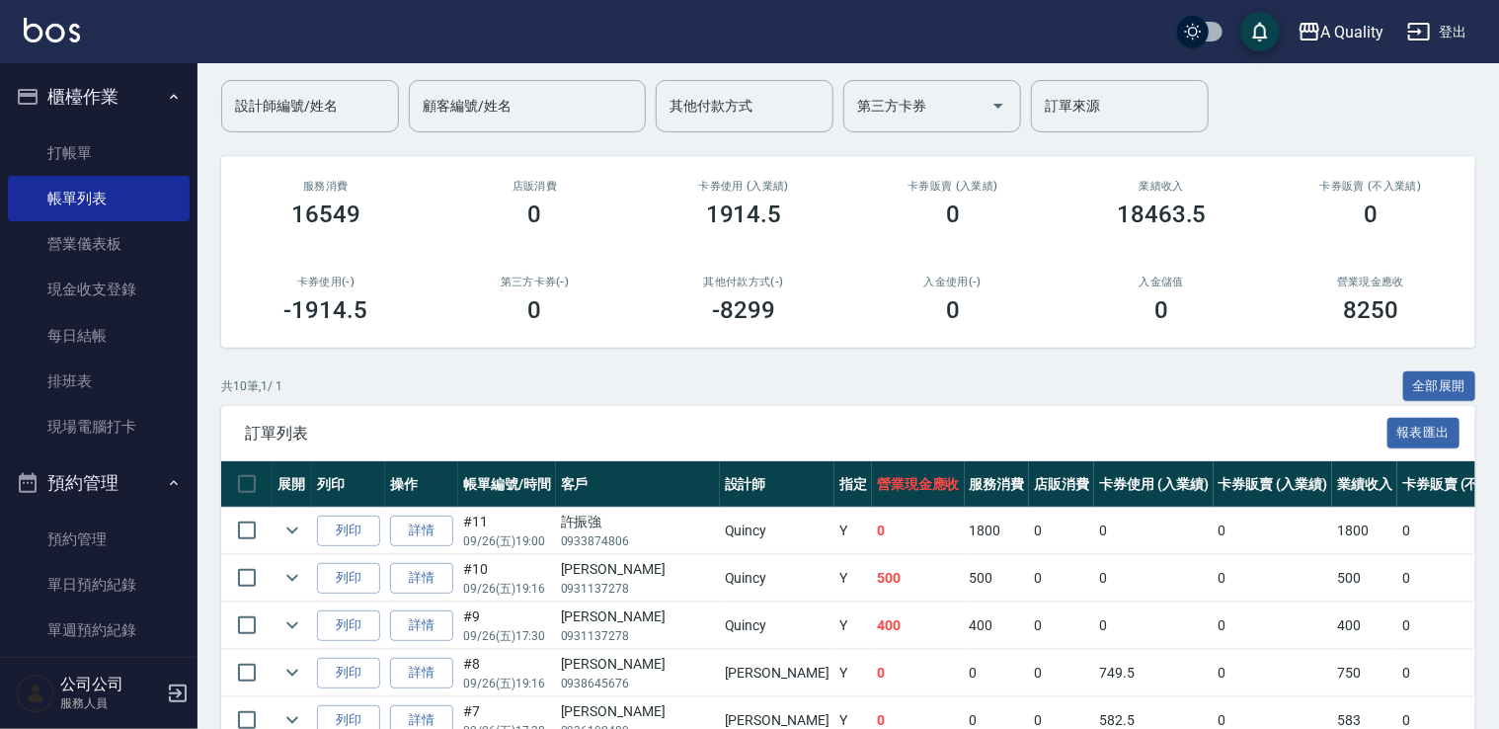
scroll to position [395, 0]
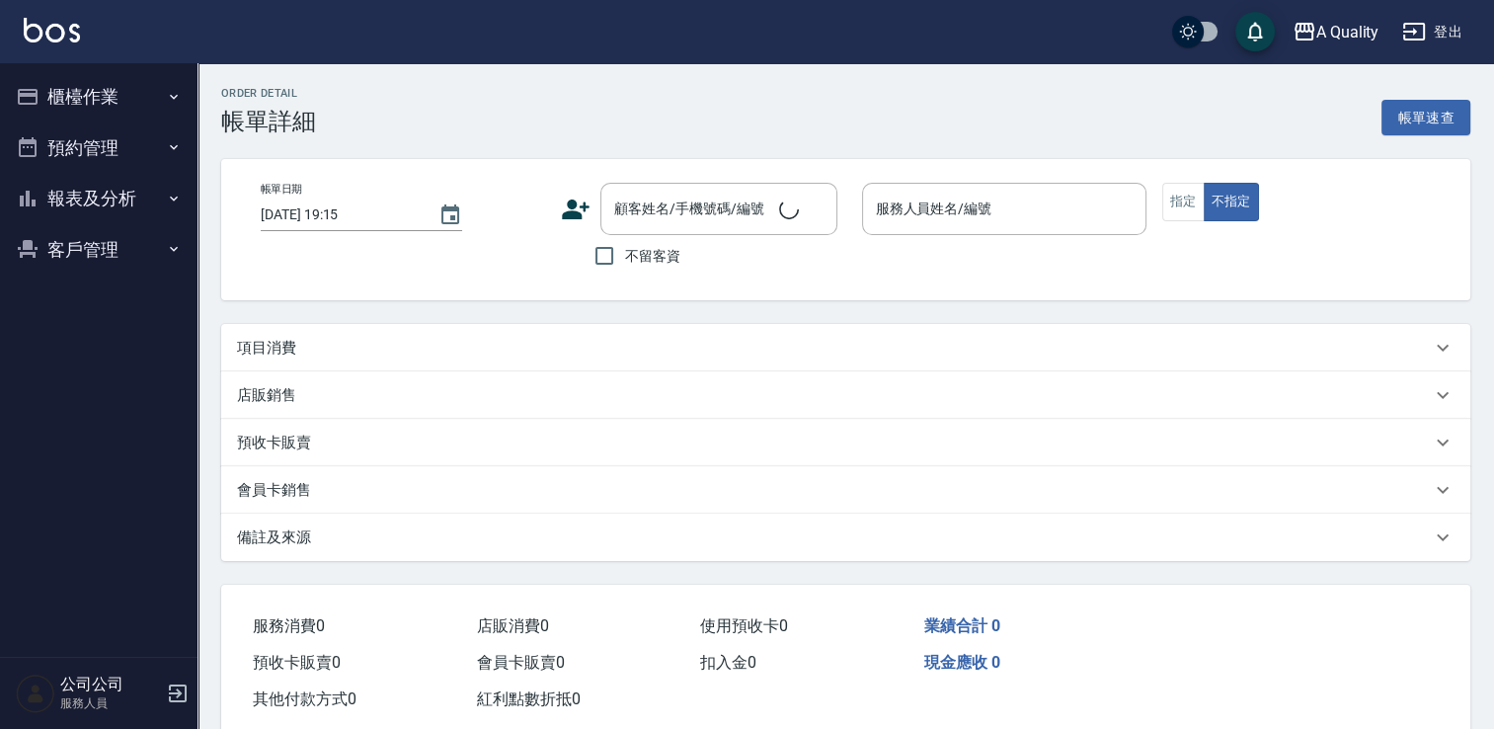
type input "[DATE] 18:30"
type input "[PERSON_NAME](無代號)"
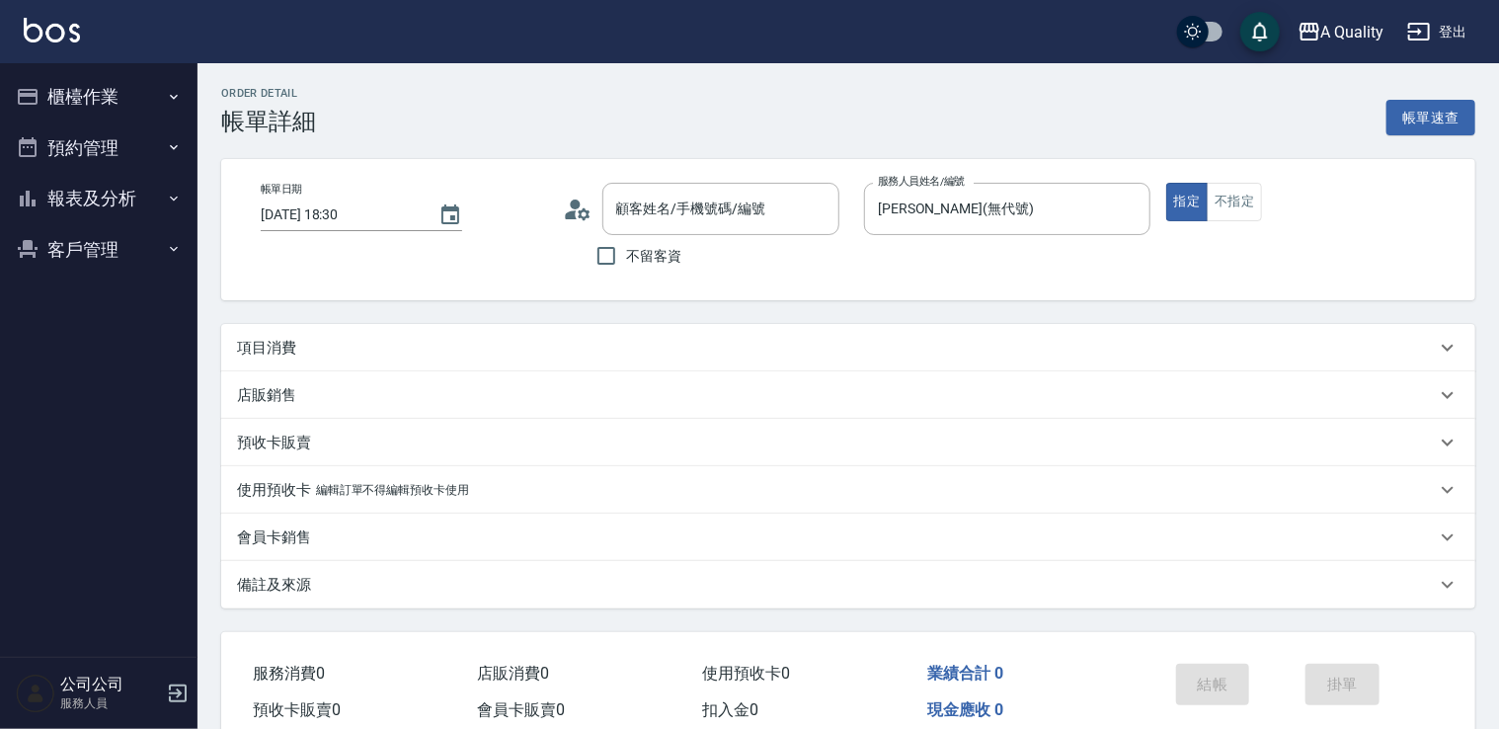
type input "楊祥琳/0938645676/"
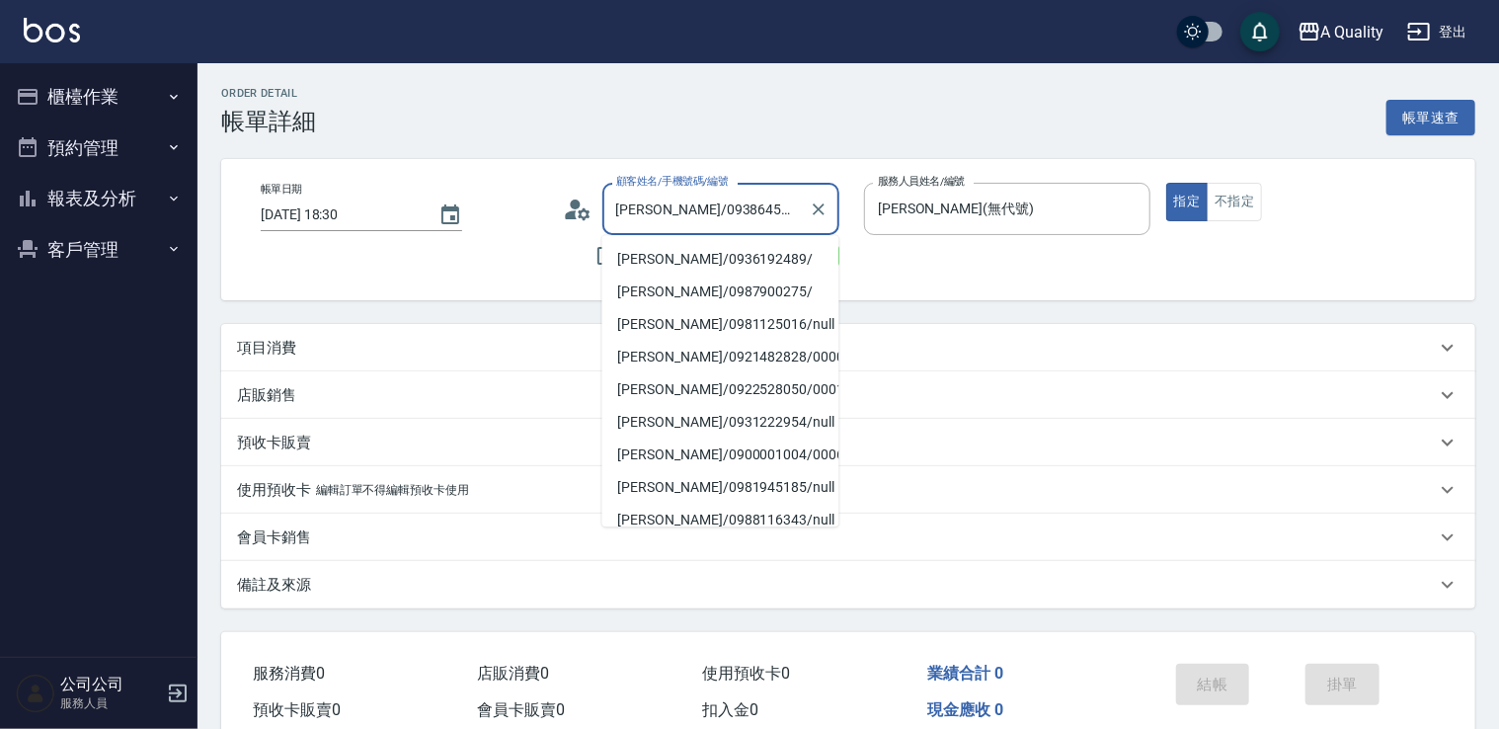
drag, startPoint x: 661, startPoint y: 211, endPoint x: 733, endPoint y: 207, distance: 72.2
click at [736, 209] on input "楊祥琳/0938645676/" at bounding box center [706, 209] width 190 height 35
click at [135, 96] on button "櫃檯作業" at bounding box center [99, 96] width 182 height 51
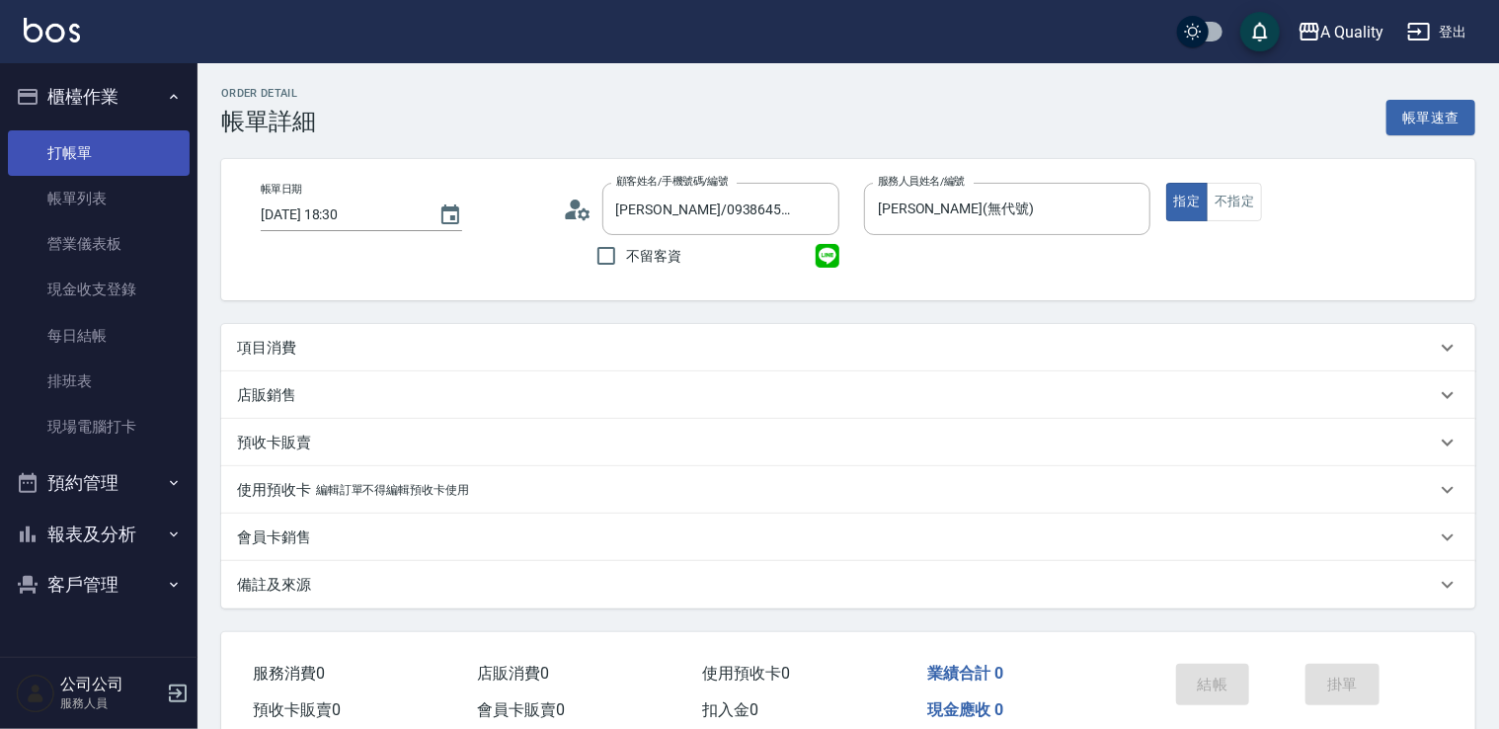
click at [130, 156] on link "打帳單" at bounding box center [99, 152] width 182 height 45
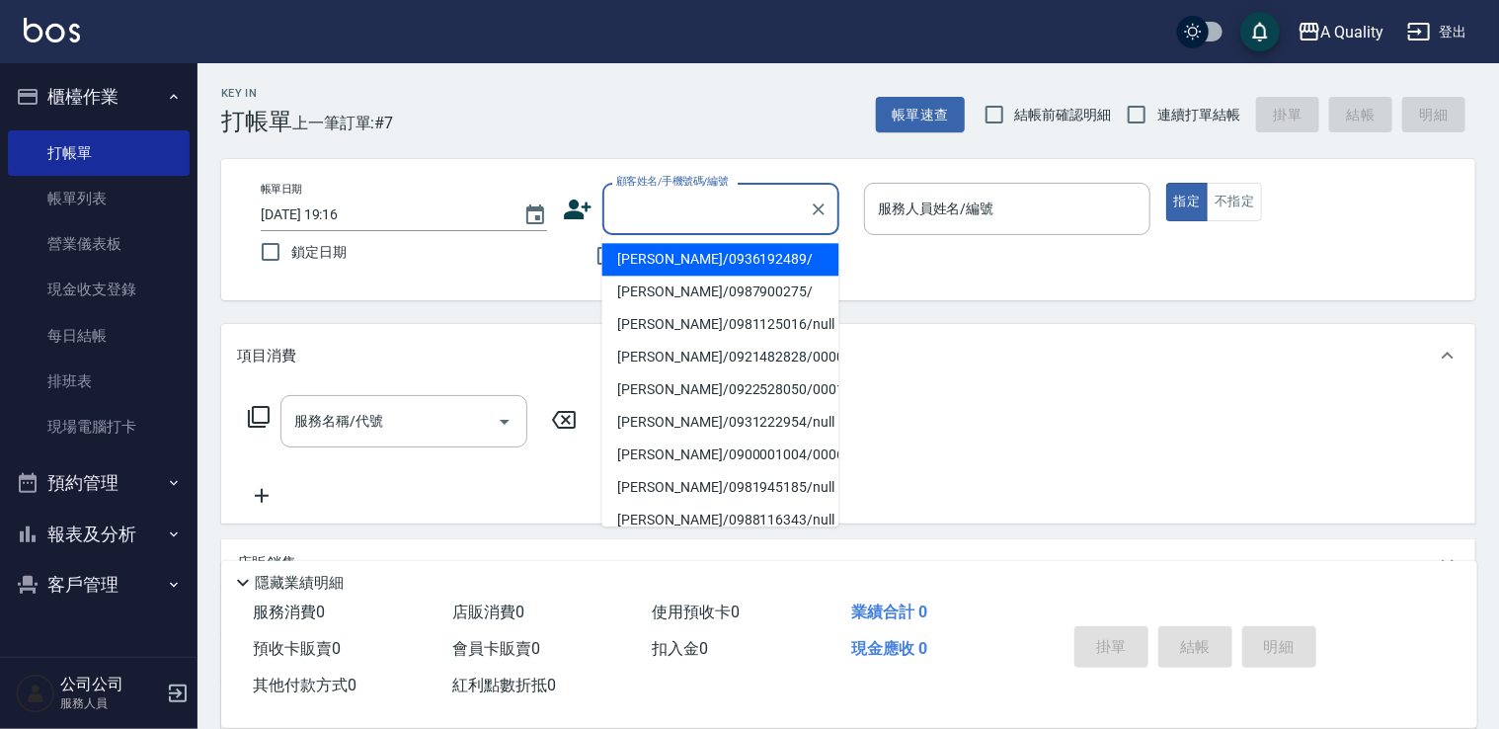
click at [664, 199] on input "顧客姓名/手機號碼/編號" at bounding box center [706, 209] width 190 height 35
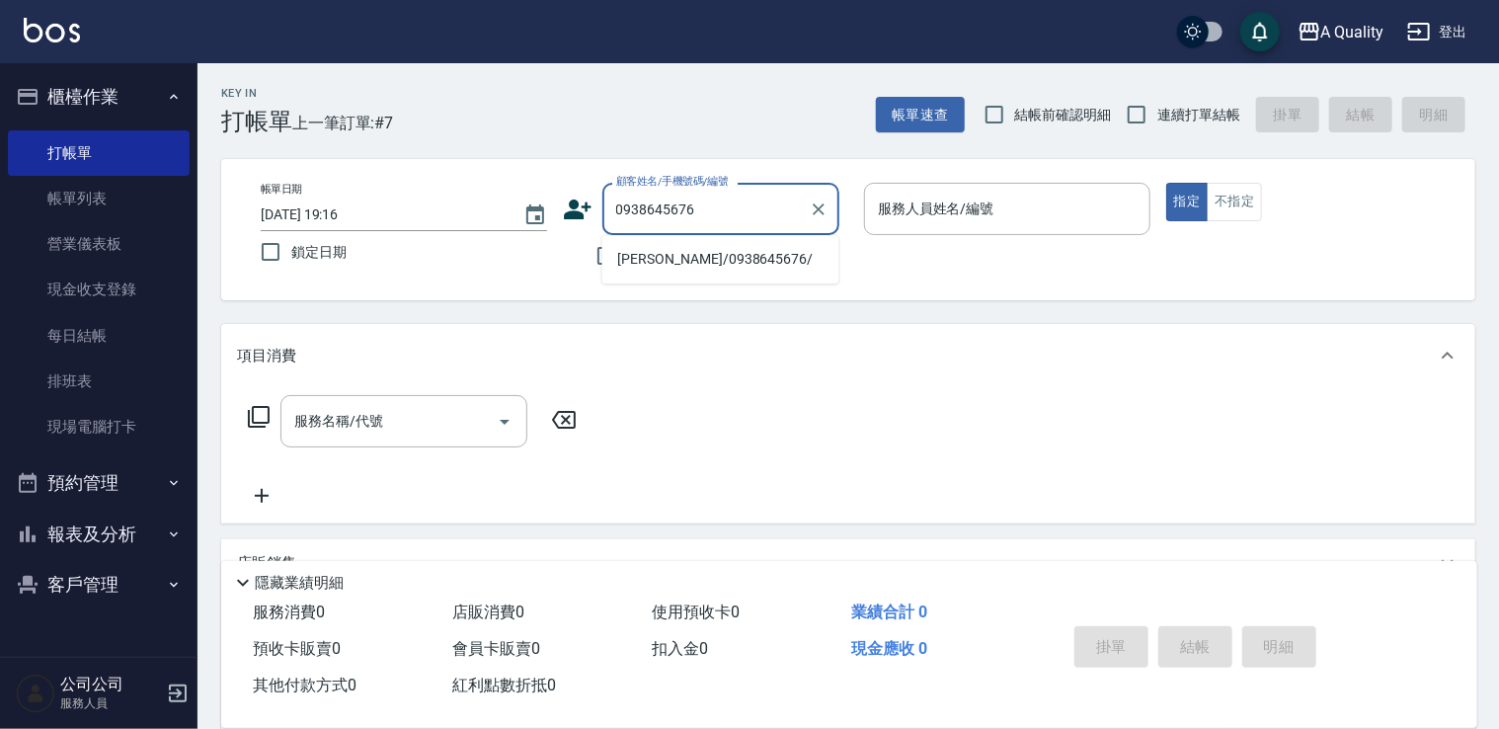
click at [686, 262] on li "楊祥琳/0938645676/" at bounding box center [721, 259] width 237 height 33
type input "楊祥琳/0938645676/"
type input "[PERSON_NAME](無代號)"
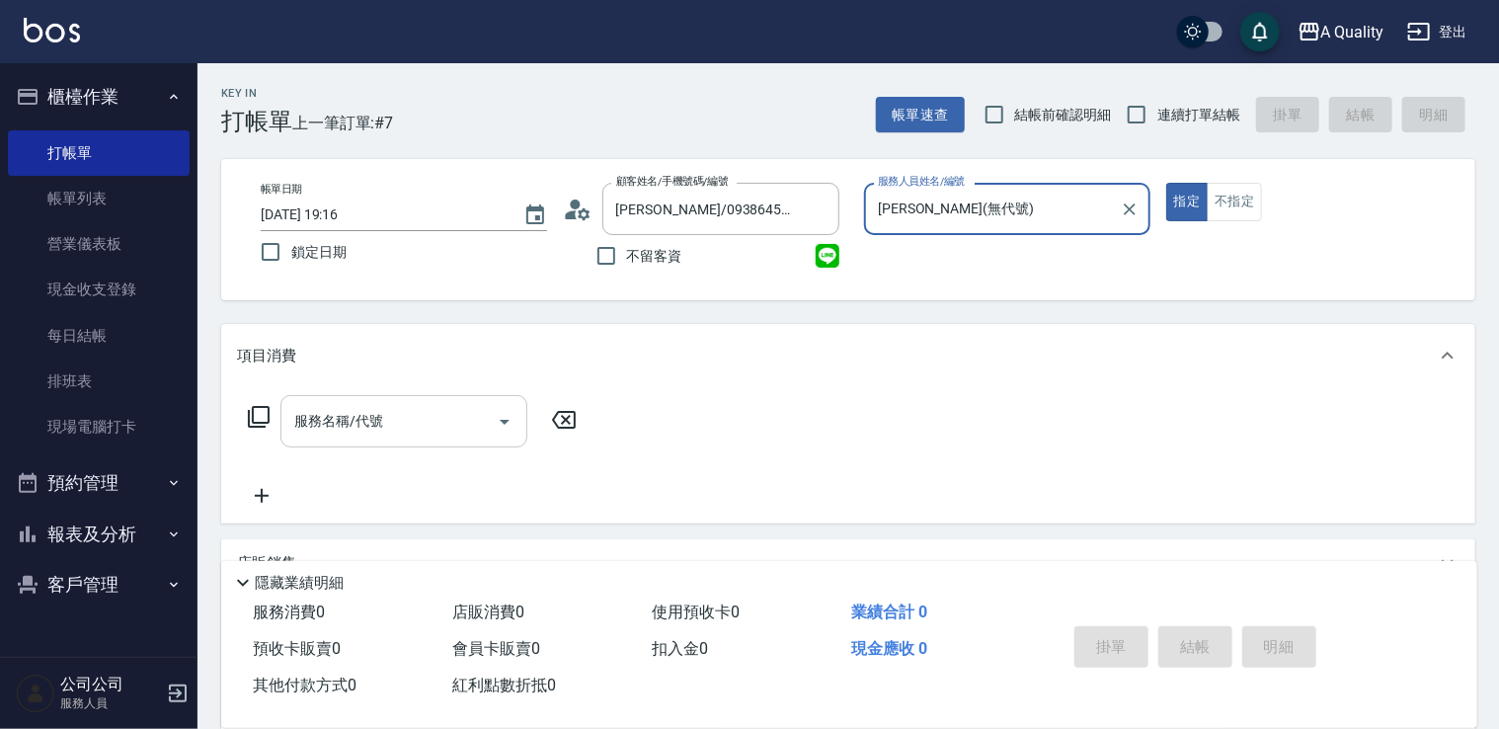
click at [401, 439] on div "服務名稱/代號" at bounding box center [404, 421] width 247 height 52
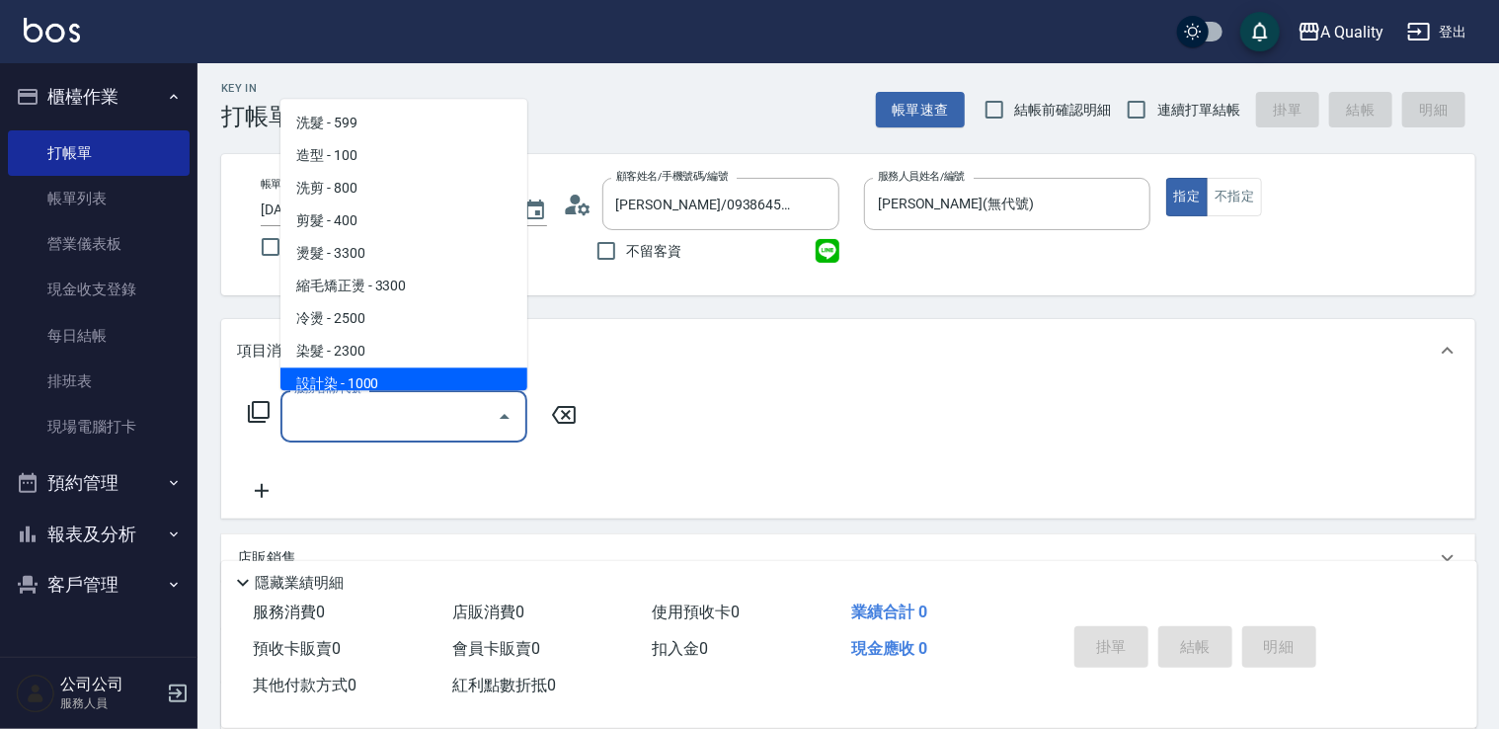
scroll to position [99, 0]
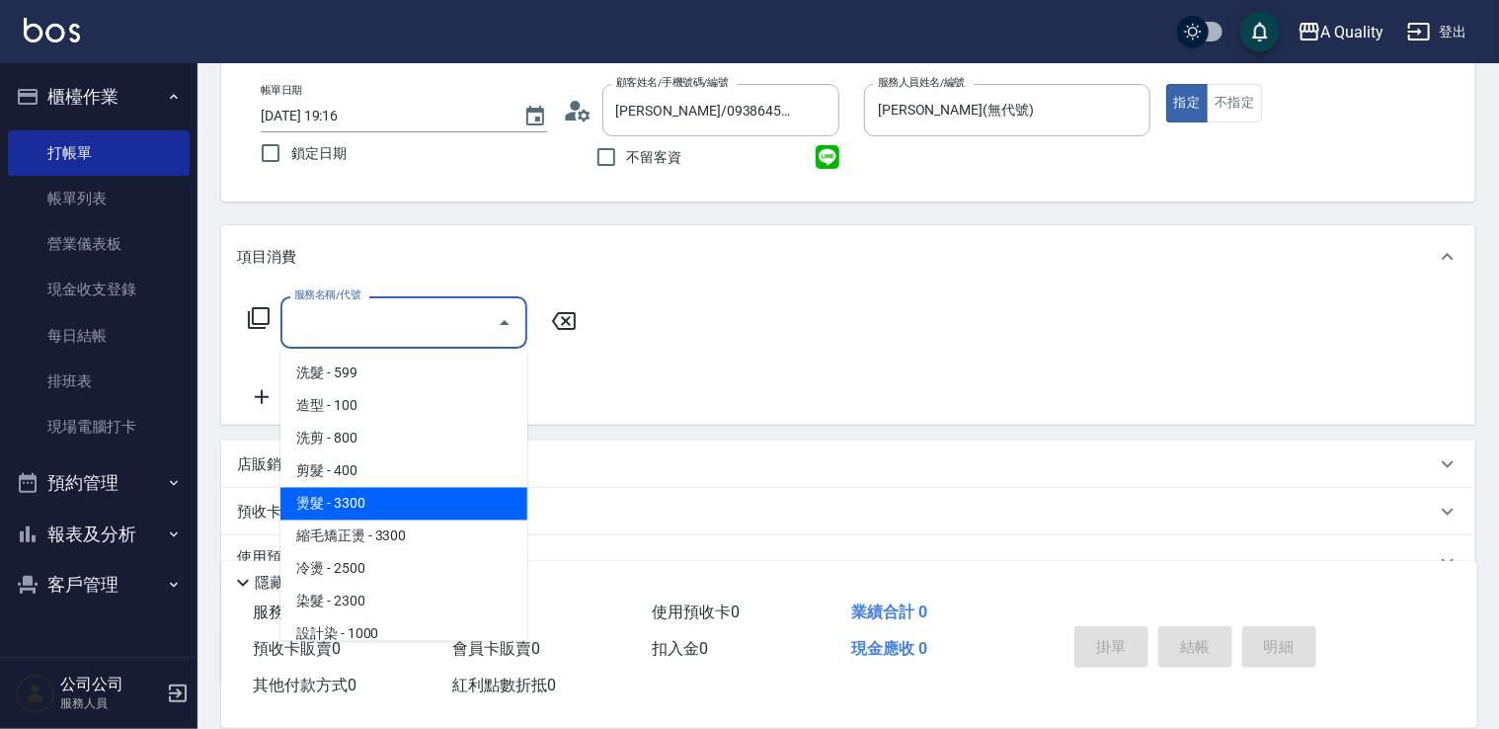
click at [848, 413] on div "服務名稱/代號 服務名稱/代號" at bounding box center [848, 356] width 1254 height 136
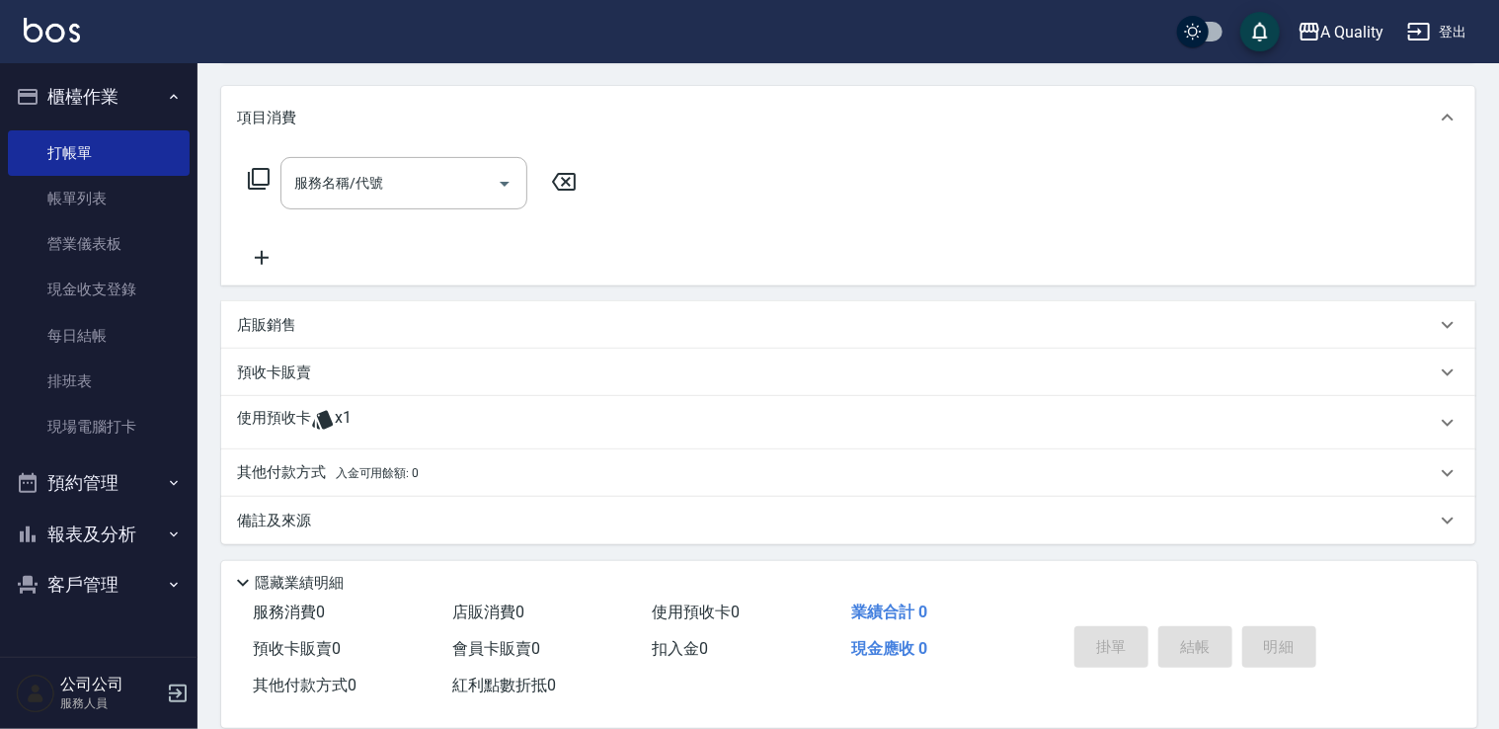
scroll to position [241, 0]
click at [408, 425] on div "使用預收卡 x1" at bounding box center [836, 420] width 1199 height 30
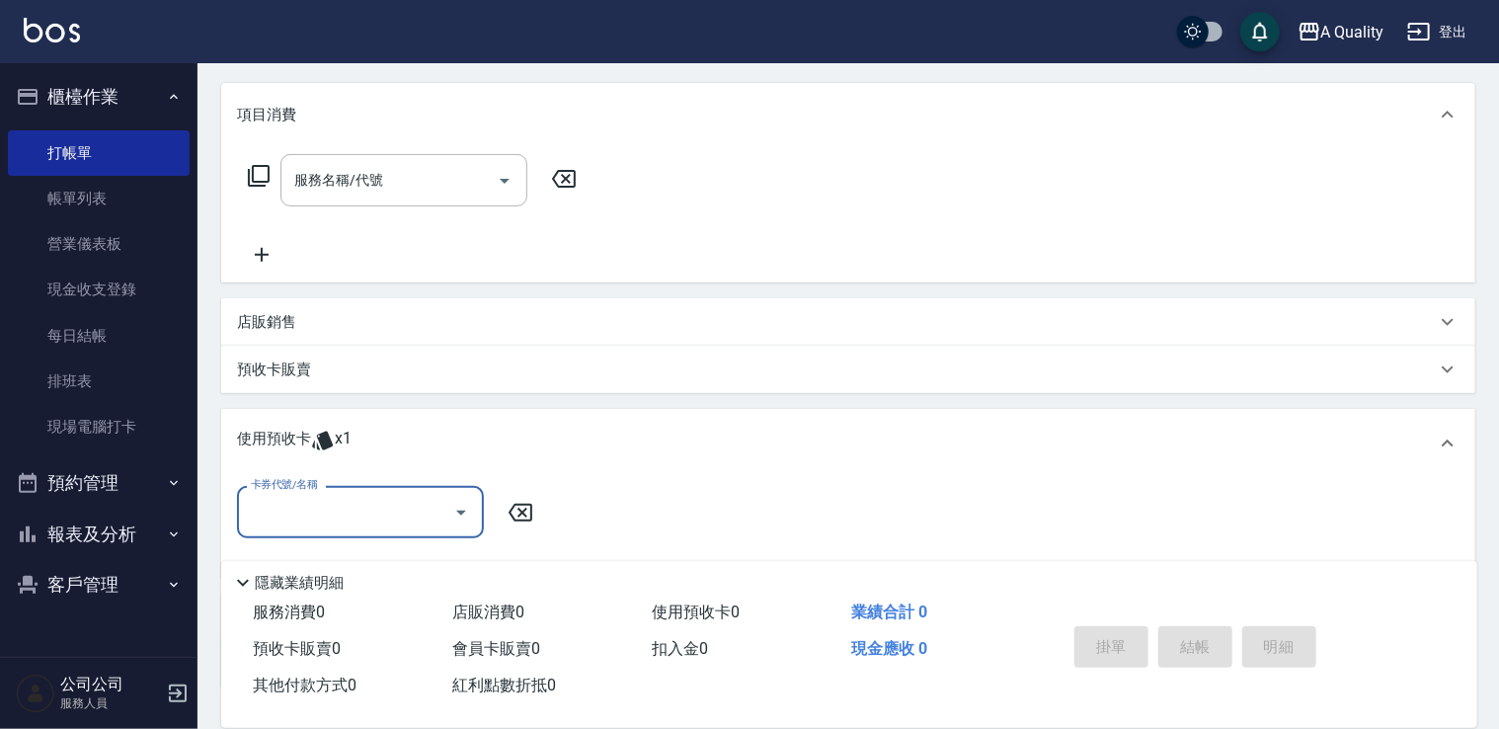
scroll to position [0, 0]
click at [391, 507] on input "卡券代號/名稱" at bounding box center [346, 512] width 200 height 35
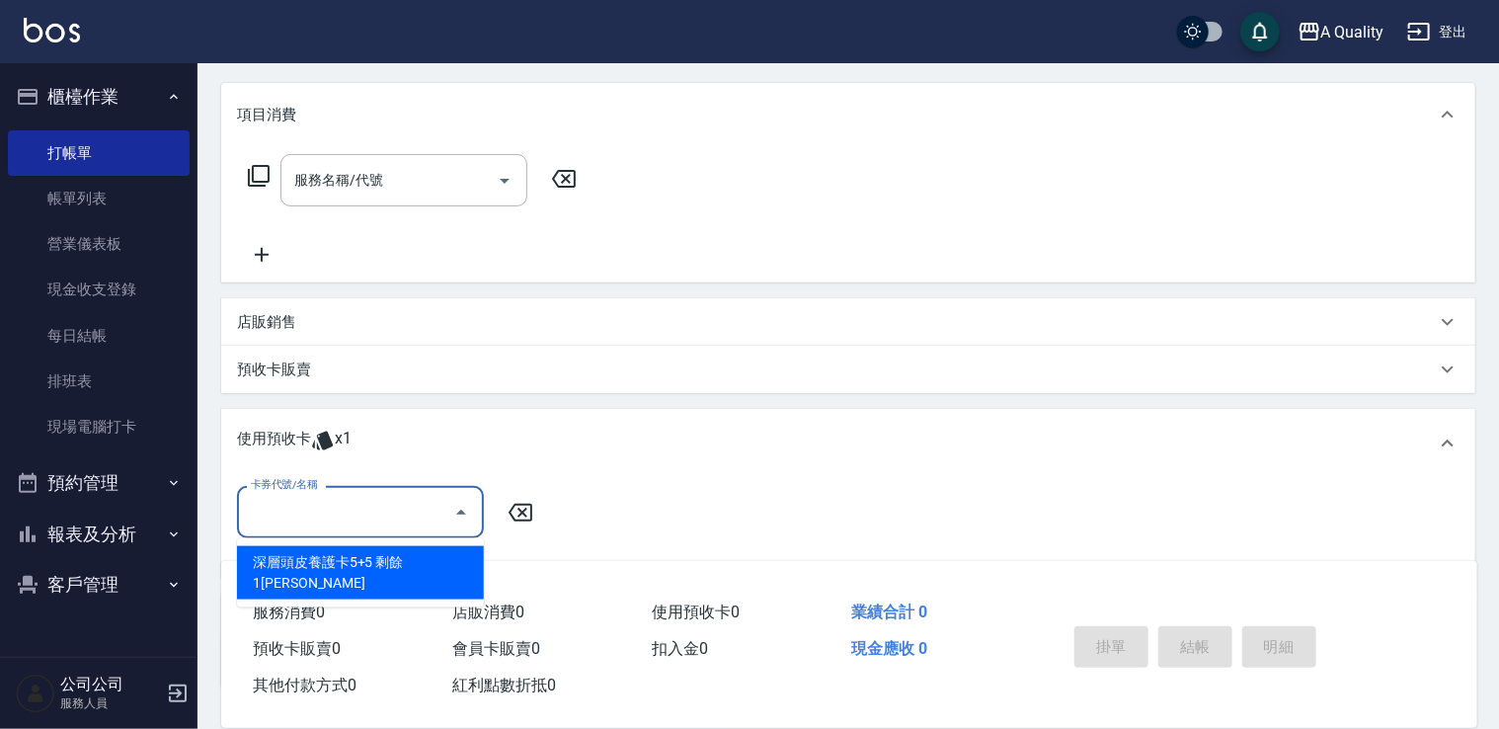
click at [394, 554] on div "深層頭皮養護卡5+5 剩餘1張 阿布" at bounding box center [360, 572] width 247 height 53
type input "深層頭皮養護卡5+5 阿布"
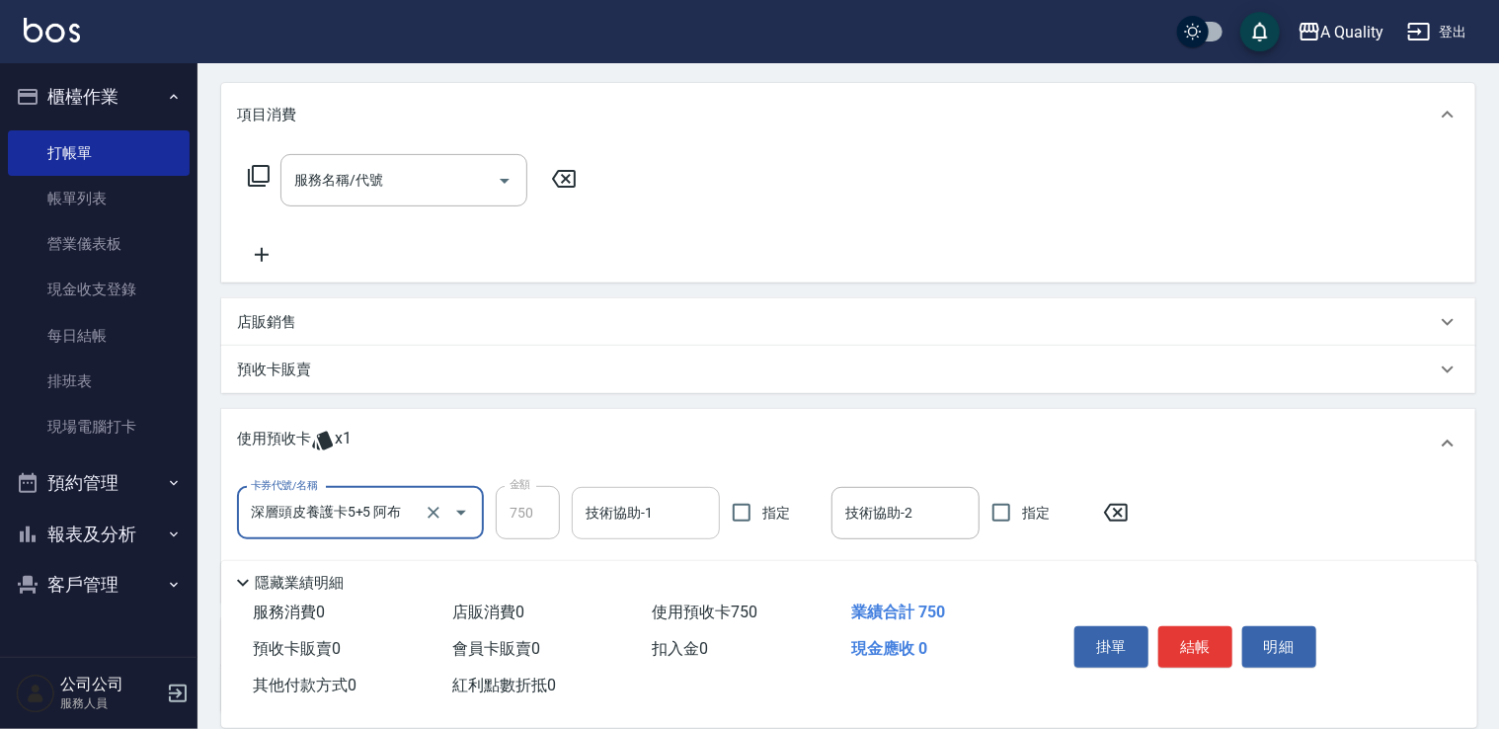
click at [633, 501] on div "技術協助-1 技術協助-1" at bounding box center [646, 513] width 148 height 52
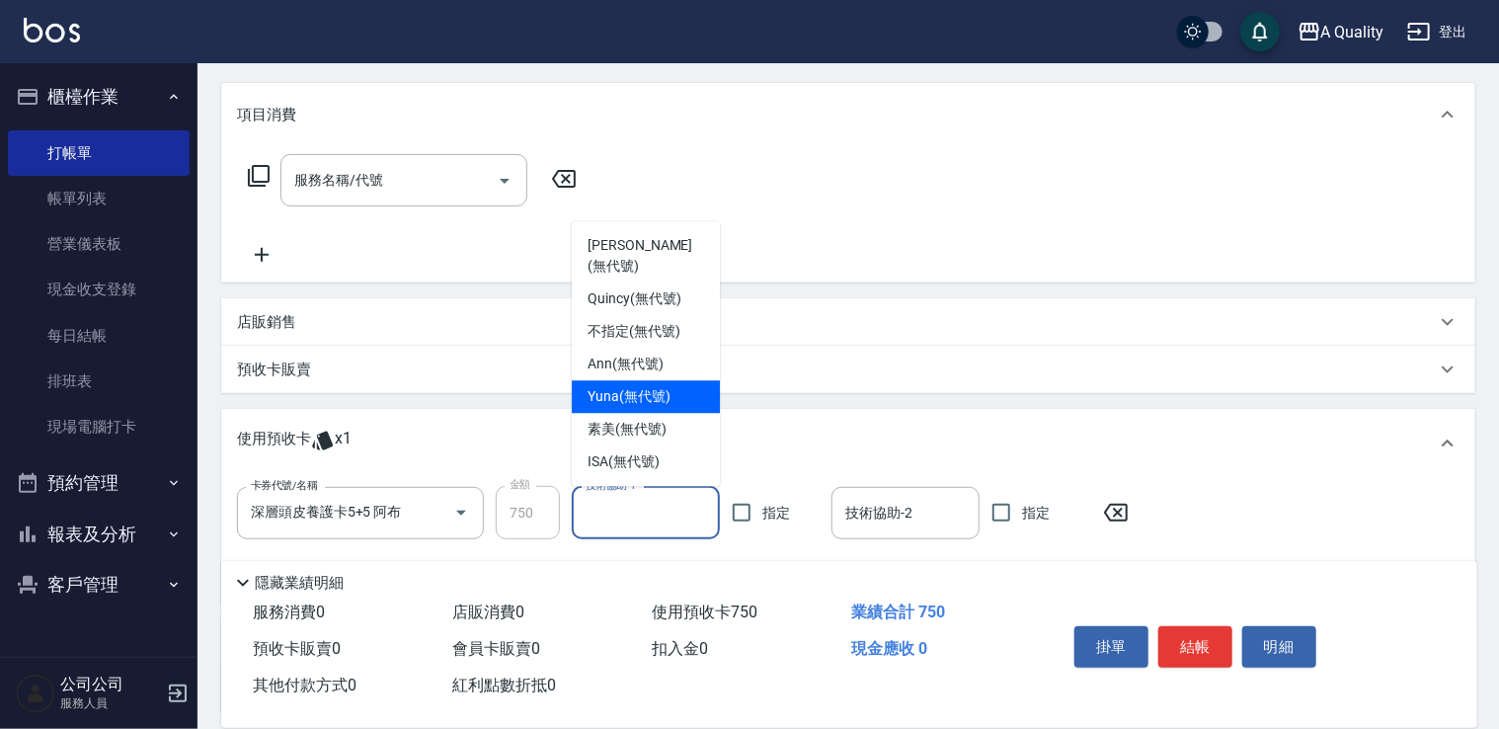
click at [655, 396] on span "Yuna (無代號)" at bounding box center [629, 396] width 83 height 21
type input "Yuna(無代號)"
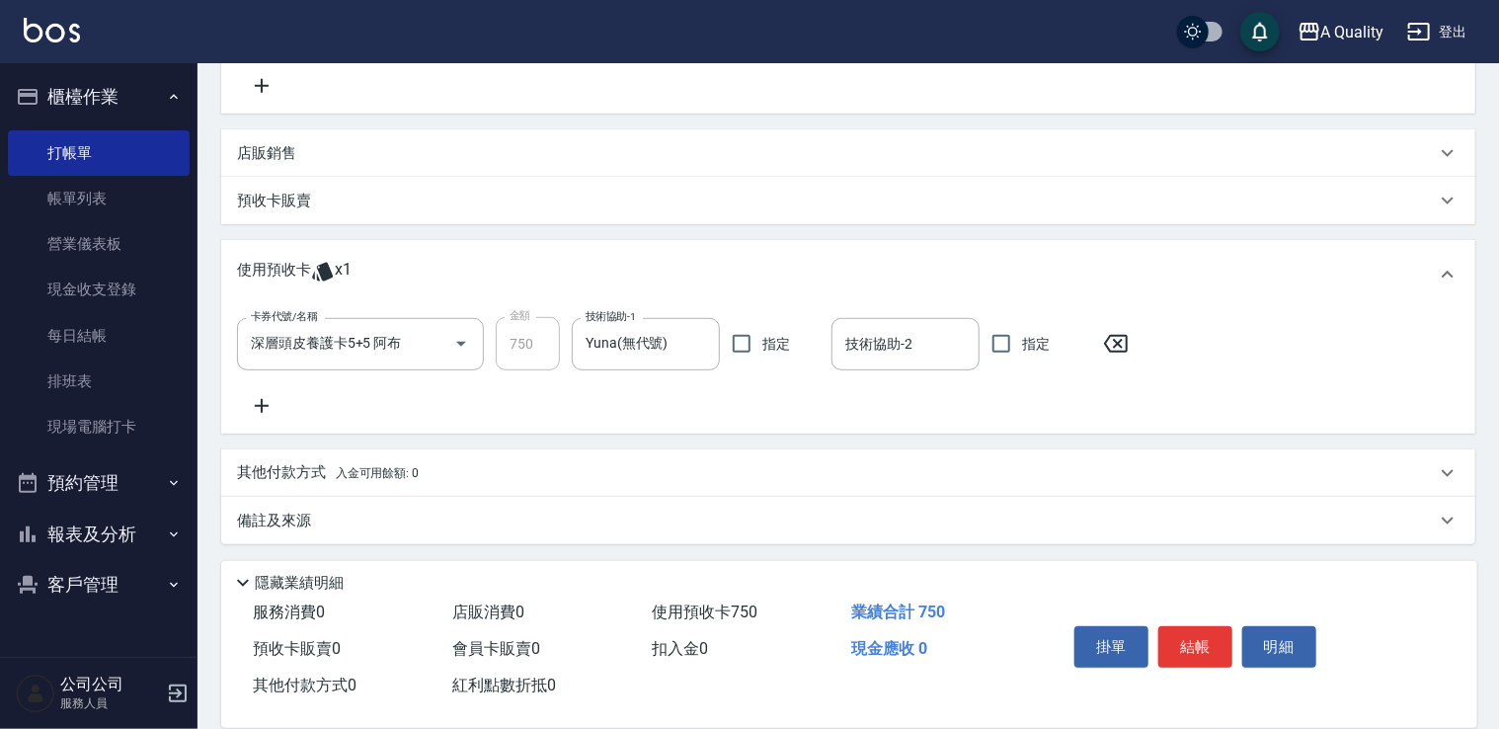
scroll to position [412, 0]
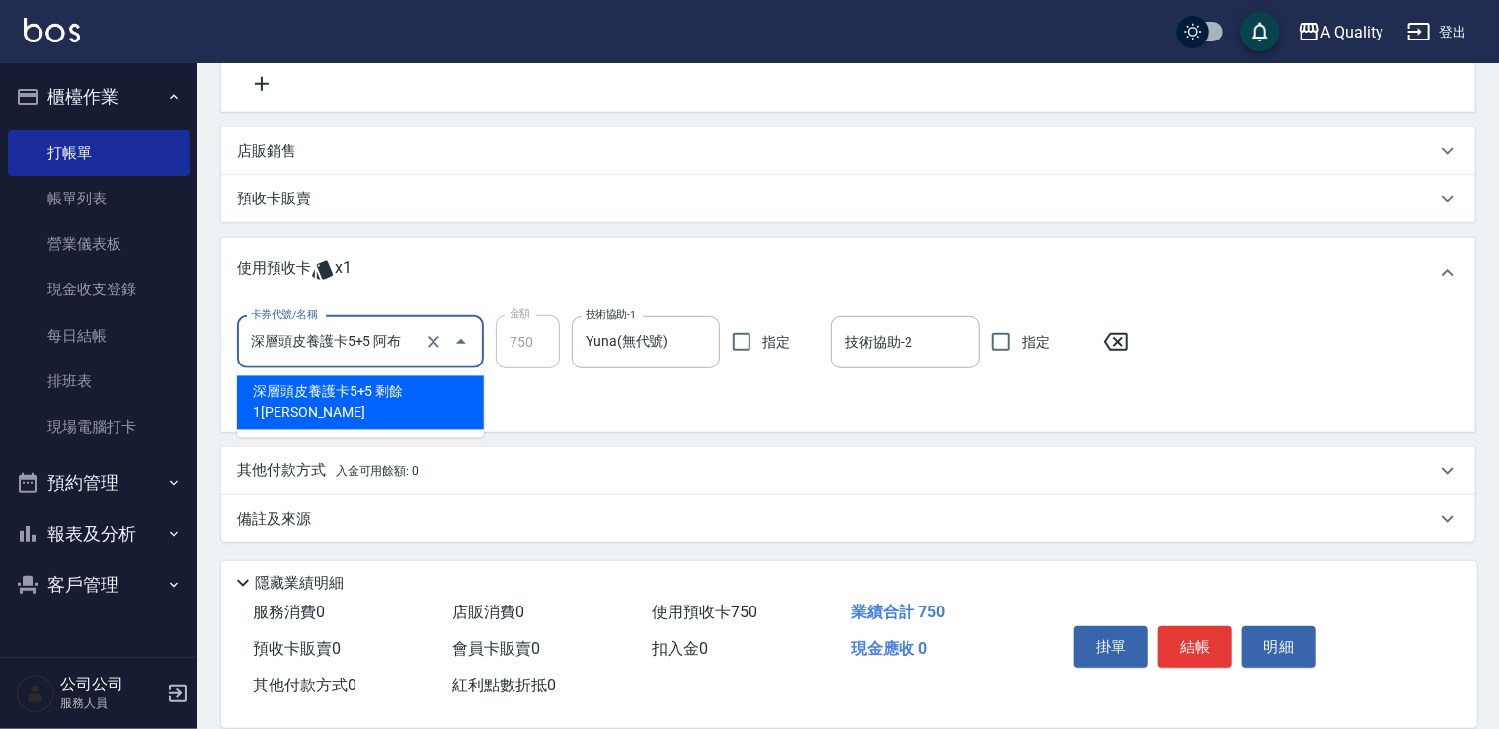
click at [344, 338] on input "深層頭皮養護卡5+5 阿布" at bounding box center [333, 342] width 174 height 35
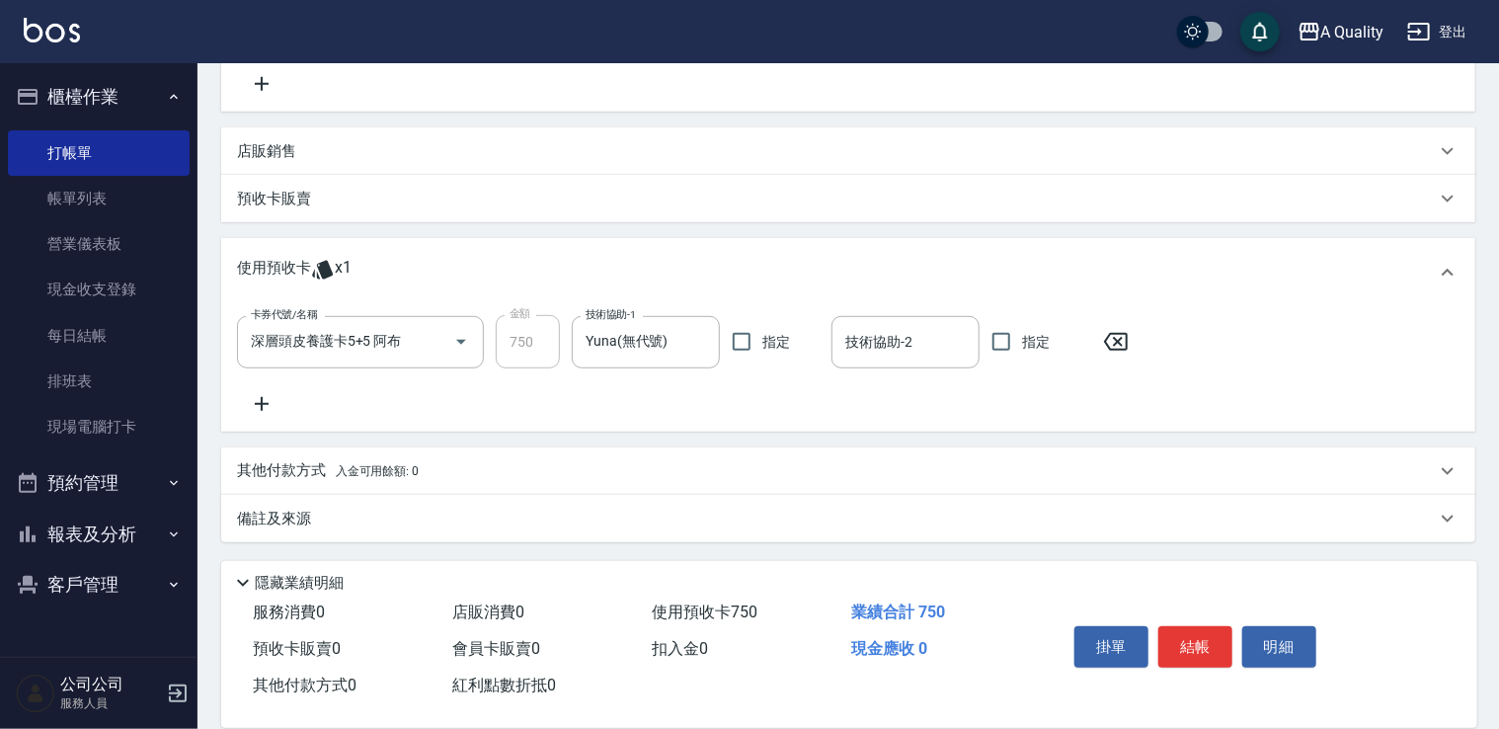
click at [691, 397] on div "卡券代號/名稱 深層頭皮養護卡5+5 阿布 卡券代號/名稱 金額 750 金額 技術協助-1 Yuna(無代號) 技術協助-1 指定 技術協助-2 技術協助-…" at bounding box center [848, 365] width 1223 height 101
click at [1217, 642] on button "結帳" at bounding box center [1196, 646] width 74 height 41
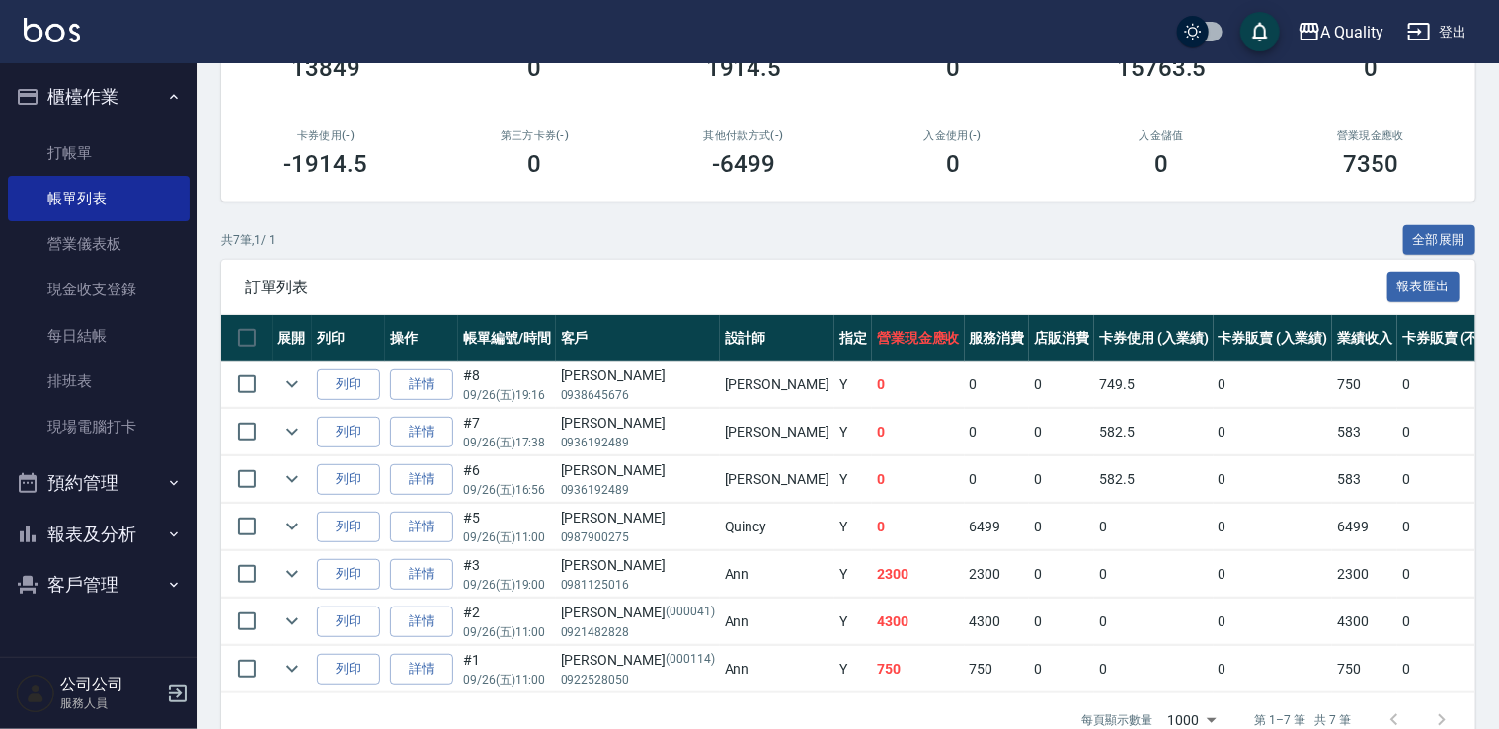
scroll to position [296, 0]
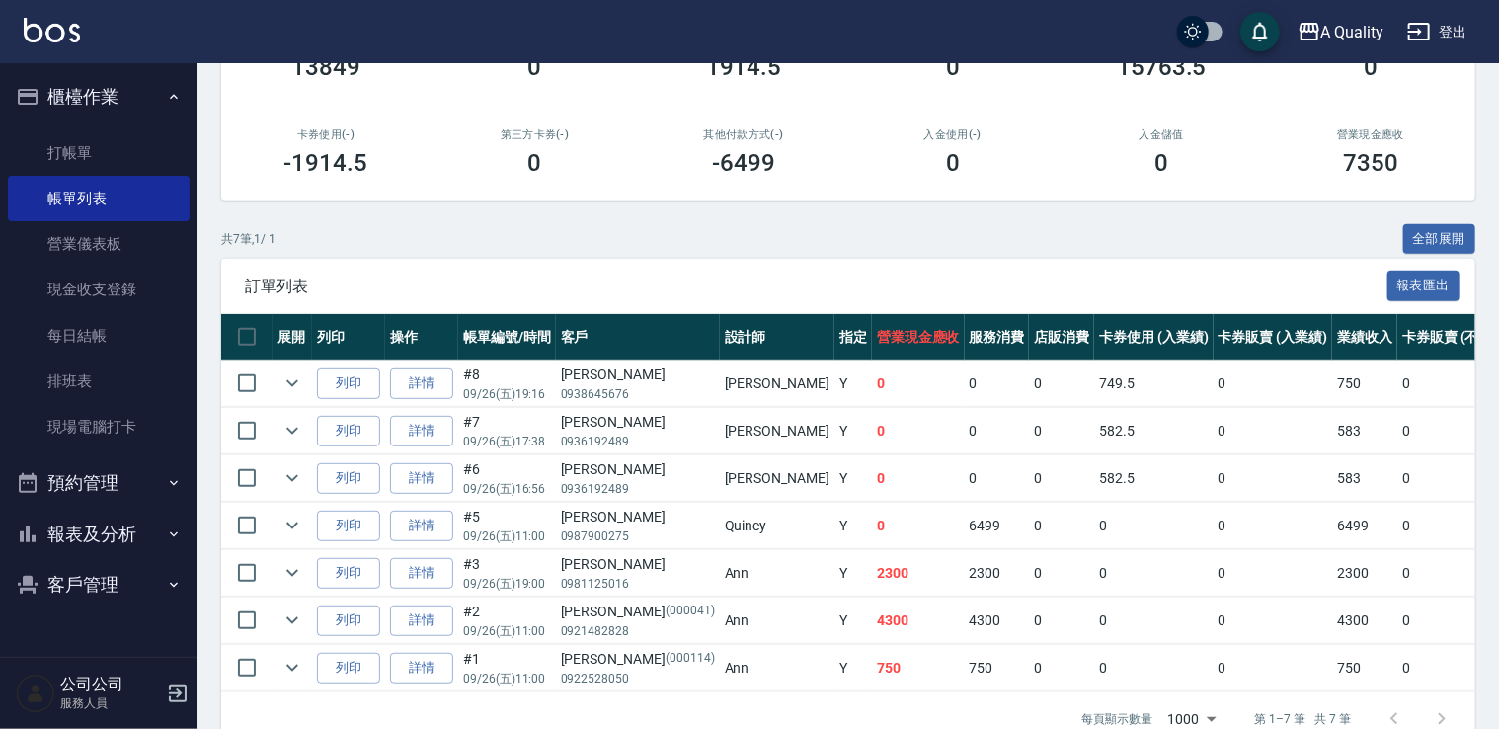
click at [81, 476] on button "預約管理" at bounding box center [99, 482] width 182 height 51
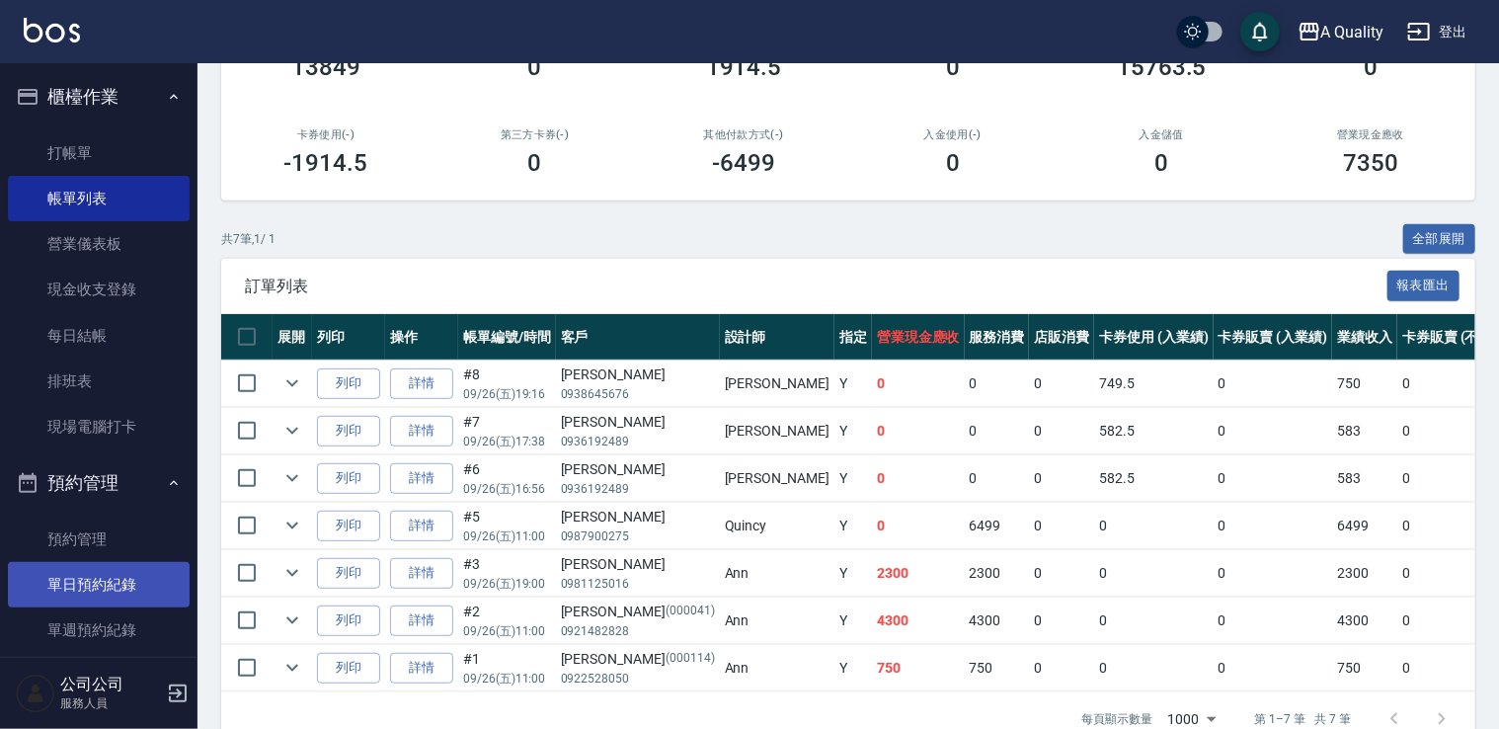
click at [124, 568] on link "單日預約紀錄" at bounding box center [99, 584] width 182 height 45
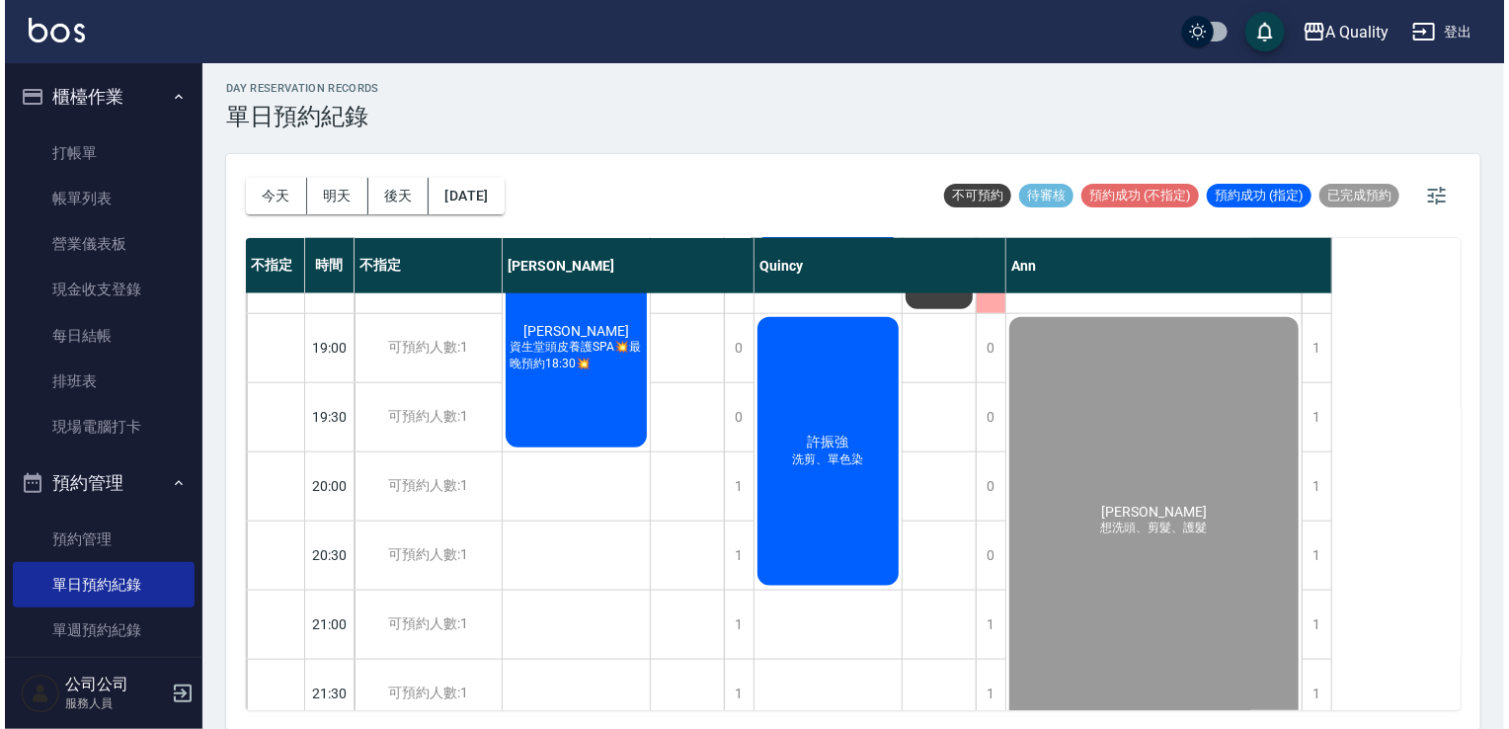
scroll to position [889, 0]
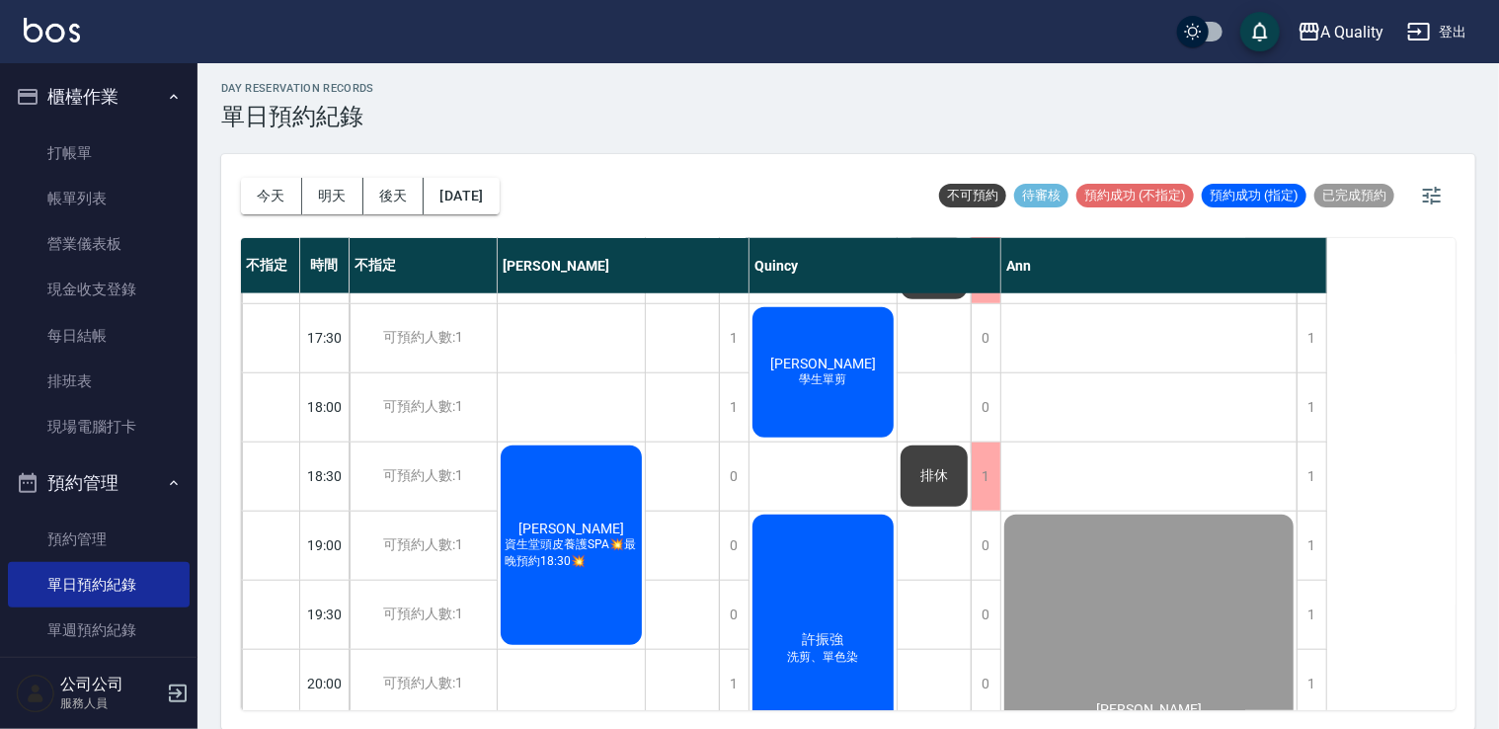
click at [844, 375] on span "學生單剪" at bounding box center [823, 379] width 55 height 17
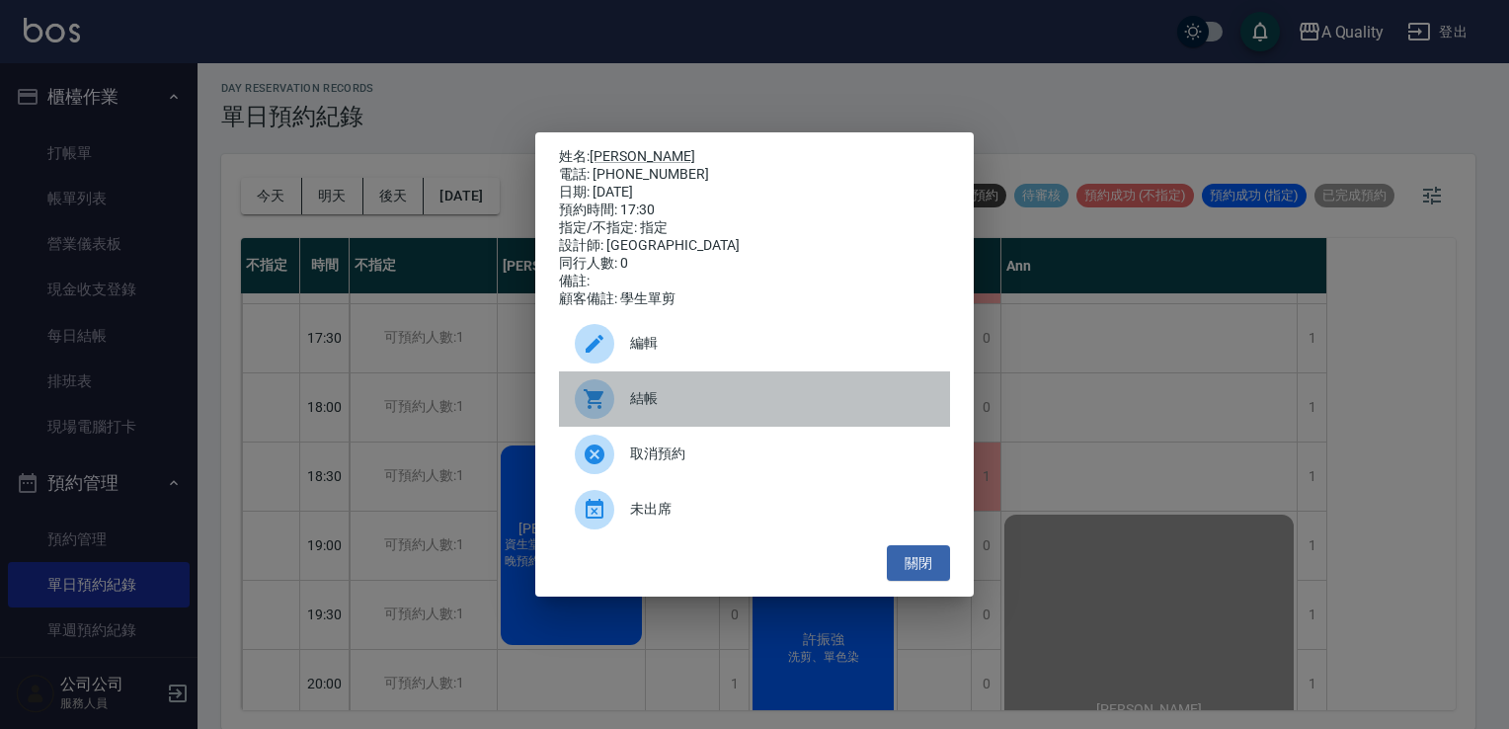
click at [655, 401] on span "結帳" at bounding box center [782, 398] width 304 height 21
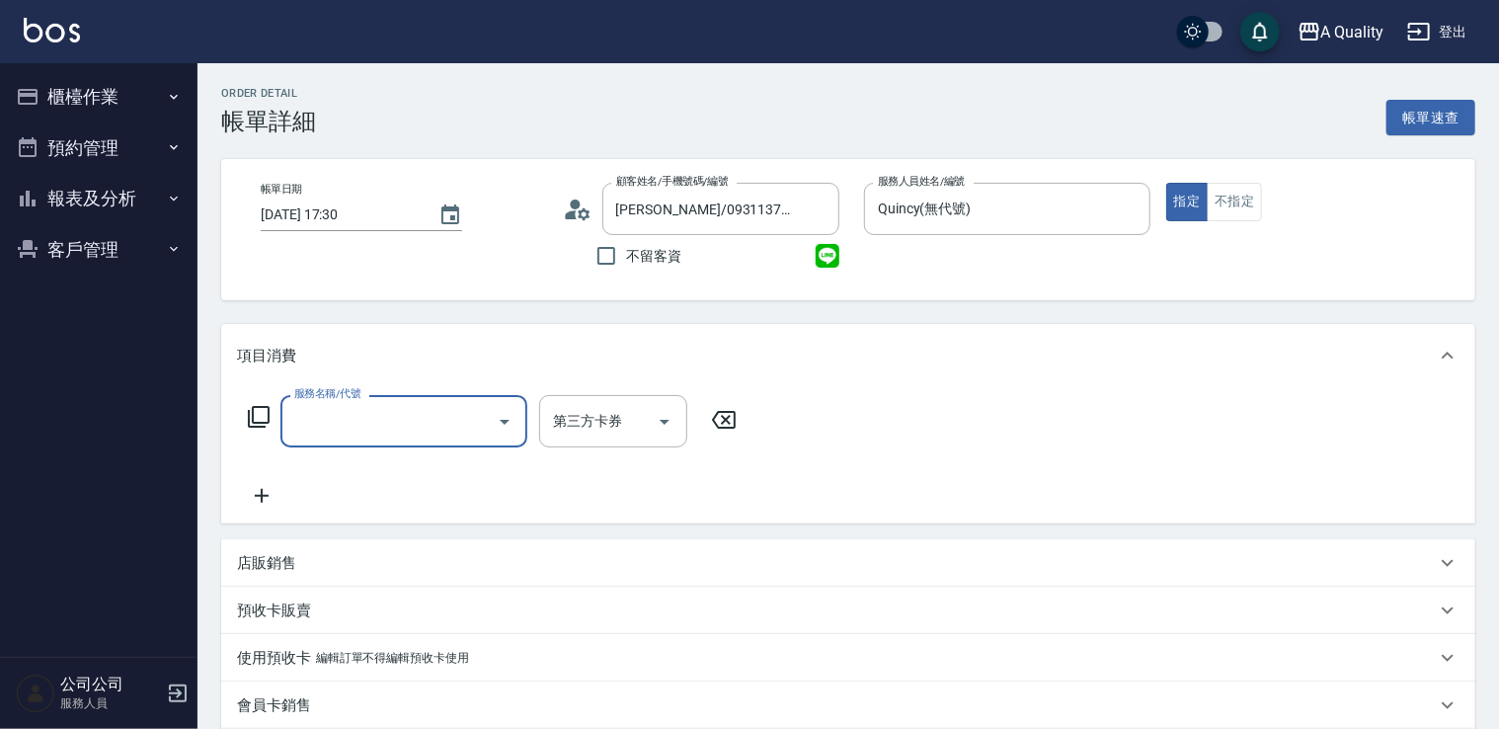
click at [403, 424] on input "服務名稱/代號" at bounding box center [389, 421] width 200 height 35
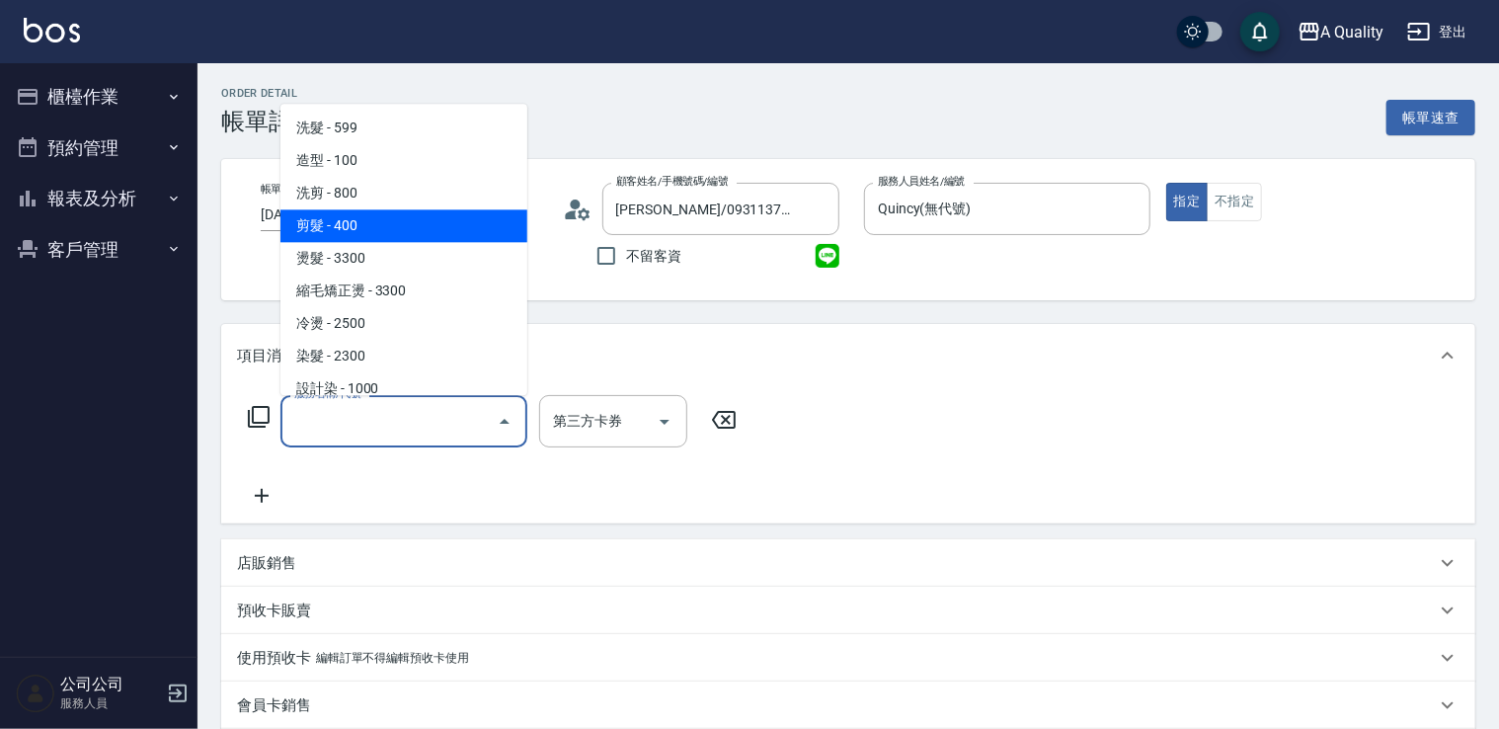
click at [387, 230] on span "剪髮 - 400" at bounding box center [404, 225] width 247 height 33
type input "剪髮(201)"
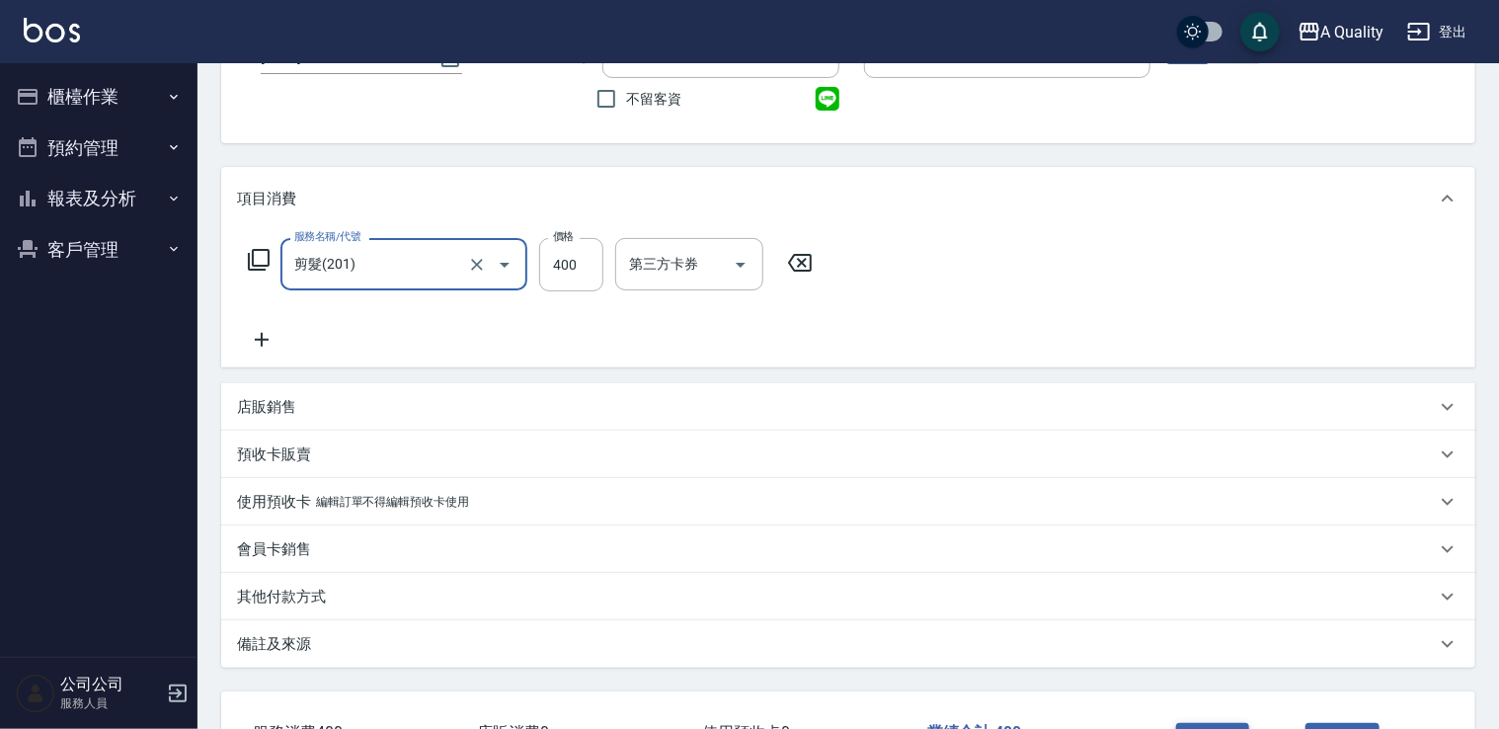
scroll to position [306, 0]
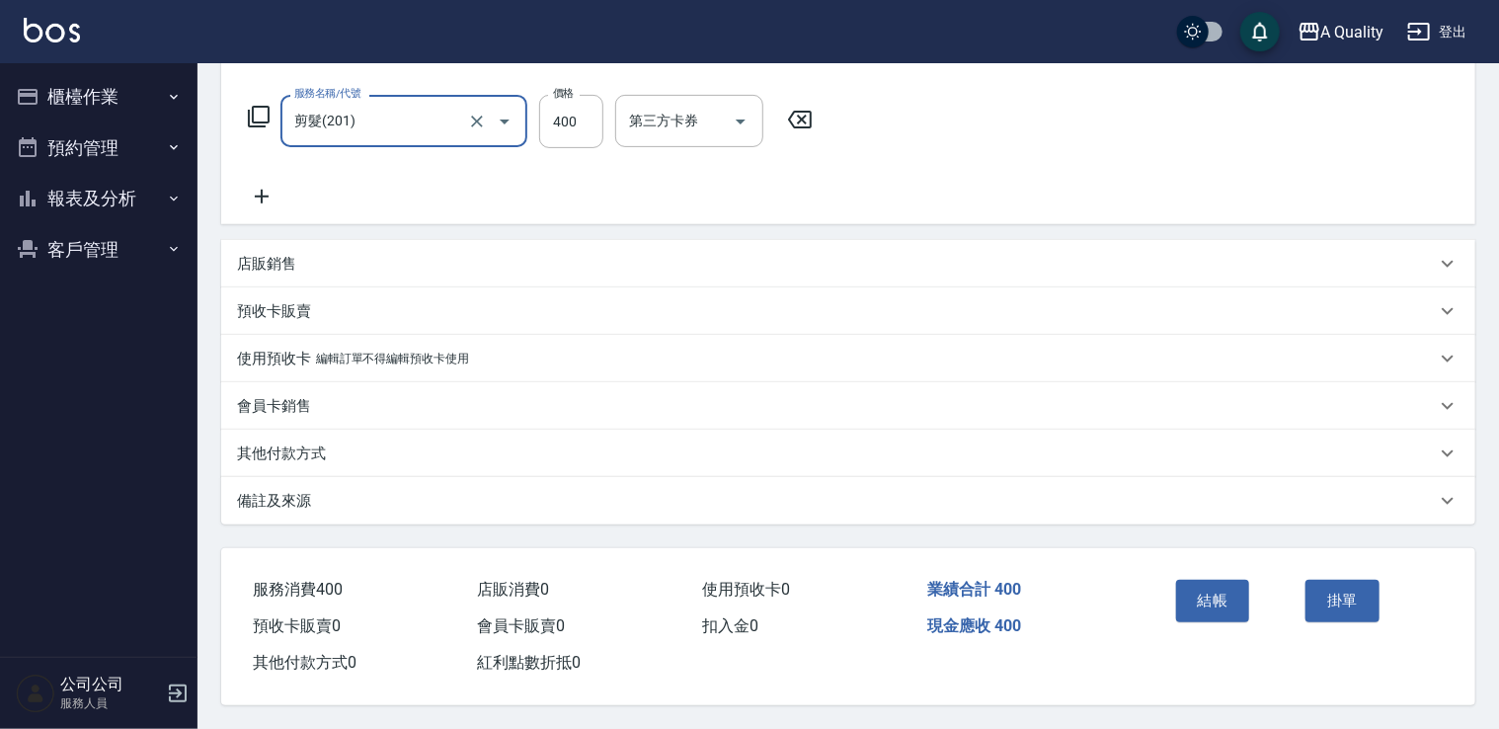
click at [1224, 603] on button "結帳" at bounding box center [1213, 600] width 74 height 41
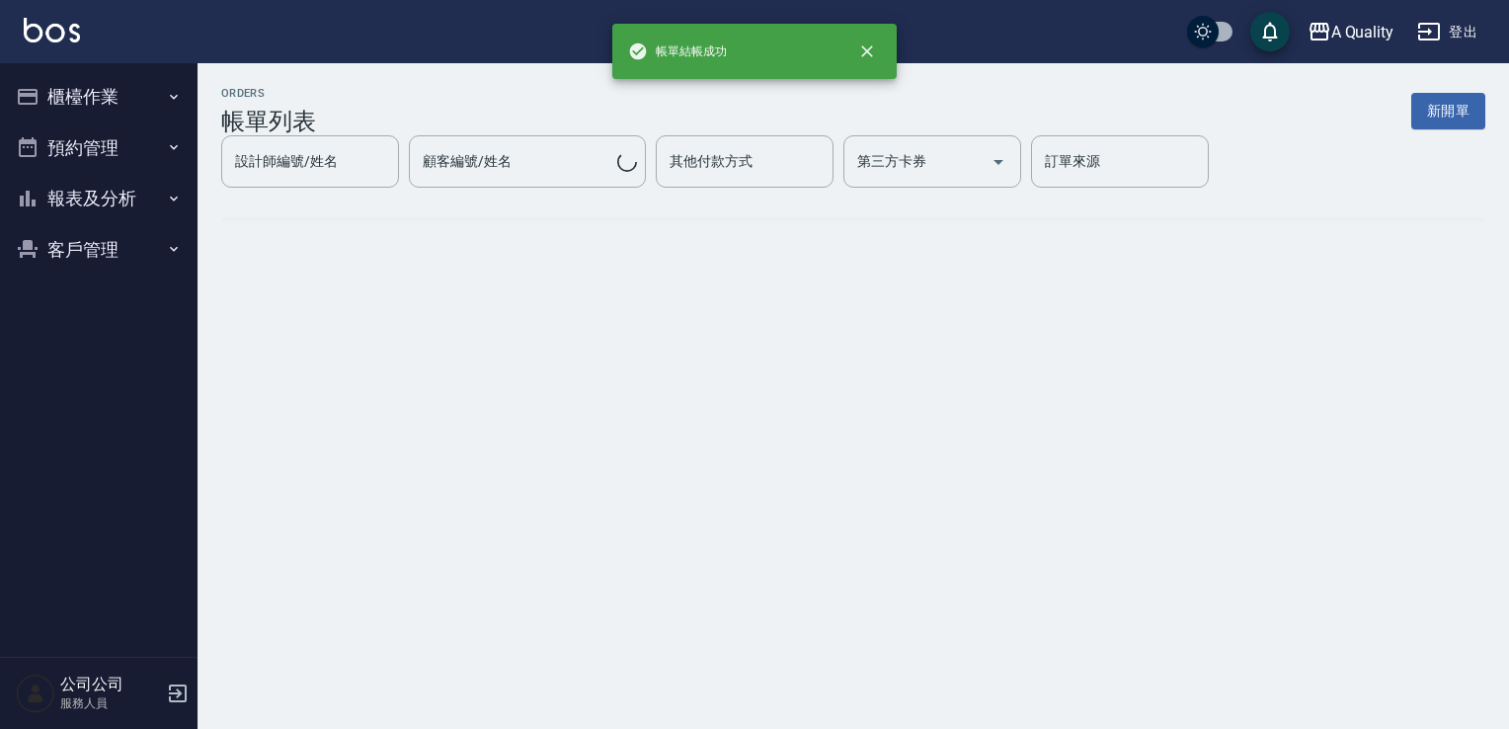
click at [92, 95] on button "櫃檯作業" at bounding box center [99, 96] width 182 height 51
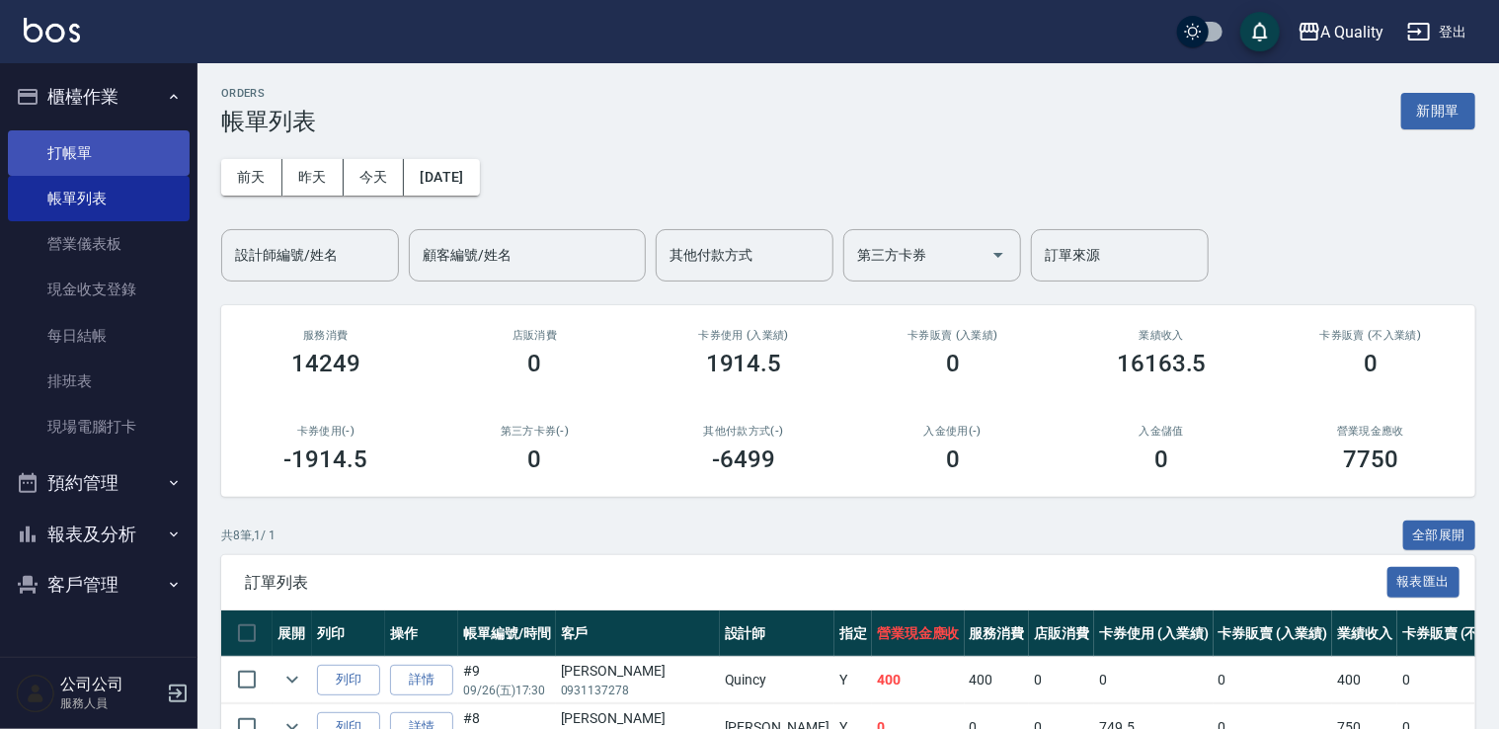
drag, startPoint x: 107, startPoint y: 162, endPoint x: 154, endPoint y: 163, distance: 47.4
click at [107, 162] on link "打帳單" at bounding box center [99, 152] width 182 height 45
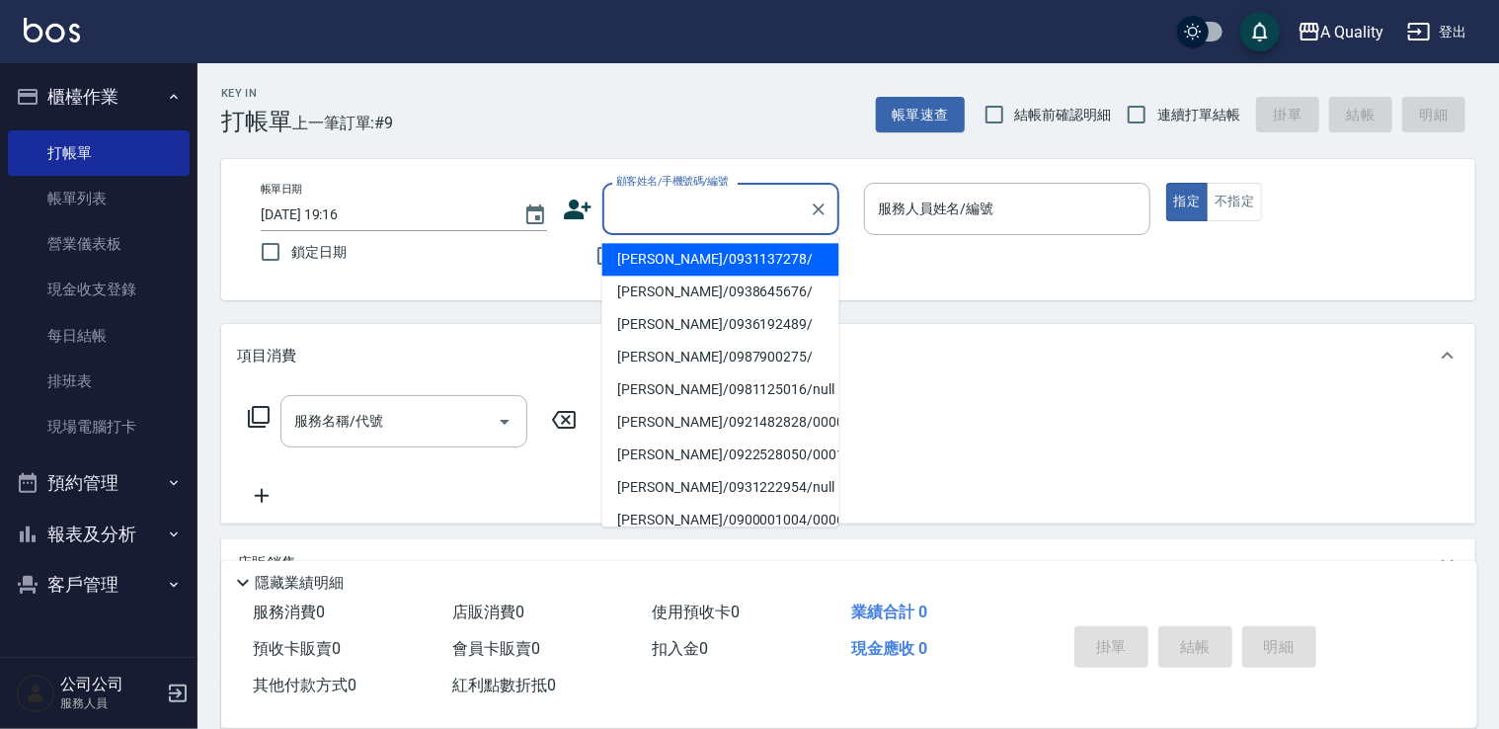
drag, startPoint x: 731, startPoint y: 218, endPoint x: 728, endPoint y: 247, distance: 28.8
click at [731, 222] on input "顧客姓名/手機號碼/編號" at bounding box center [706, 209] width 190 height 35
drag, startPoint x: 713, startPoint y: 263, endPoint x: 966, endPoint y: 217, distance: 256.9
click at [714, 262] on li "洪欣源/0931137278/" at bounding box center [721, 259] width 237 height 33
type input "洪欣源/0931137278/"
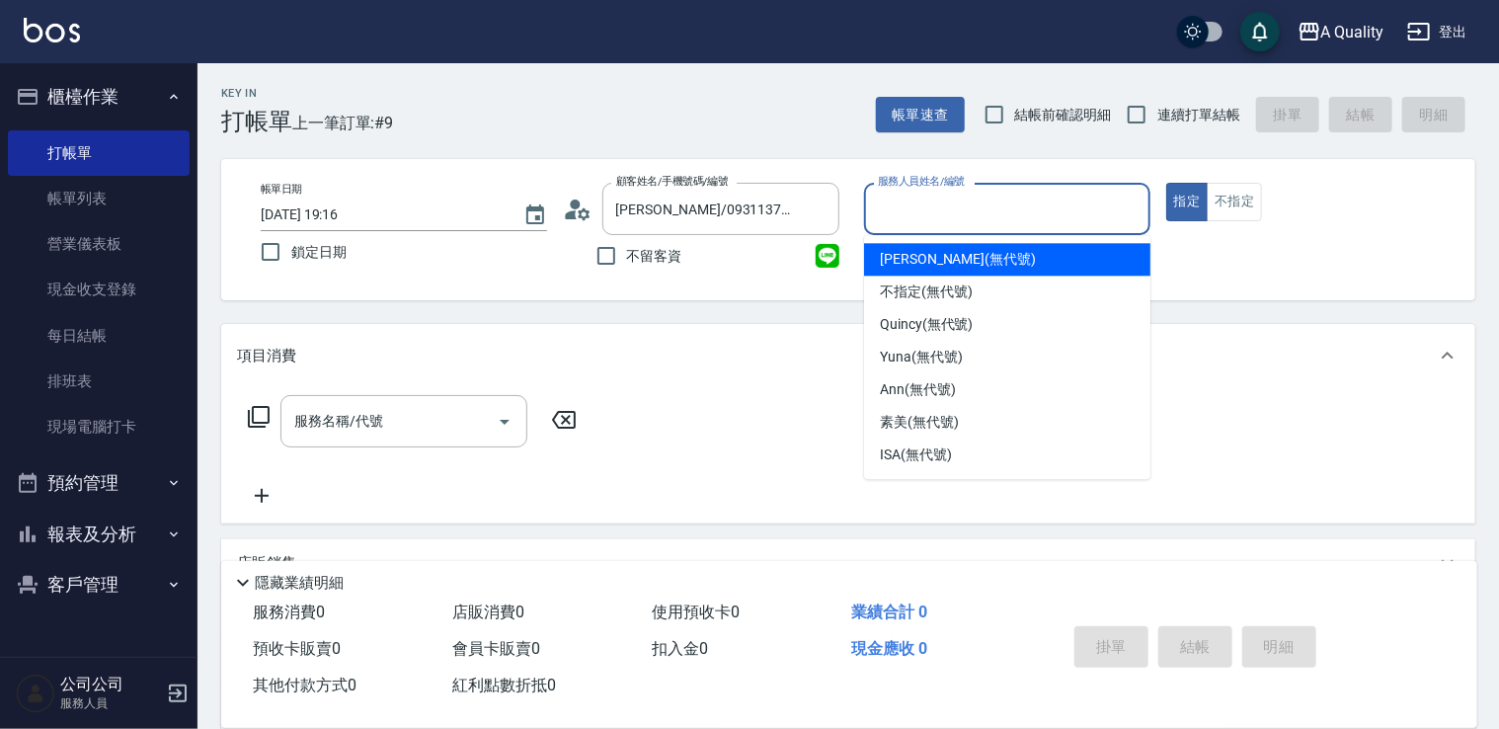
drag, startPoint x: 1006, startPoint y: 206, endPoint x: 975, endPoint y: 236, distance: 42.6
click at [1002, 212] on input "服務人員姓名/編號" at bounding box center [1007, 209] width 269 height 35
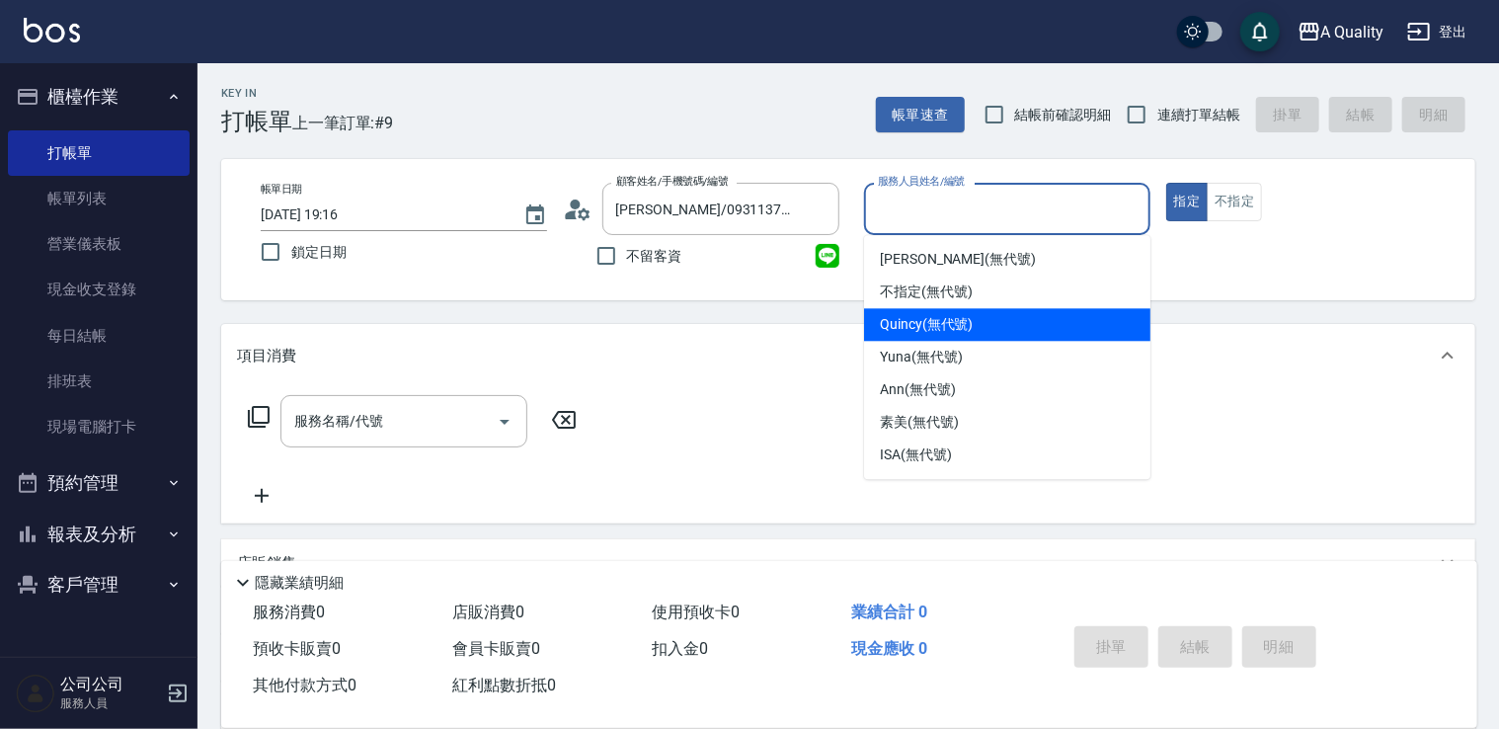
click at [944, 338] on div "Quincy (無代號)" at bounding box center [1007, 324] width 286 height 33
type input "Quincy(無代號)"
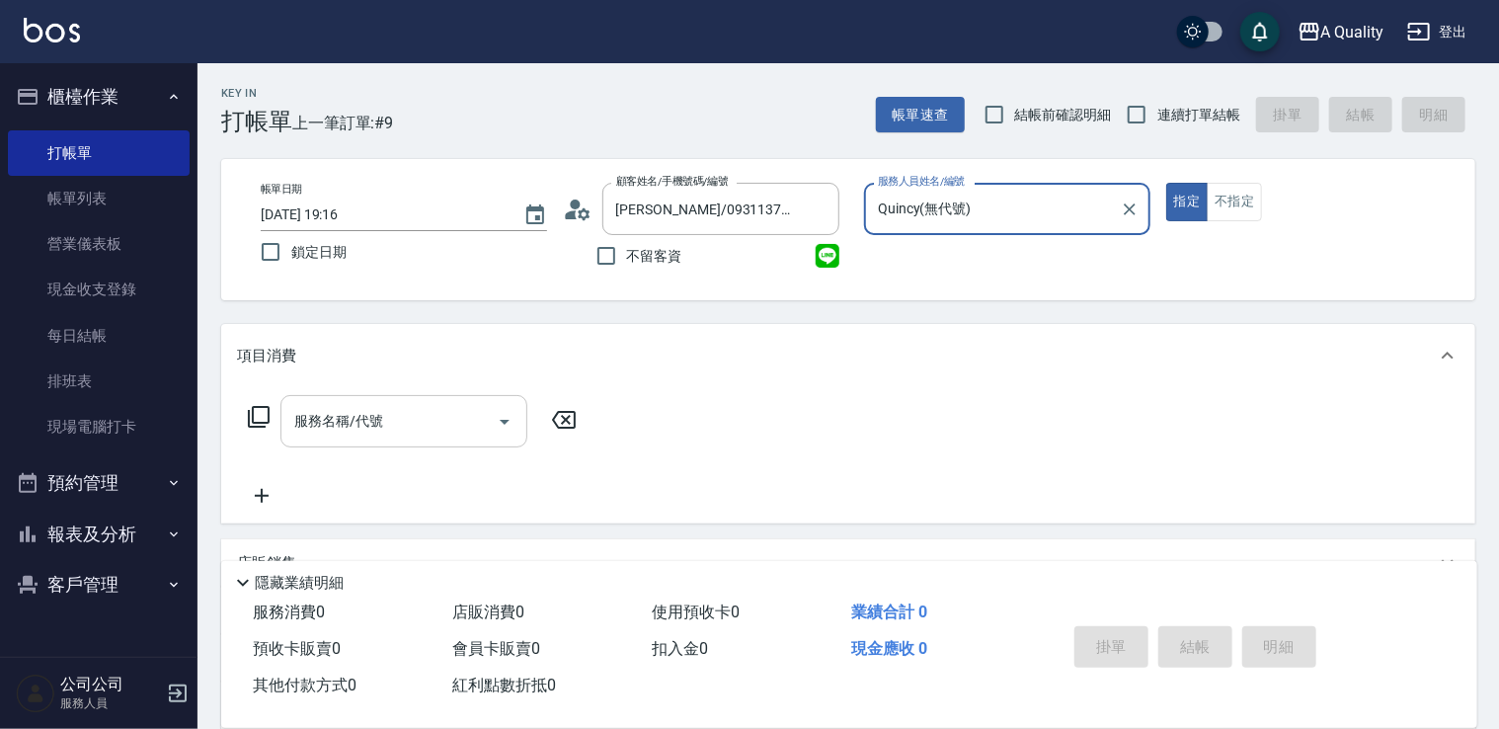
click at [454, 433] on input "服務名稱/代號" at bounding box center [389, 421] width 200 height 35
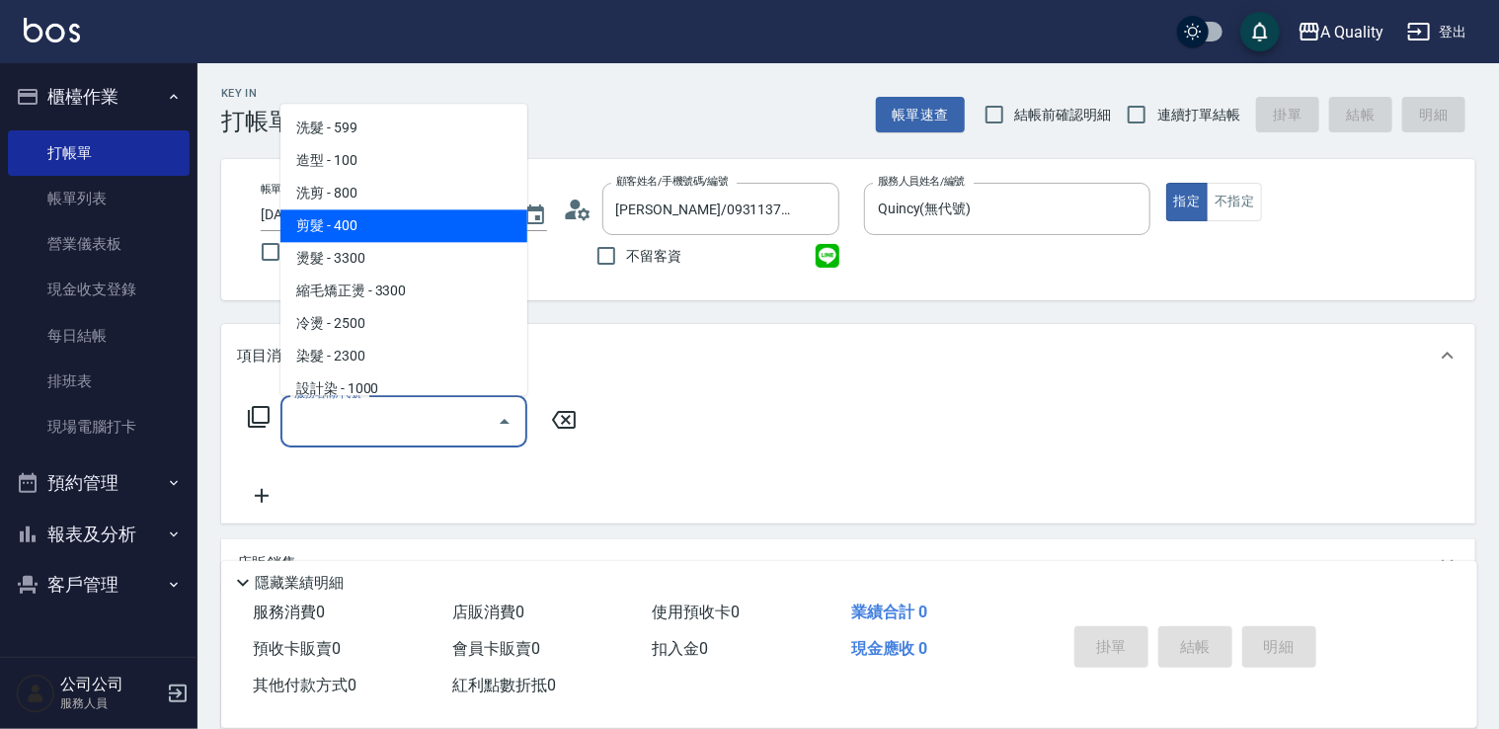
click at [386, 212] on span "剪髮 - 400" at bounding box center [404, 225] width 247 height 33
type input "剪髮(201)"
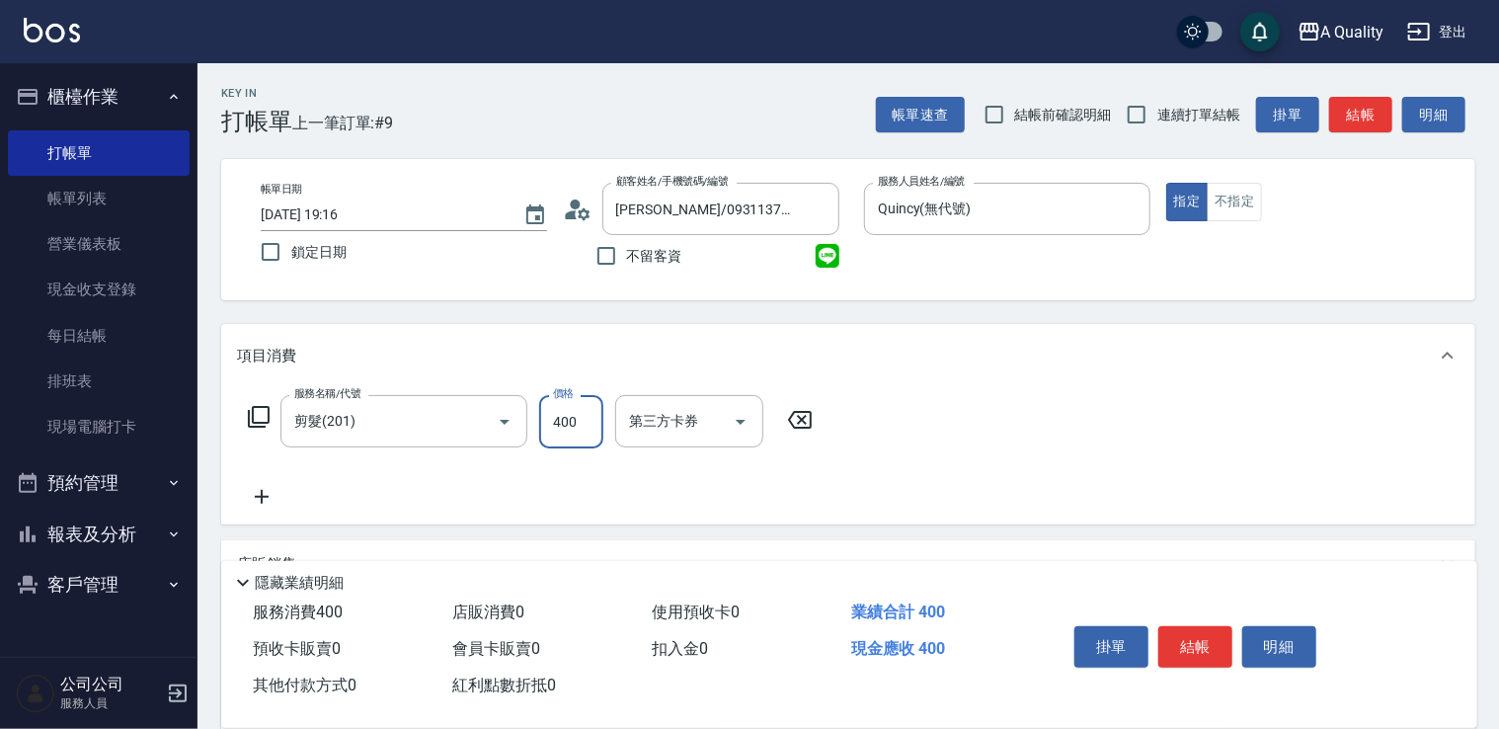
click at [577, 405] on input "400" at bounding box center [571, 421] width 64 height 53
type input "500"
click at [1181, 626] on button "結帳" at bounding box center [1196, 646] width 74 height 41
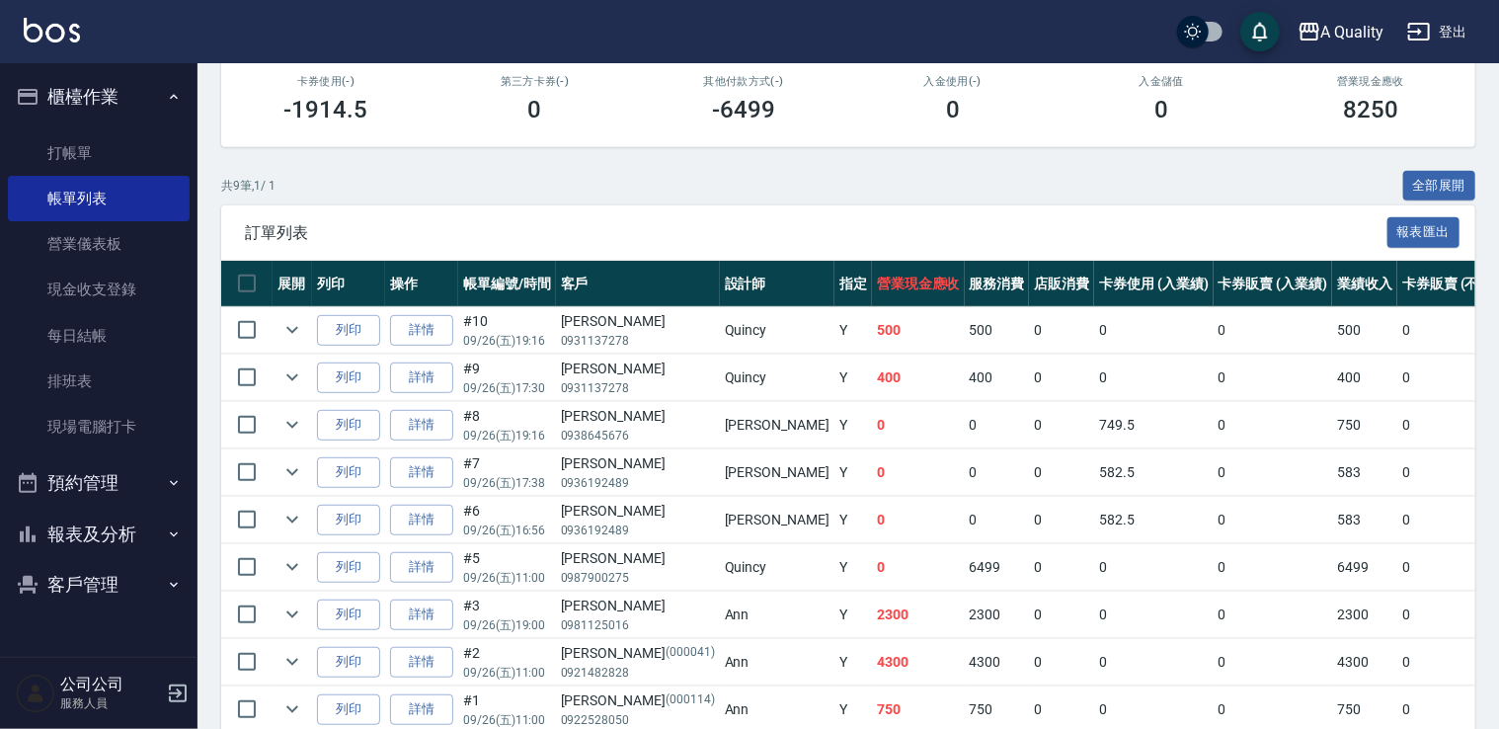
scroll to position [443, 0]
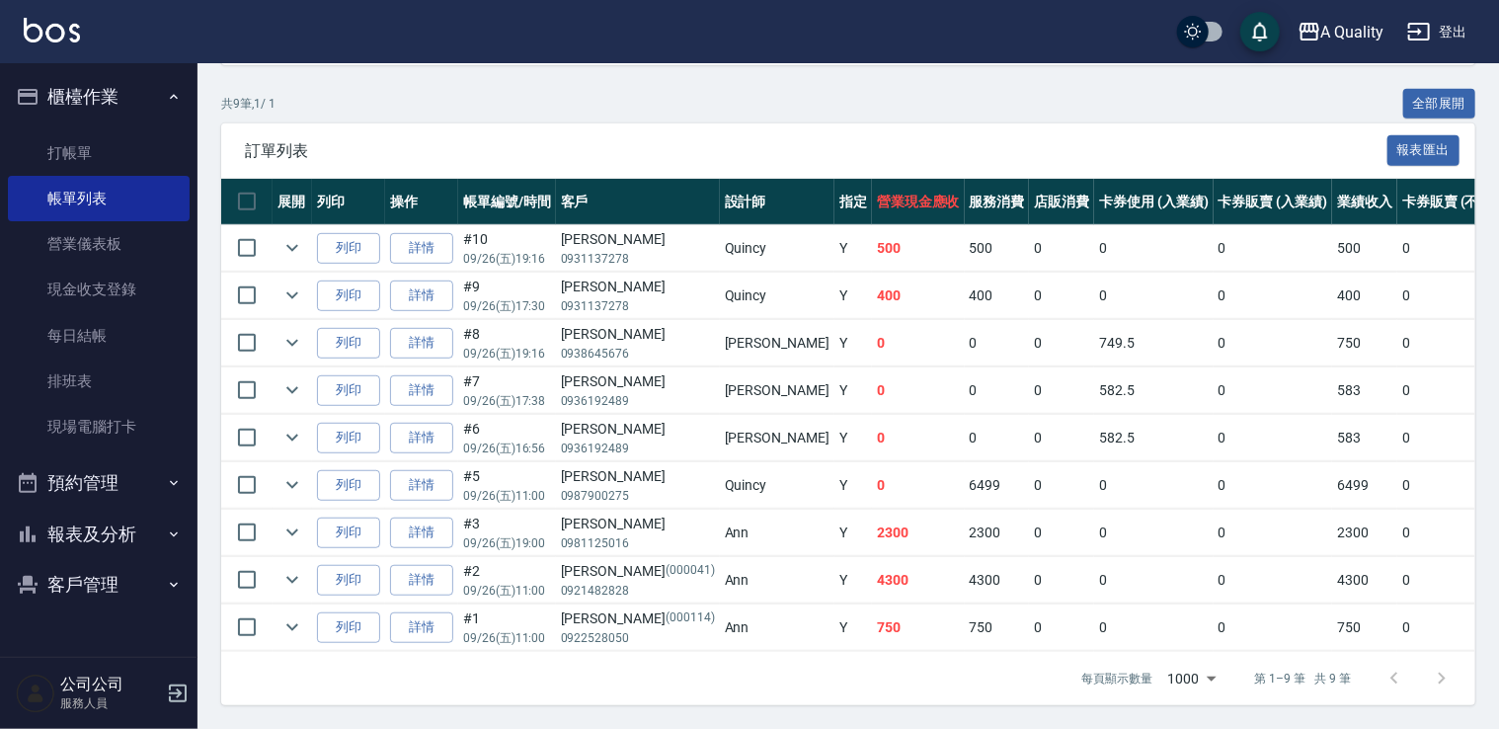
drag, startPoint x: 119, startPoint y: 489, endPoint x: 114, endPoint y: 503, distance: 14.7
click at [117, 492] on button "預約管理" at bounding box center [99, 482] width 182 height 51
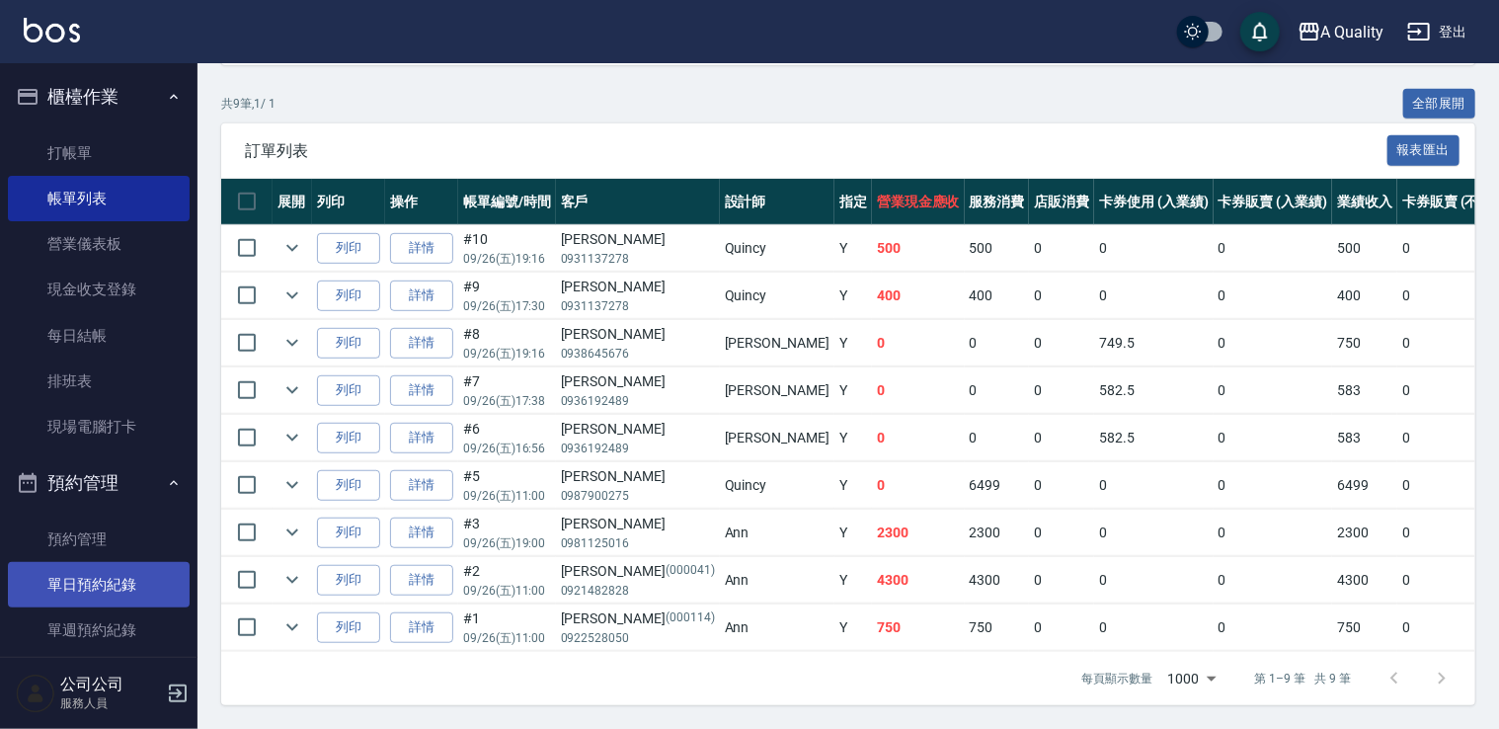
click at [117, 573] on link "單日預約紀錄" at bounding box center [99, 584] width 182 height 45
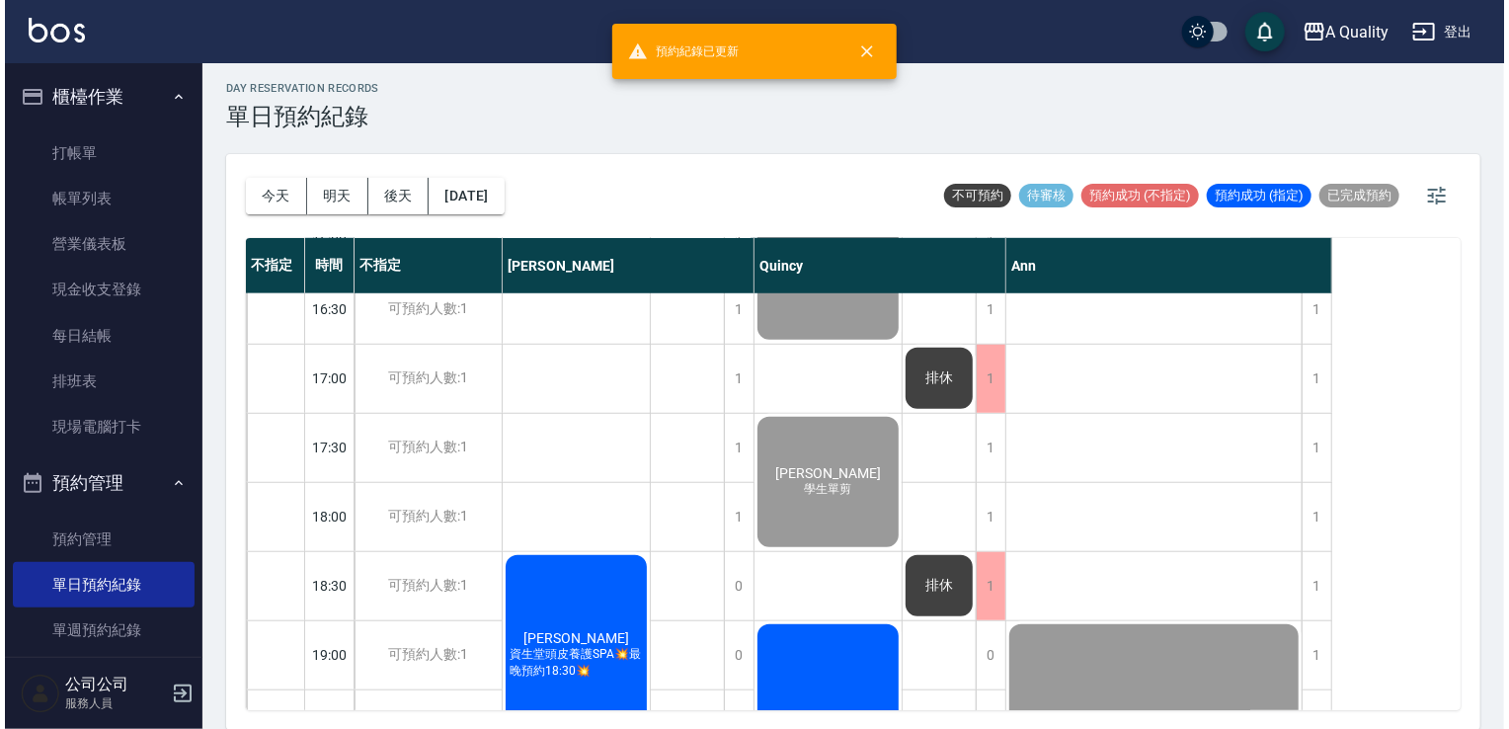
scroll to position [1087, 0]
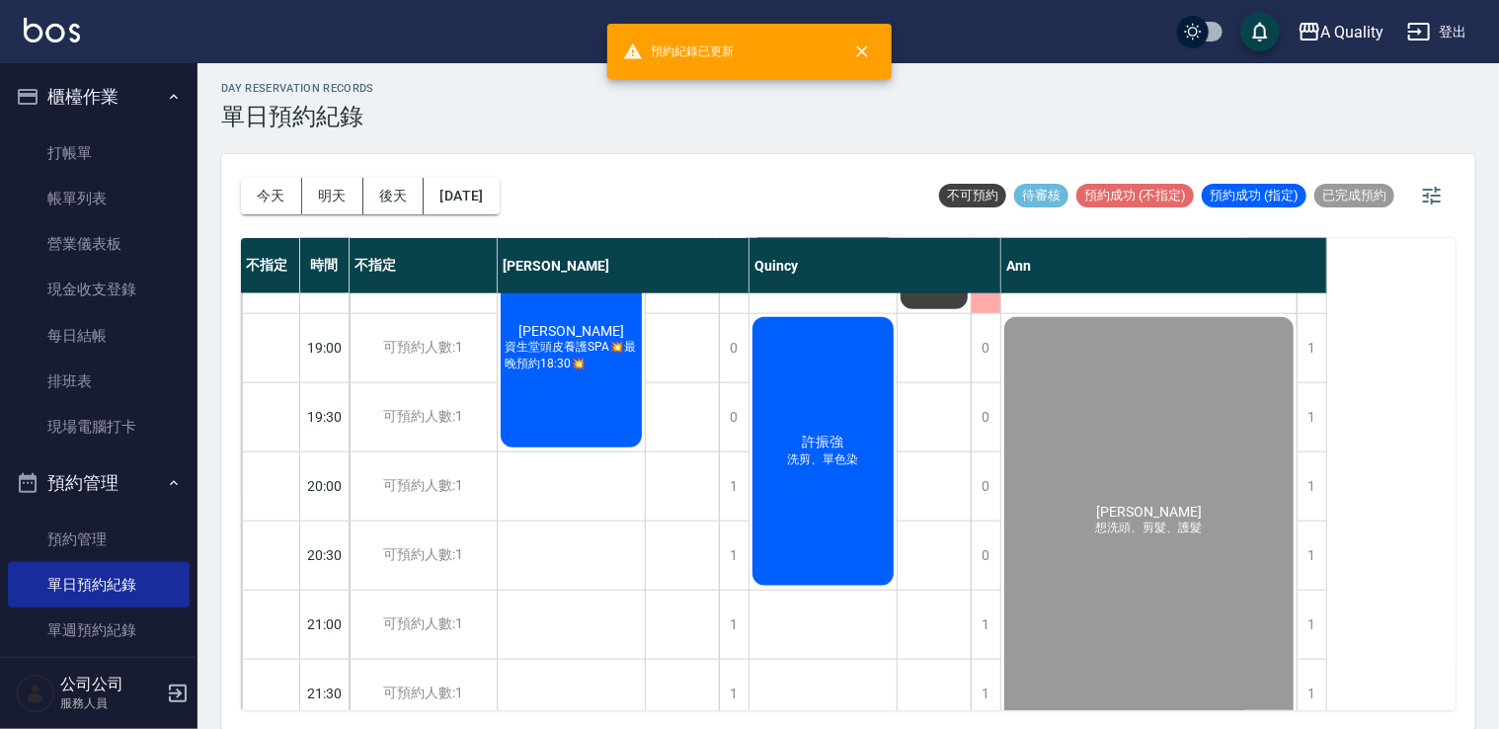
click at [847, 543] on div "許振強 洗剪、單色染" at bounding box center [823, 451] width 147 height 275
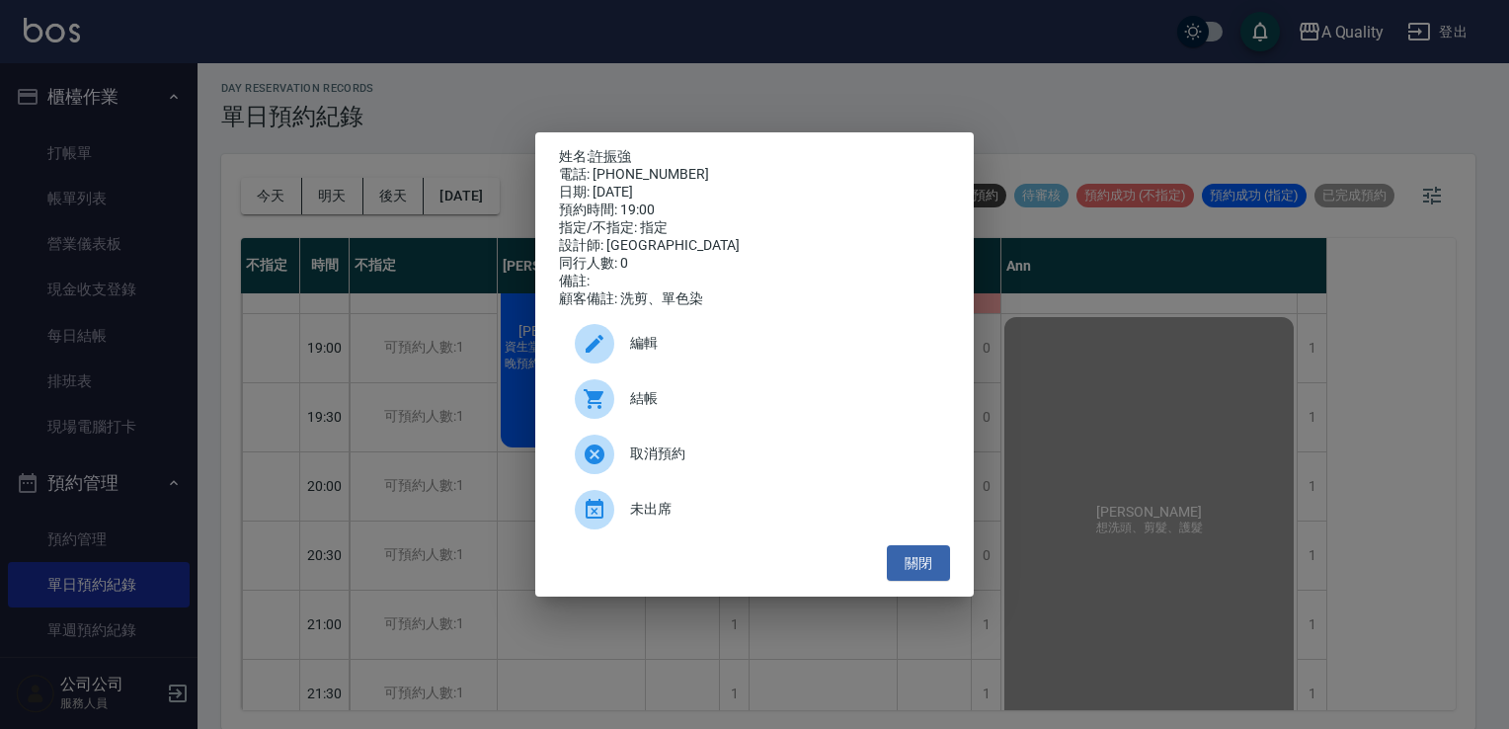
click at [597, 136] on div "姓名: 許振強 電話: 0933874806 日期: 2025/09/26 預約時間: 19:00 指定/不指定: 指定 設計師: Quincy 同行人數: …" at bounding box center [754, 364] width 439 height 465
click at [597, 148] on p "姓名: 許振強" at bounding box center [754, 157] width 391 height 18
click at [600, 148] on link "許振強" at bounding box center [610, 156] width 41 height 16
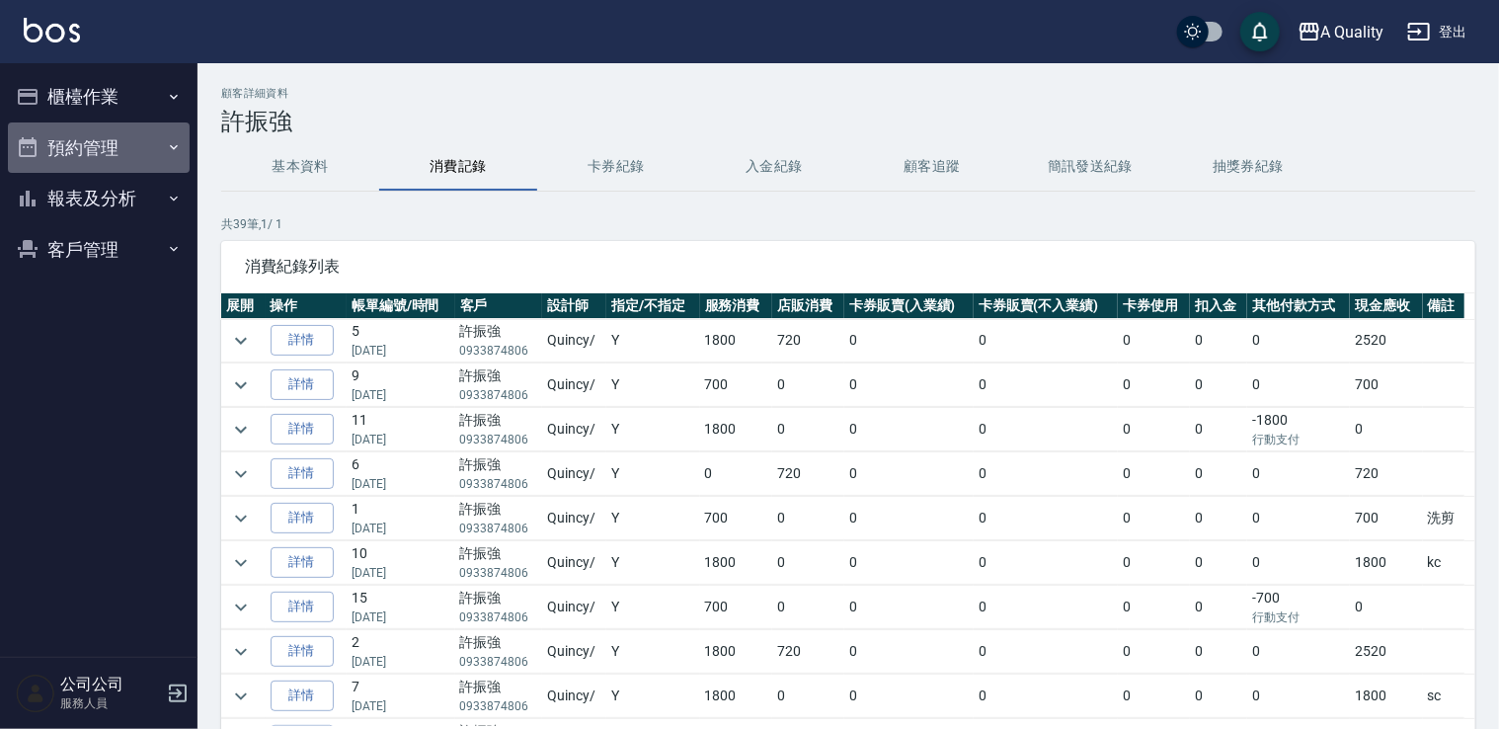
drag, startPoint x: 83, startPoint y: 142, endPoint x: 125, endPoint y: 223, distance: 91.5
click at [83, 145] on button "預約管理" at bounding box center [99, 147] width 182 height 51
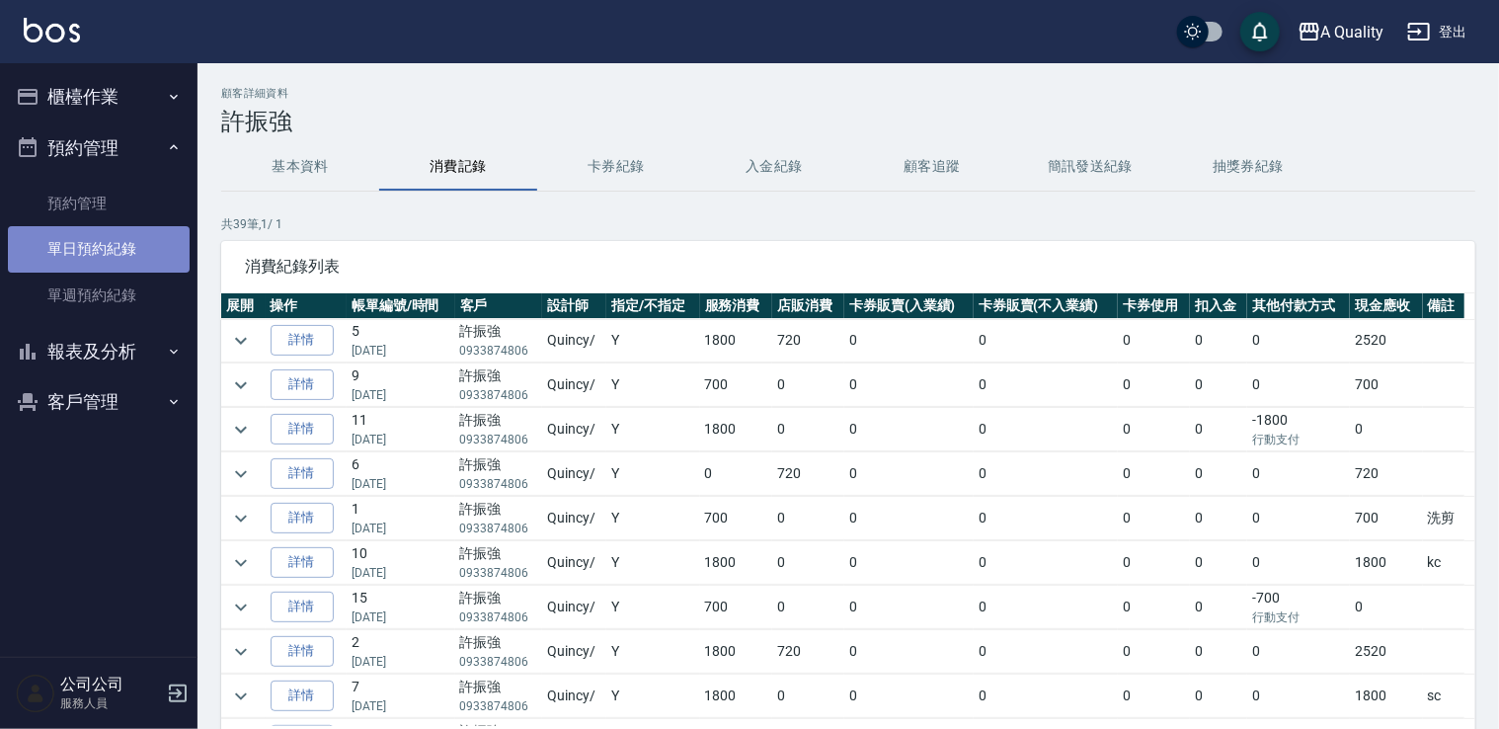
click at [130, 265] on link "單日預約紀錄" at bounding box center [99, 248] width 182 height 45
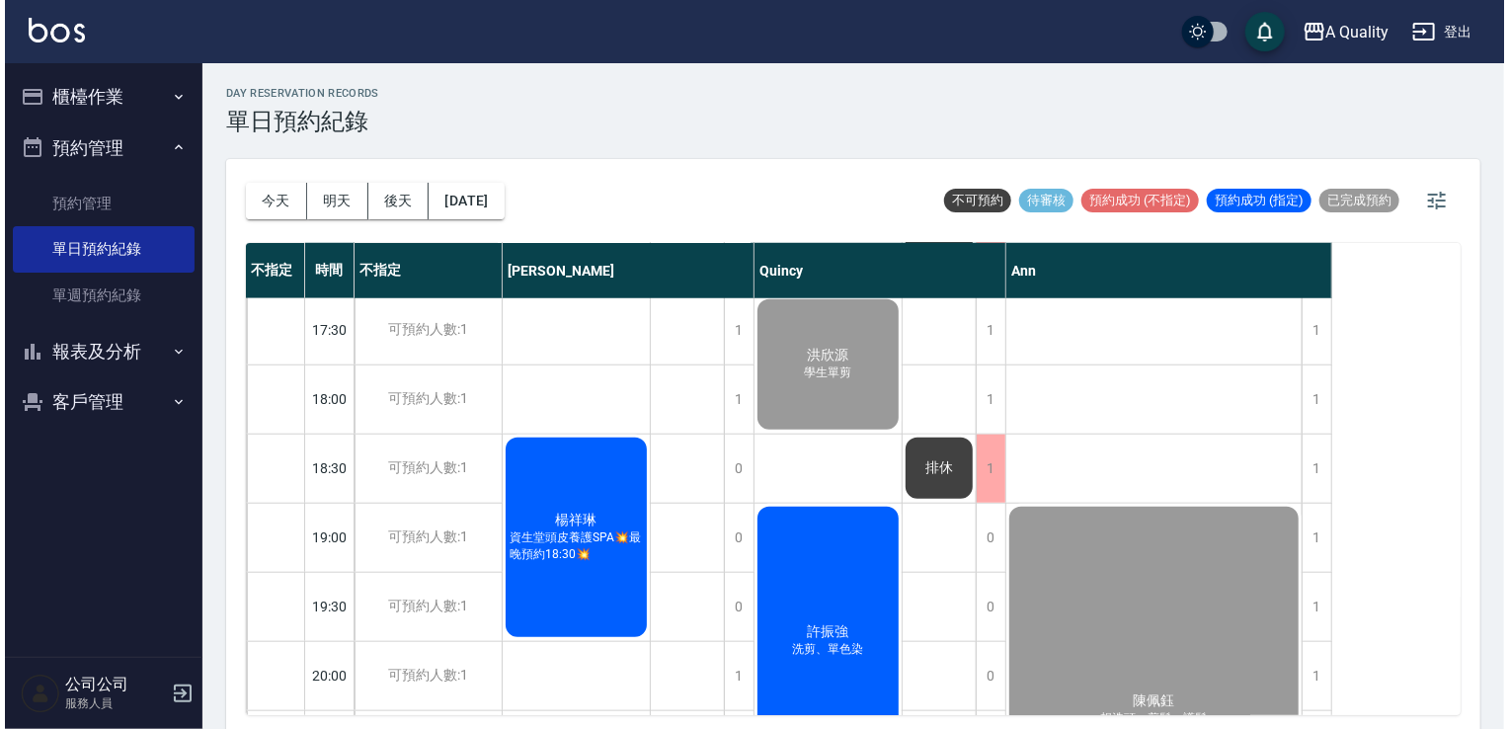
scroll to position [1119, 0]
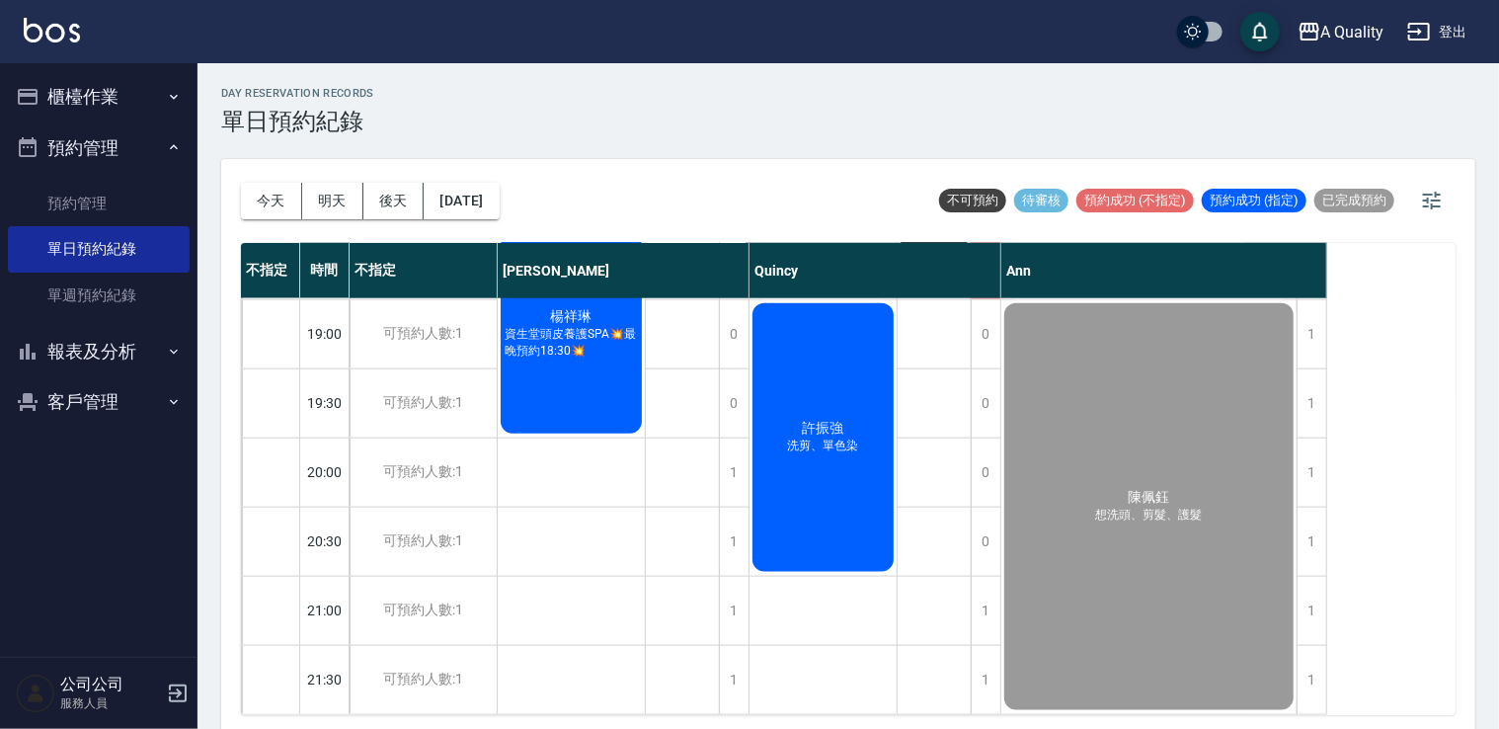
click at [846, 513] on div "許振強 洗剪、單色染" at bounding box center [823, 437] width 147 height 275
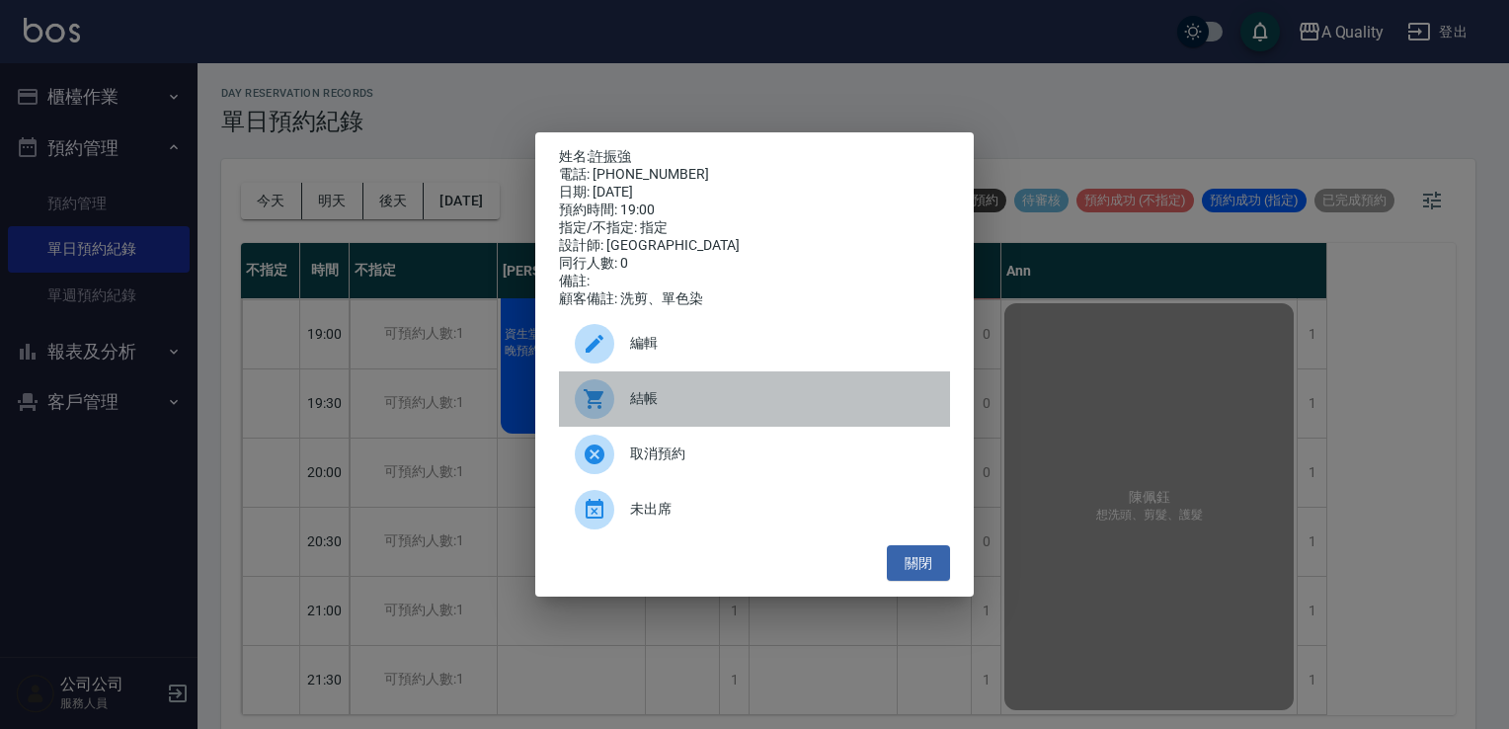
click at [674, 393] on div "結帳" at bounding box center [754, 398] width 391 height 55
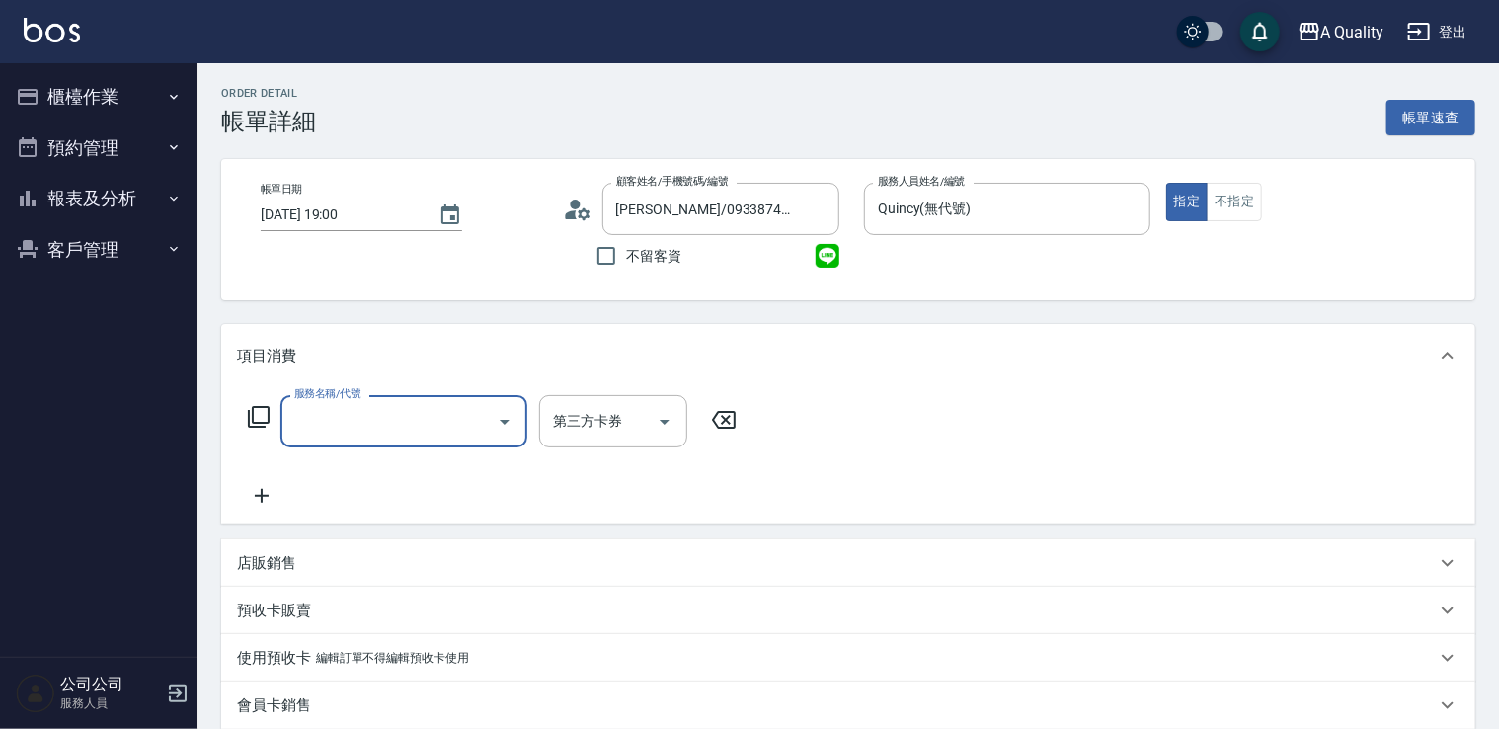
click at [363, 427] on input "服務名稱/代號" at bounding box center [389, 421] width 200 height 35
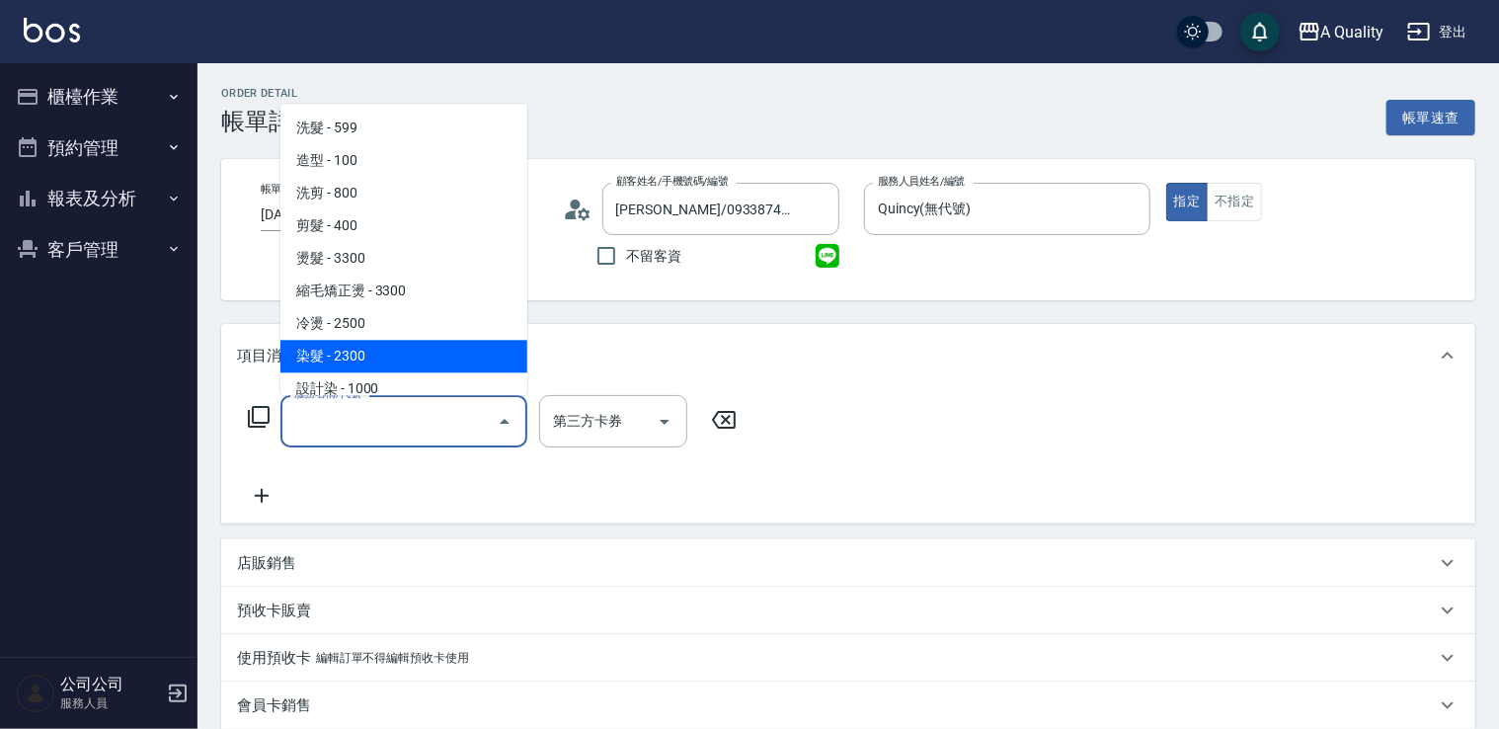
click at [354, 365] on span "染髮 - 2300" at bounding box center [404, 356] width 247 height 33
type input "染髮(401)"
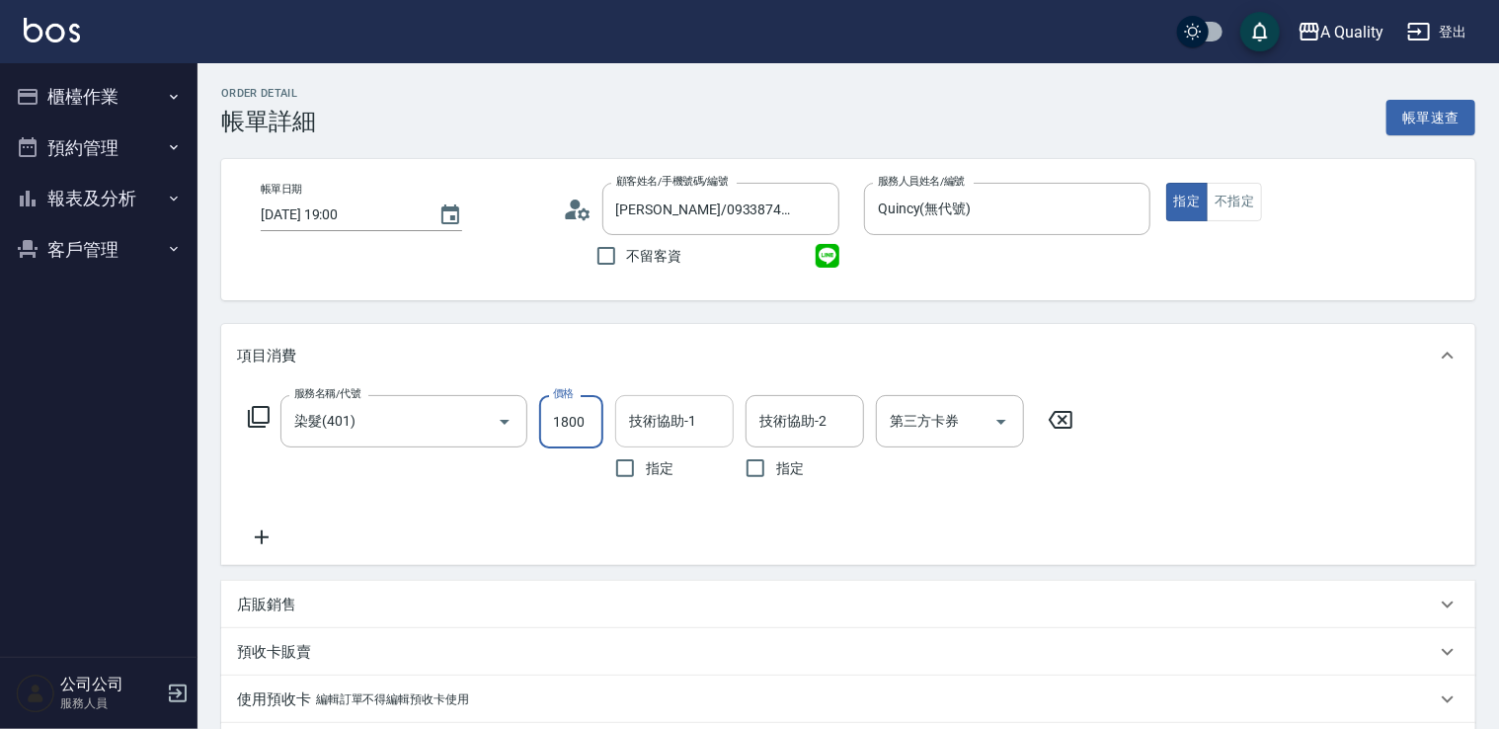
type input "1800"
click at [648, 423] on input "技術協助-1" at bounding box center [674, 421] width 101 height 35
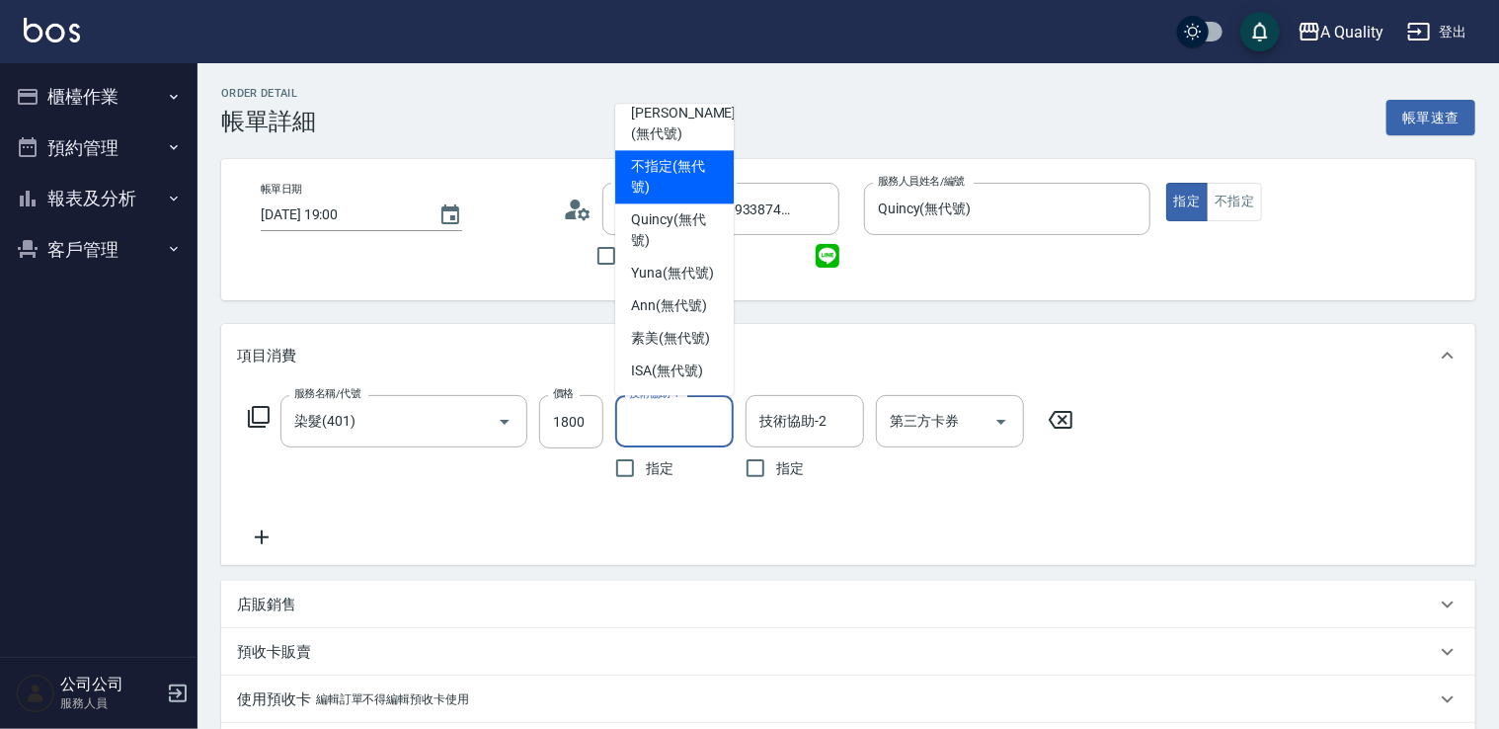
scroll to position [55, 0]
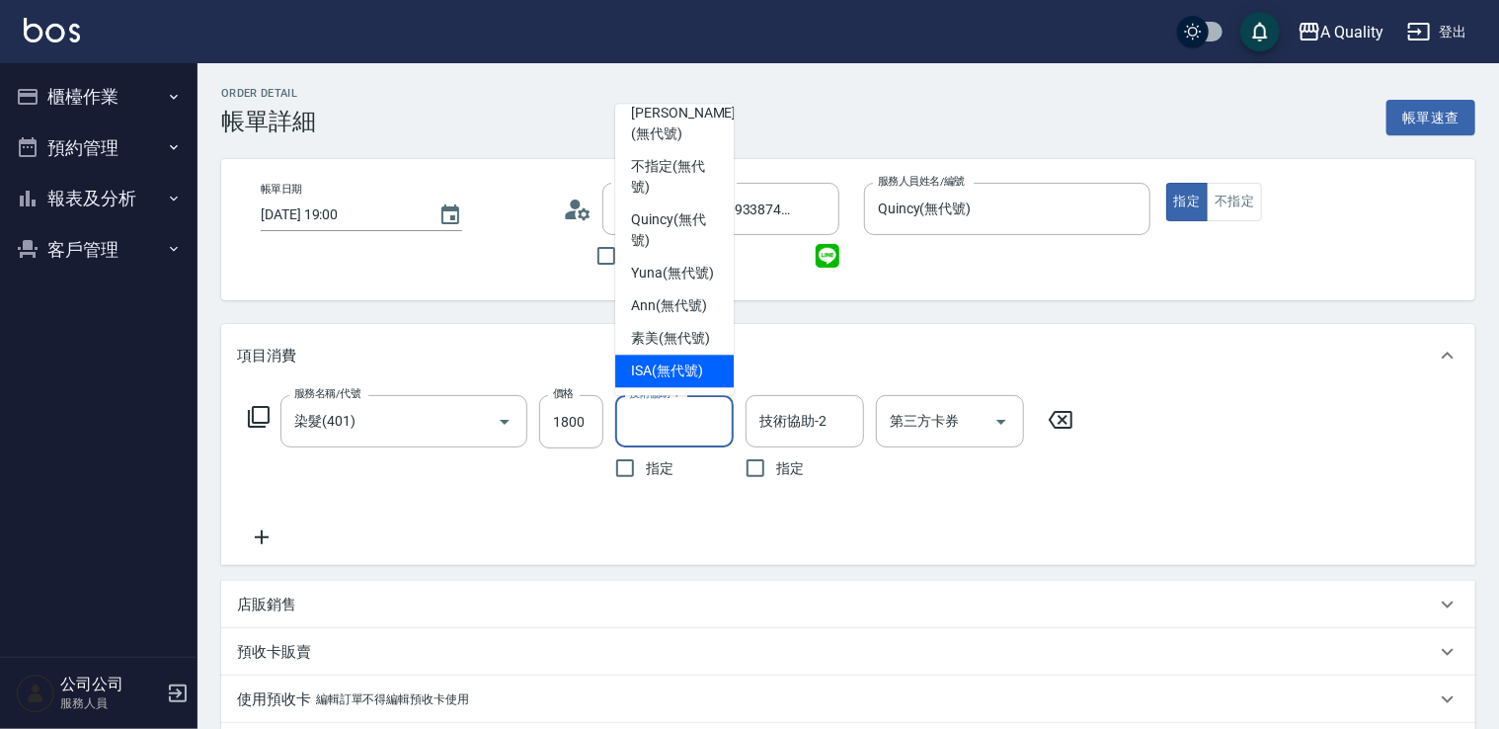
click at [660, 385] on div "ISA (無代號)" at bounding box center [674, 371] width 119 height 33
type input "ISA(無代號)"
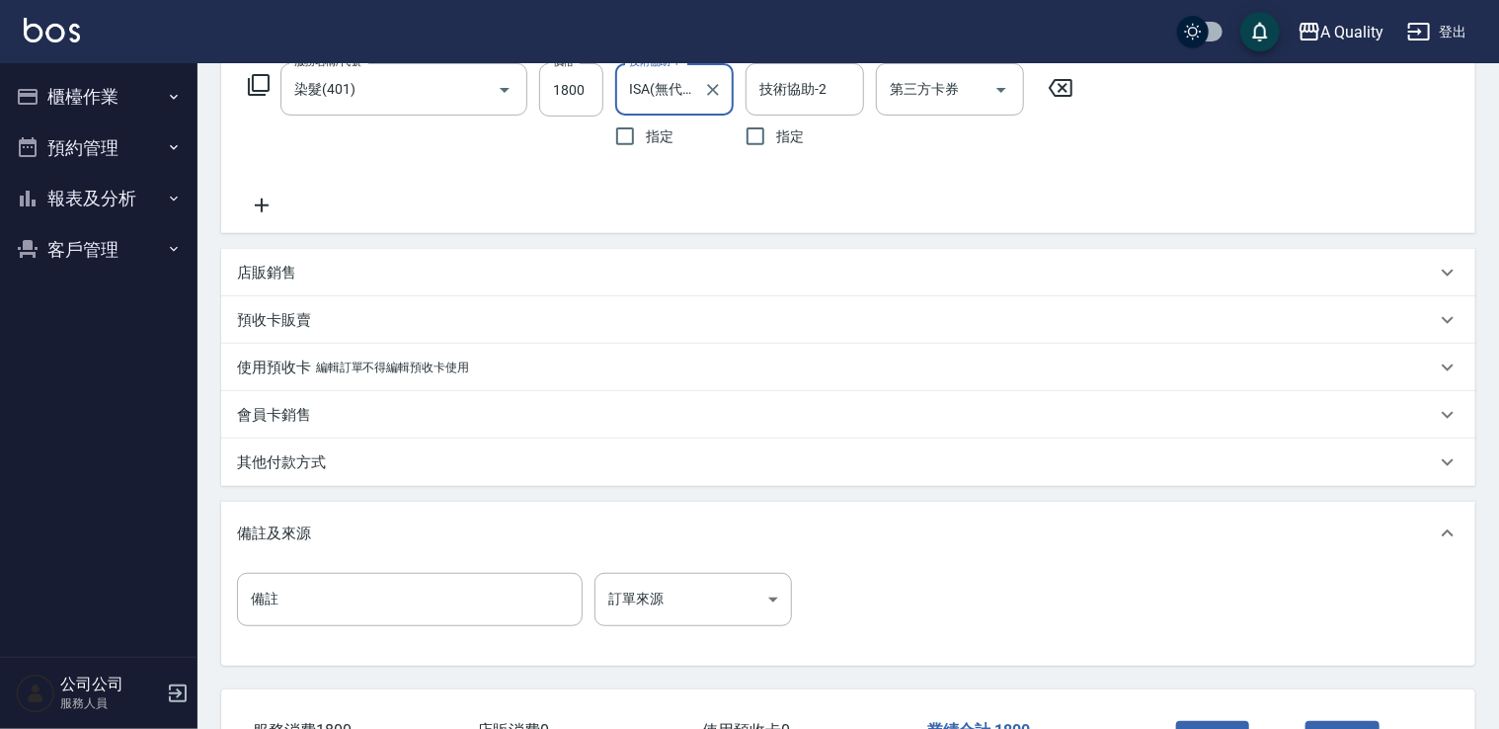
scroll to position [479, 0]
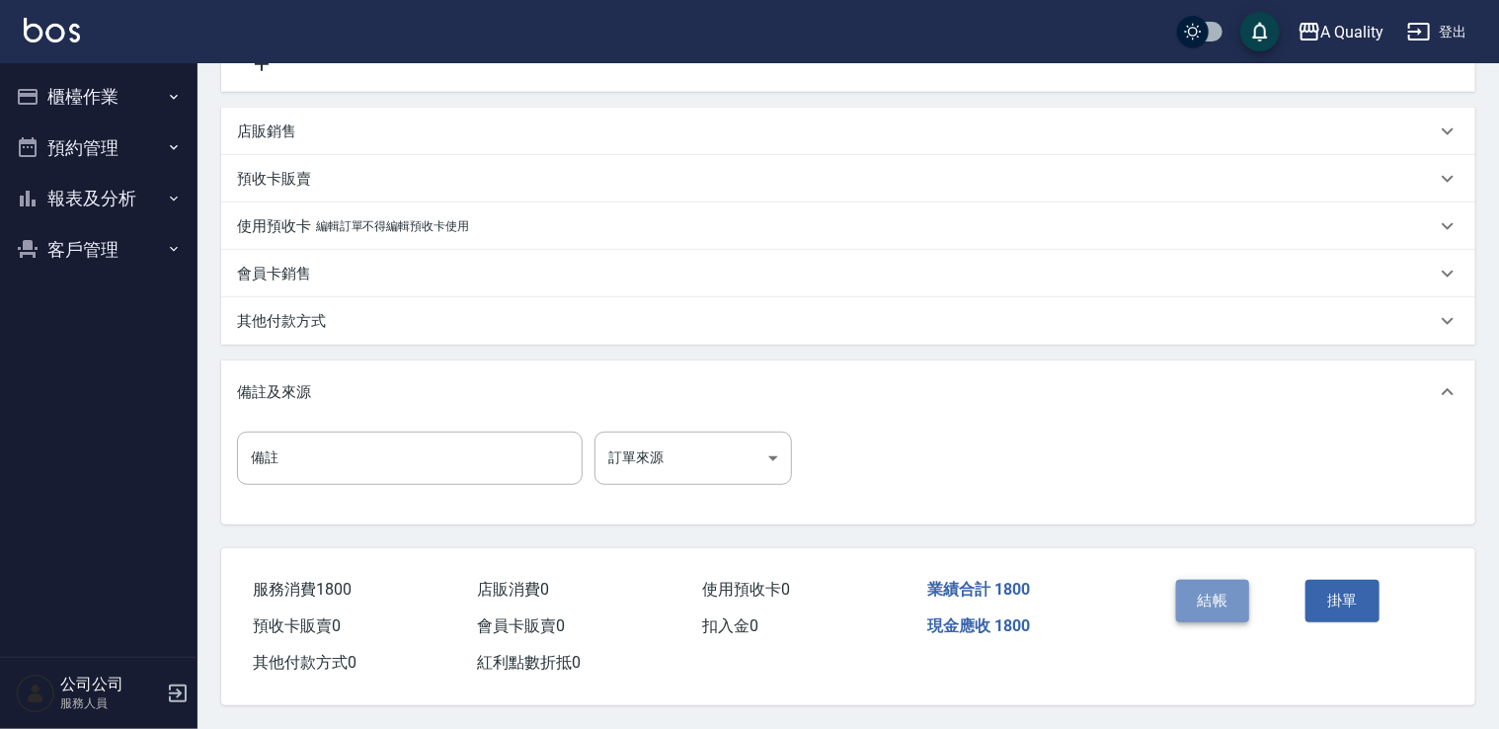
click at [1195, 595] on button "結帳" at bounding box center [1213, 600] width 74 height 41
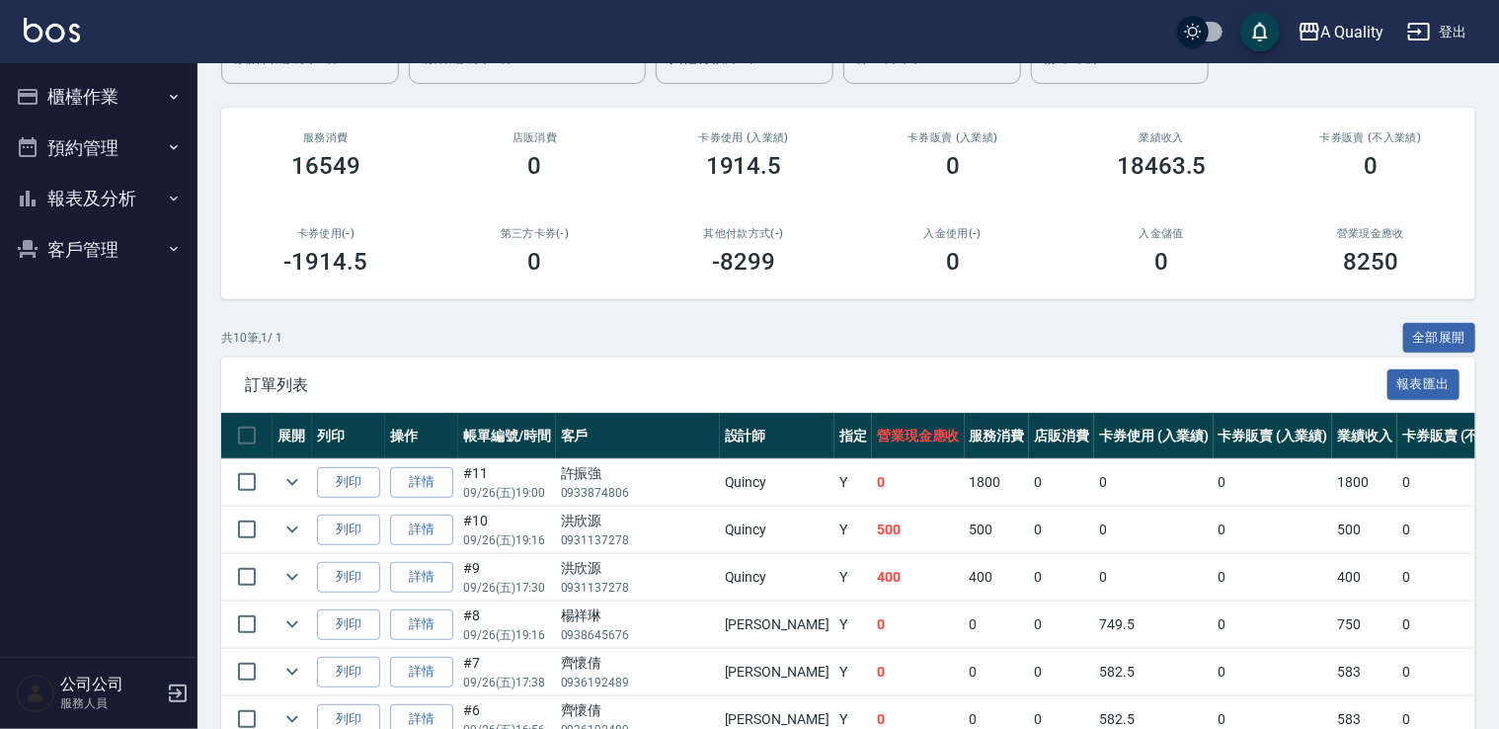
scroll to position [395, 0]
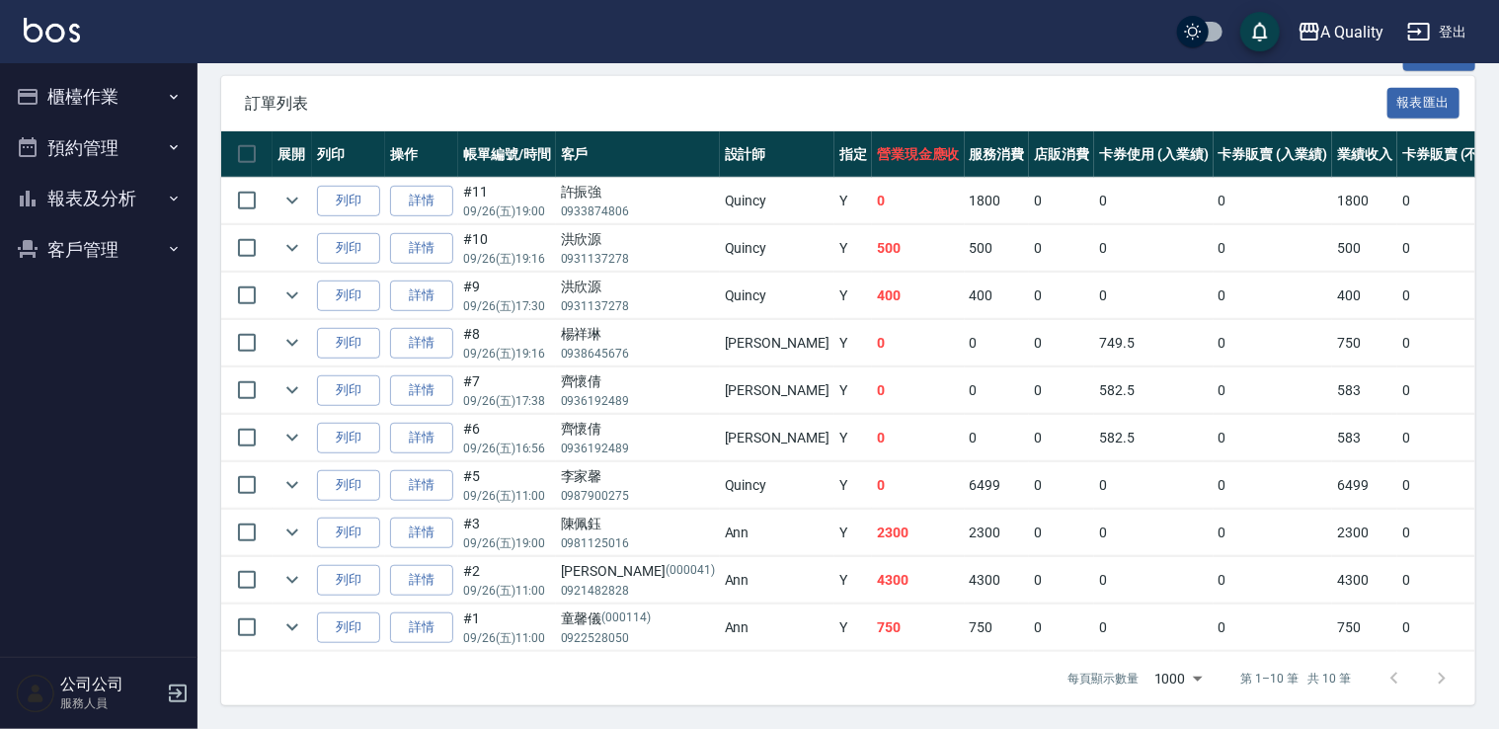
scroll to position [490, 0]
click at [423, 518] on link "詳情" at bounding box center [421, 533] width 63 height 31
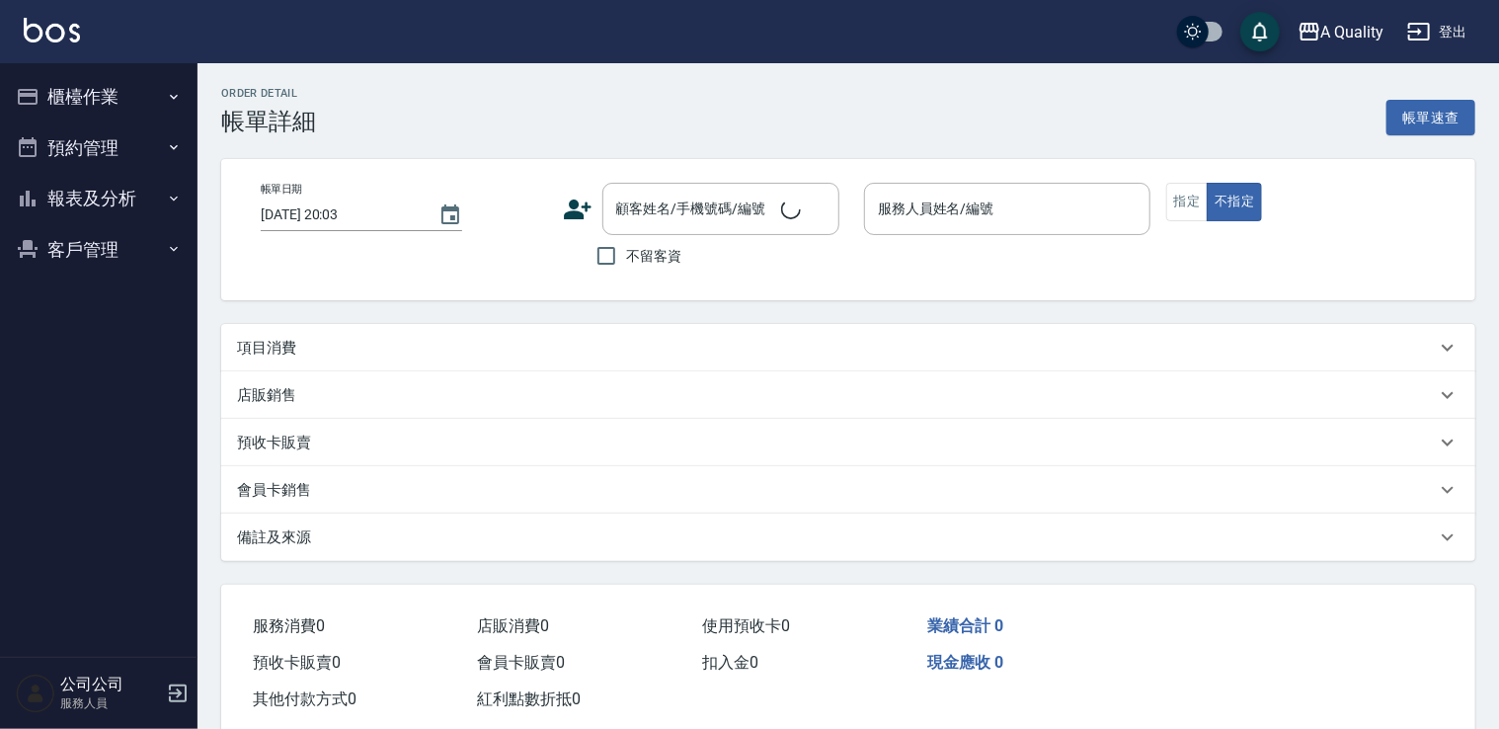
type input "[DATE] 19:00"
type input "Ann(無代號)"
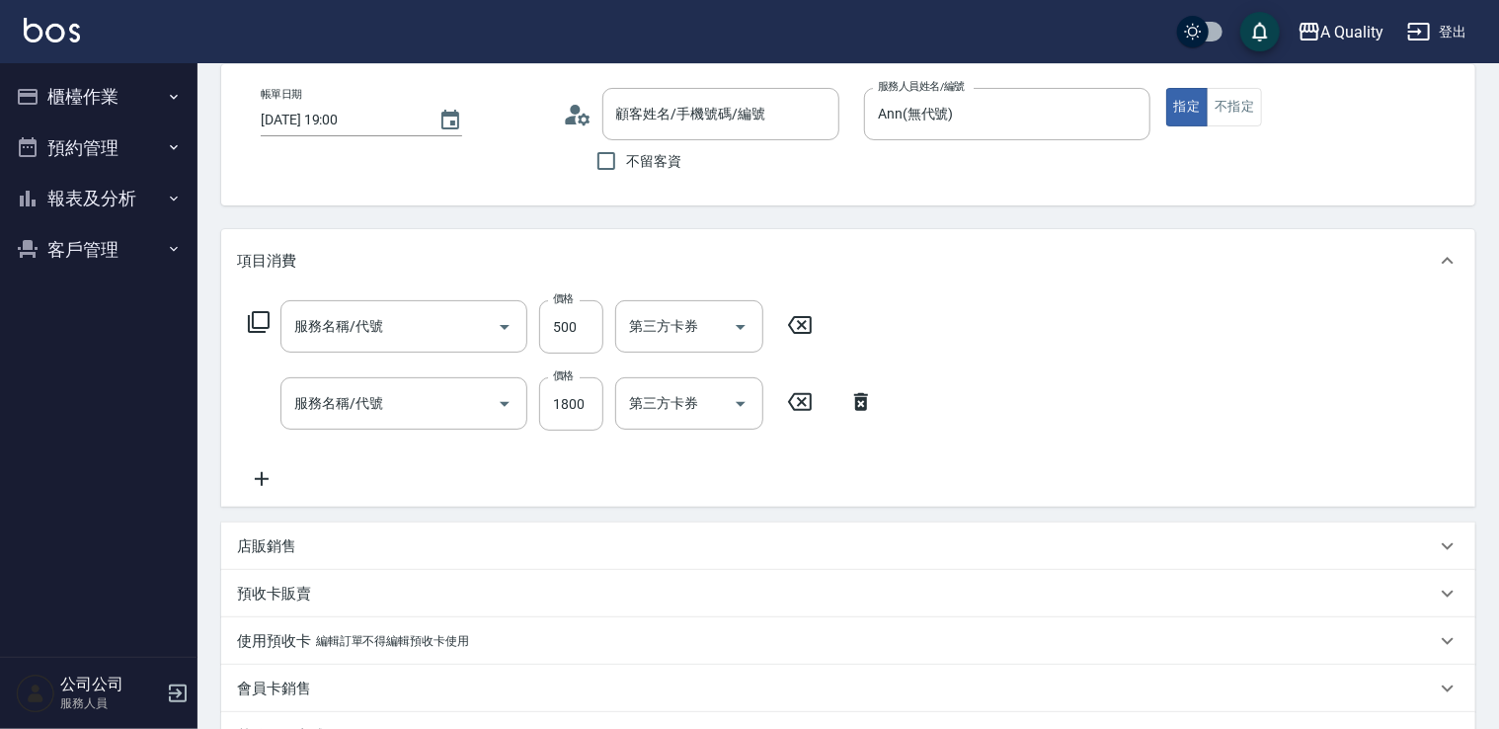
type input "剪髮(201)"
type input "哥德式護髮(504)"
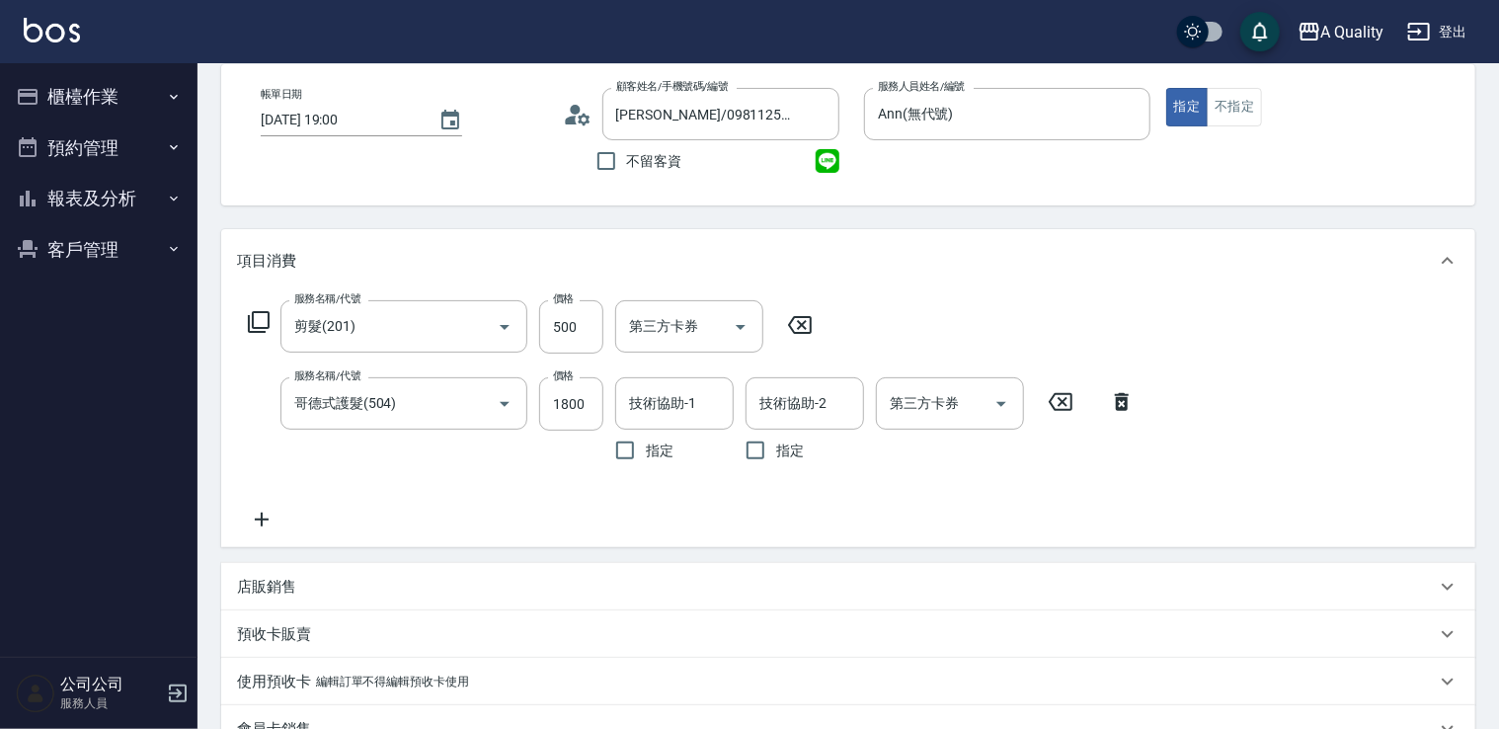
type input "[PERSON_NAME]/0981125016/null"
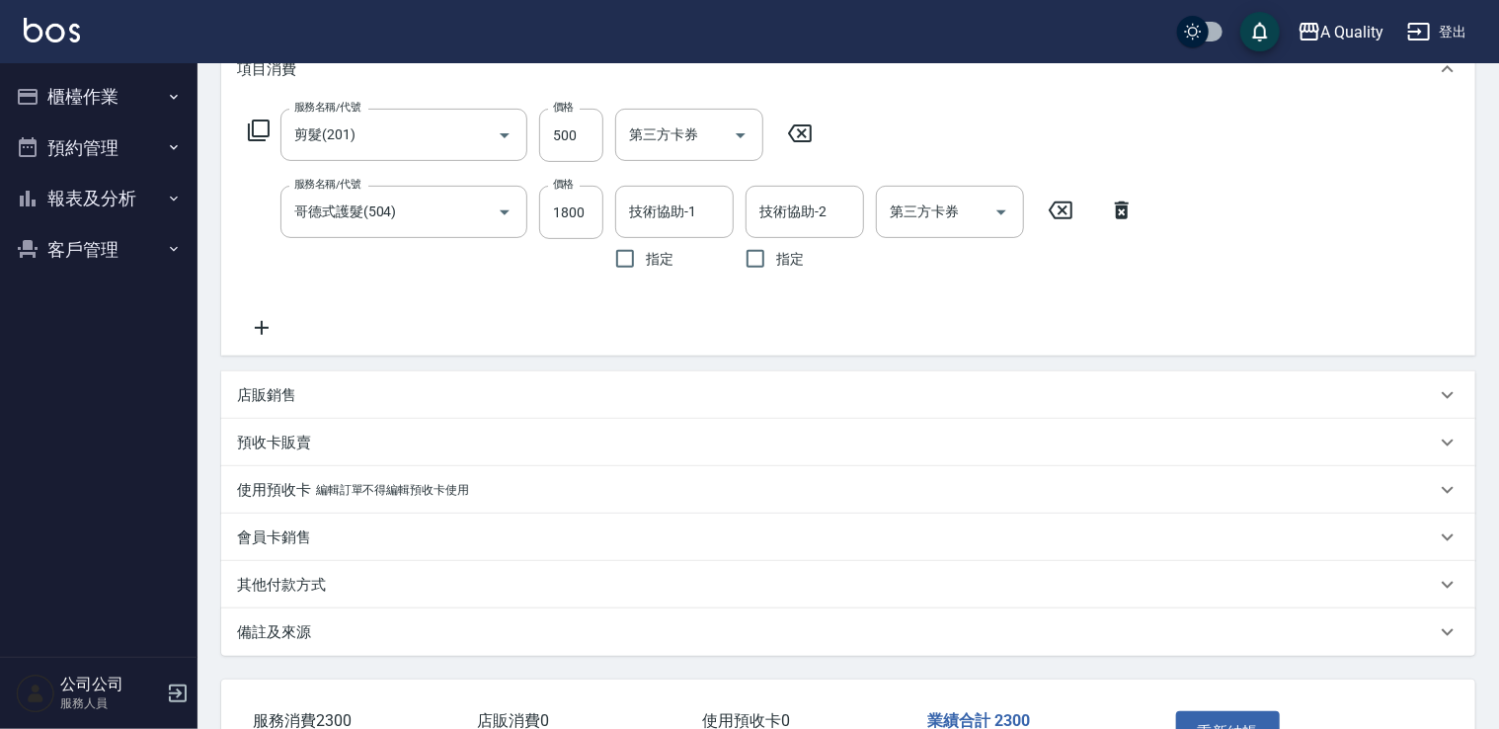
scroll to position [395, 0]
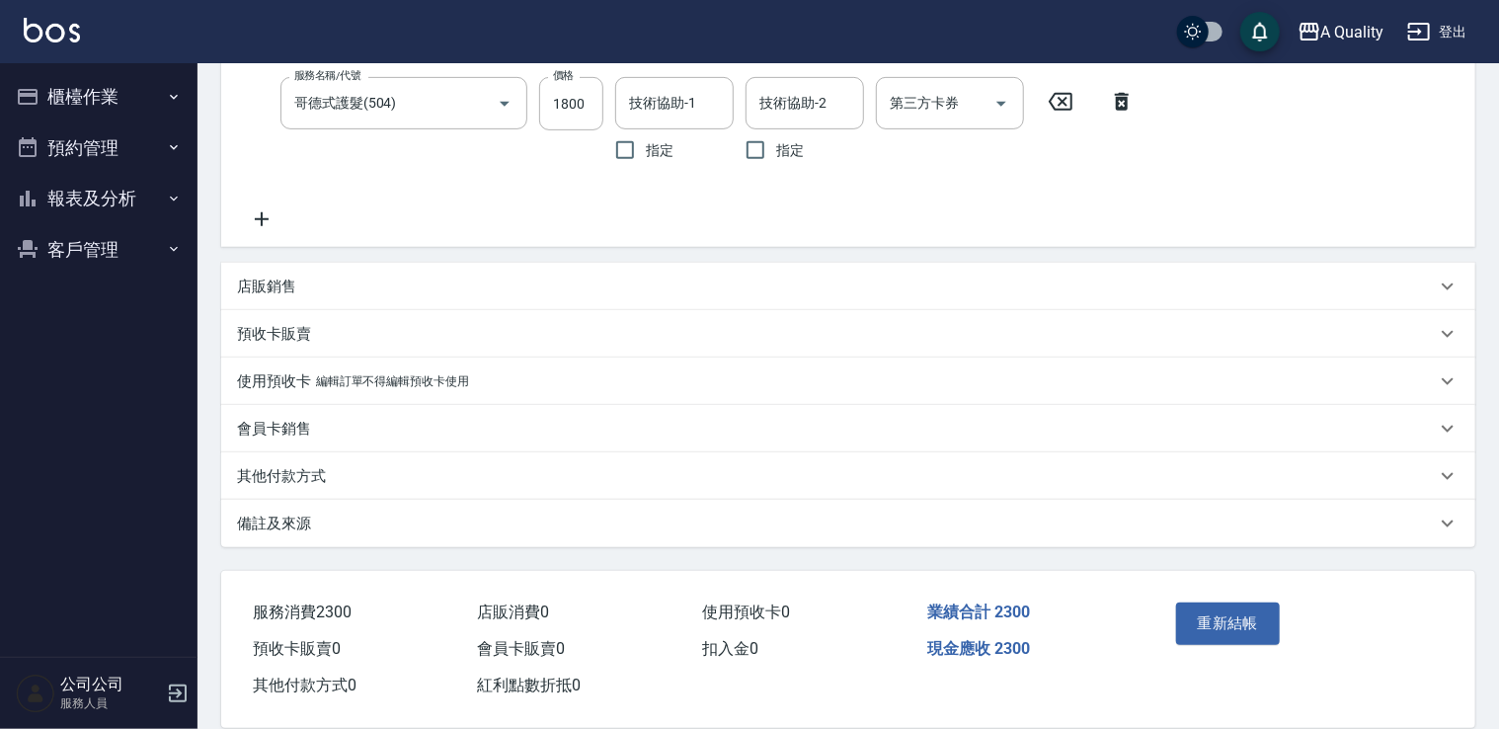
drag, startPoint x: 300, startPoint y: 487, endPoint x: 340, endPoint y: 497, distance: 40.7
click at [300, 487] on div "其他付款方式" at bounding box center [848, 475] width 1254 height 47
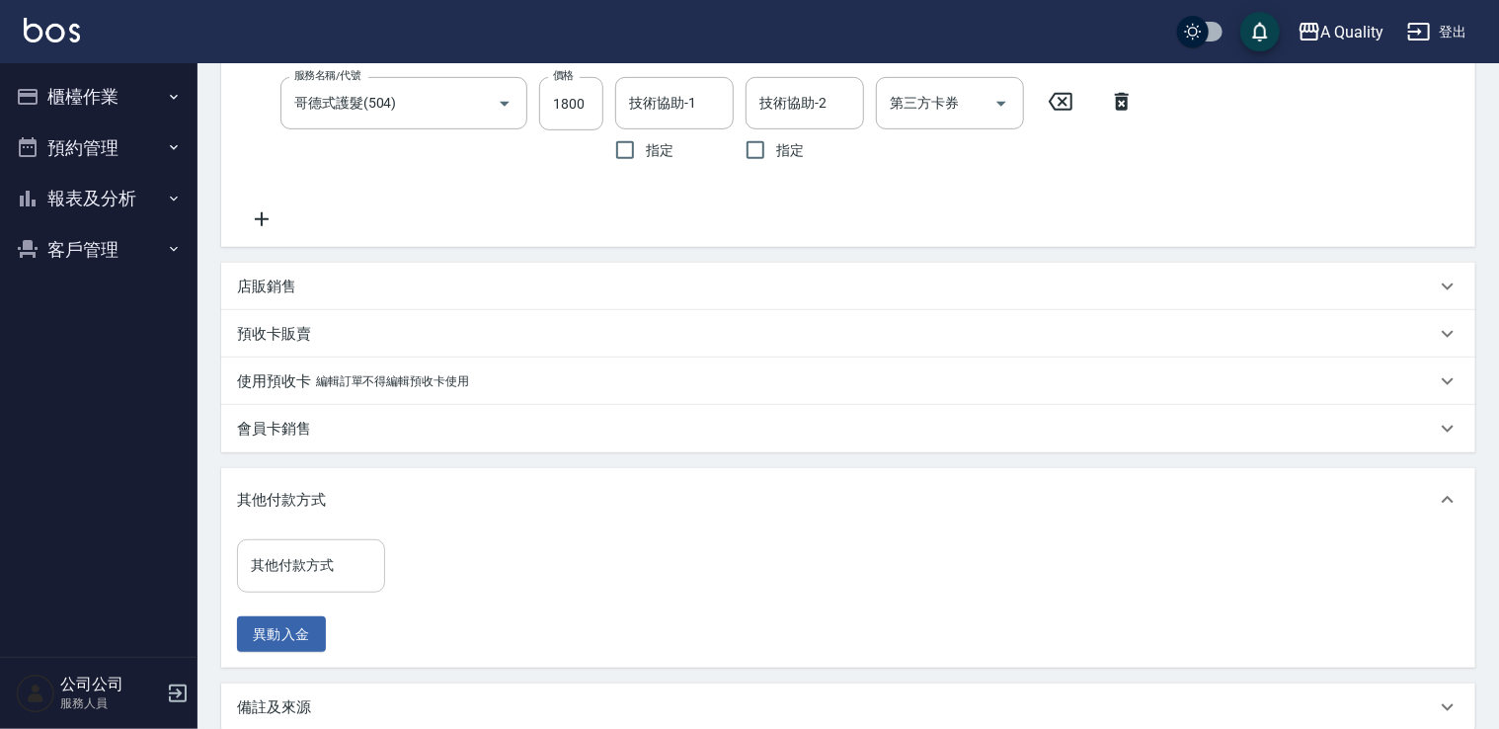
click at [333, 560] on input "其他付款方式" at bounding box center [311, 565] width 130 height 35
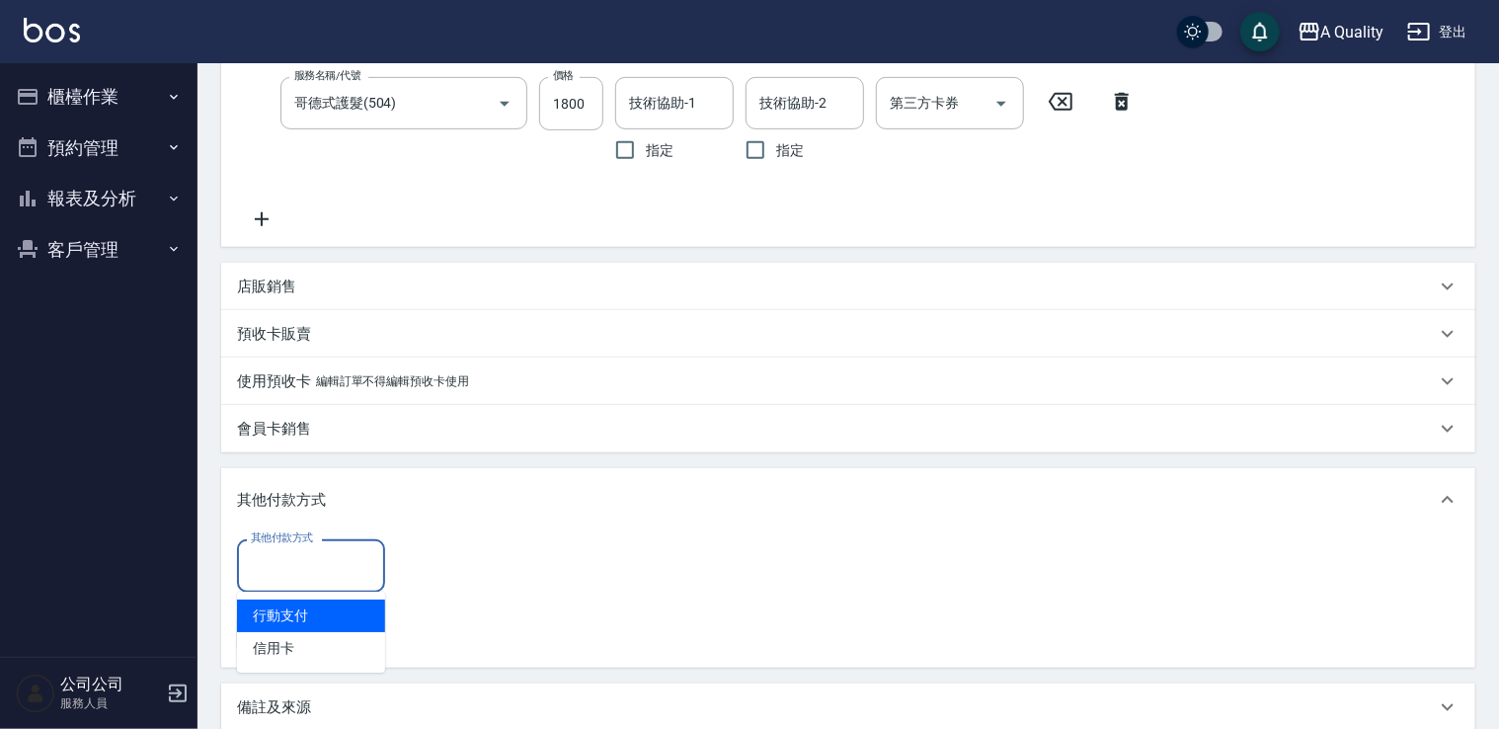
drag, startPoint x: 296, startPoint y: 612, endPoint x: 340, endPoint y: 609, distance: 43.6
click at [301, 612] on span "行動支付" at bounding box center [311, 616] width 148 height 33
type input "行動支付"
click at [454, 562] on input "0" at bounding box center [471, 565] width 148 height 53
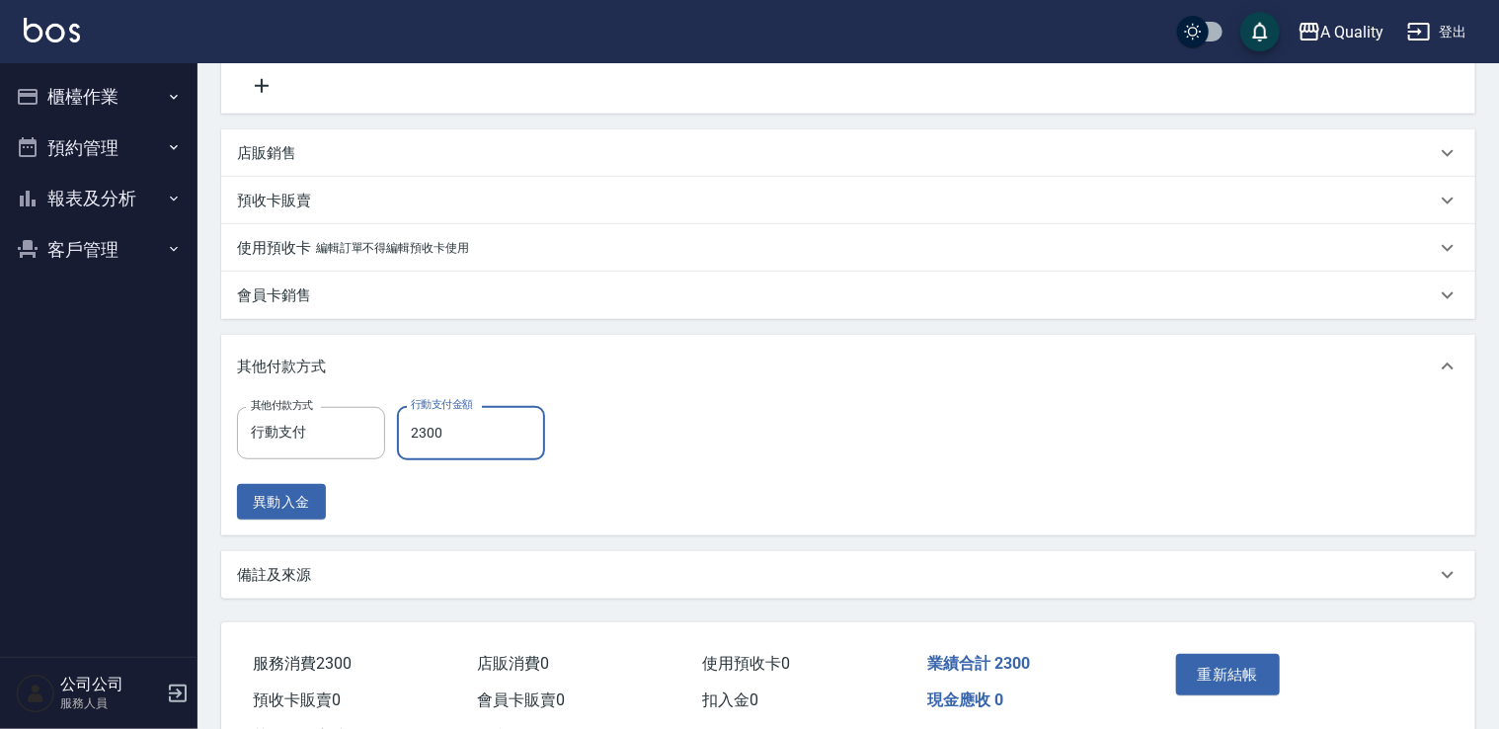
scroll to position [608, 0]
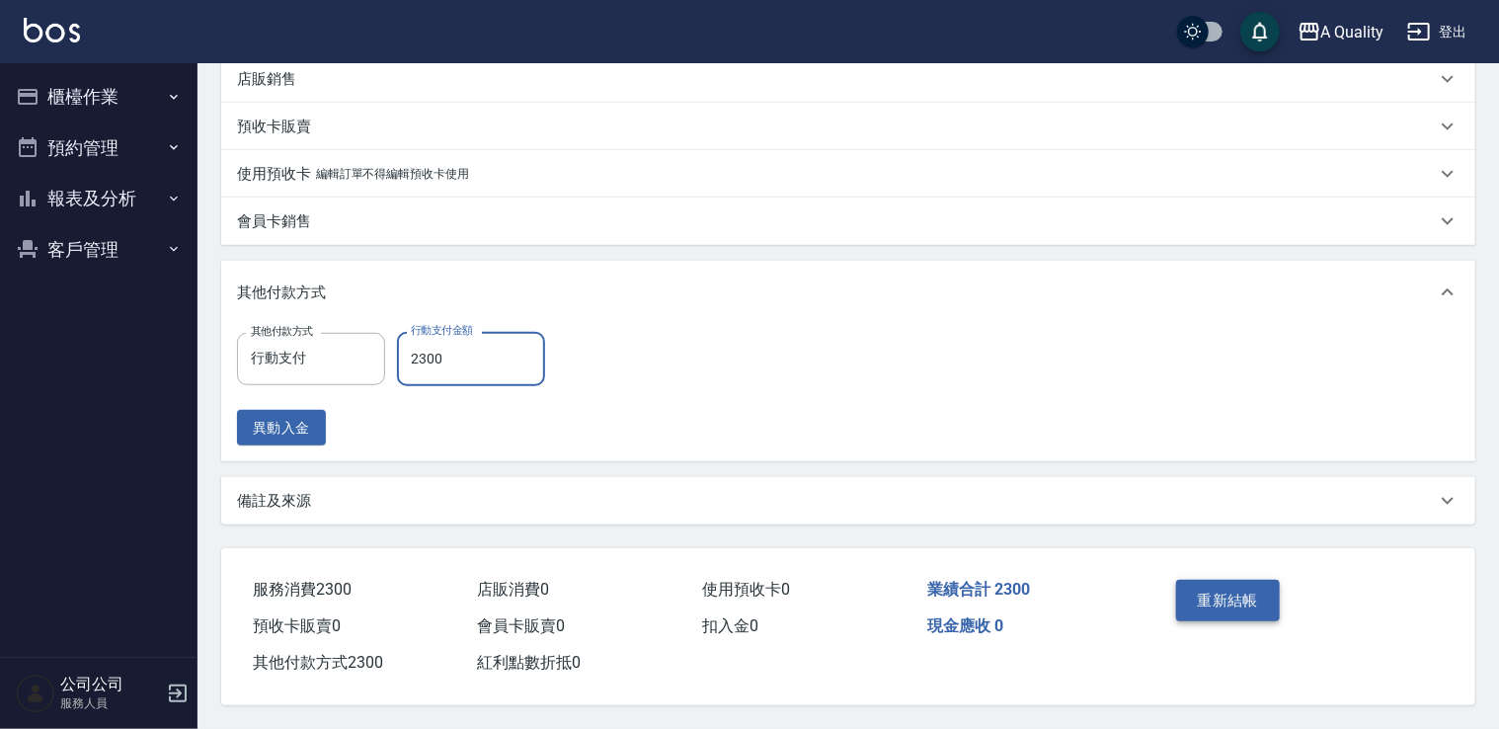
type input "2300"
click at [1242, 581] on button "重新結帳" at bounding box center [1228, 600] width 105 height 41
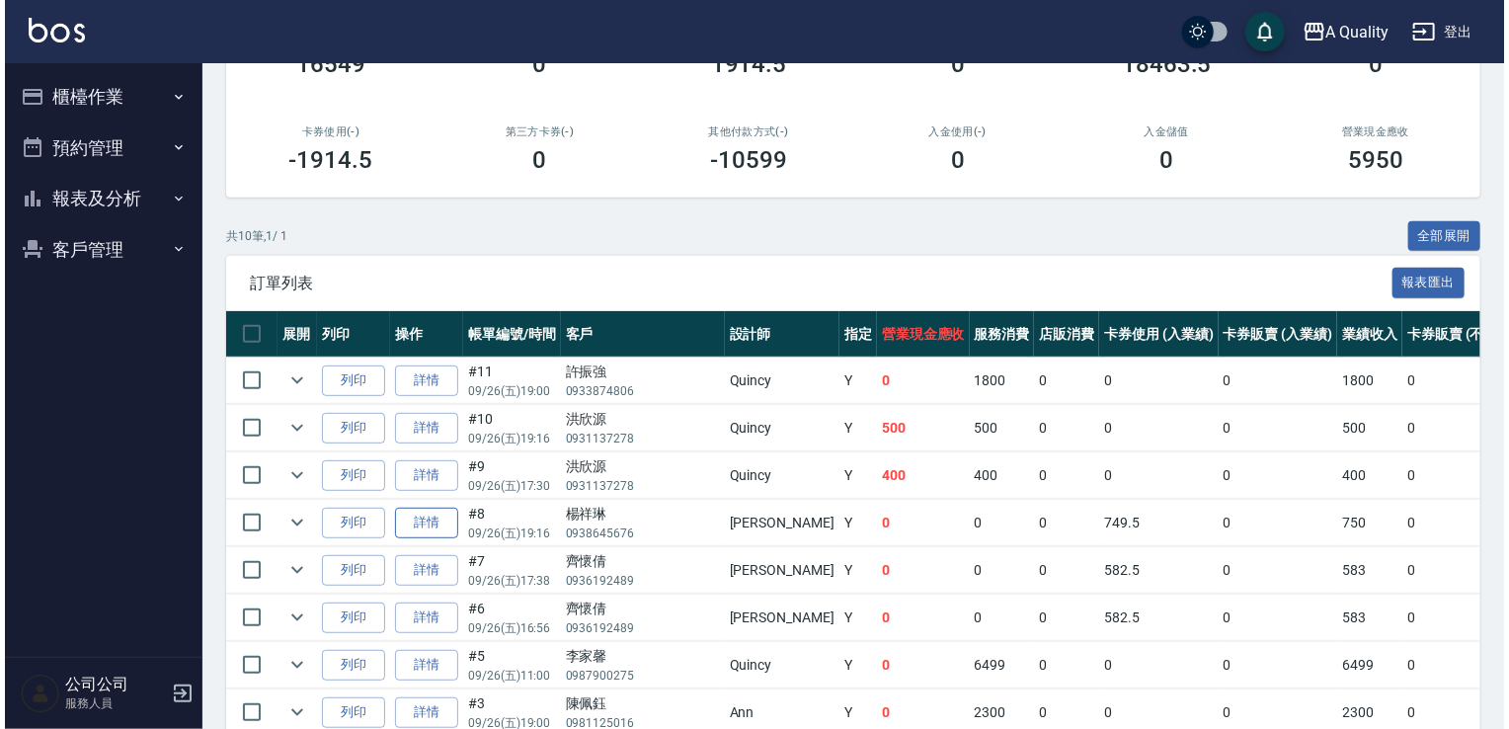
scroll to position [395, 0]
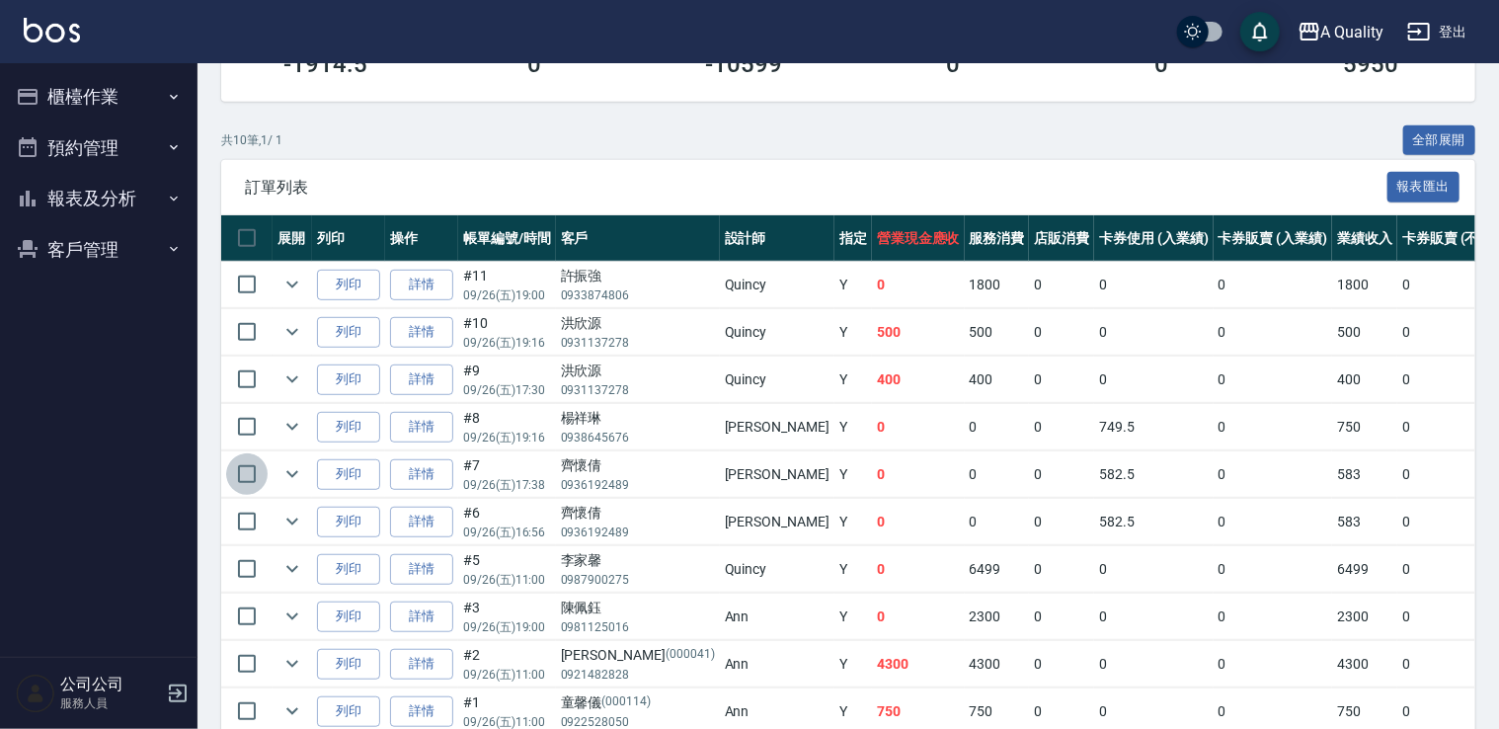
click at [236, 468] on input "checkbox" at bounding box center [246, 473] width 41 height 41
checkbox input "true"
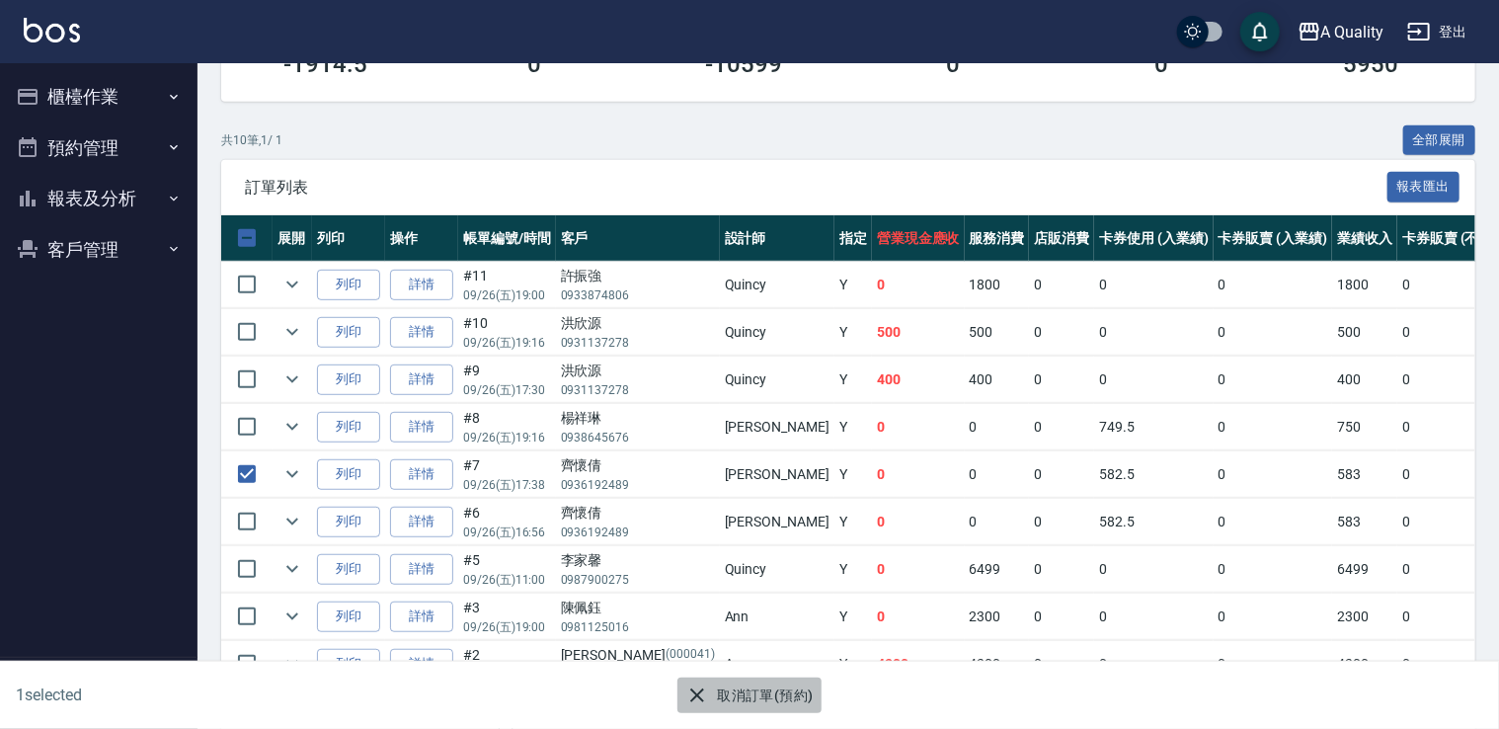
click at [781, 693] on button "取消訂單(預約)" at bounding box center [749, 696] width 143 height 37
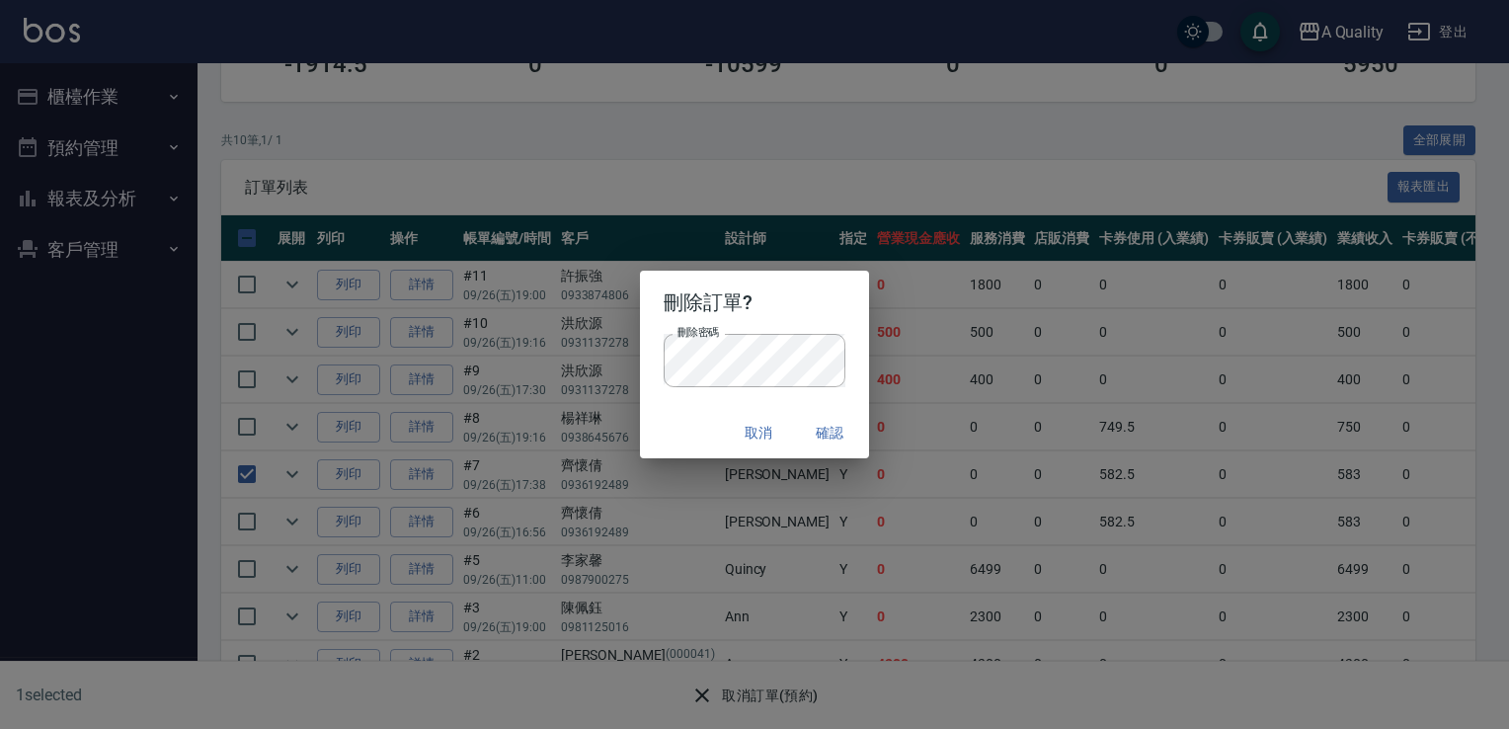
drag, startPoint x: 627, startPoint y: 435, endPoint x: 655, endPoint y: 416, distance: 33.4
click at [648, 421] on div "刪除訂單? 刪除密碼 刪除密碼 取消 確認" at bounding box center [754, 364] width 1509 height 729
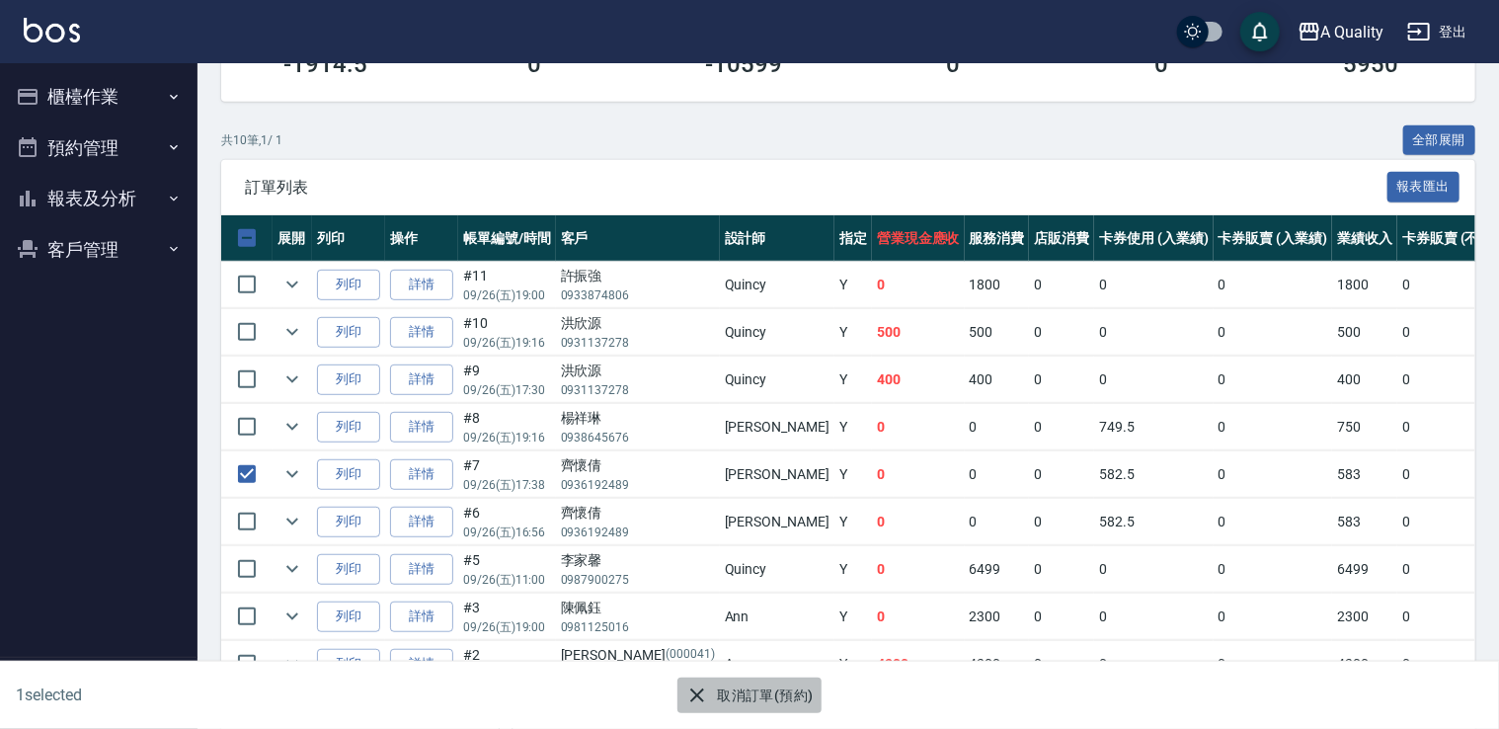
click at [788, 700] on button "取消訂單(預約)" at bounding box center [749, 696] width 143 height 37
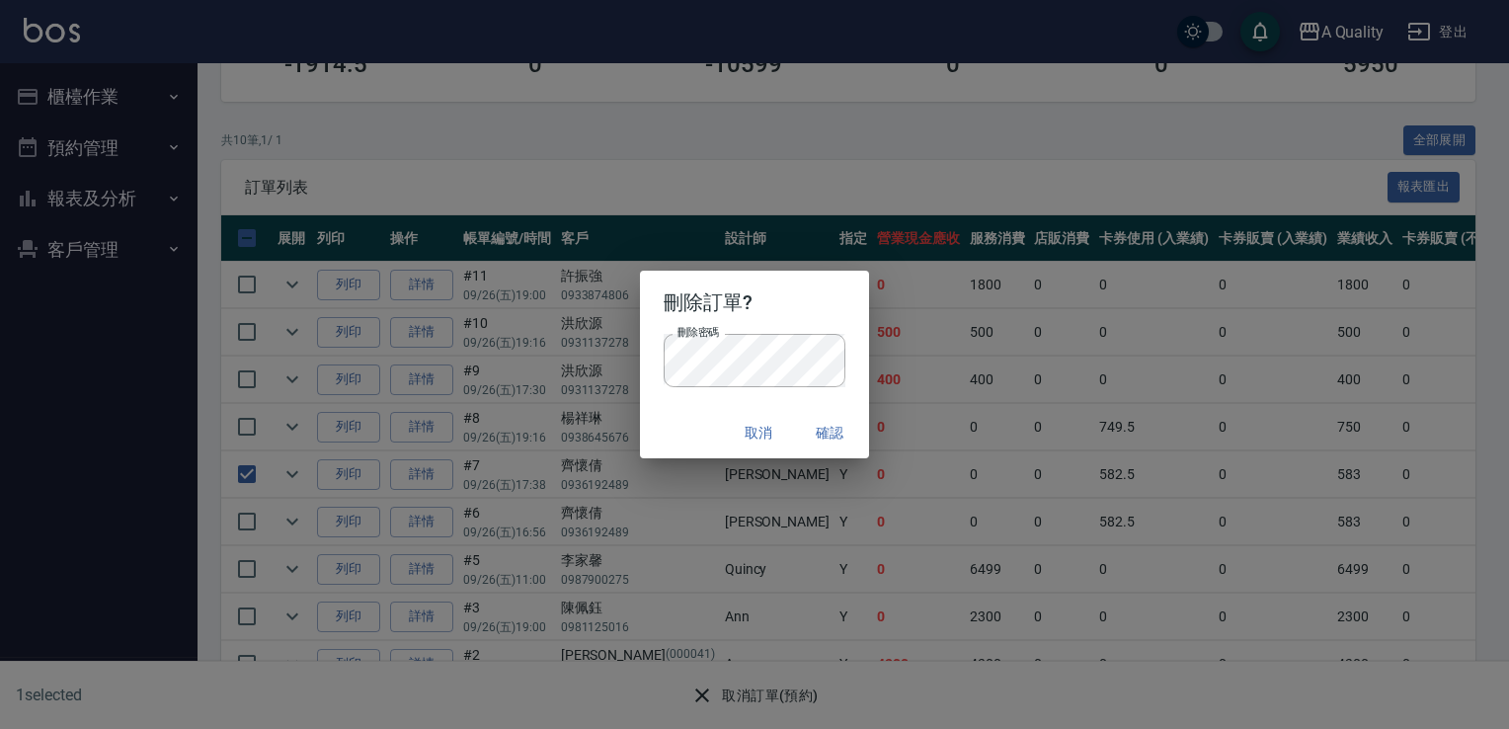
click at [661, 401] on div "刪除密碼 刪除密碼" at bounding box center [755, 370] width 230 height 73
click at [815, 425] on button "確認" at bounding box center [829, 433] width 63 height 37
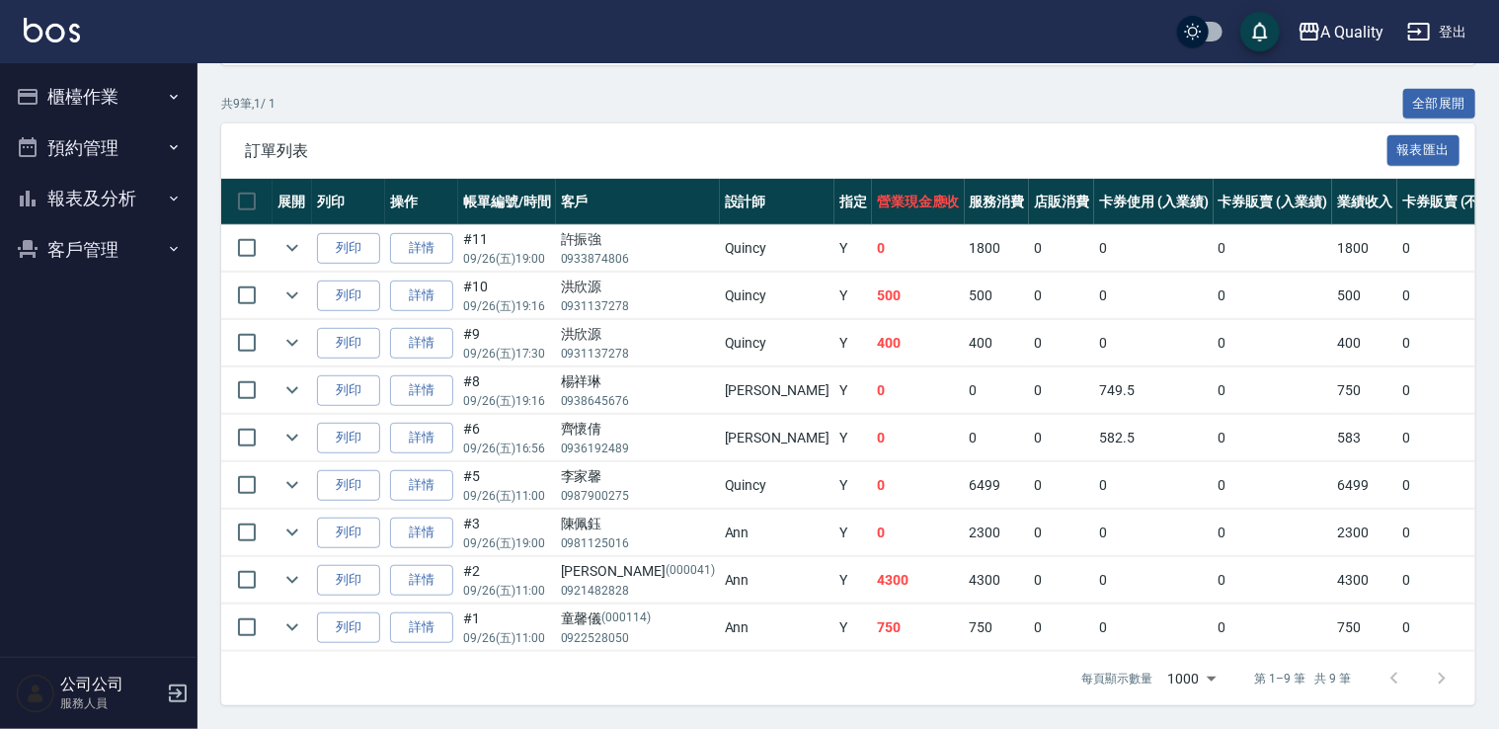
scroll to position [146, 0]
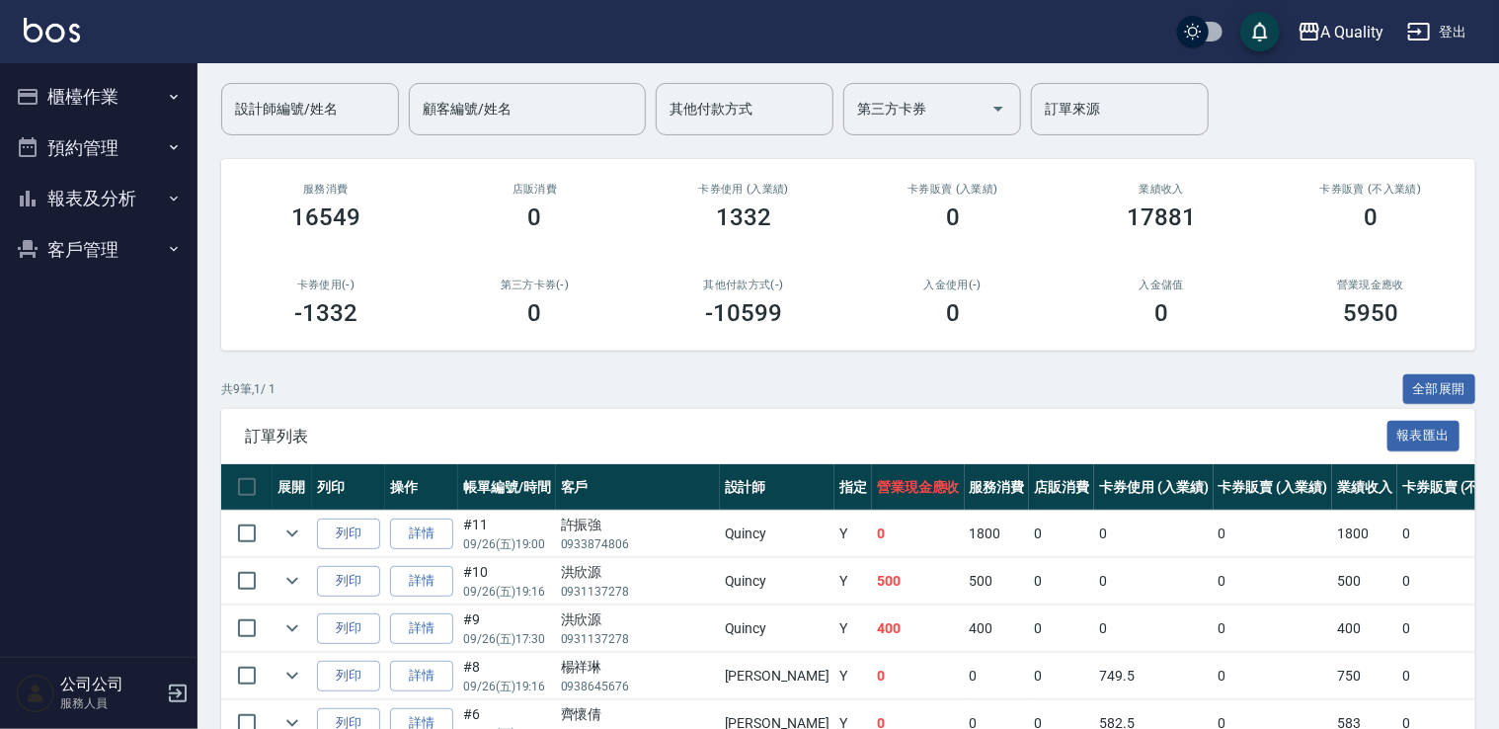
click at [115, 110] on button "櫃檯作業" at bounding box center [99, 96] width 182 height 51
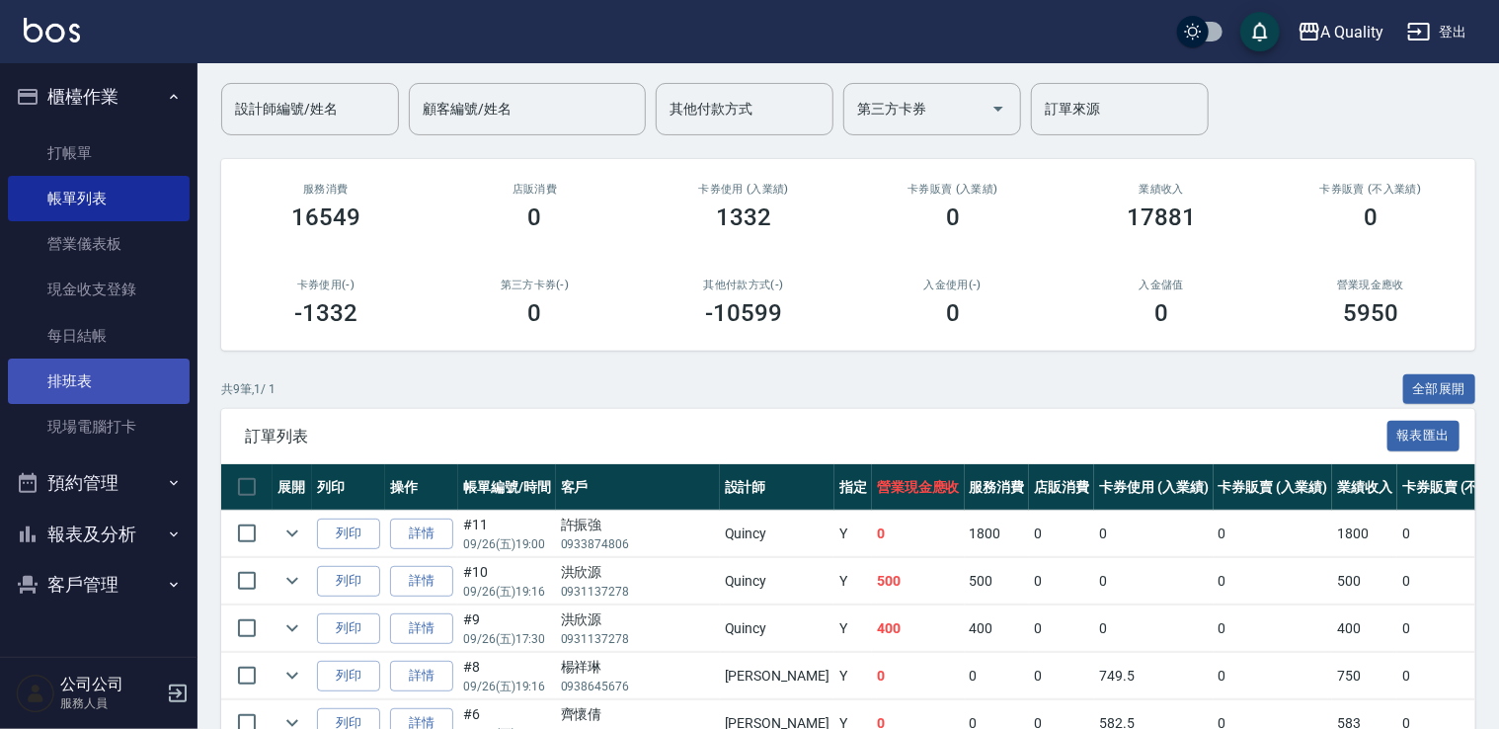
click at [106, 380] on link "排班表" at bounding box center [99, 381] width 182 height 45
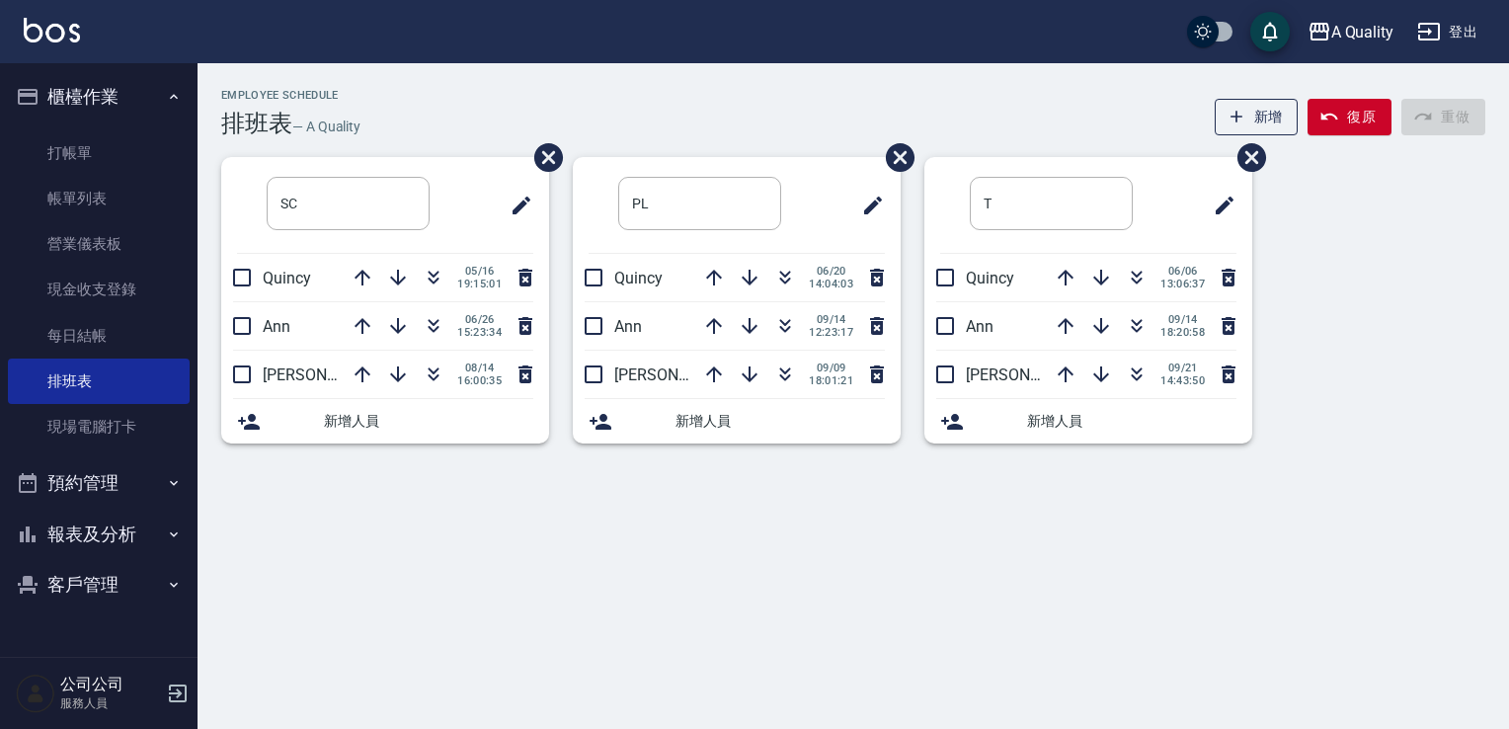
click at [118, 531] on button "報表及分析" at bounding box center [99, 534] width 182 height 51
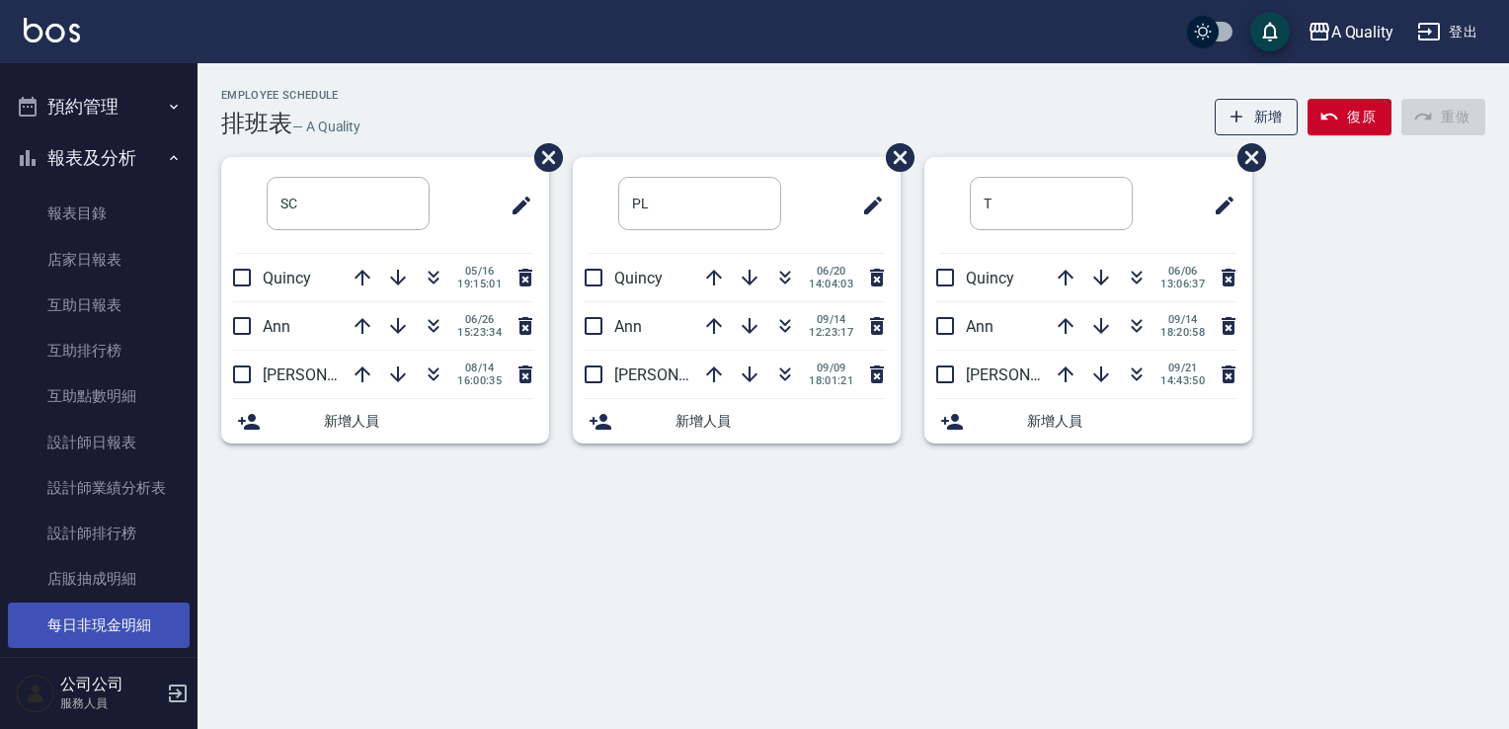
scroll to position [448, 0]
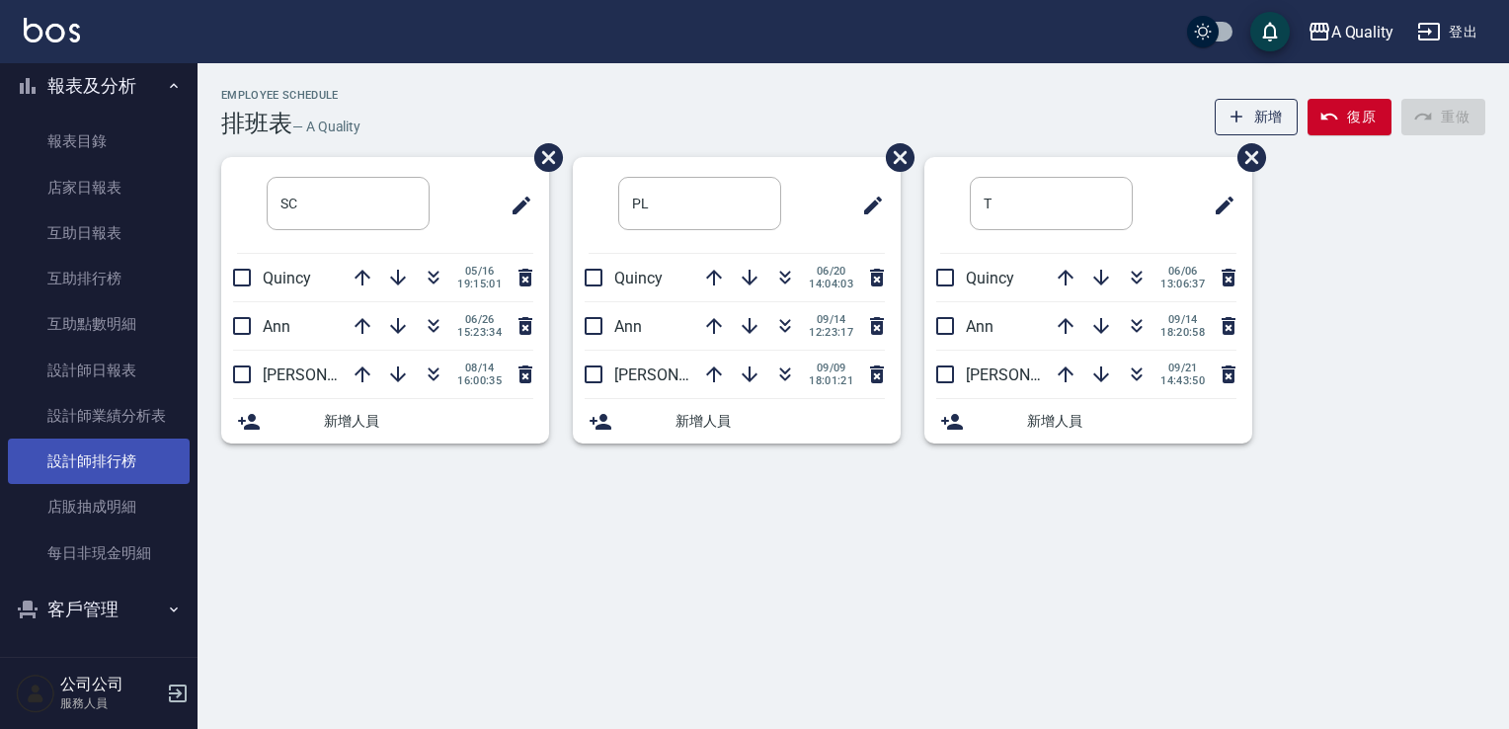
click at [124, 463] on link "設計師排行榜" at bounding box center [99, 461] width 182 height 45
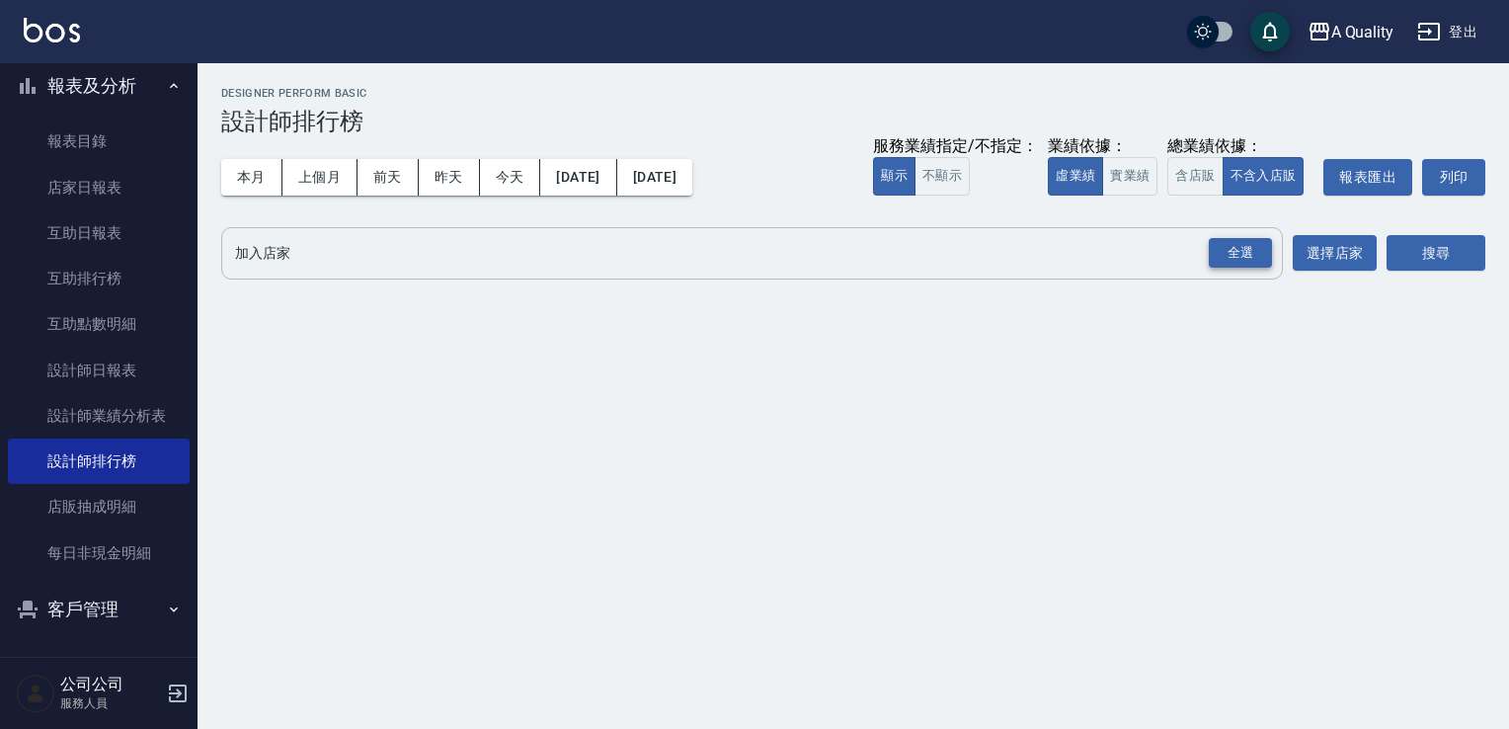
click at [1242, 255] on div "全選" at bounding box center [1240, 253] width 63 height 31
click at [1422, 255] on button "搜尋" at bounding box center [1436, 254] width 99 height 37
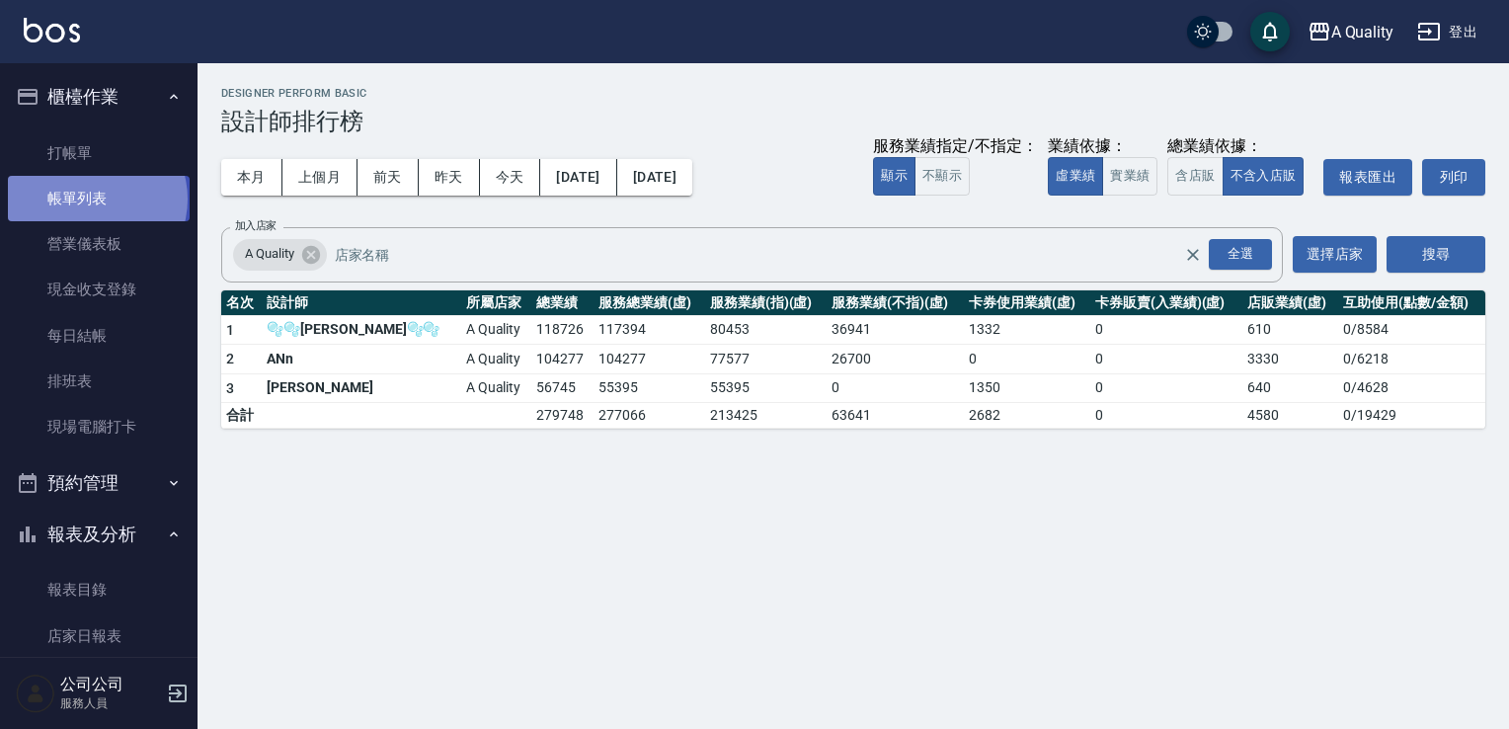
click at [96, 200] on link "帳單列表" at bounding box center [99, 198] width 182 height 45
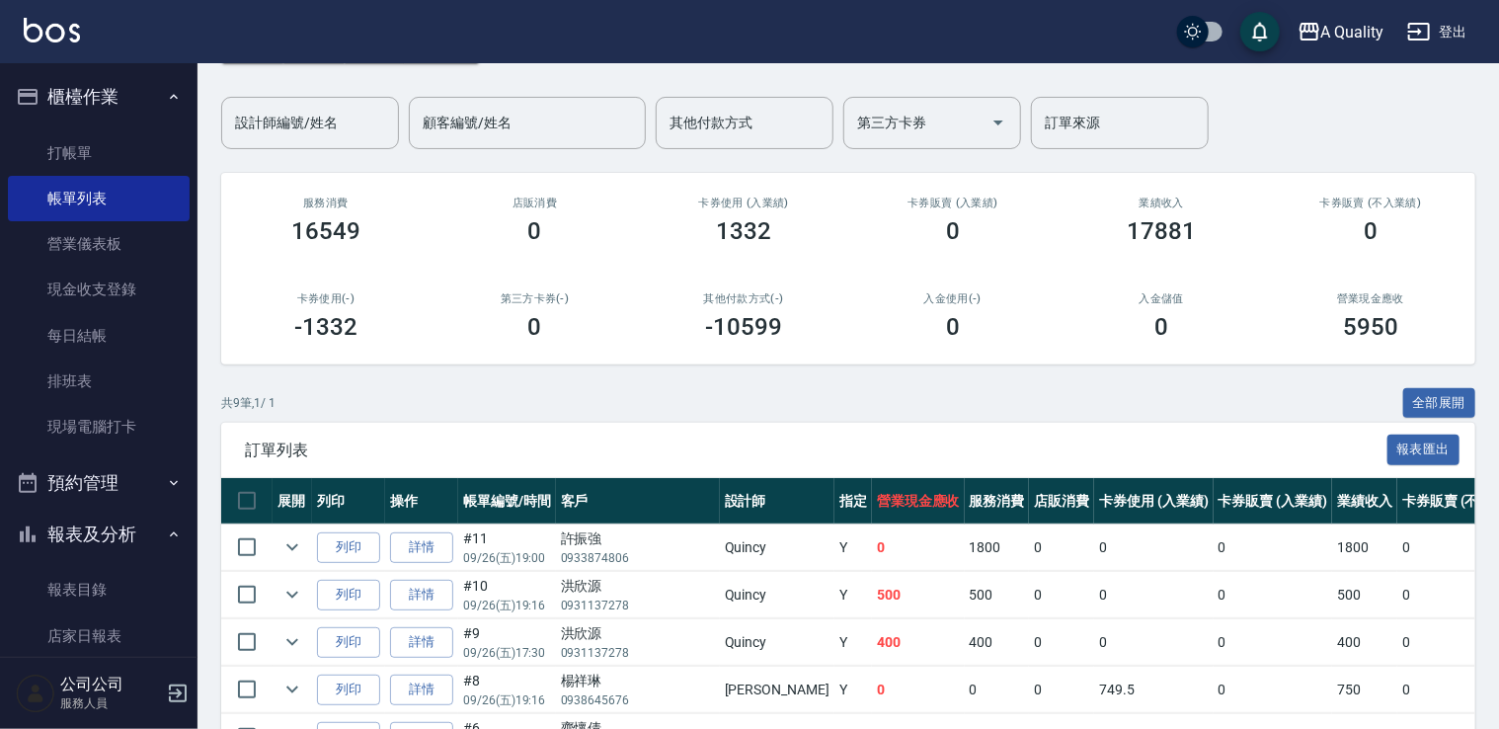
scroll to position [296, 0]
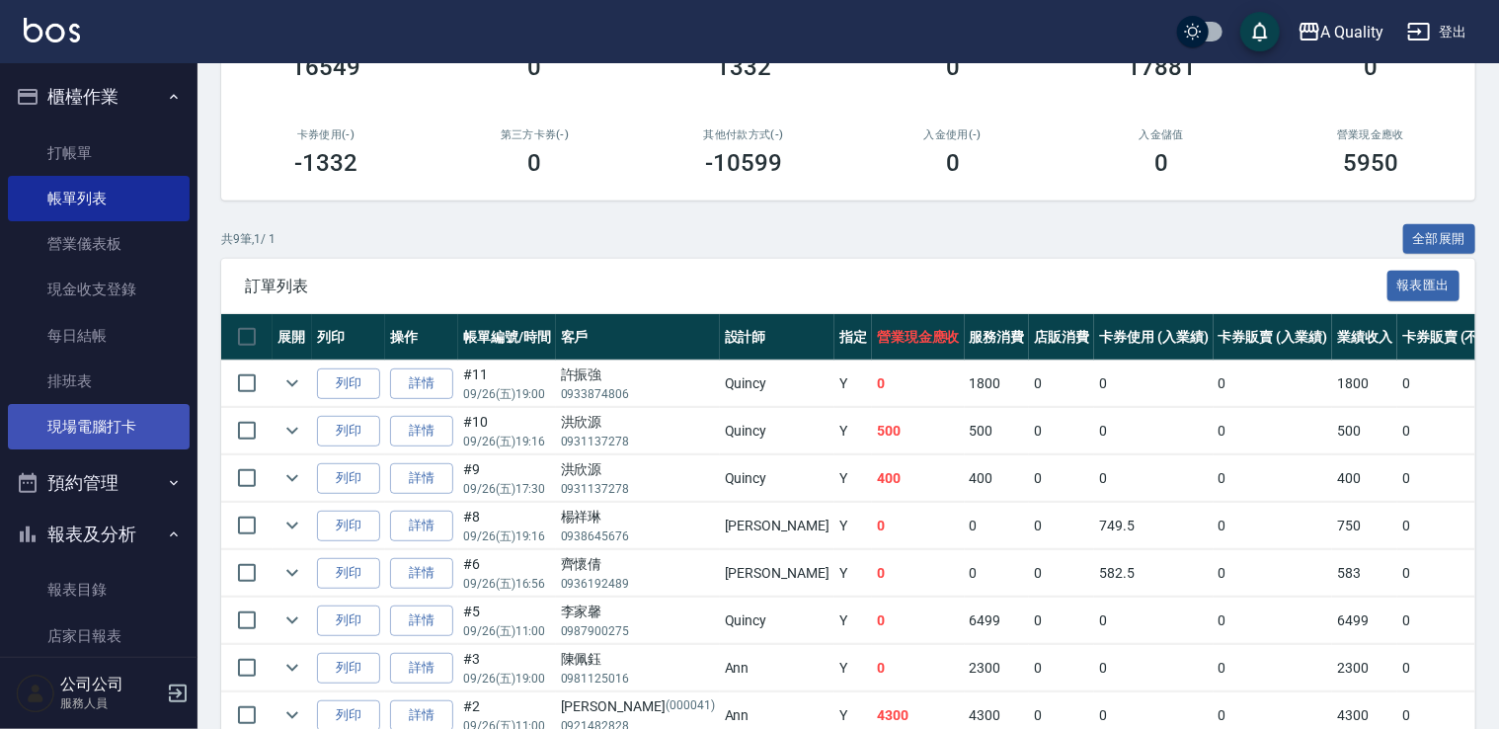
click at [119, 416] on link "現場電腦打卡" at bounding box center [99, 426] width 182 height 45
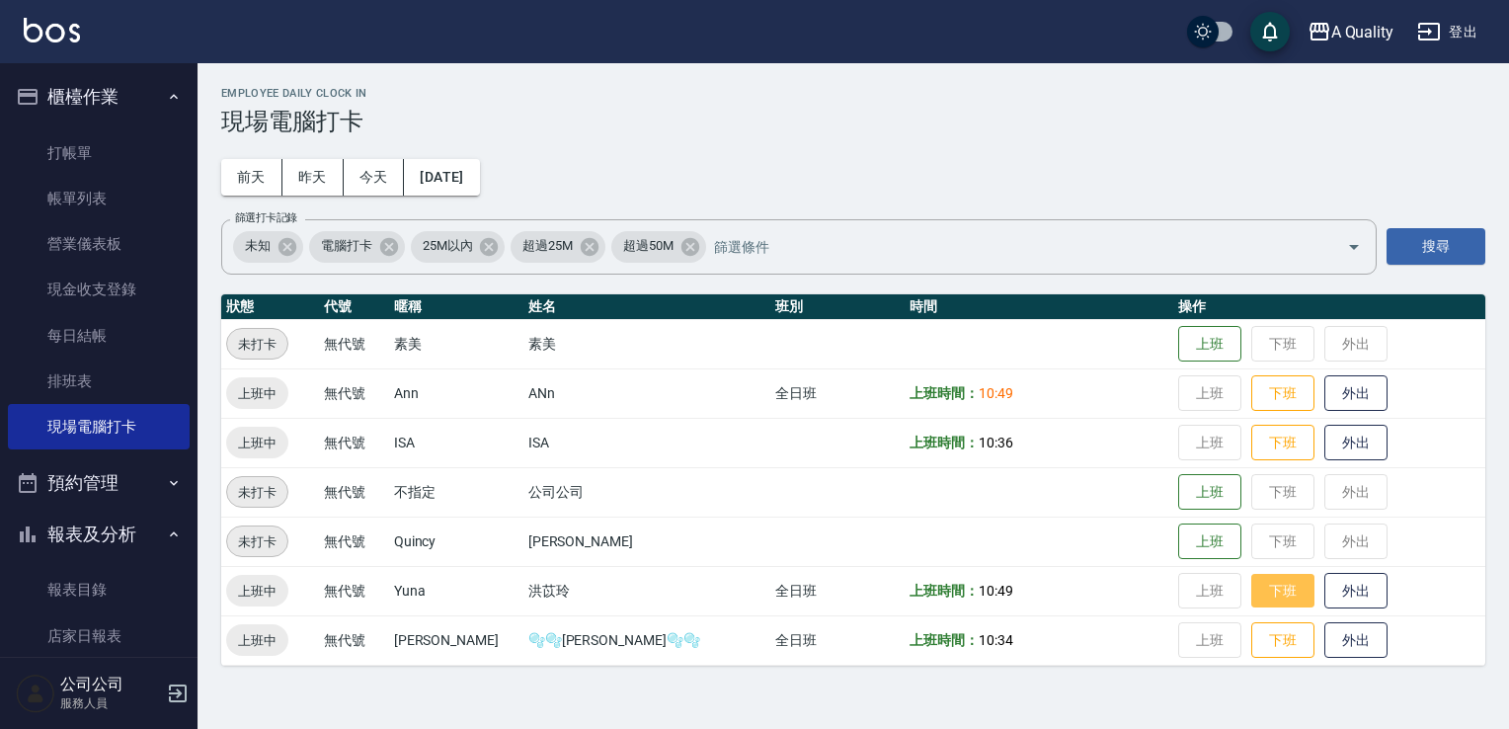
click at [1251, 594] on button "下班" at bounding box center [1282, 591] width 63 height 35
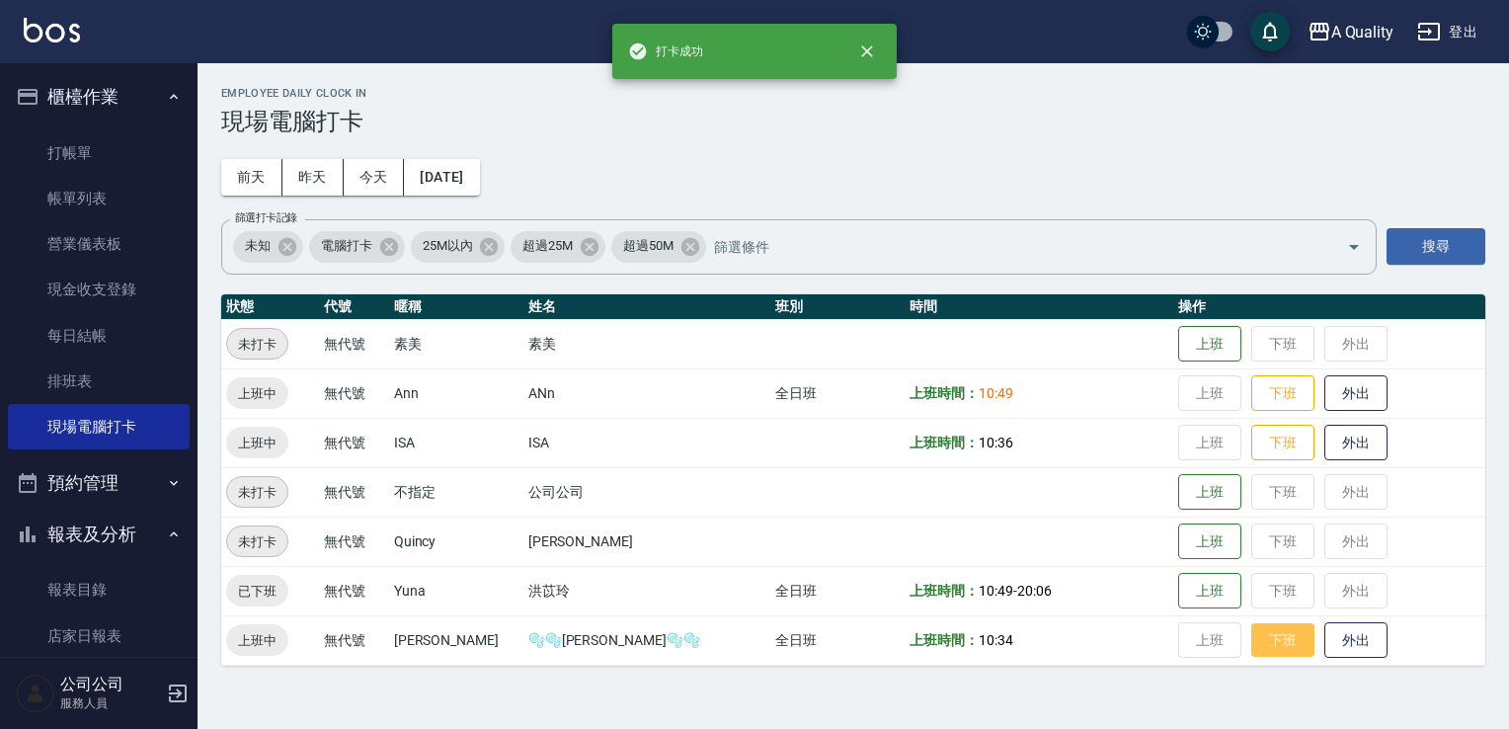
click at [1251, 635] on button "下班" at bounding box center [1282, 640] width 63 height 35
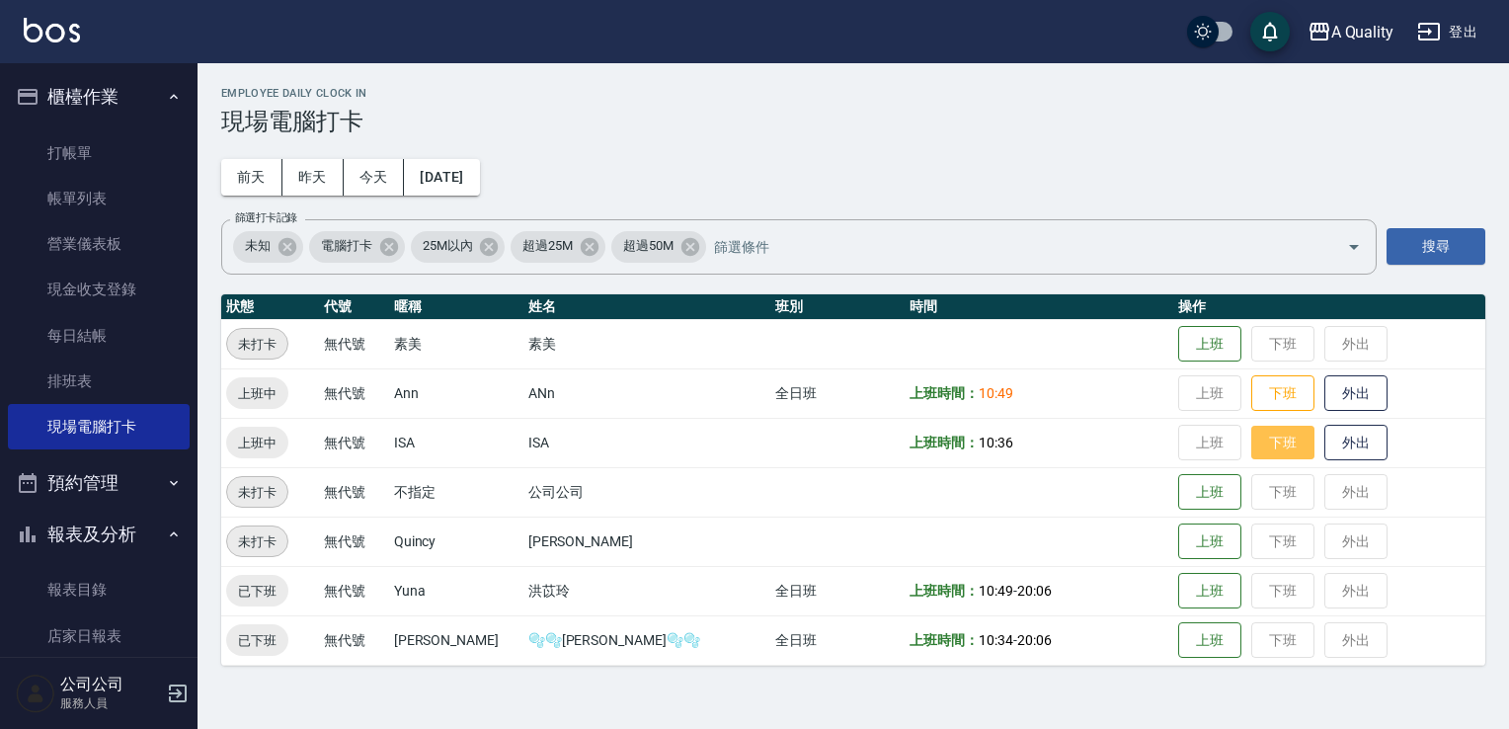
click at [1251, 448] on button "下班" at bounding box center [1282, 443] width 63 height 35
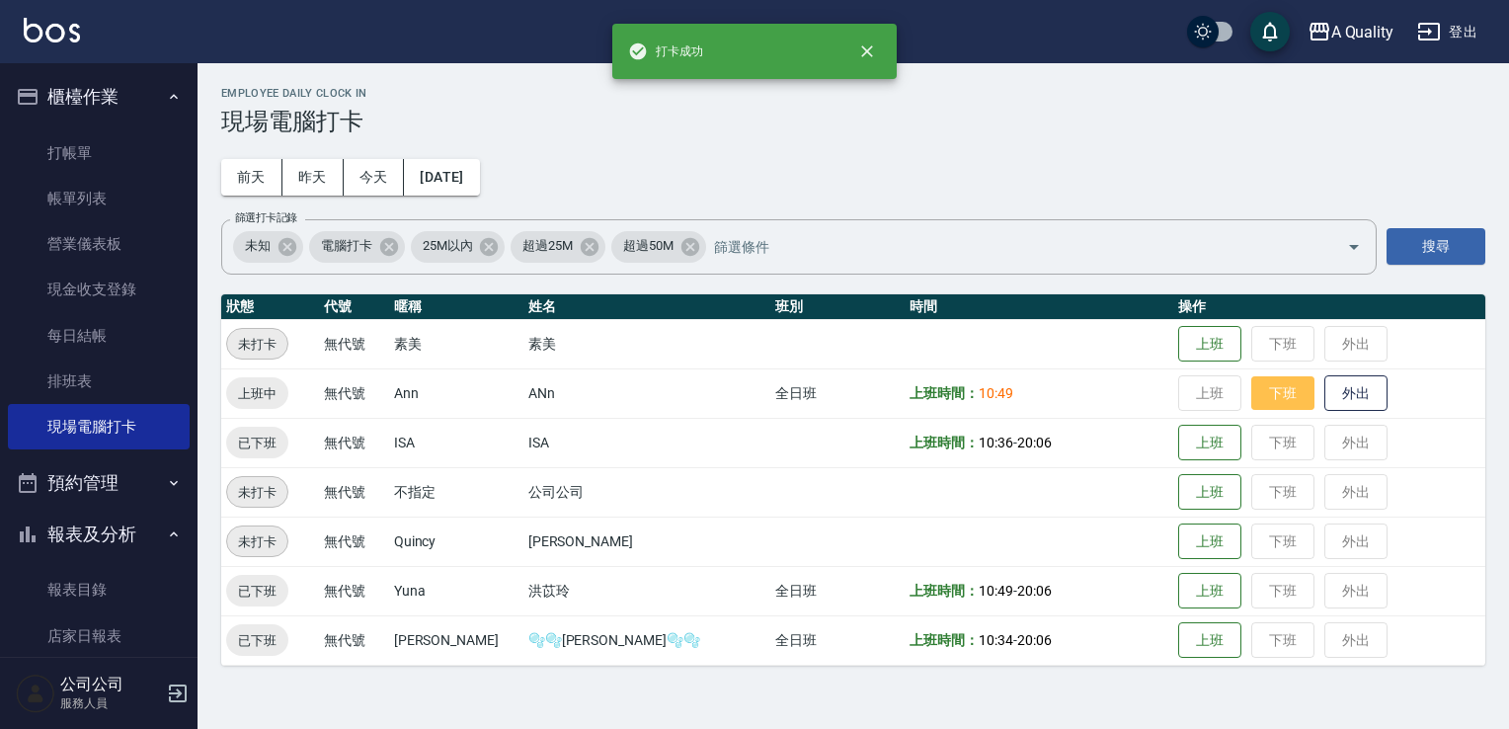
click at [1251, 385] on button "下班" at bounding box center [1282, 393] width 63 height 35
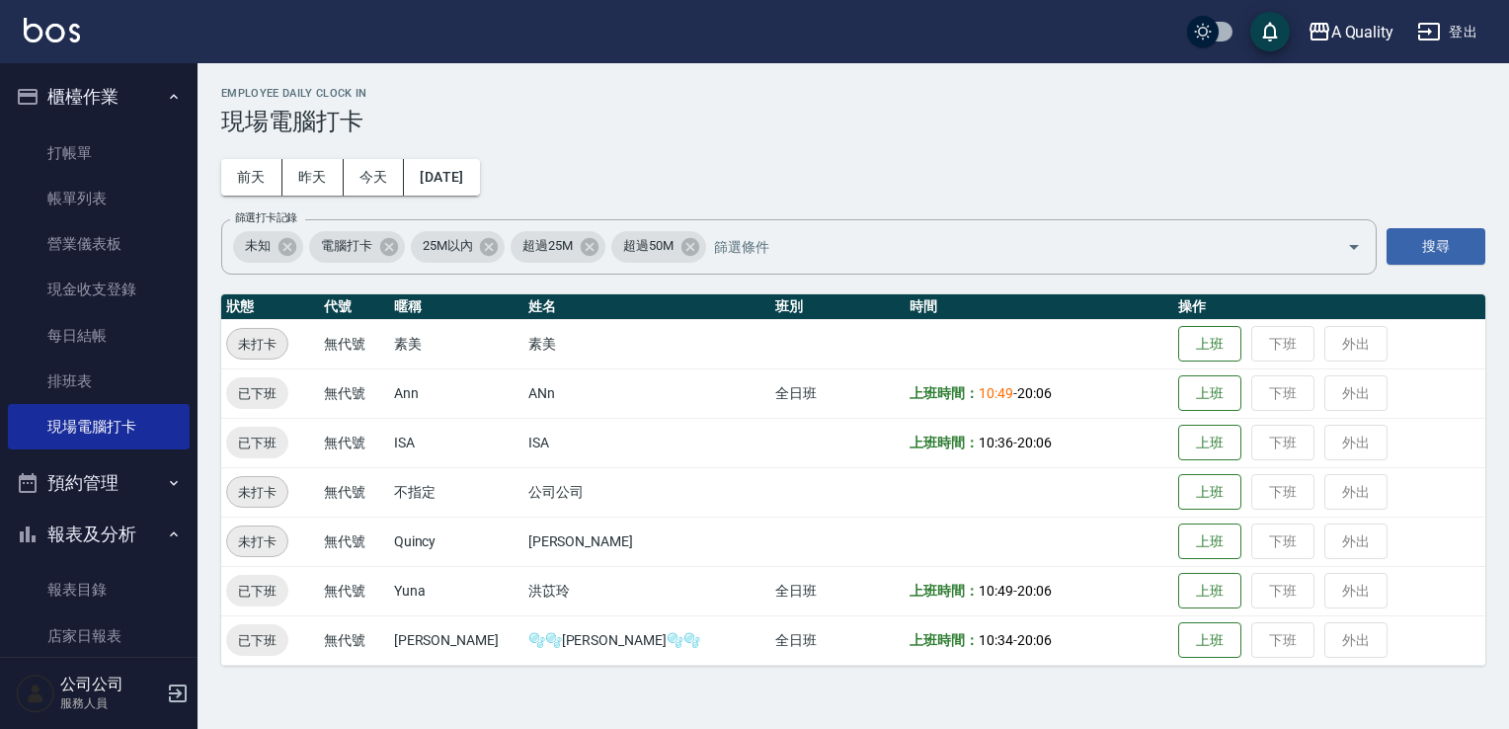
click at [46, 496] on button "預約管理" at bounding box center [99, 482] width 182 height 51
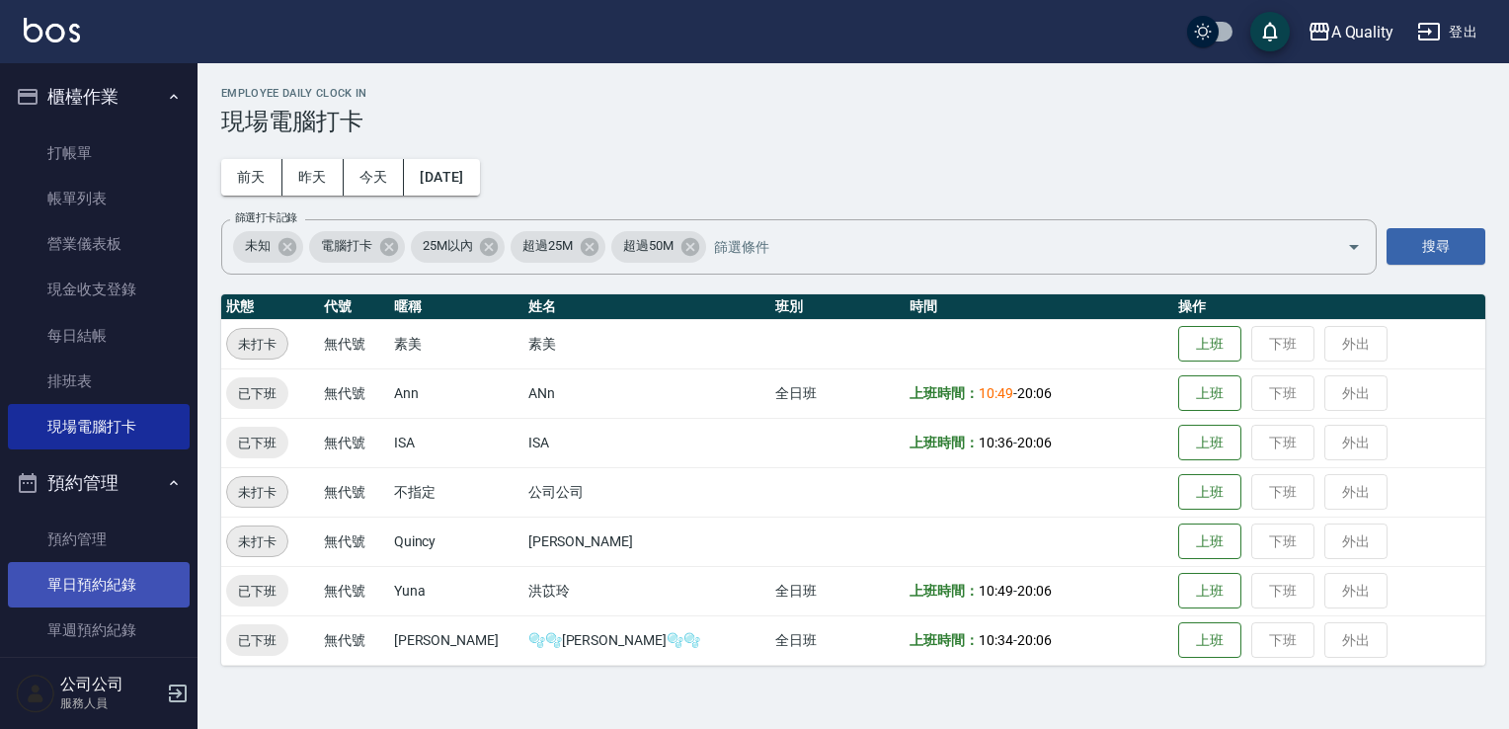
click at [143, 588] on link "單日預約紀錄" at bounding box center [99, 584] width 182 height 45
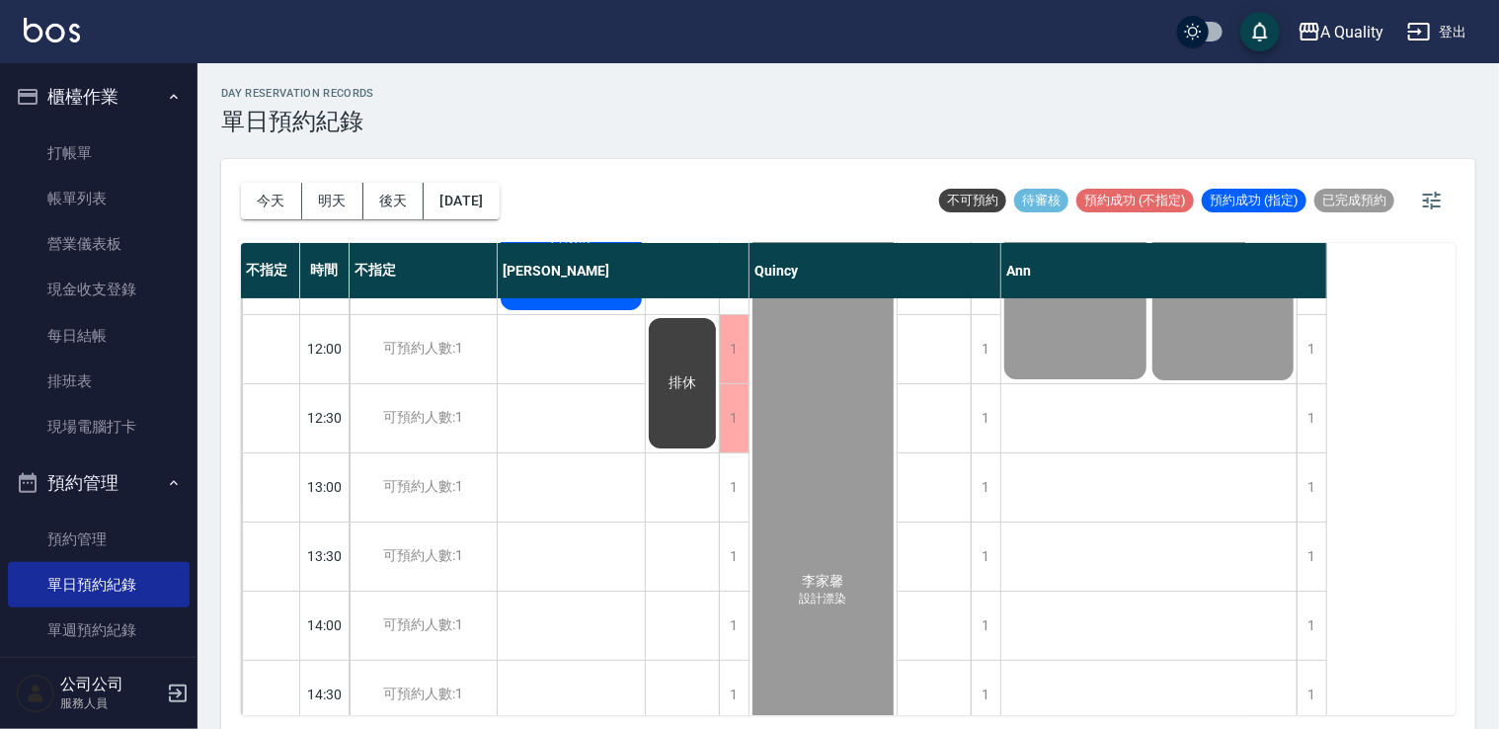
scroll to position [296, 0]
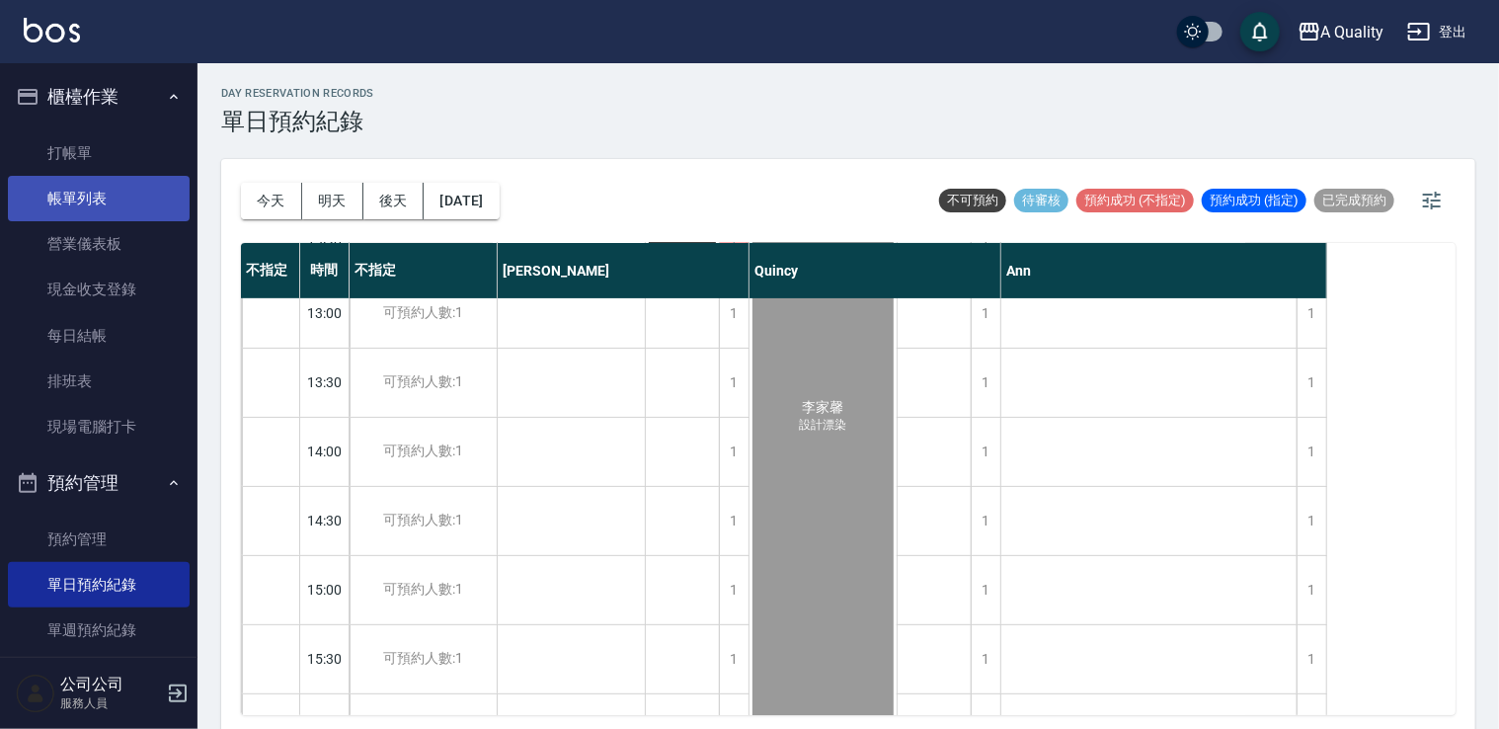
click at [89, 207] on link "帳單列表" at bounding box center [99, 198] width 182 height 45
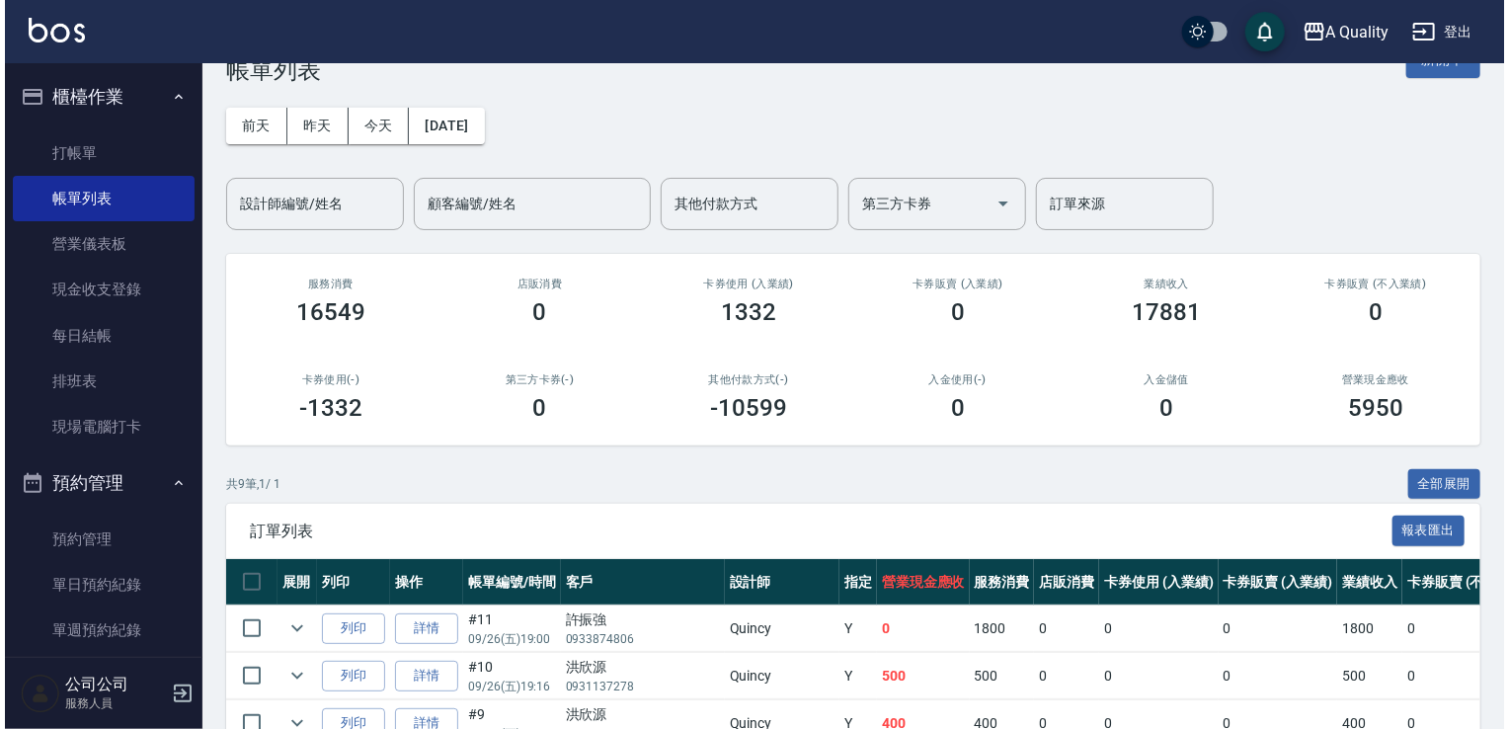
scroll to position [47, 0]
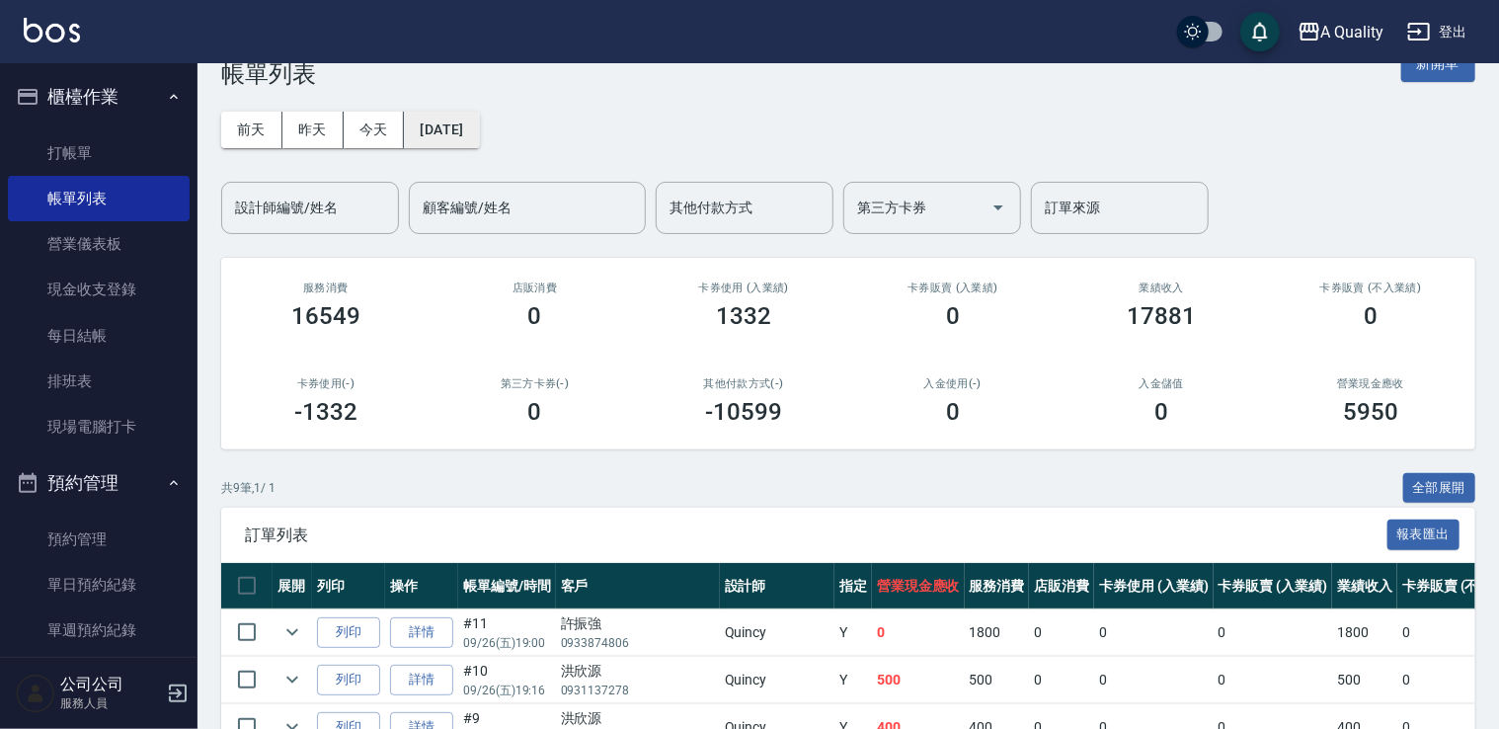
click at [455, 133] on button "[DATE]" at bounding box center [441, 130] width 75 height 37
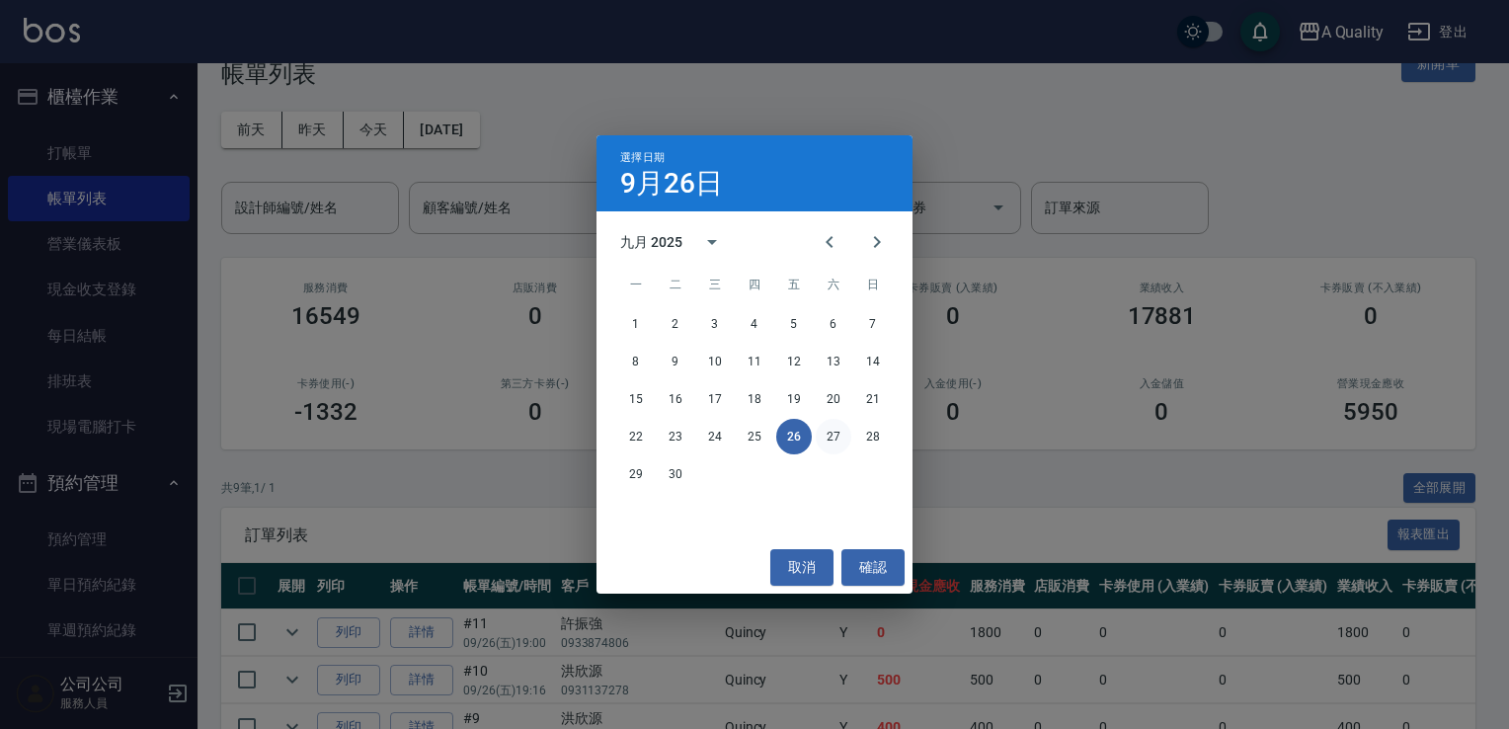
click at [838, 438] on button "27" at bounding box center [834, 437] width 36 height 36
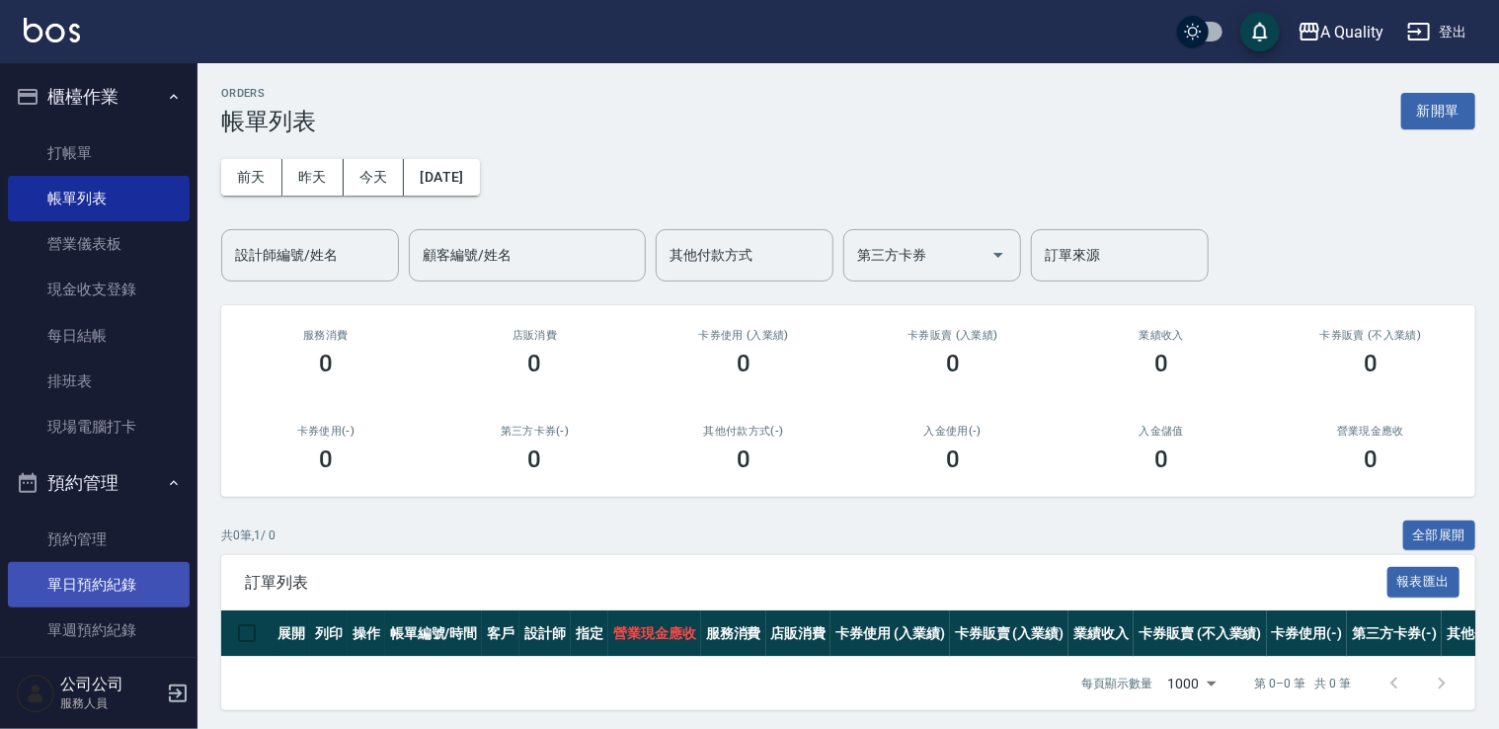
click at [116, 575] on link "單日預約紀錄" at bounding box center [99, 584] width 182 height 45
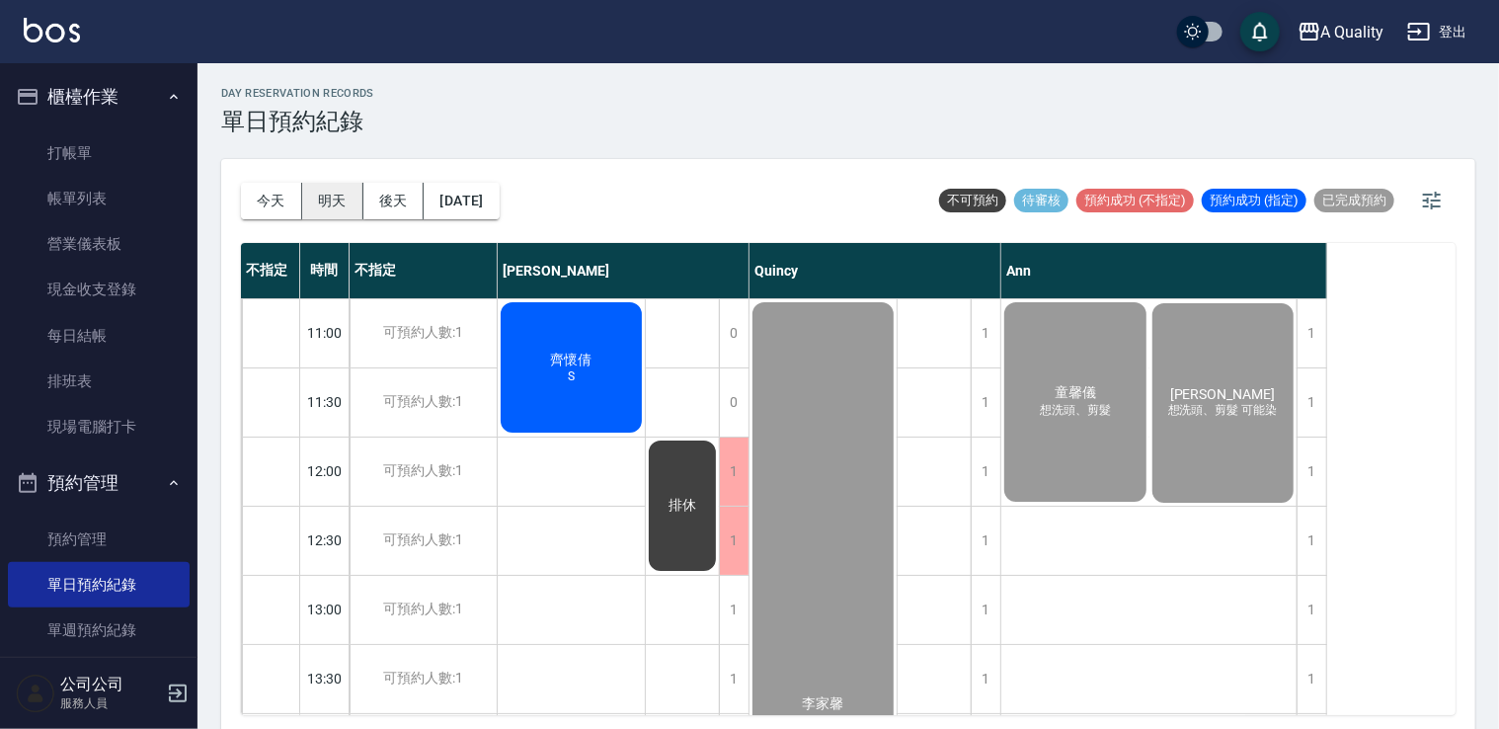
click at [324, 204] on button "明天" at bounding box center [332, 201] width 61 height 37
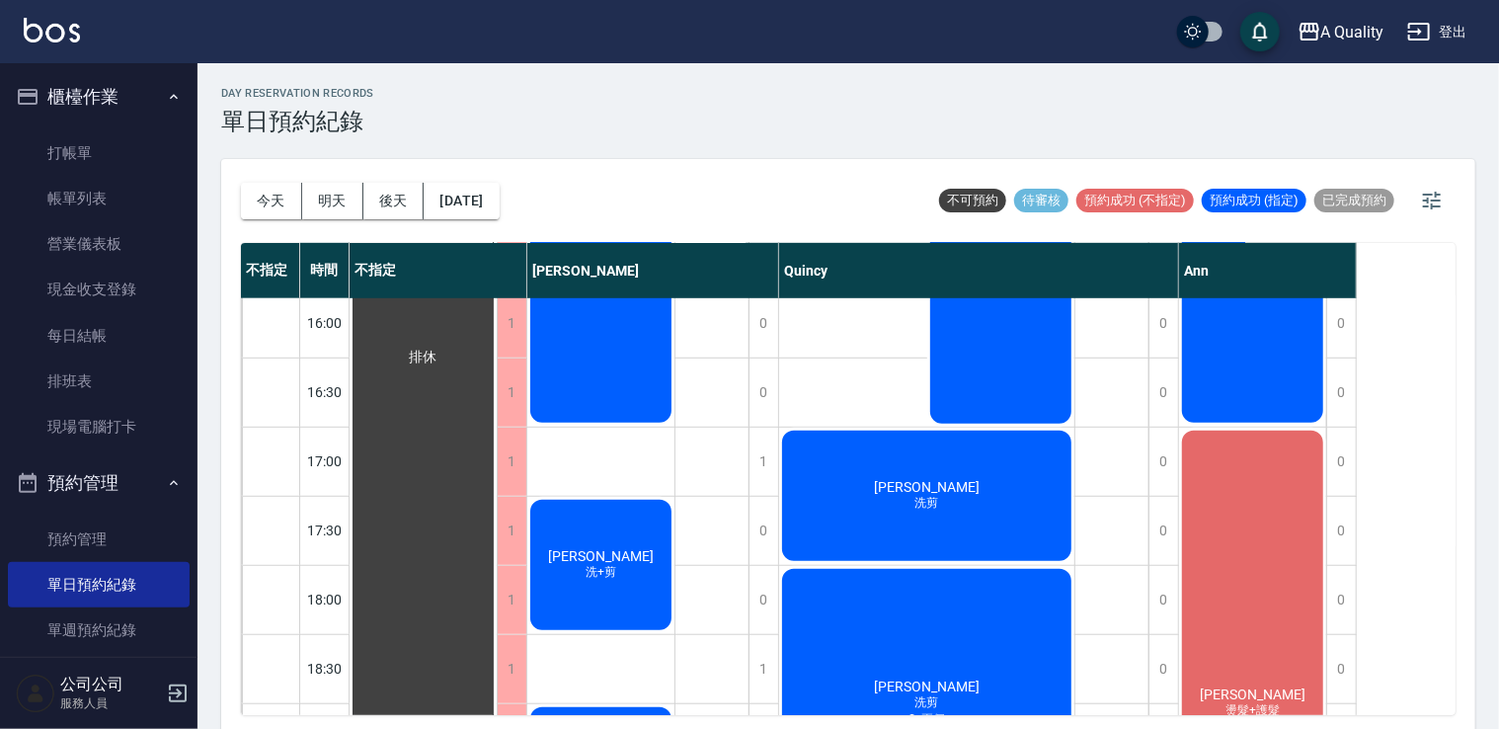
scroll to position [685, 0]
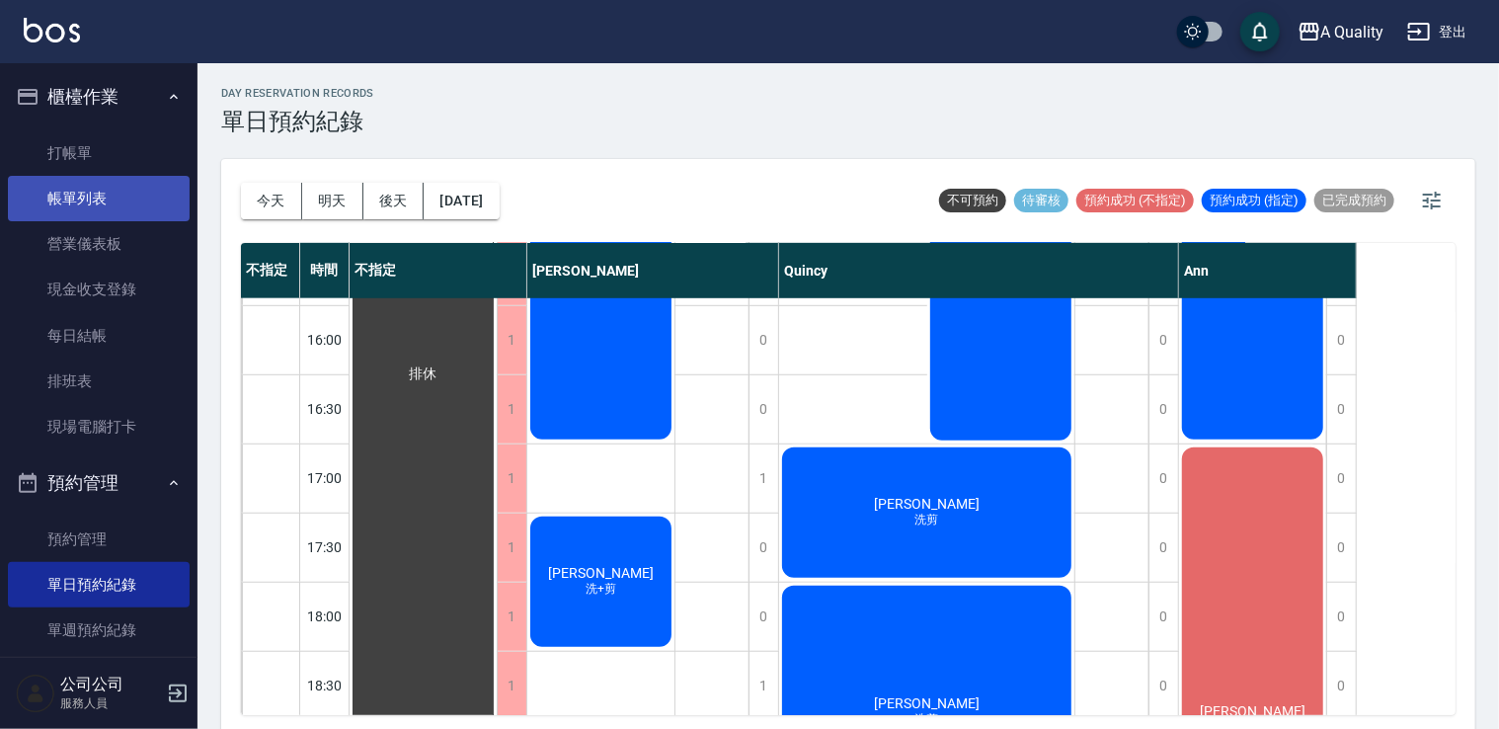
click at [64, 197] on link "帳單列表" at bounding box center [99, 198] width 182 height 45
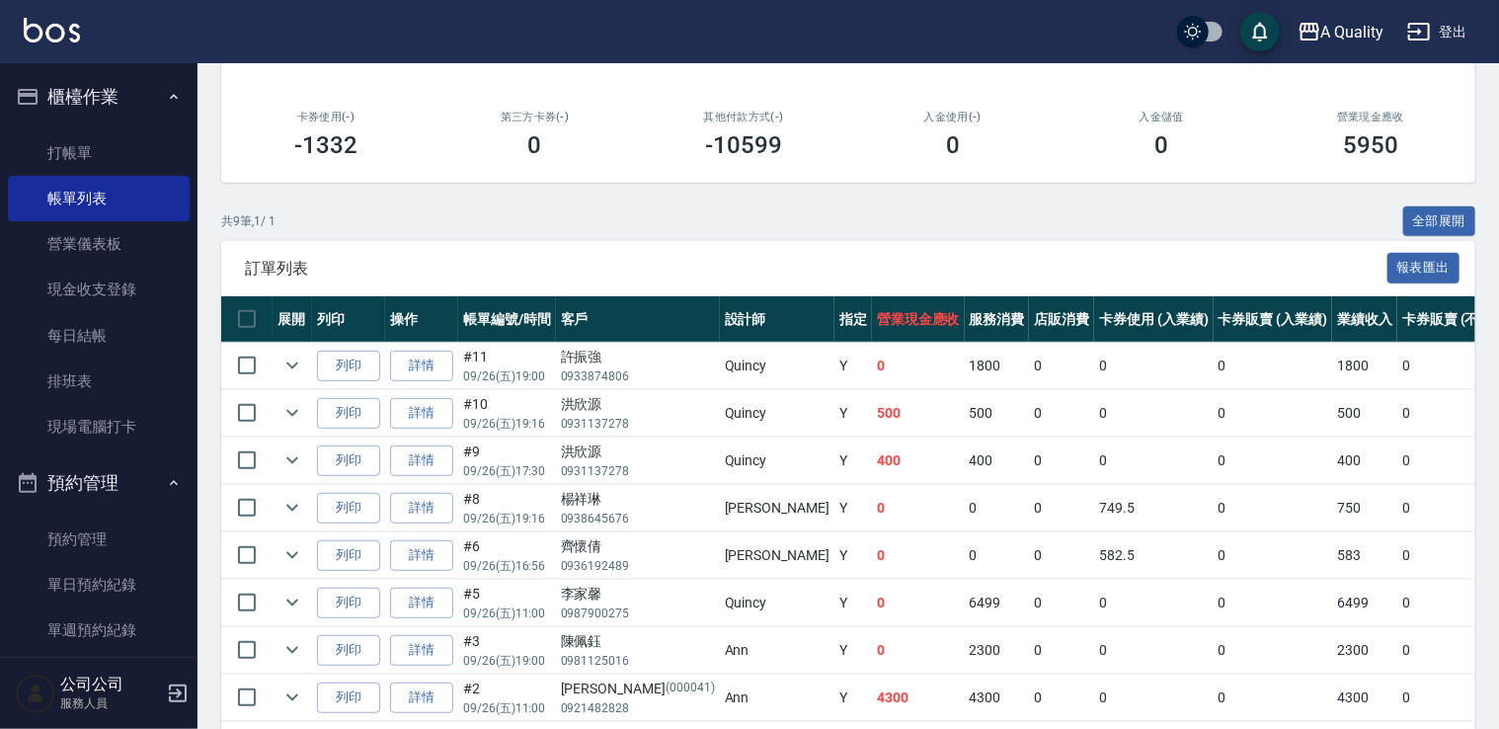
scroll to position [443, 0]
